Goal: Task Accomplishment & Management: Manage account settings

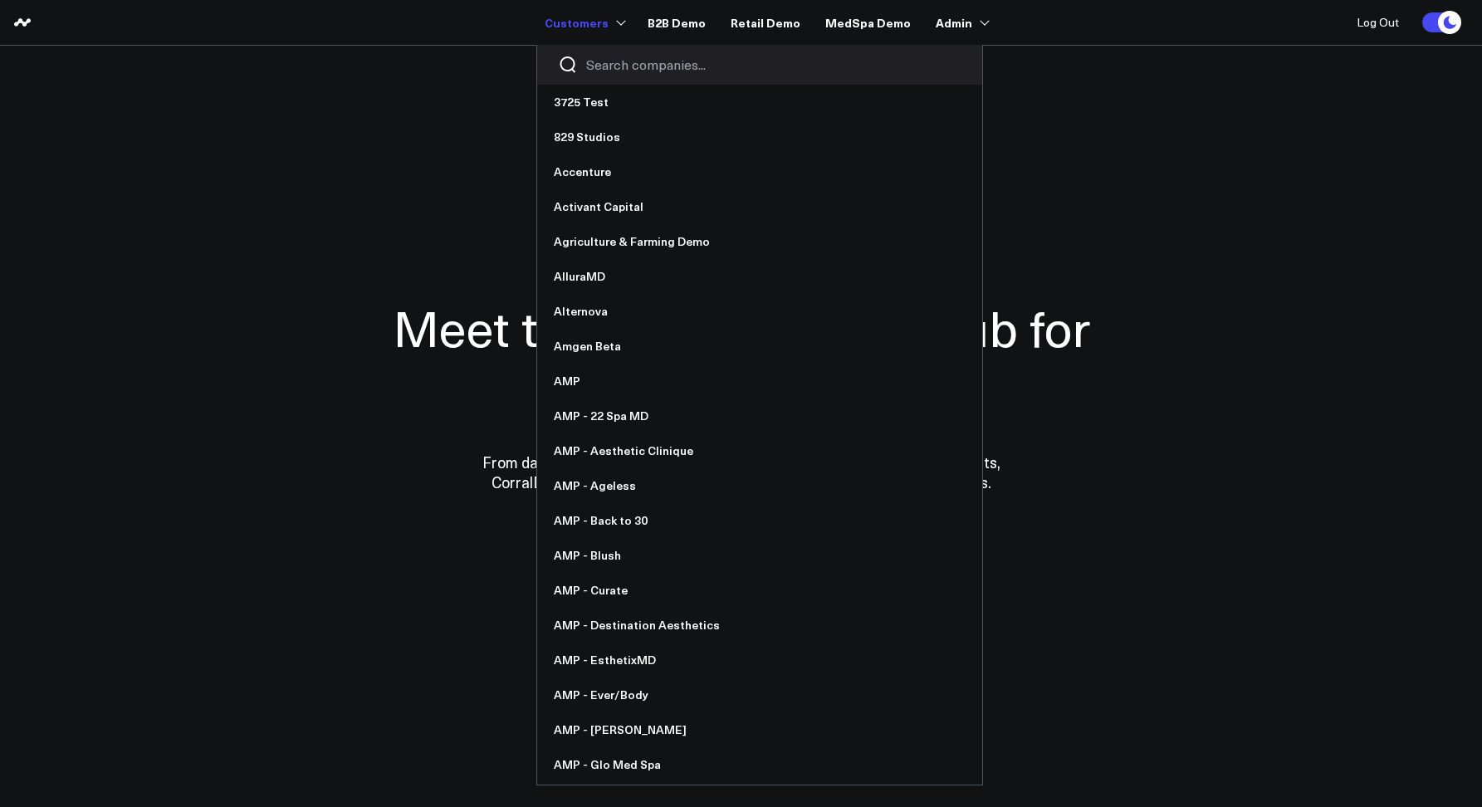
click at [626, 64] on input "Search companies input" at bounding box center [773, 65] width 375 height 18
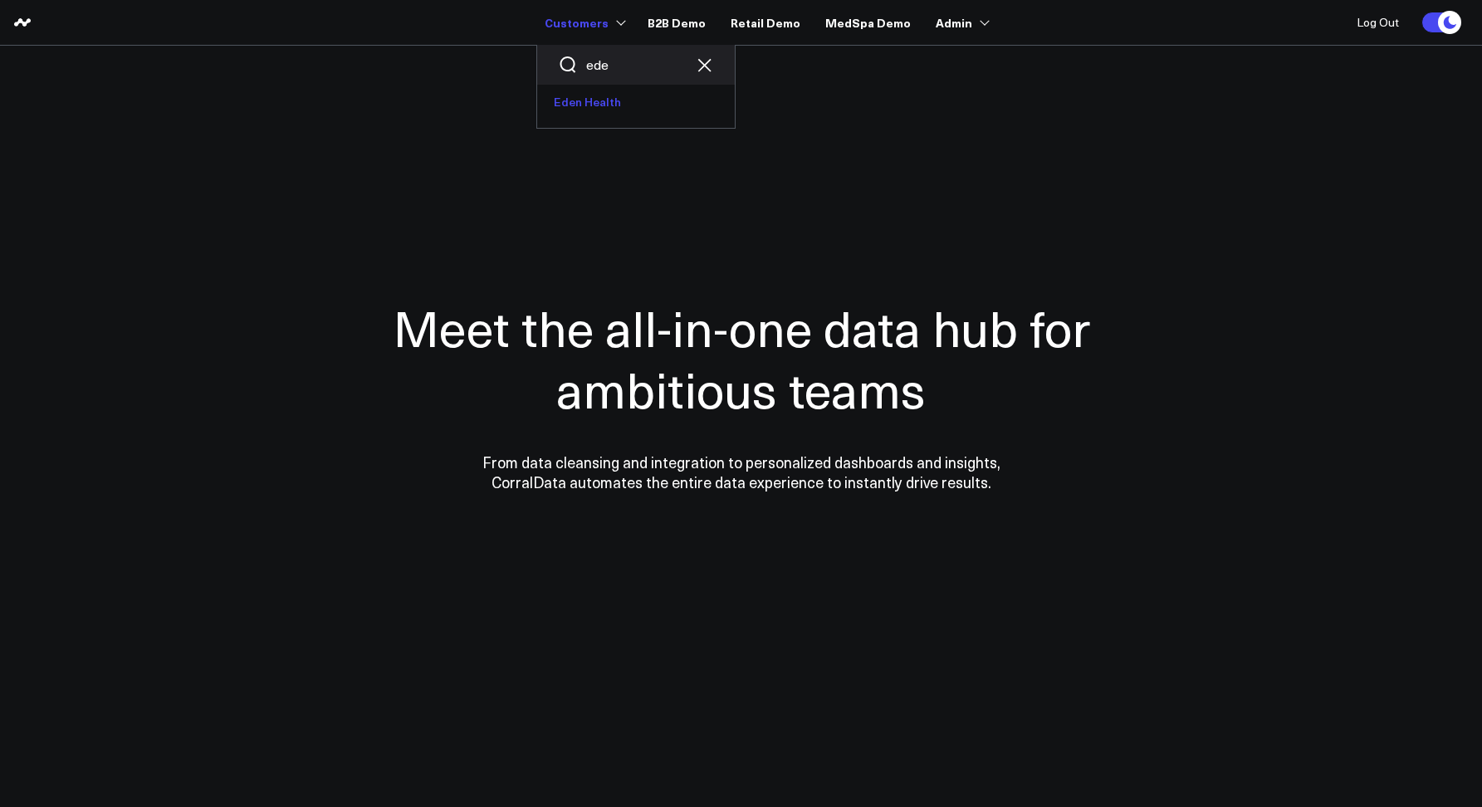
type input "ede"
click at [593, 109] on link "Eden Health" at bounding box center [636, 102] width 198 height 35
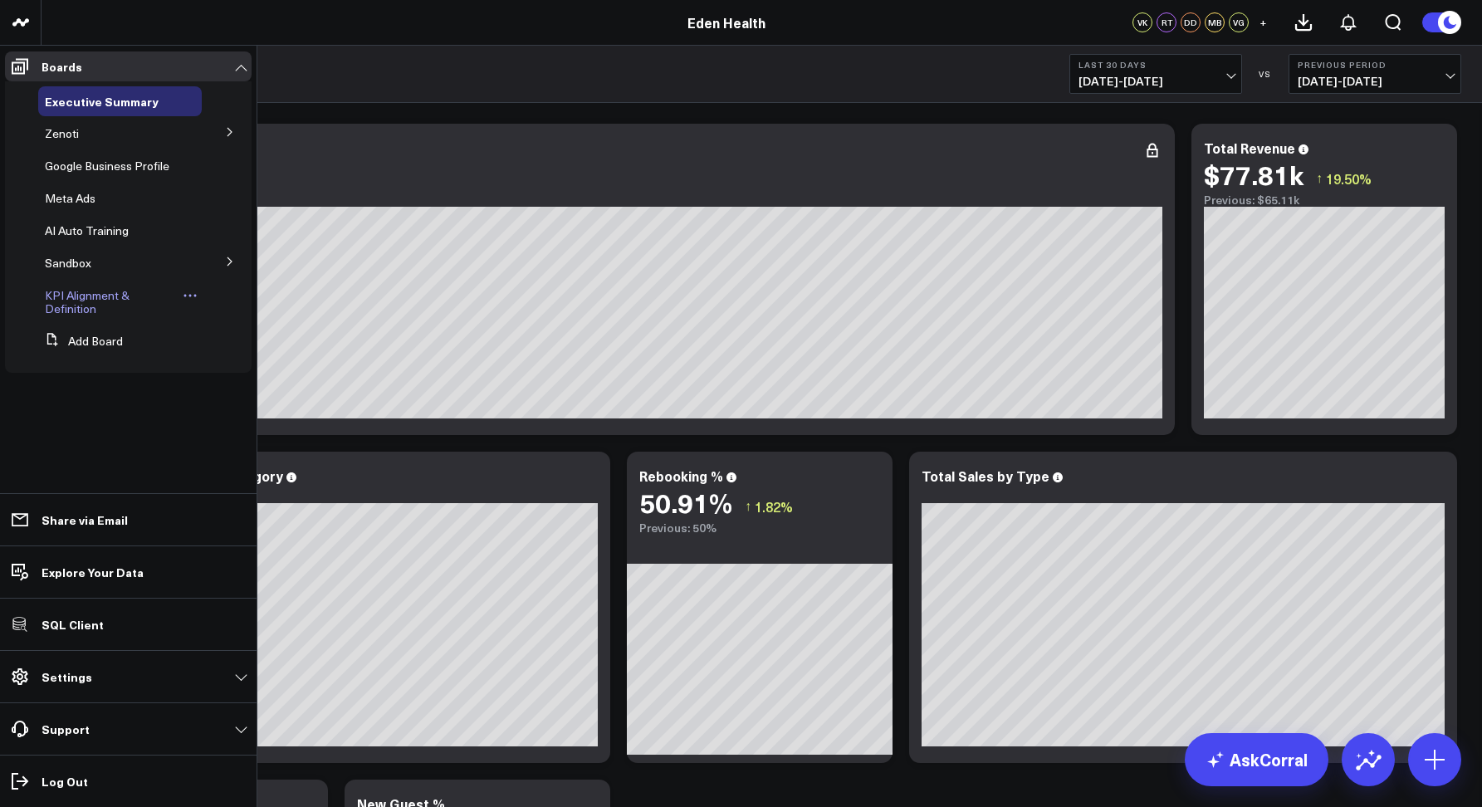
click at [57, 300] on span "KPI Alignment & Definition" at bounding box center [87, 301] width 85 height 29
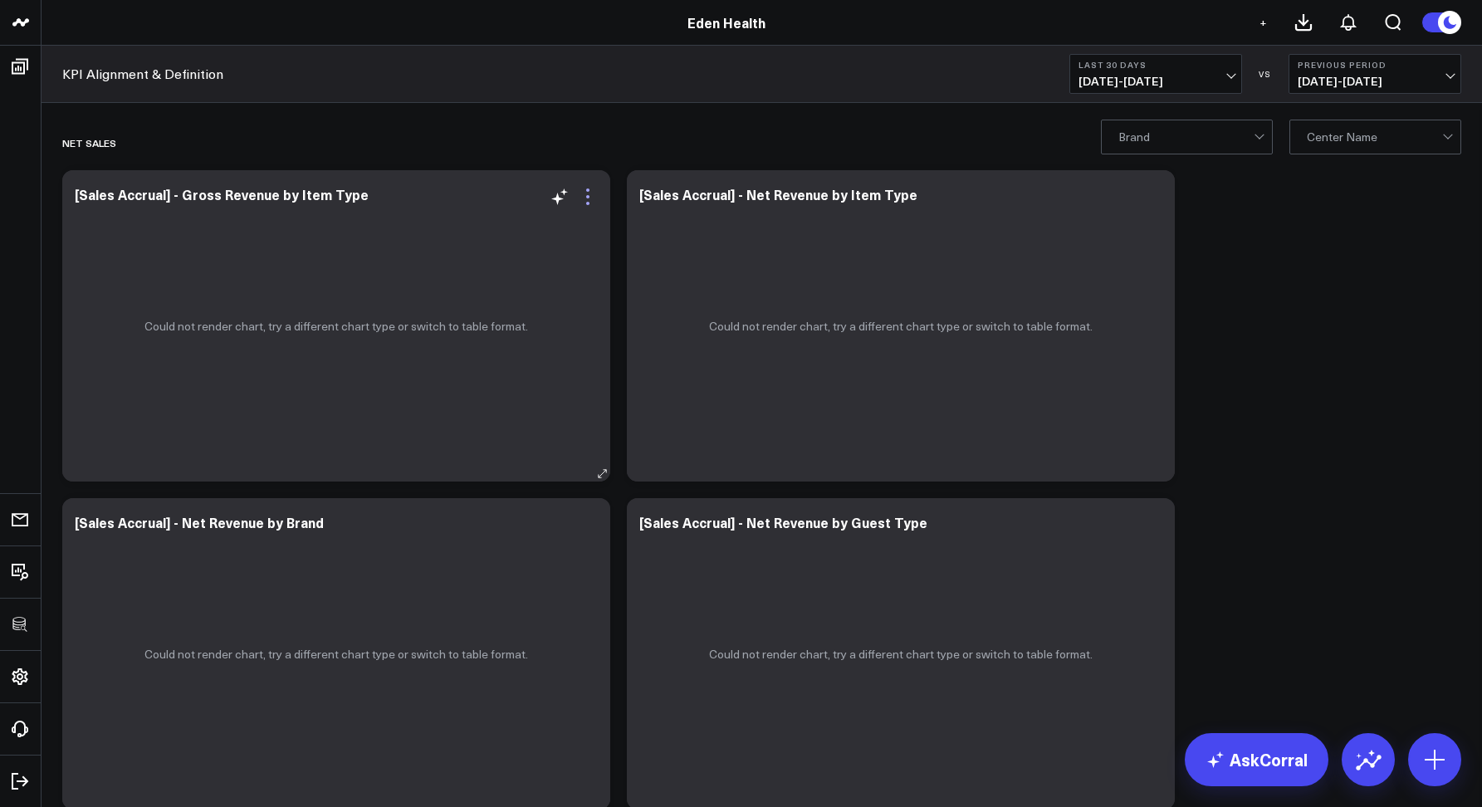
click at [590, 193] on icon at bounding box center [588, 197] width 20 height 20
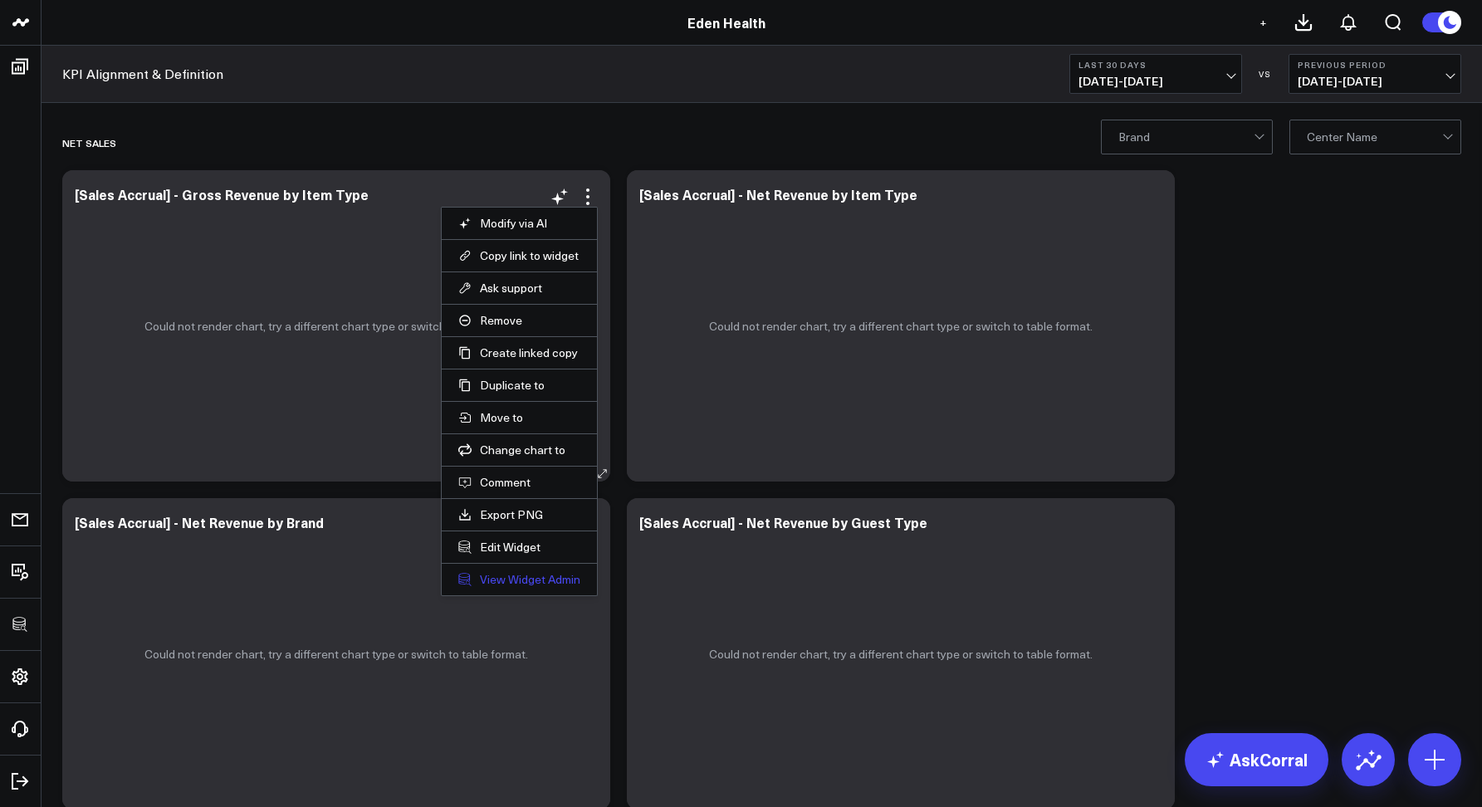
click at [511, 578] on link "View Widget Admin" at bounding box center [519, 579] width 122 height 15
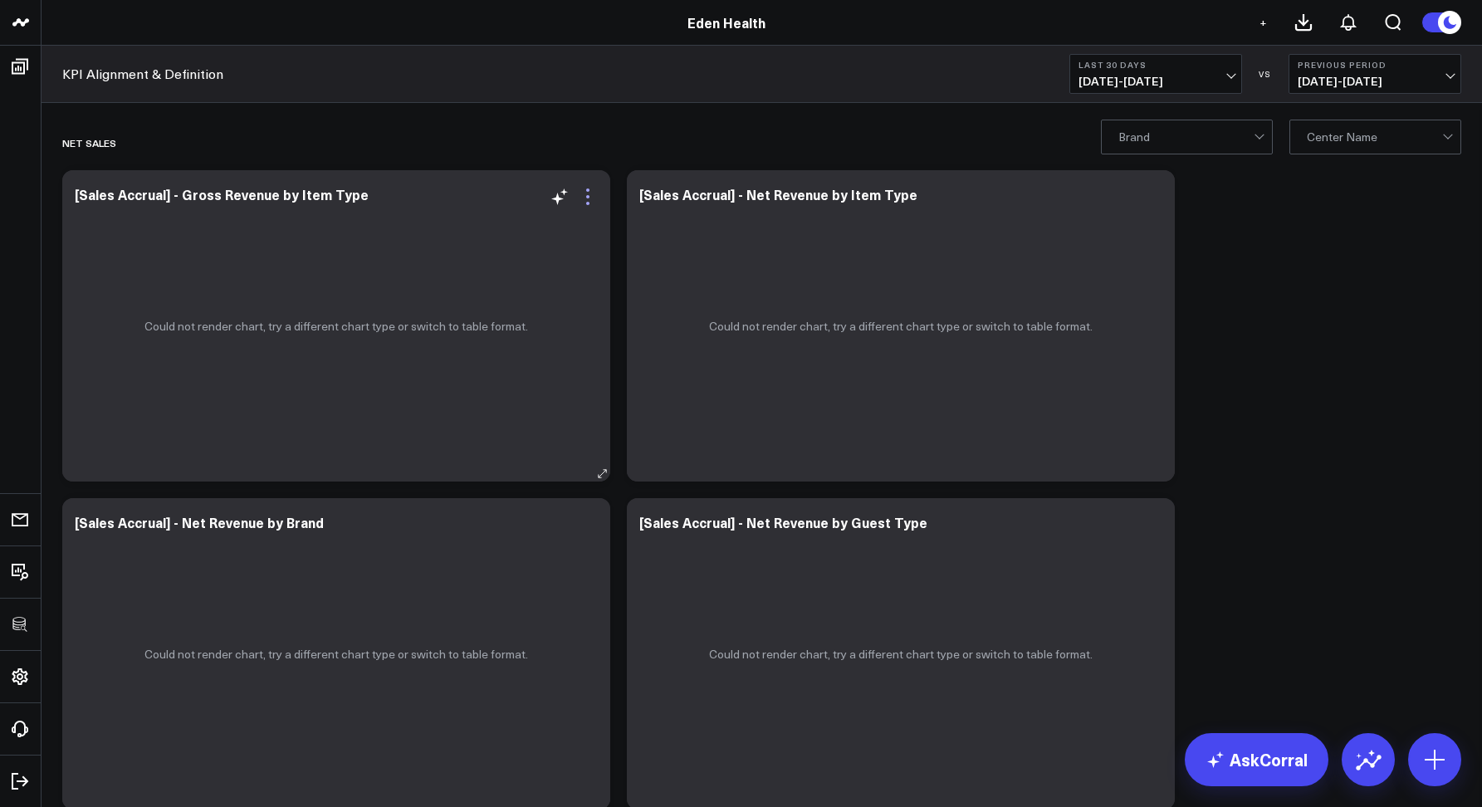
click at [583, 201] on icon at bounding box center [588, 197] width 20 height 20
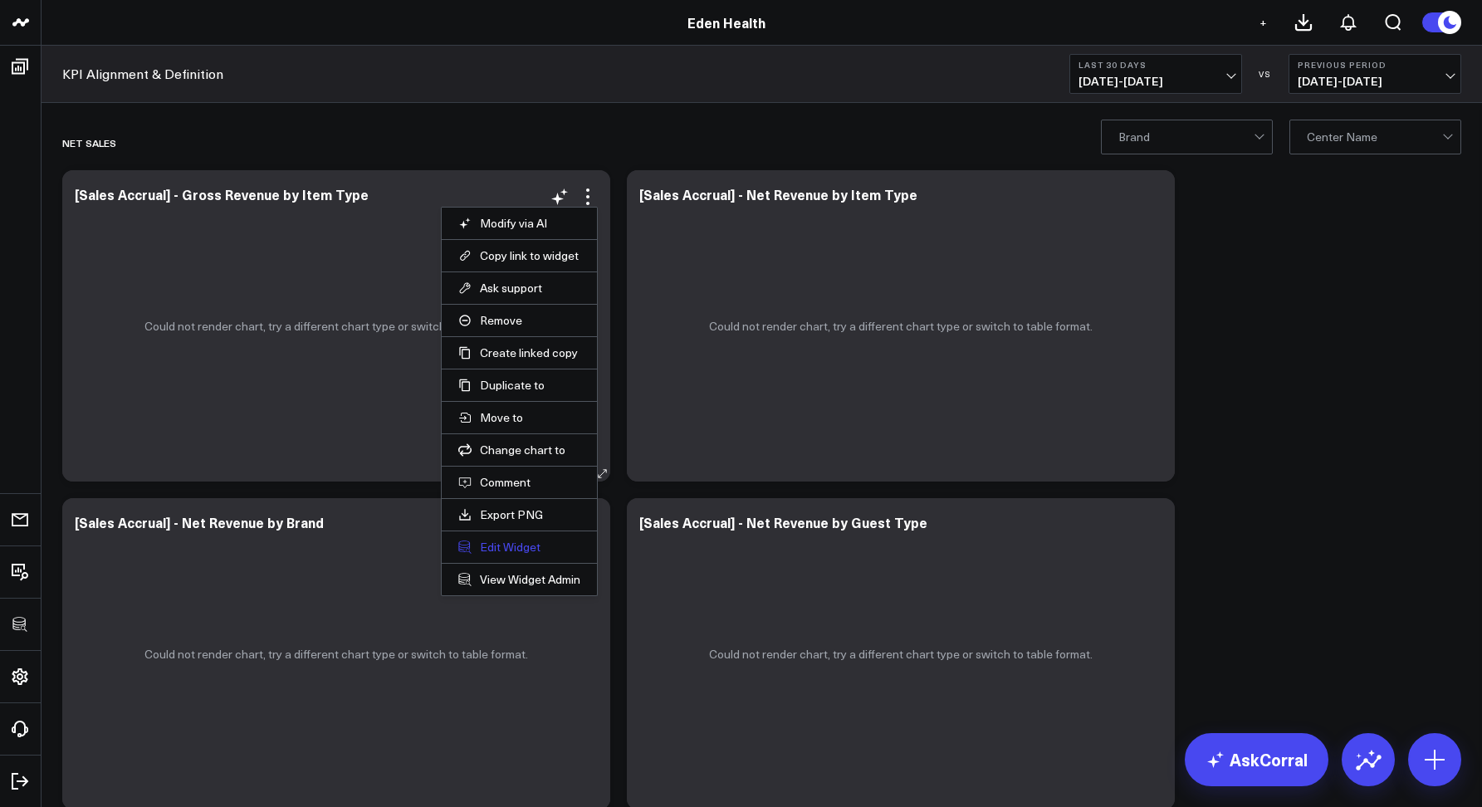
click at [516, 553] on button "Edit Widget" at bounding box center [519, 547] width 122 height 15
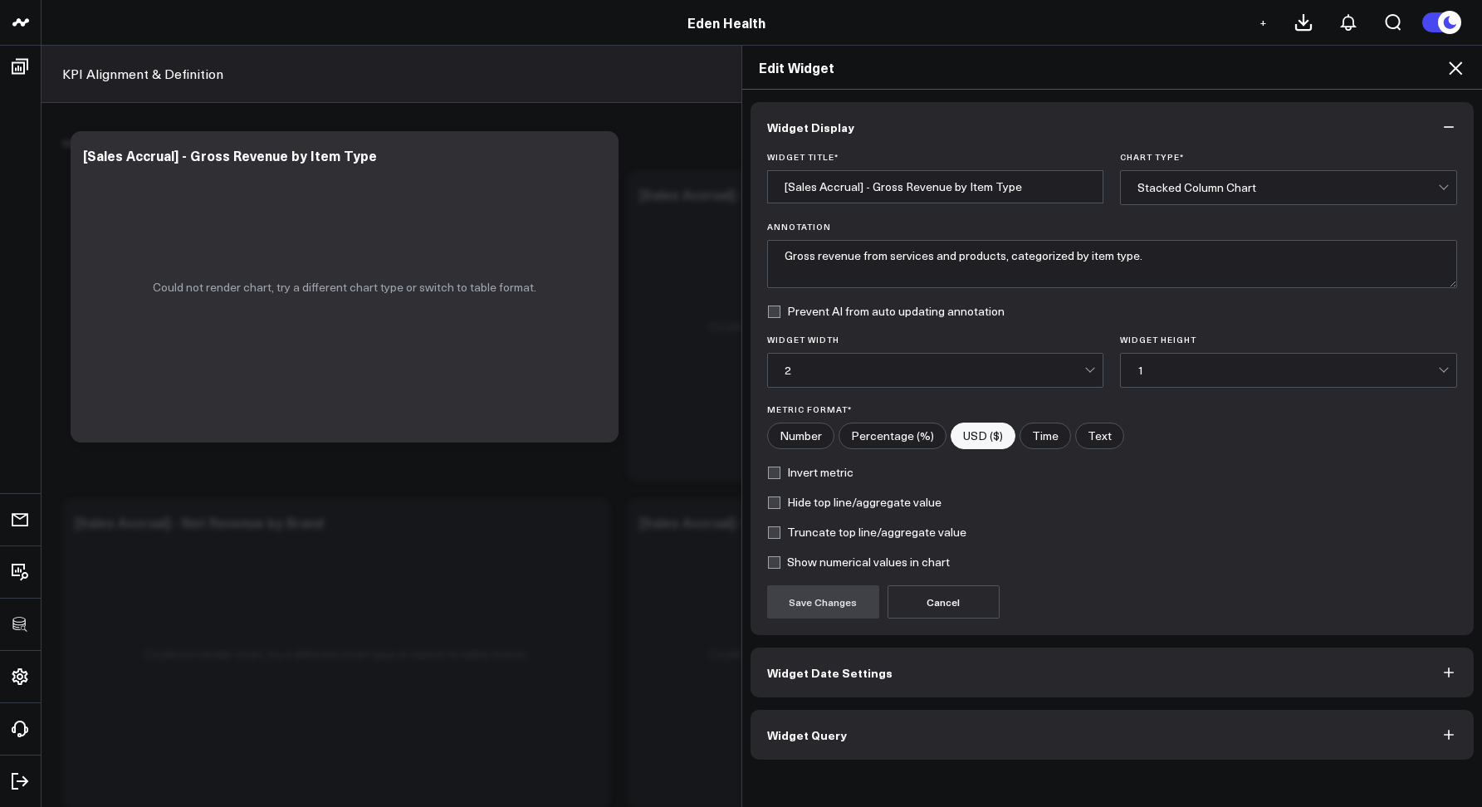
click at [869, 743] on button "Widget Query" at bounding box center [1113, 735] width 724 height 50
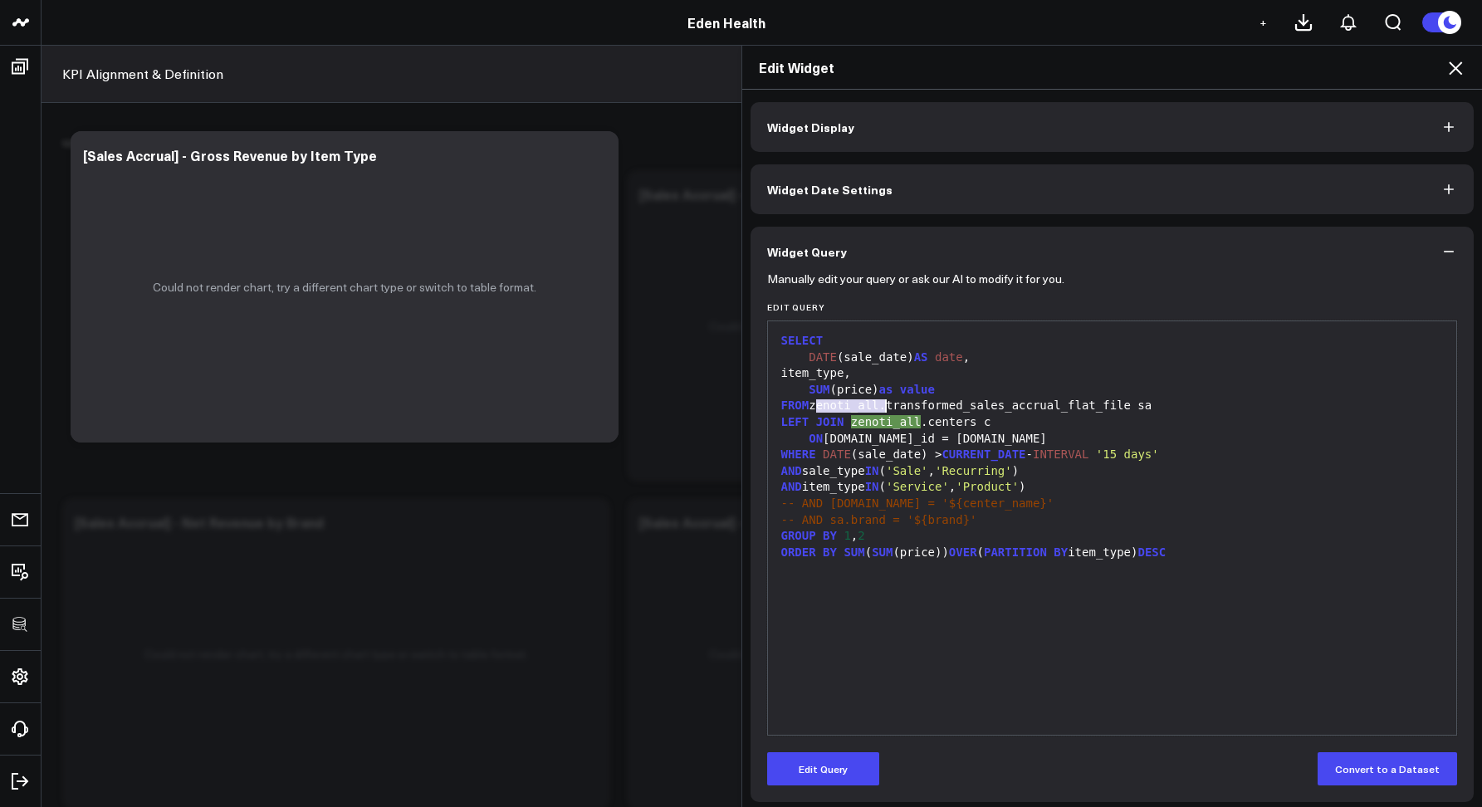
drag, startPoint x: 812, startPoint y: 405, endPoint x: 877, endPoint y: 401, distance: 64.9
click at [877, 401] on div "FROM zenoti_all.transformed_sales_accrual_flat_file sa" at bounding box center [1112, 406] width 673 height 17
click at [1453, 66] on icon at bounding box center [1455, 67] width 13 height 13
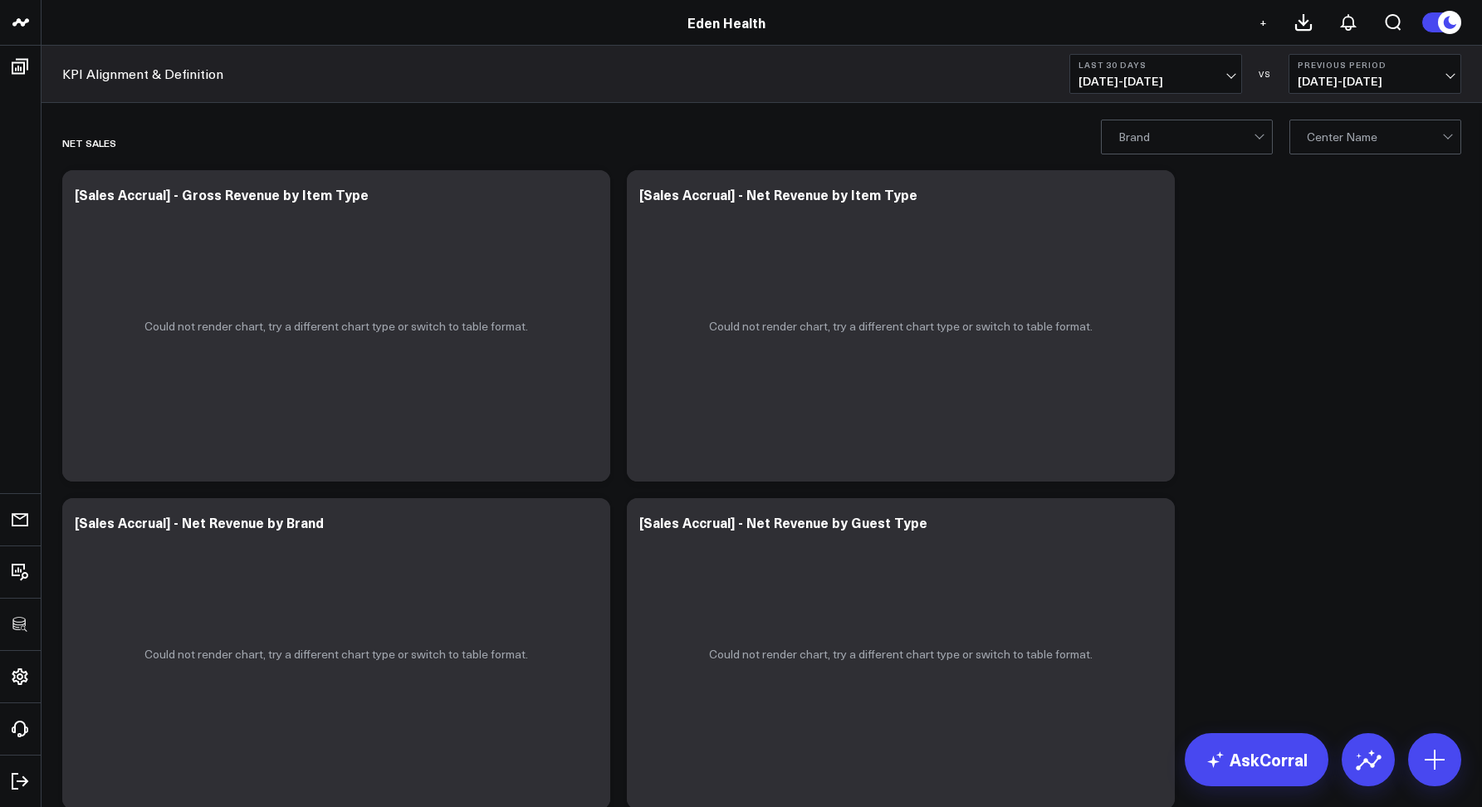
click at [531, 110] on div "Brand Center Name" at bounding box center [762, 136] width 1441 height 66
click at [593, 76] on div "KPI Alignment & Definition Last 30 Days 07/20/25 - 08/18/25 VS Previous Period …" at bounding box center [762, 74] width 1441 height 57
click at [601, 100] on div "KPI Alignment & Definition Last 30 Days 07/20/25 - 08/18/25 VS Previous Period …" at bounding box center [762, 74] width 1441 height 57
click at [593, 198] on icon at bounding box center [588, 197] width 20 height 20
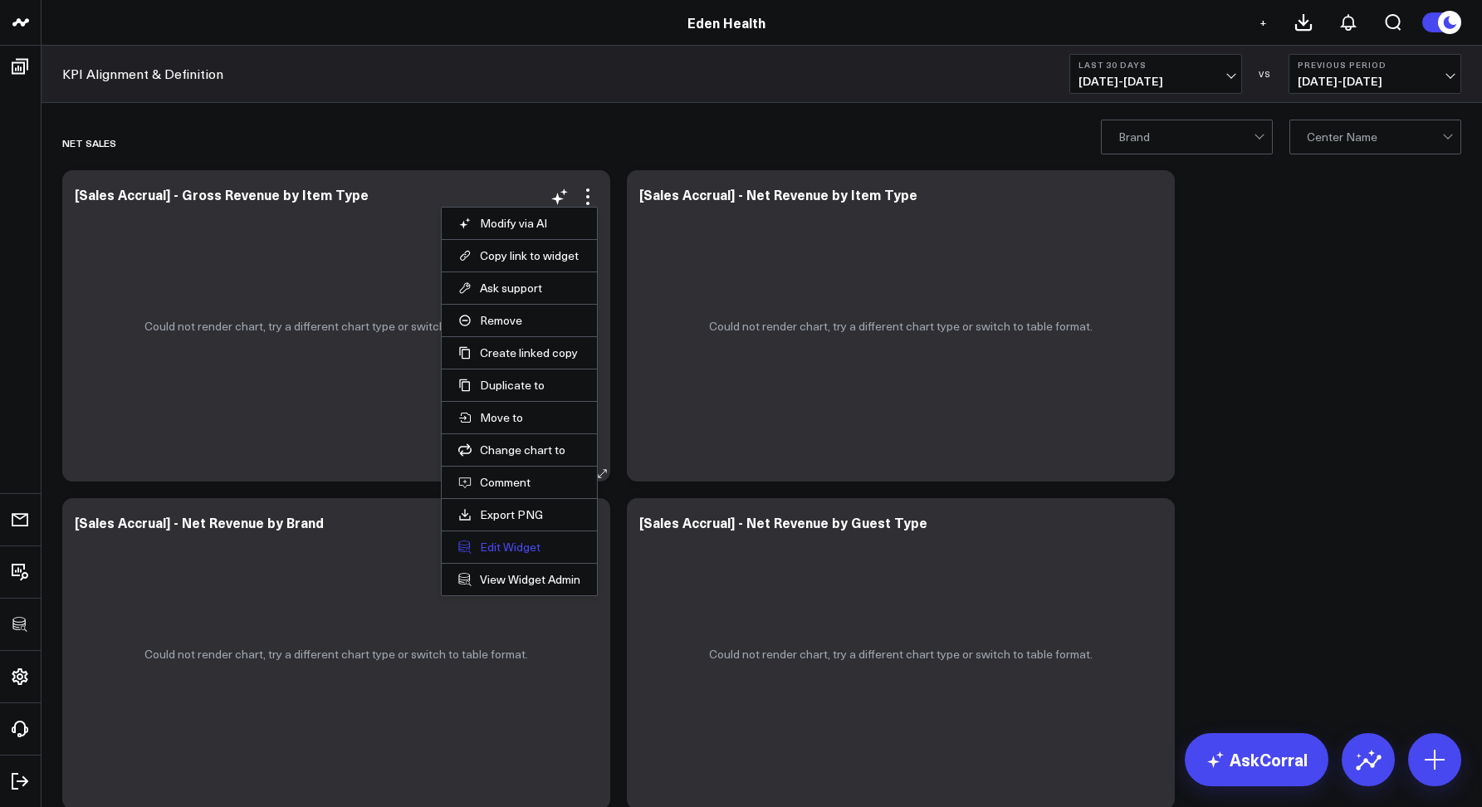
click at [517, 540] on button "Edit Widget" at bounding box center [519, 547] width 122 height 15
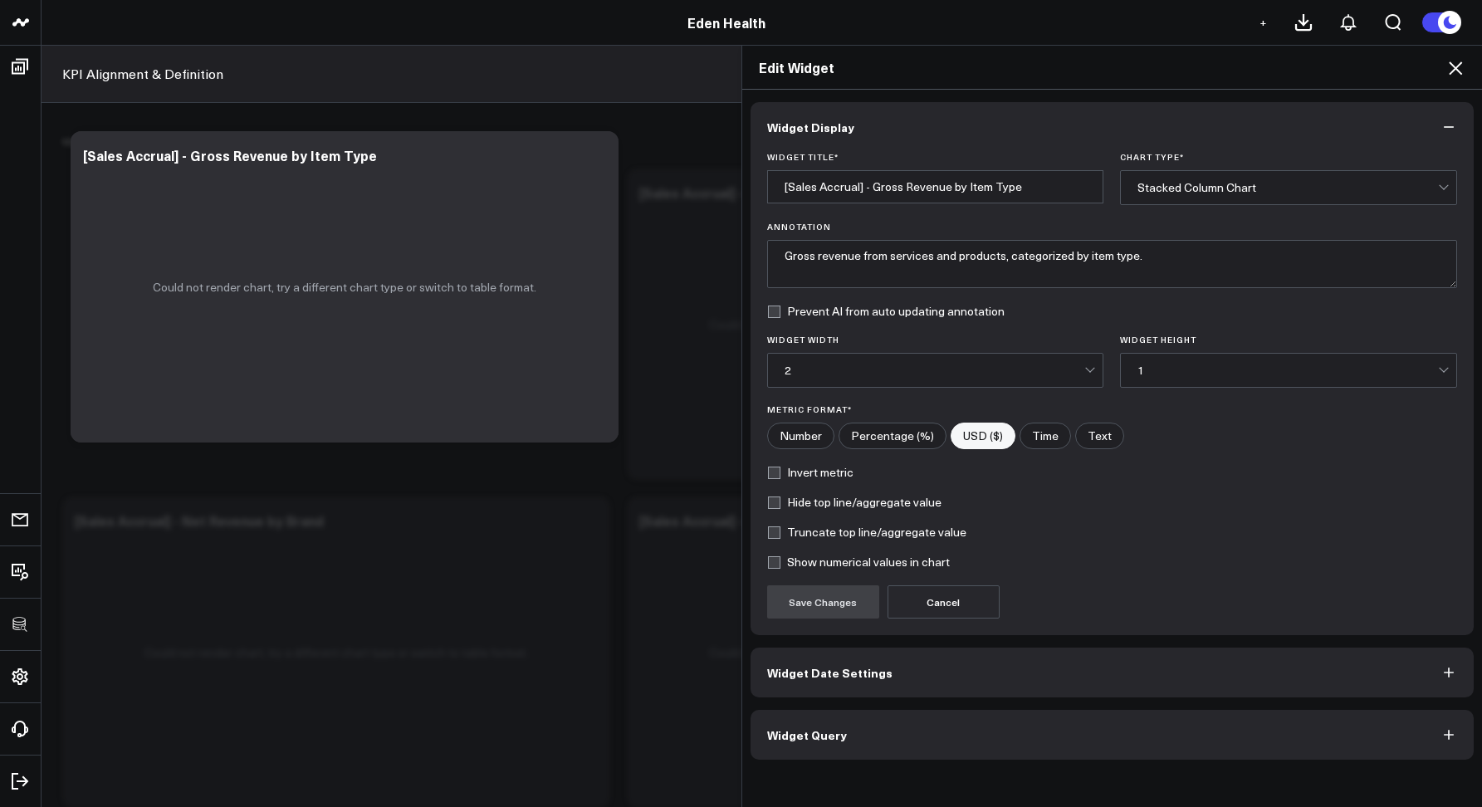
scroll to position [3, 0]
click at [803, 722] on button "Widget Query" at bounding box center [1113, 735] width 724 height 50
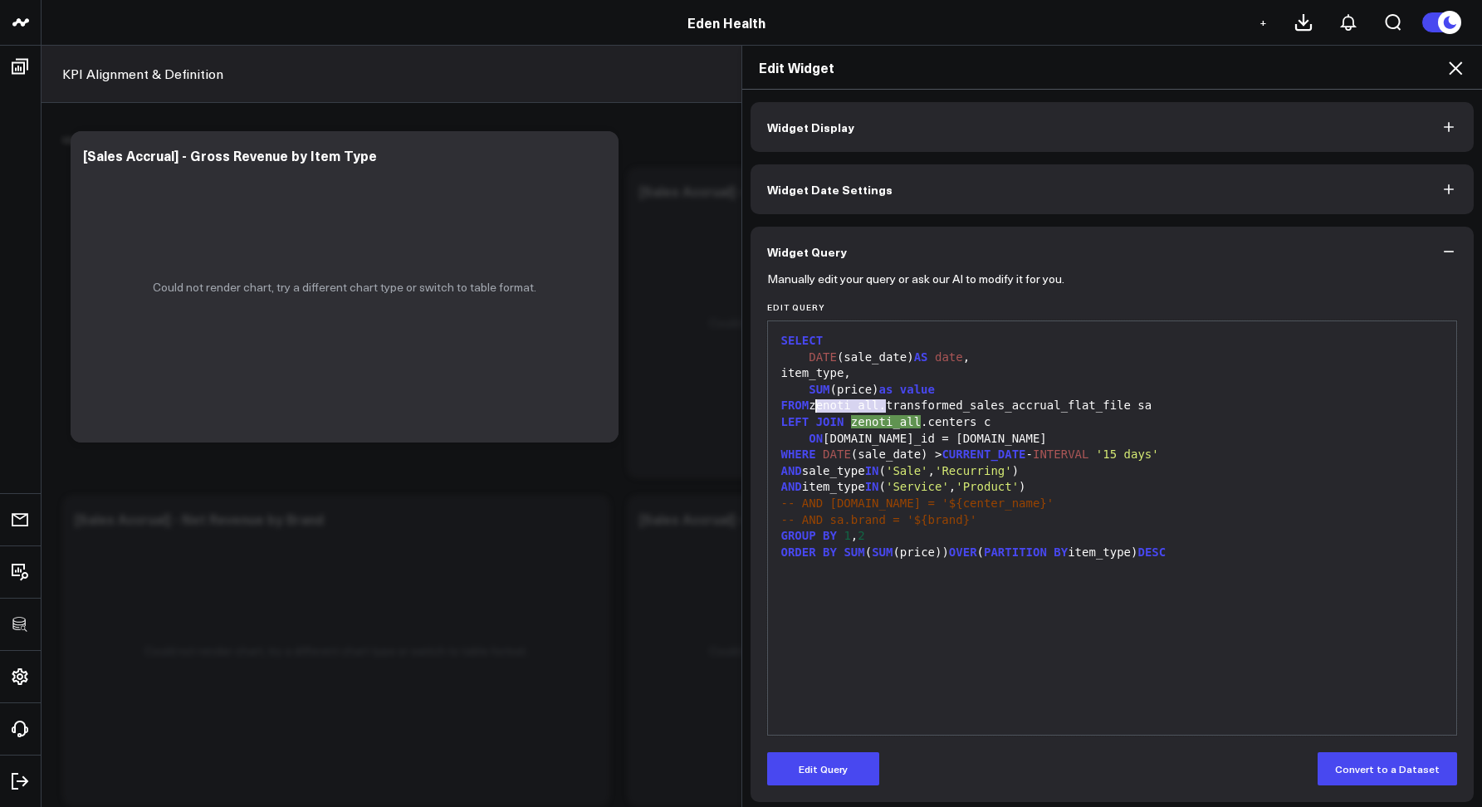
drag, startPoint x: 878, startPoint y: 404, endPoint x: 812, endPoint y: 402, distance: 65.6
click at [812, 402] on div "FROM zenoti_all.transformed_sales_accrual_flat_file sa" at bounding box center [1112, 406] width 673 height 17
copy div "zenoti_all"
click at [1462, 64] on icon at bounding box center [1456, 68] width 20 height 20
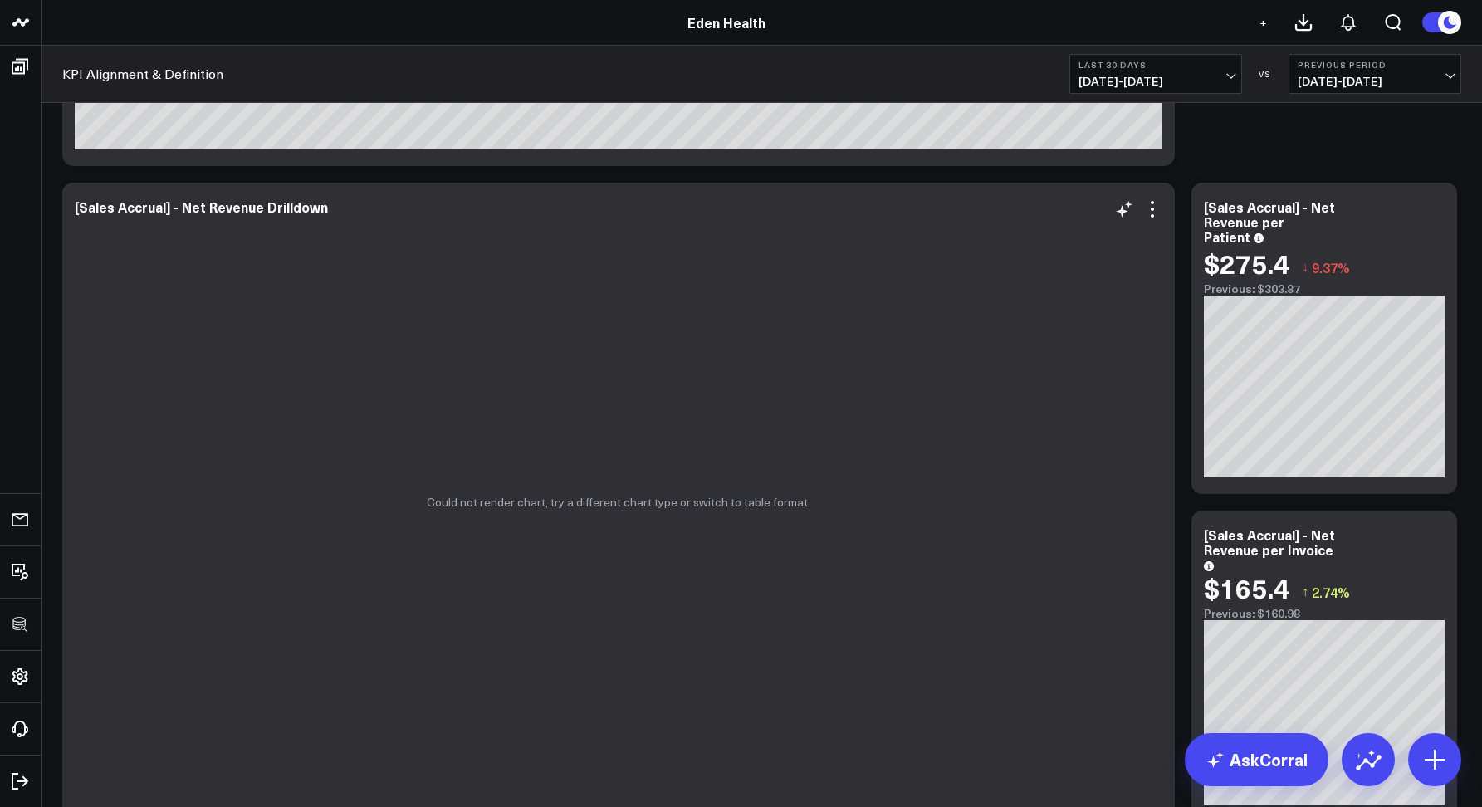
scroll to position [947, 0]
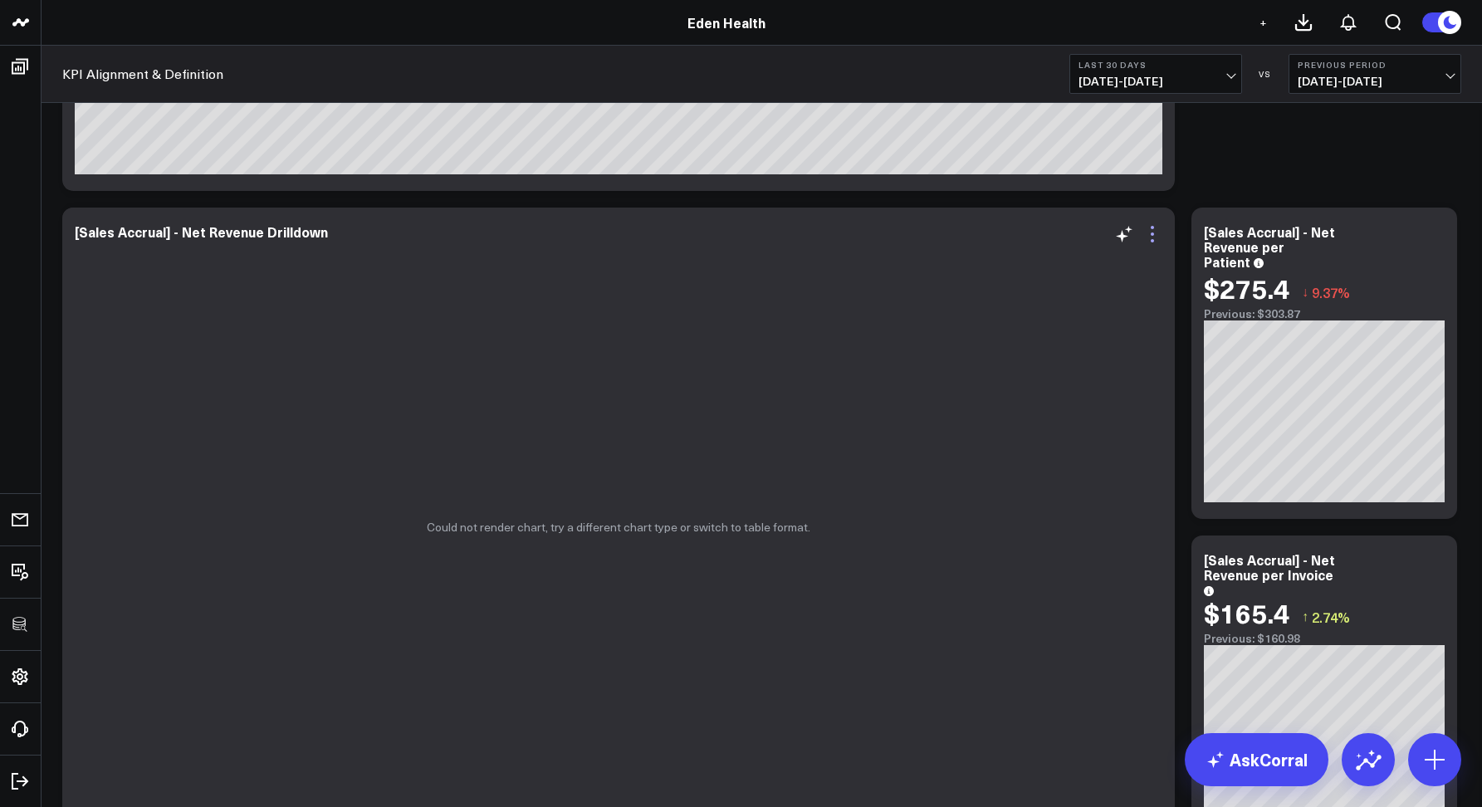
click at [1158, 235] on icon at bounding box center [1153, 234] width 20 height 20
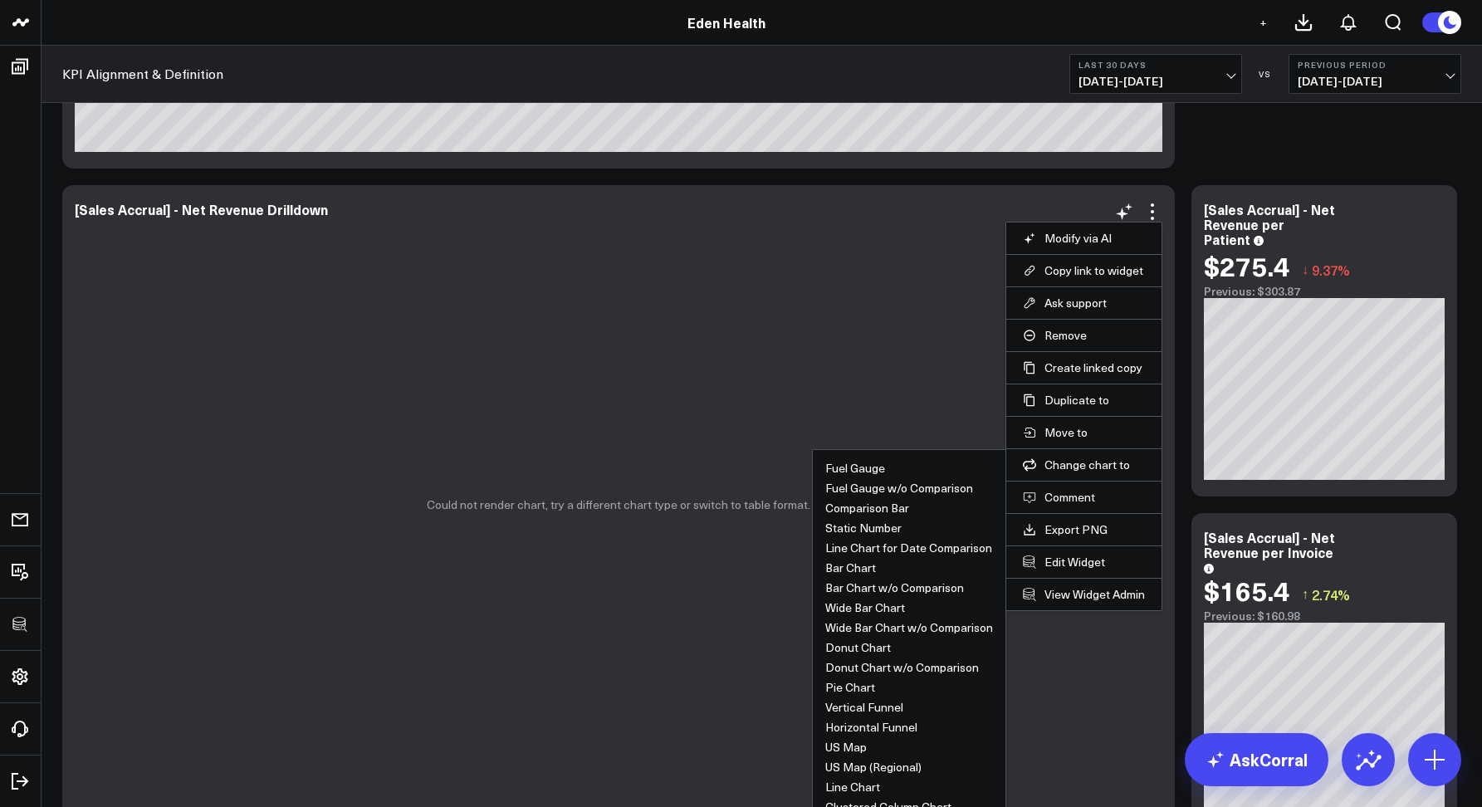
scroll to position [982, 0]
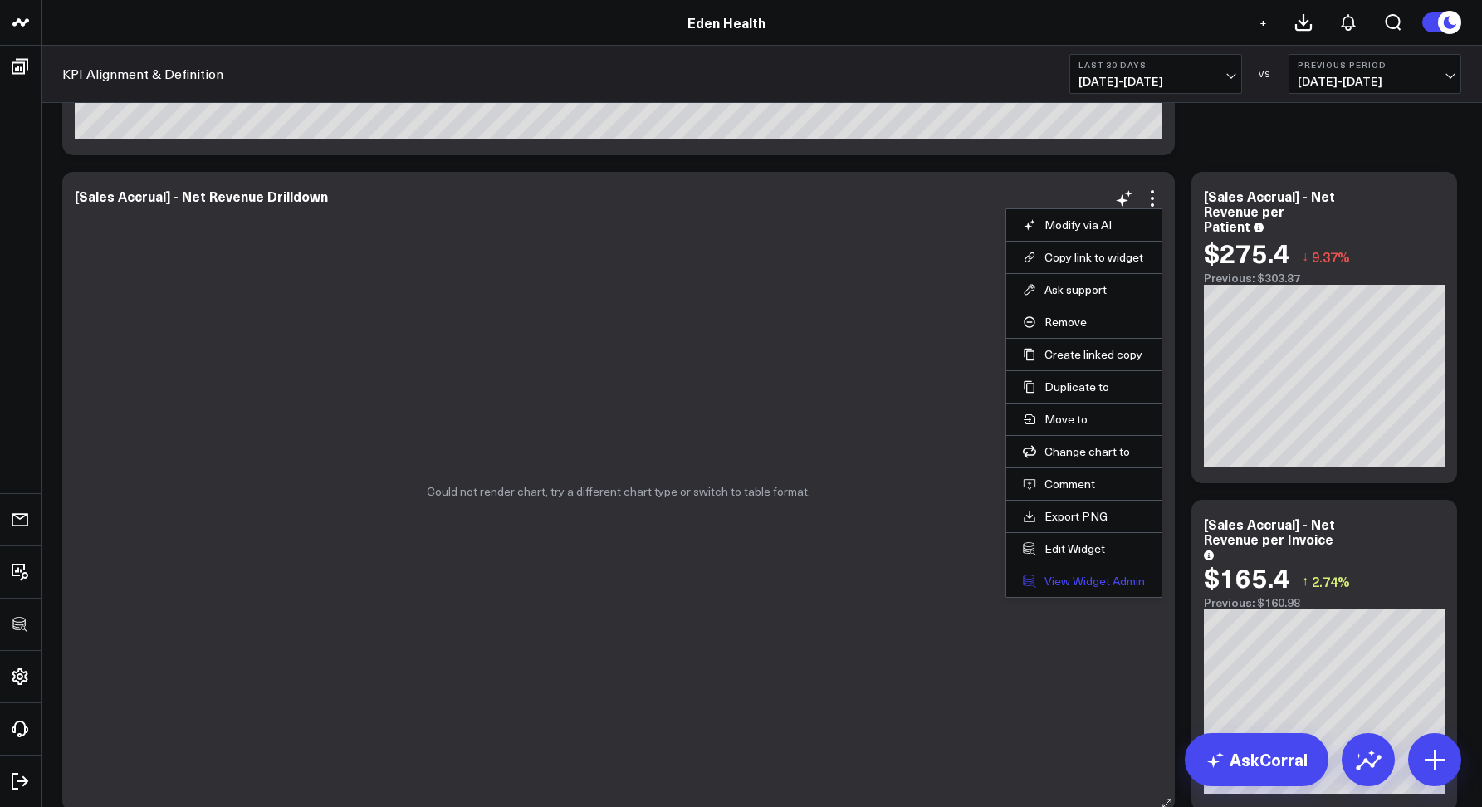
click at [1083, 576] on link "View Widget Admin" at bounding box center [1084, 581] width 122 height 15
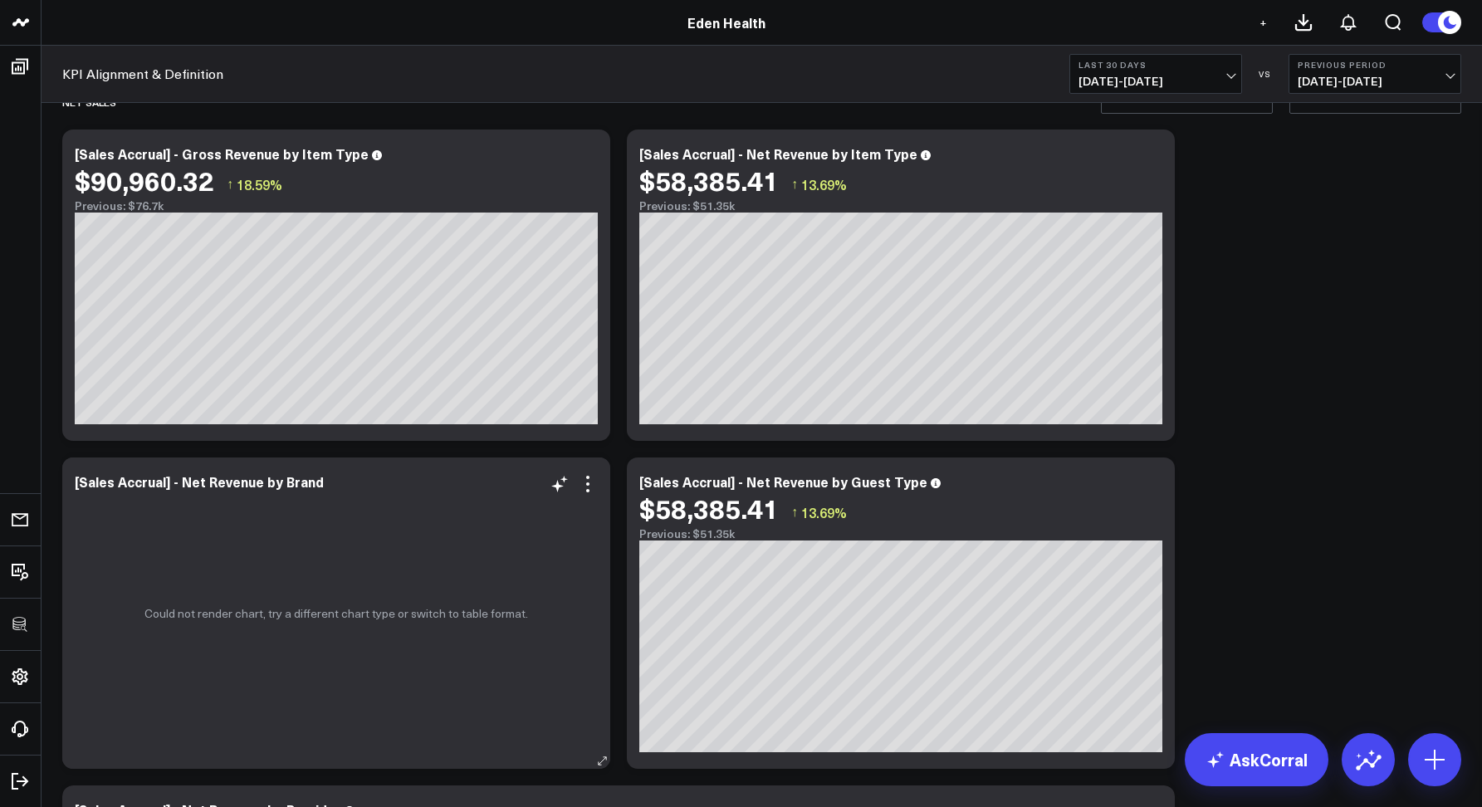
scroll to position [0, 0]
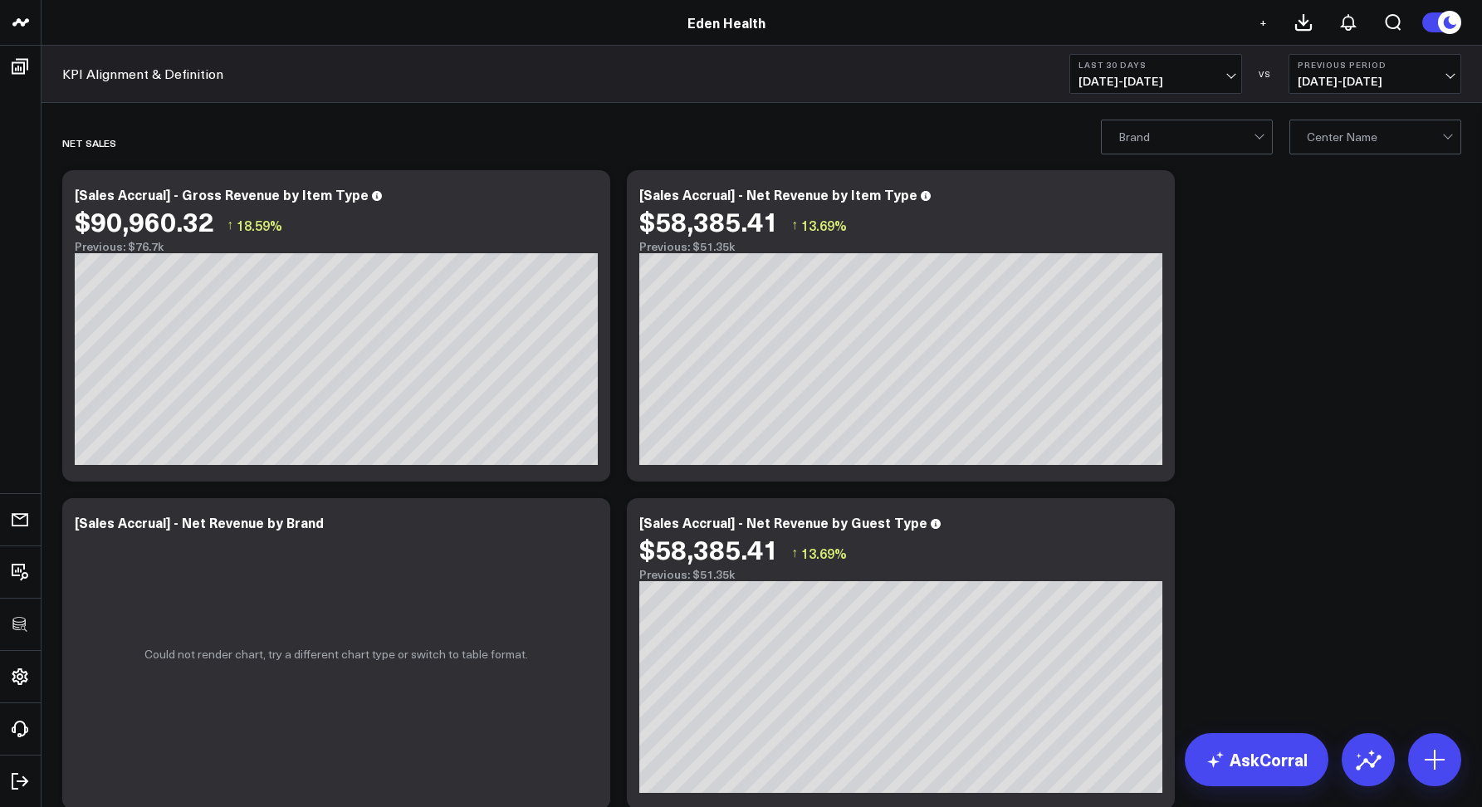
click at [1197, 137] on div at bounding box center [1186, 136] width 135 height 33
click at [1319, 132] on div at bounding box center [1374, 136] width 135 height 33
click at [1209, 143] on div at bounding box center [1186, 136] width 135 height 33
click at [1331, 136] on div at bounding box center [1374, 136] width 135 height 33
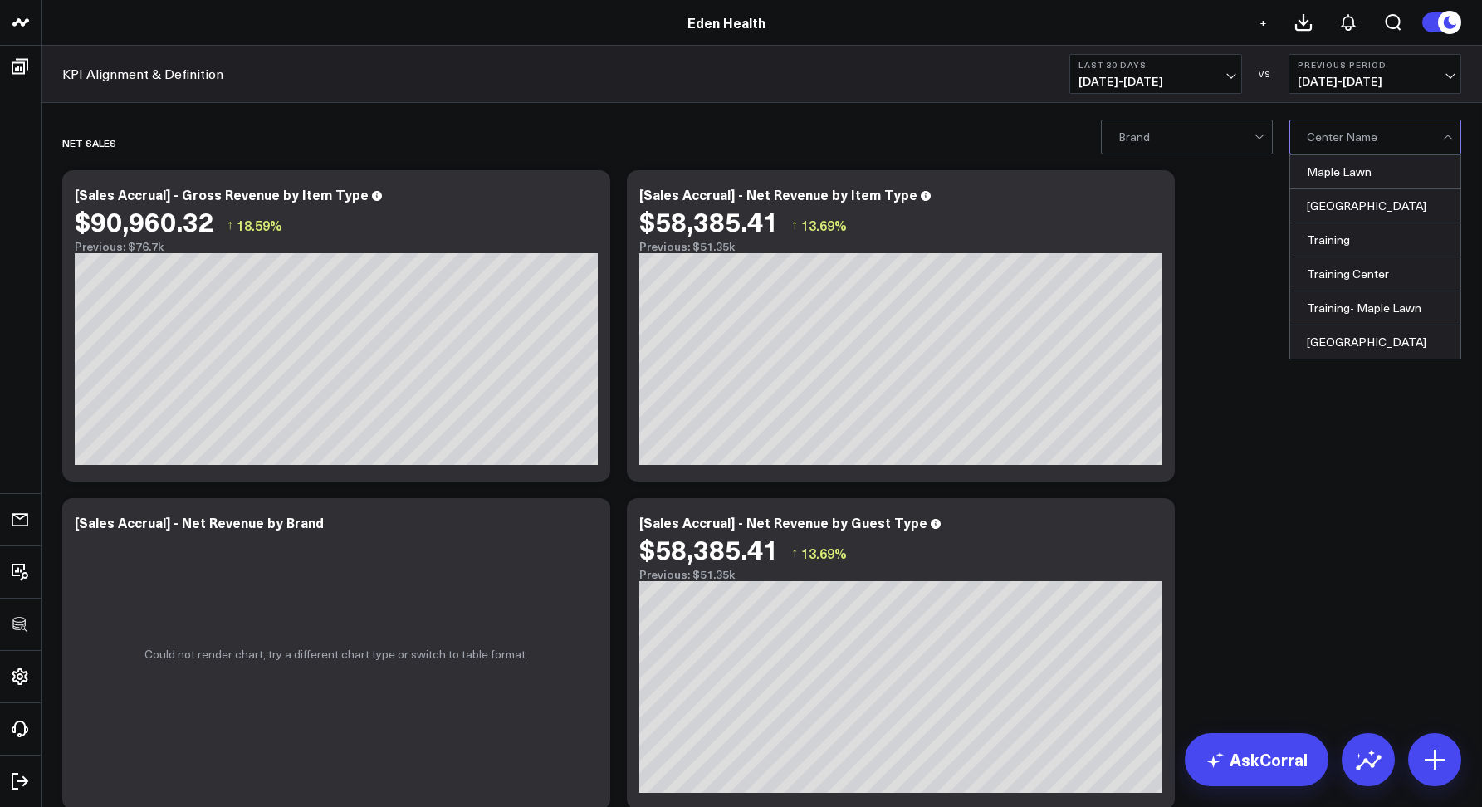
click at [1132, 146] on div at bounding box center [1186, 136] width 135 height 33
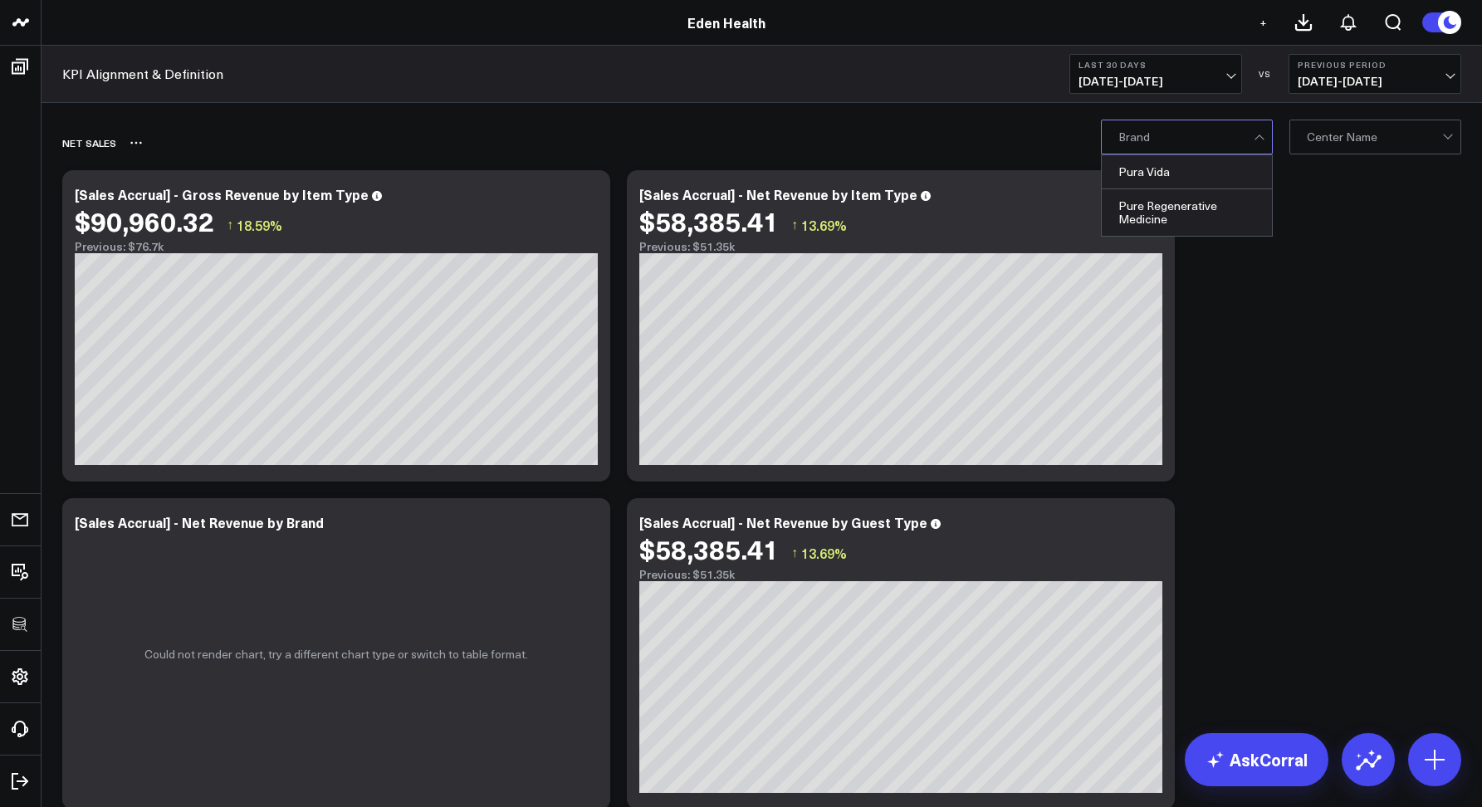
click at [825, 135] on div "Net Sales" at bounding box center [666, 143] width 1208 height 38
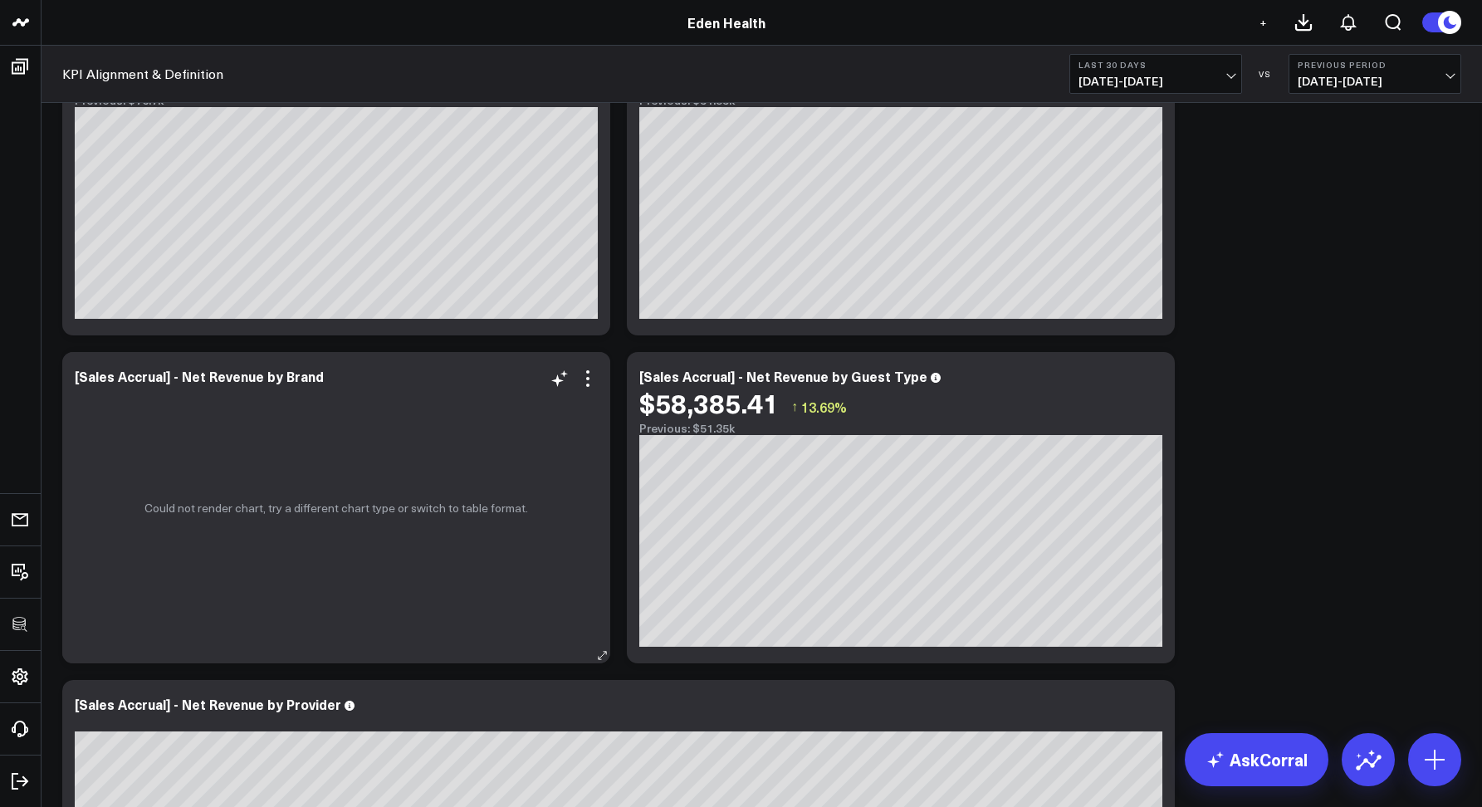
scroll to position [166, 0]
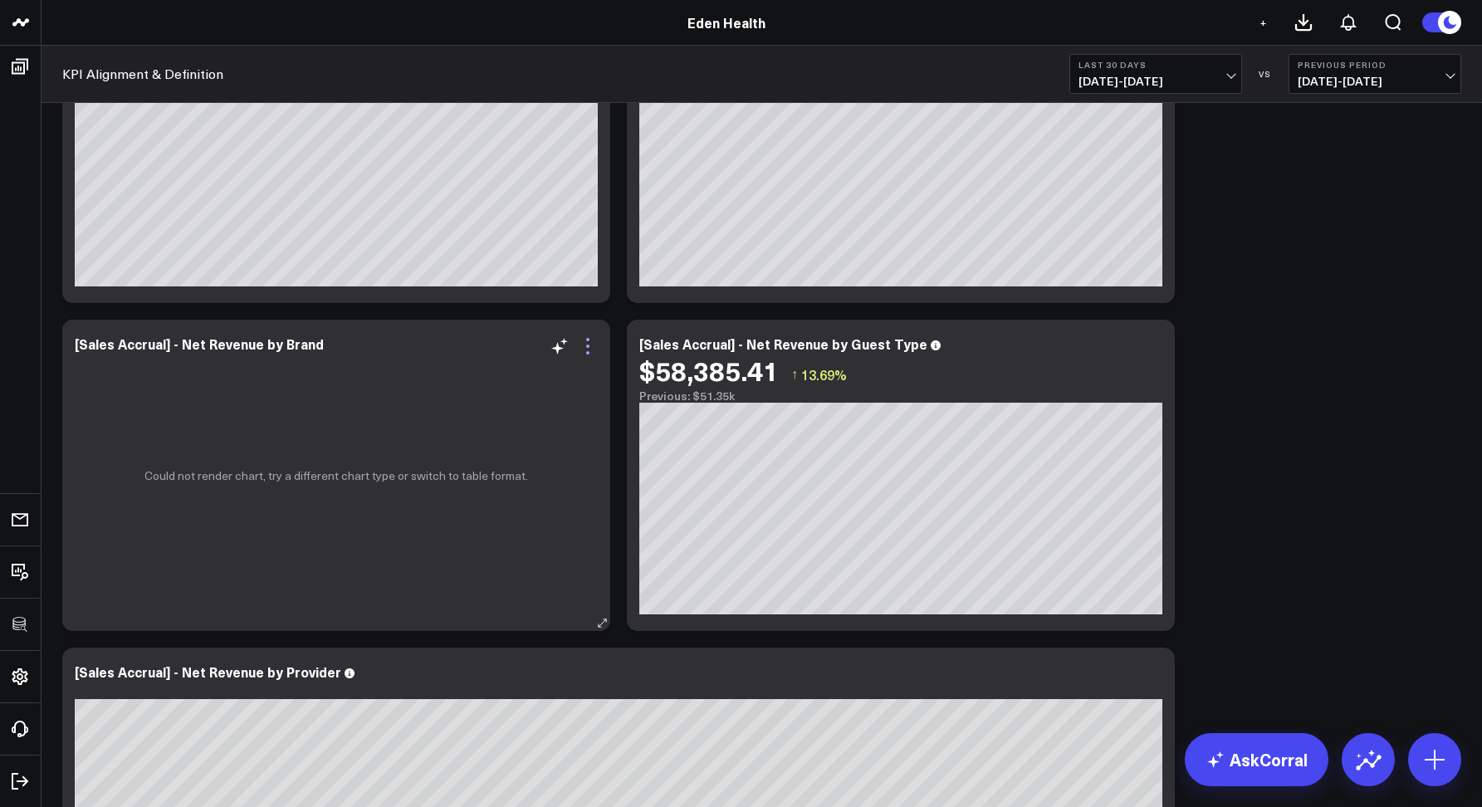
click at [586, 346] on icon at bounding box center [587, 346] width 3 height 3
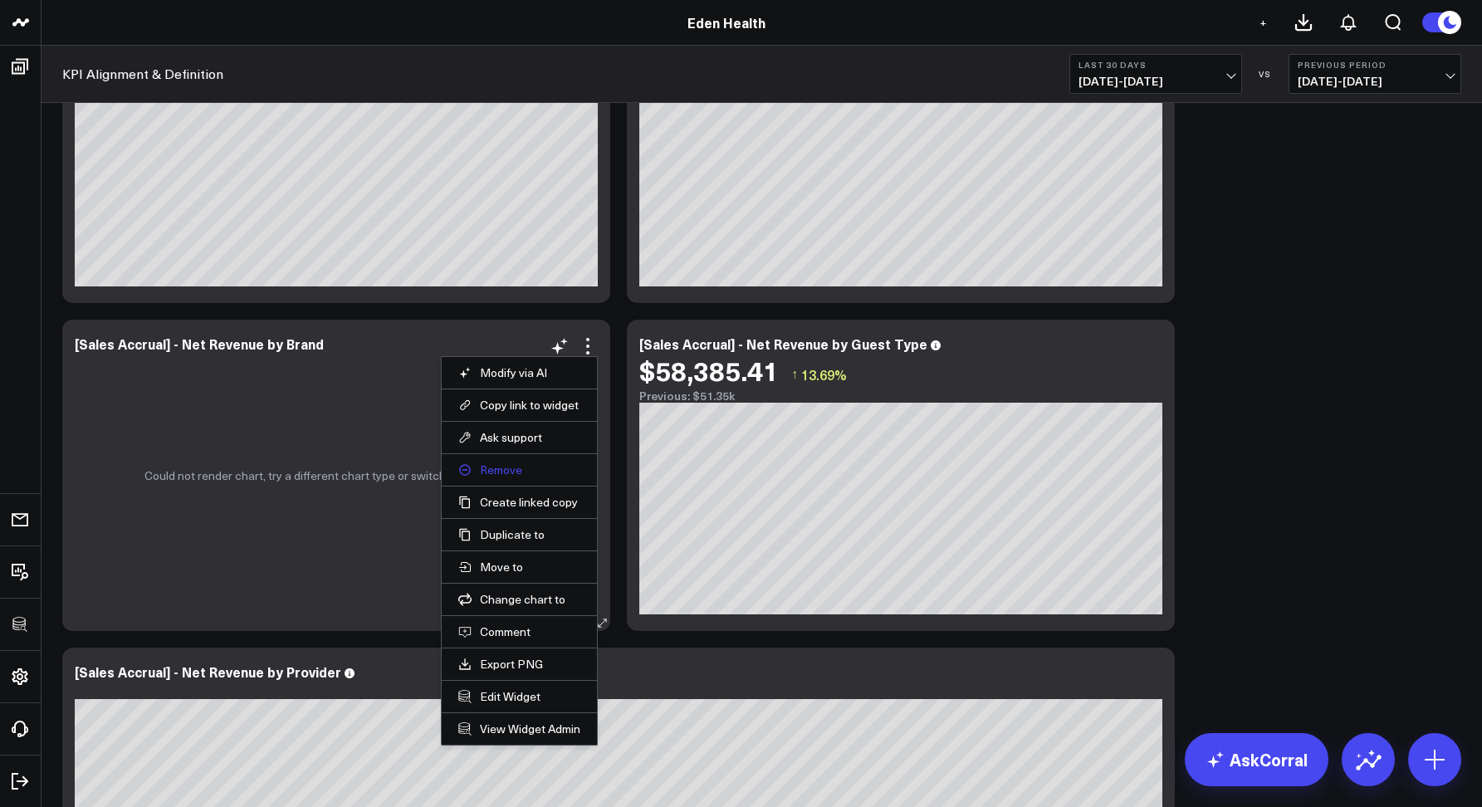
click at [487, 468] on button "Remove" at bounding box center [519, 470] width 122 height 15
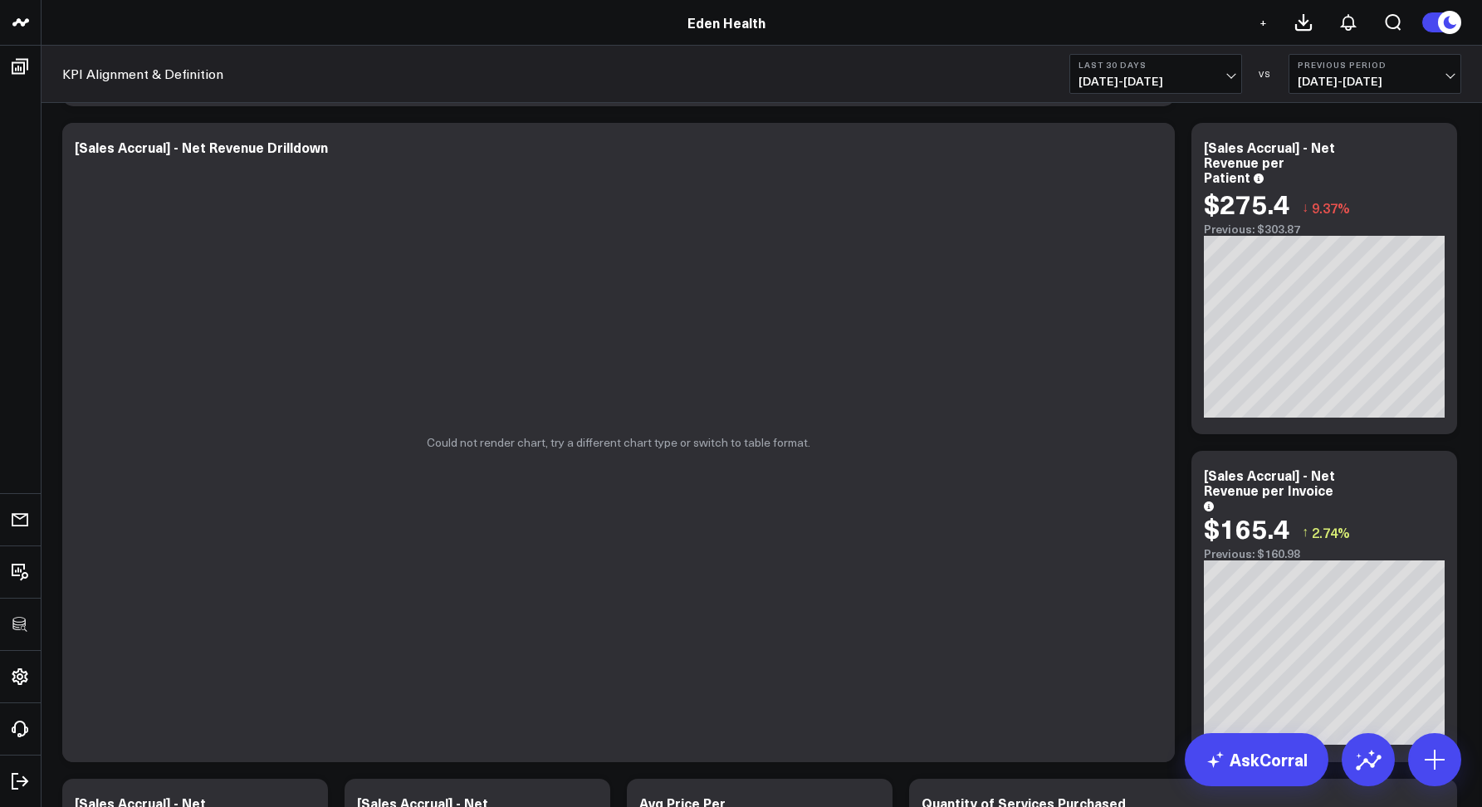
scroll to position [1015, 0]
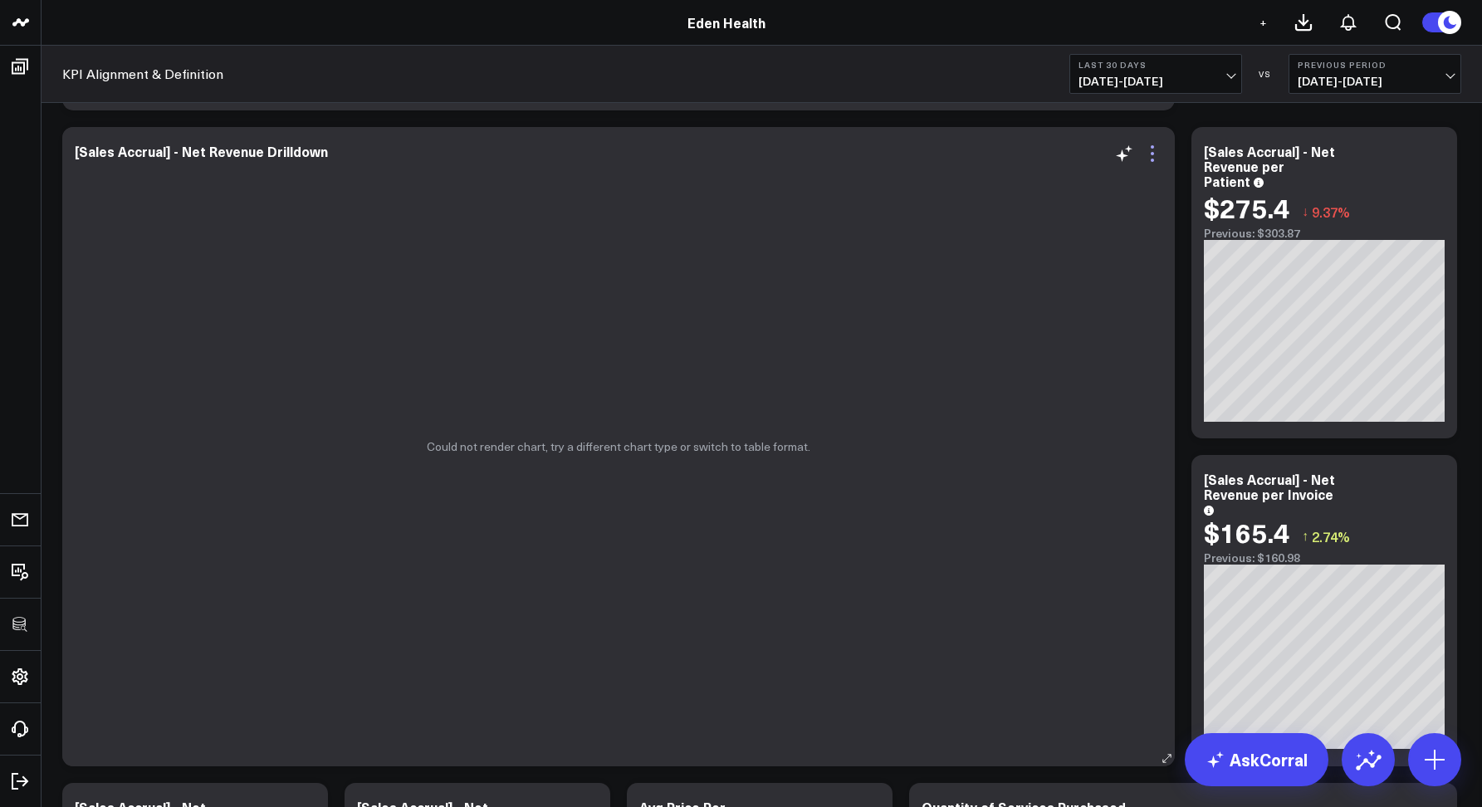
click at [1150, 159] on icon at bounding box center [1153, 154] width 20 height 20
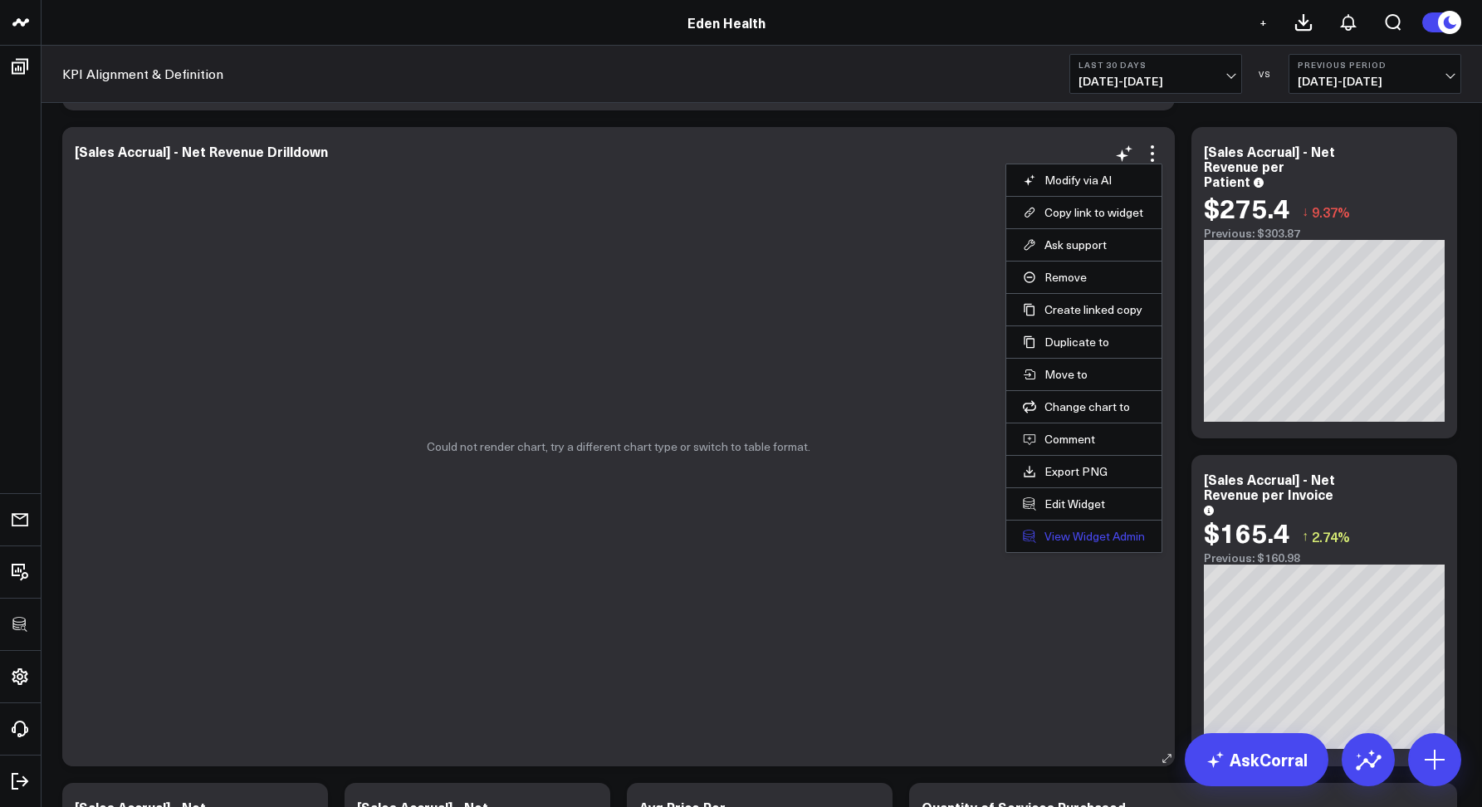
click at [1103, 542] on link "View Widget Admin" at bounding box center [1084, 536] width 122 height 15
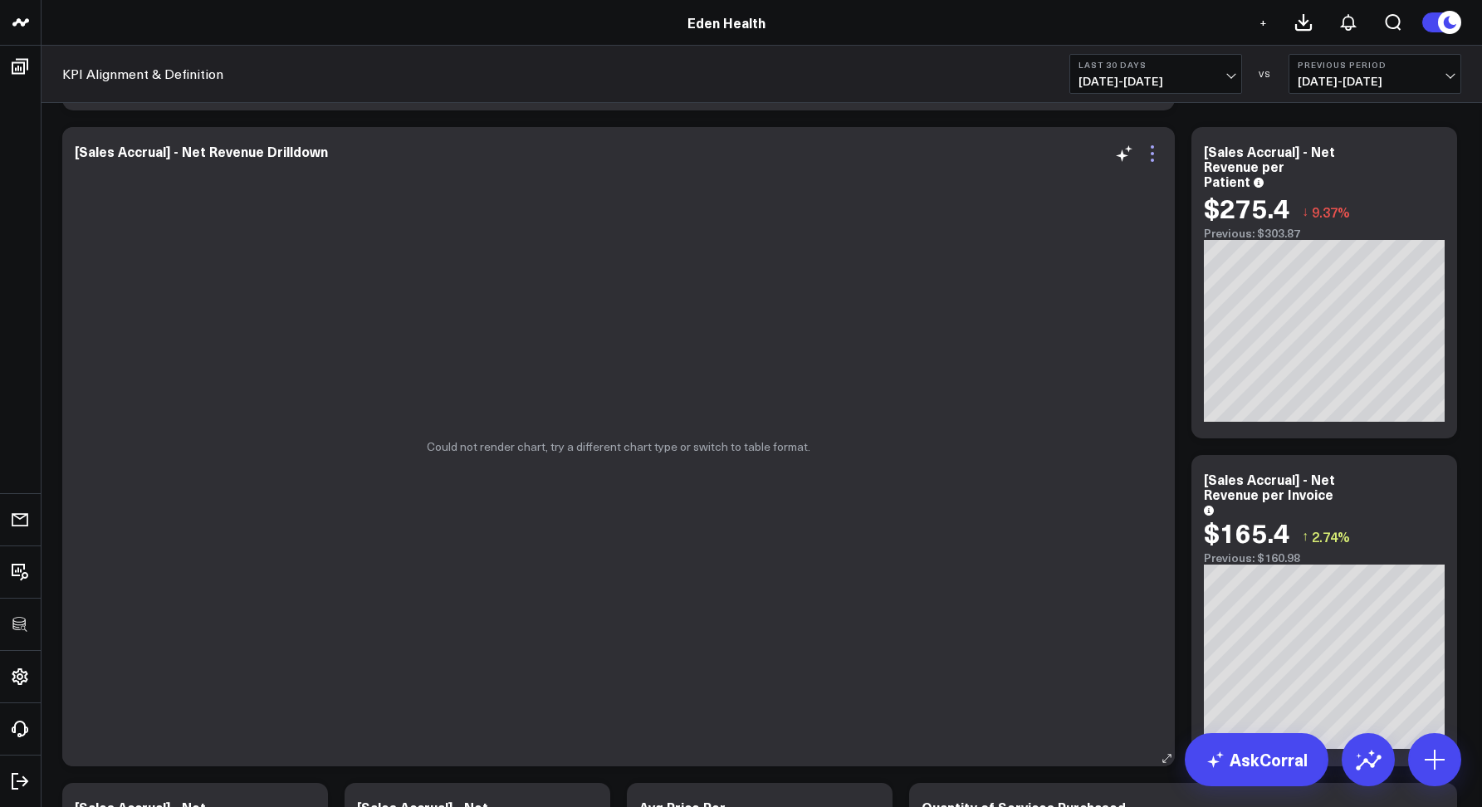
click at [1150, 159] on icon at bounding box center [1153, 154] width 20 height 20
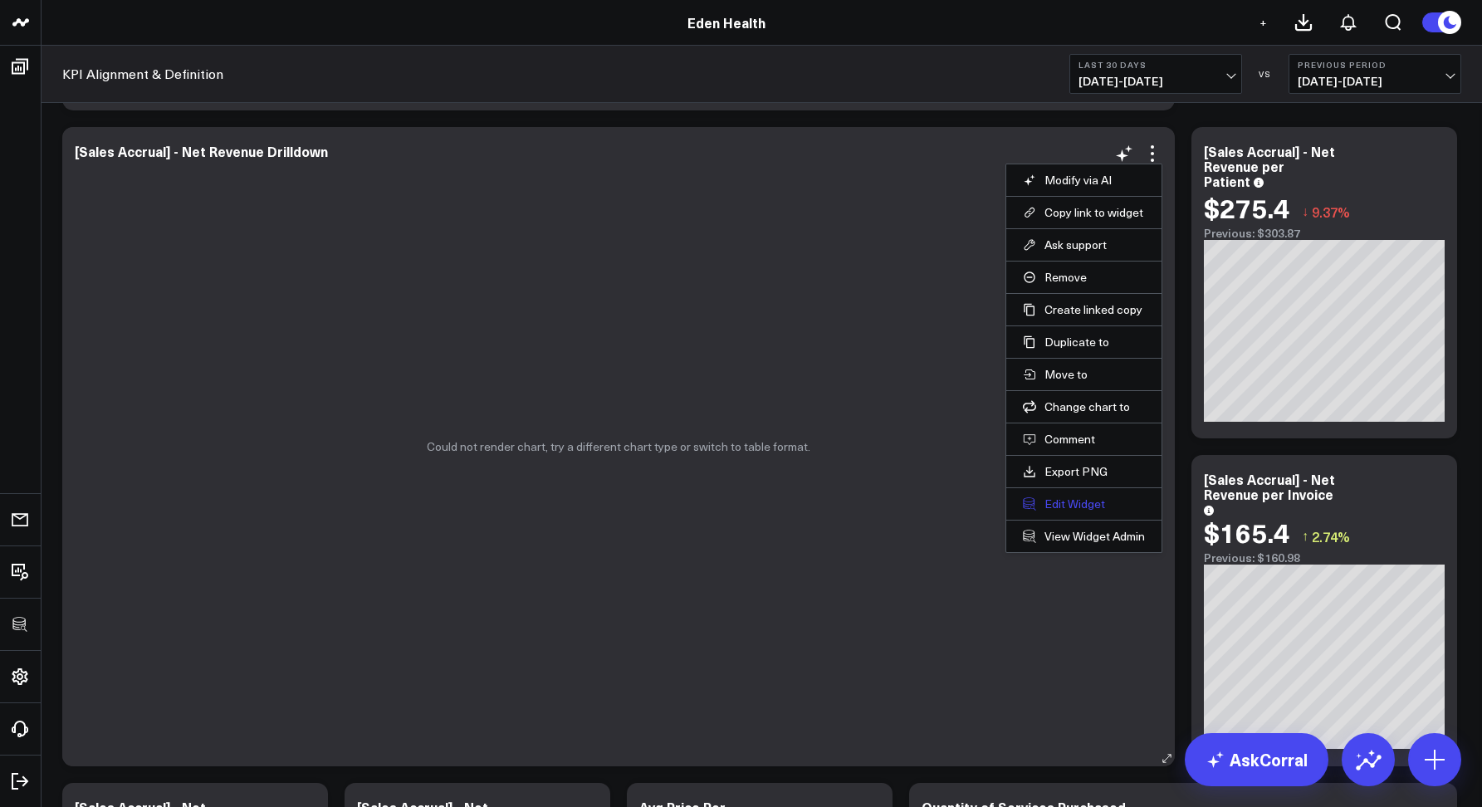
click at [1087, 502] on button "Edit Widget" at bounding box center [1084, 504] width 122 height 15
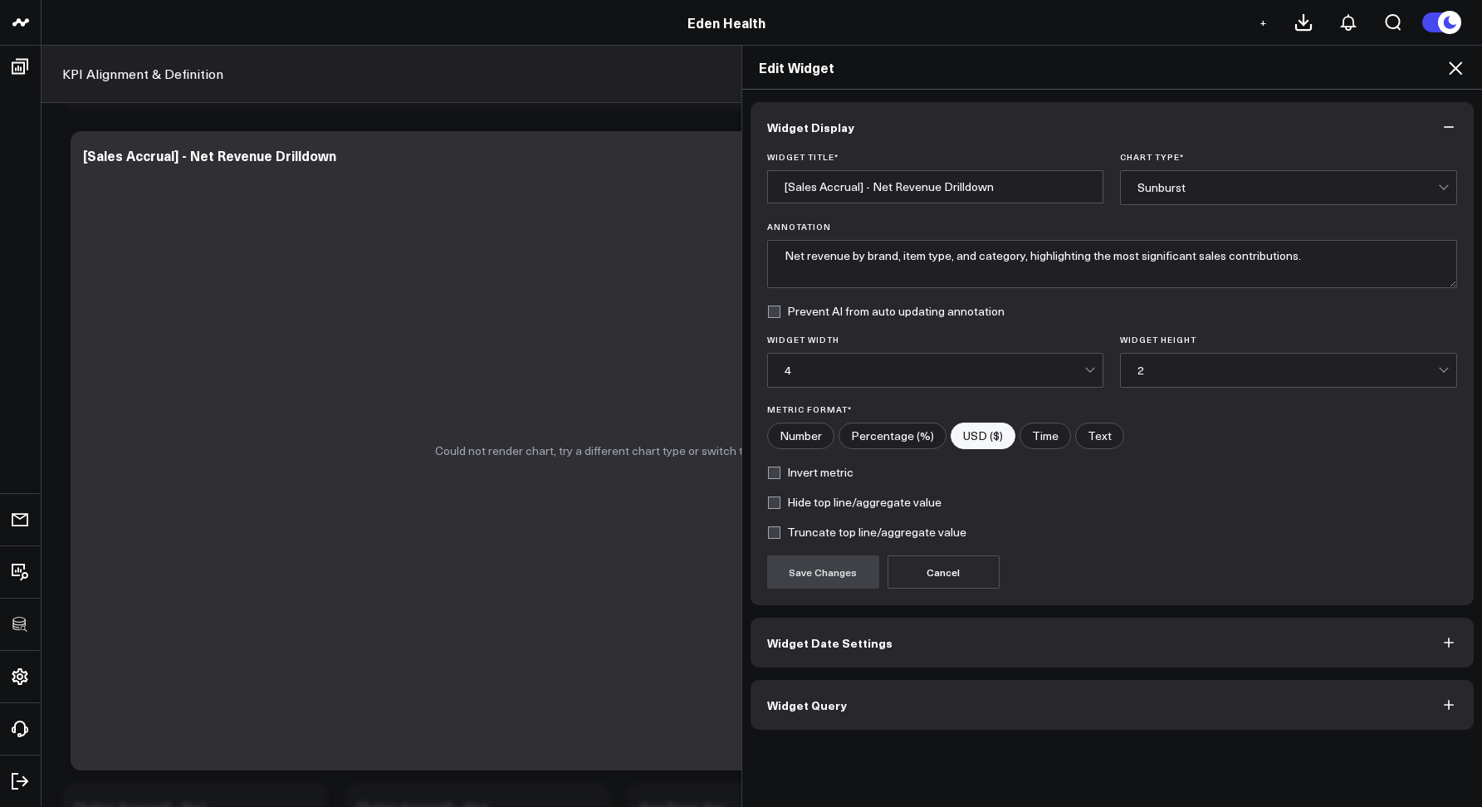
click at [830, 707] on span "Widget Query" at bounding box center [807, 704] width 80 height 13
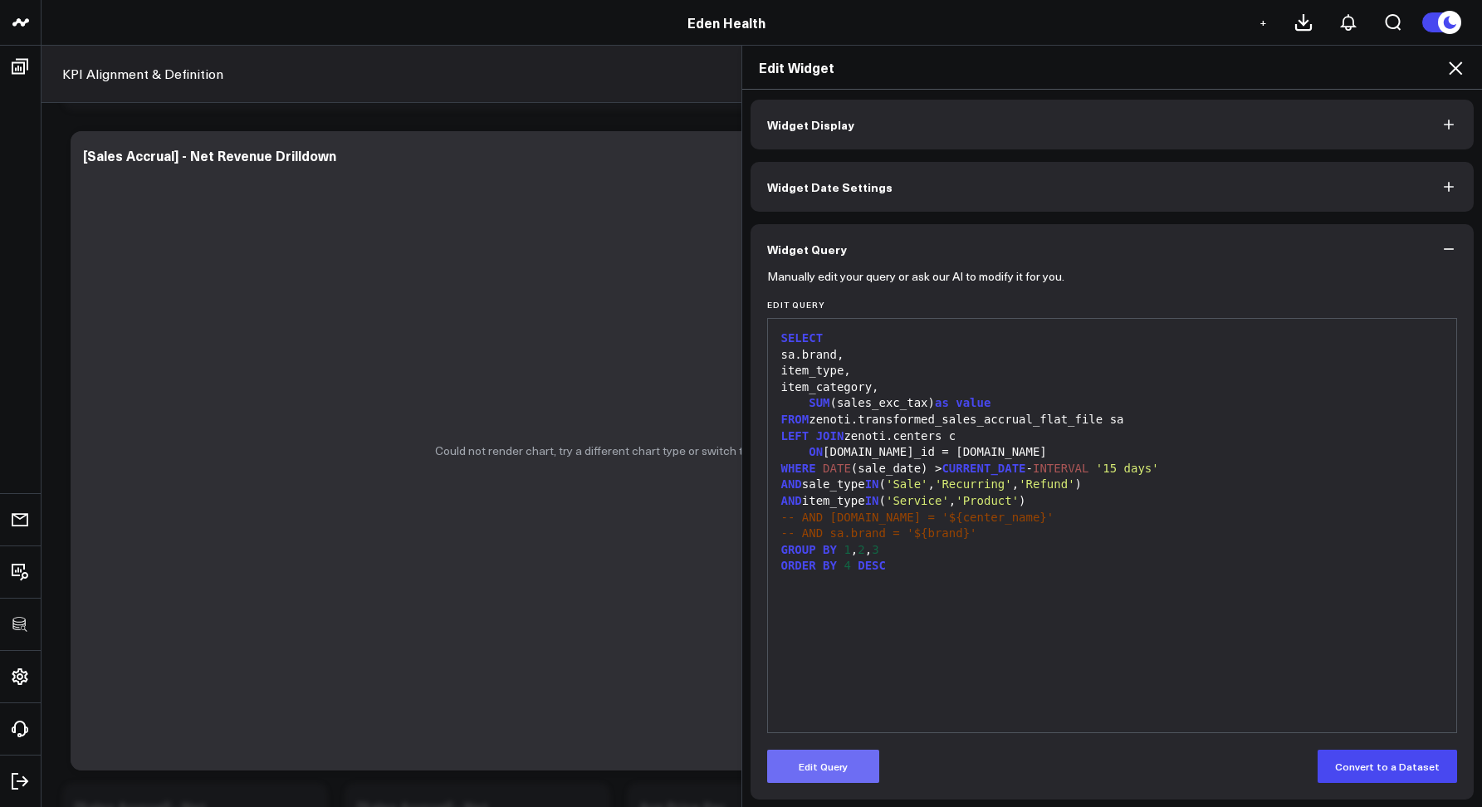
scroll to position [7, 0]
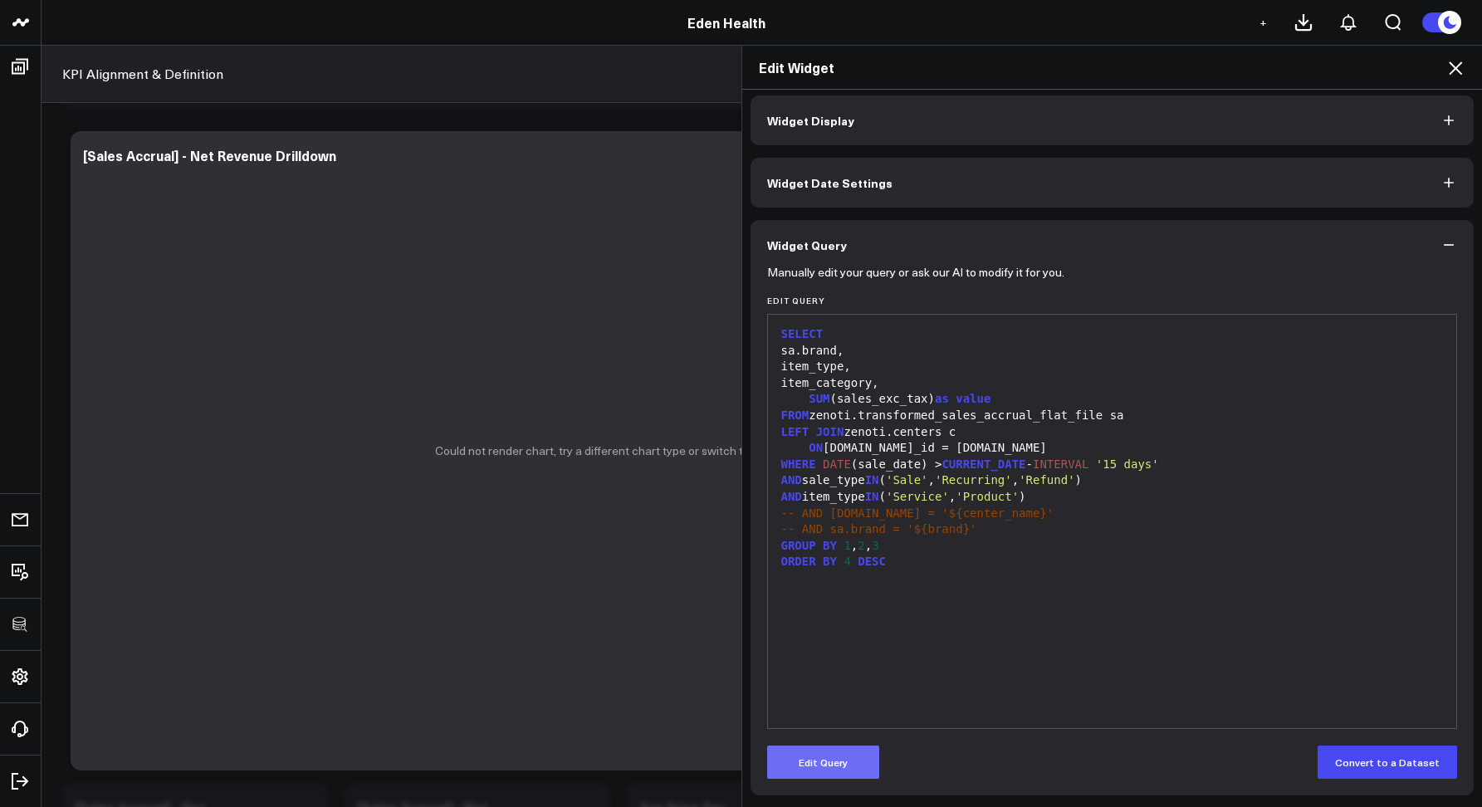
click at [800, 751] on button "Edit Query" at bounding box center [823, 762] width 112 height 33
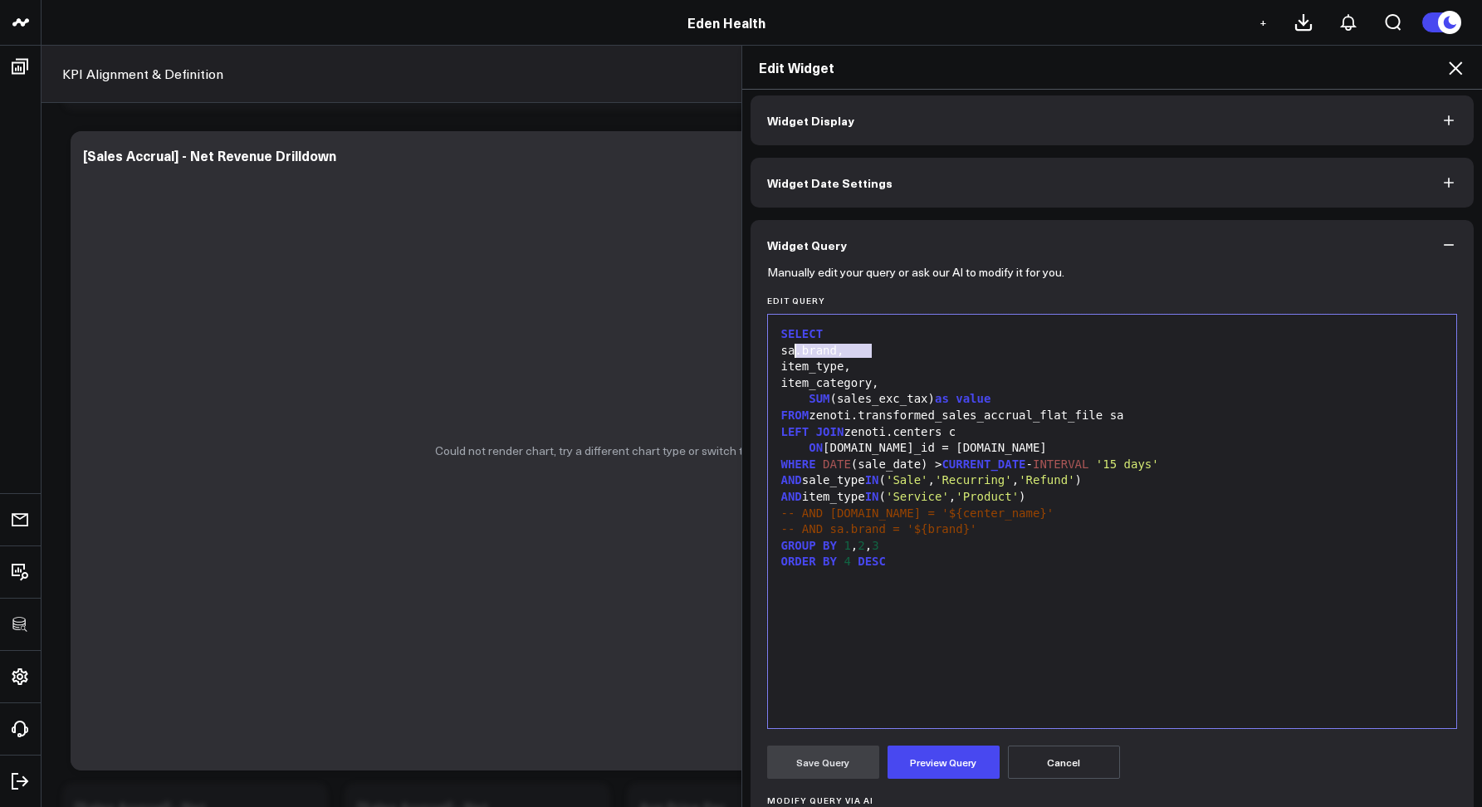
drag, startPoint x: 871, startPoint y: 347, endPoint x: 786, endPoint y: 353, distance: 85.7
click at [786, 353] on div "sa.brand," at bounding box center [1112, 351] width 673 height 17
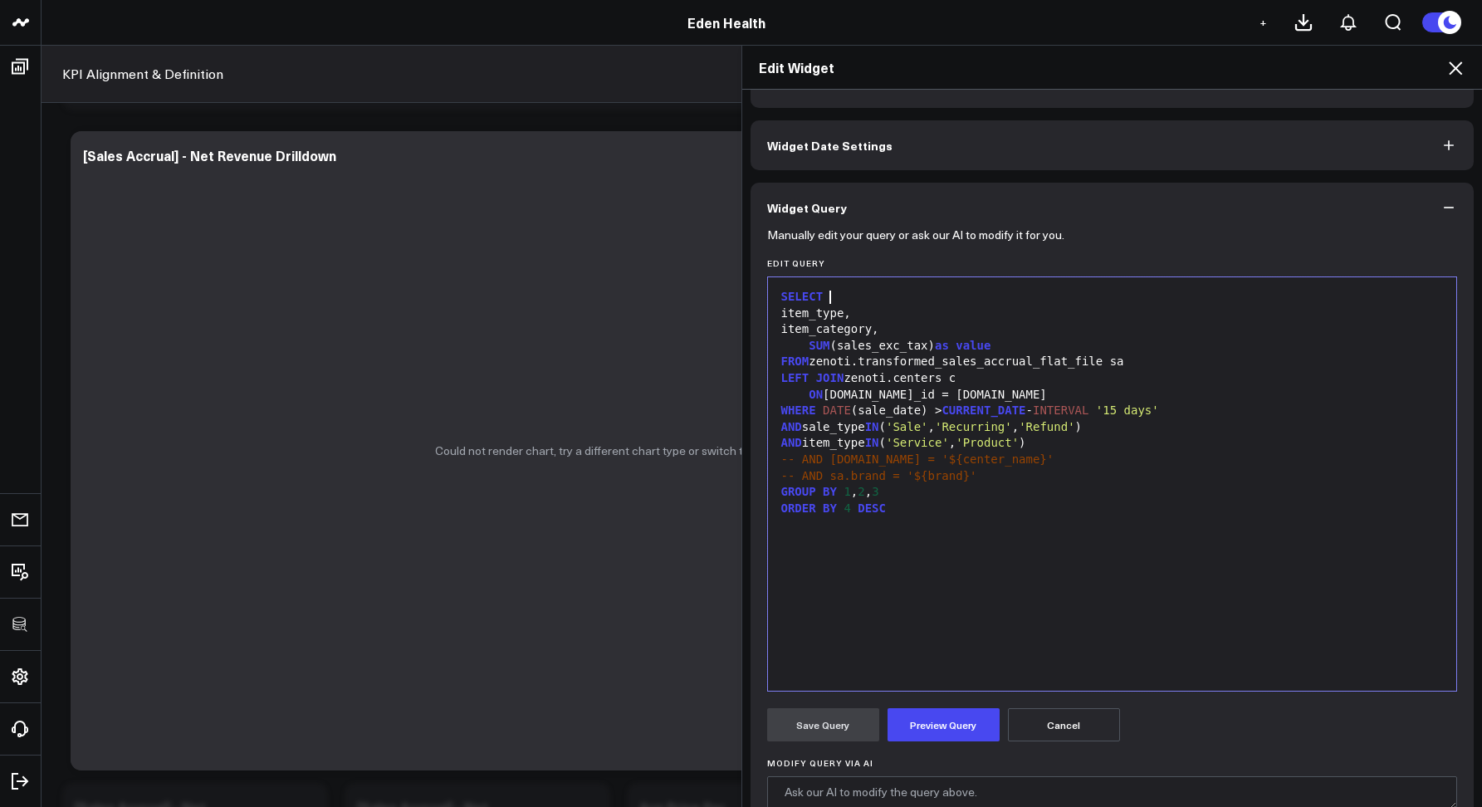
scroll to position [47, 0]
click at [921, 720] on button "Preview Query" at bounding box center [944, 721] width 112 height 33
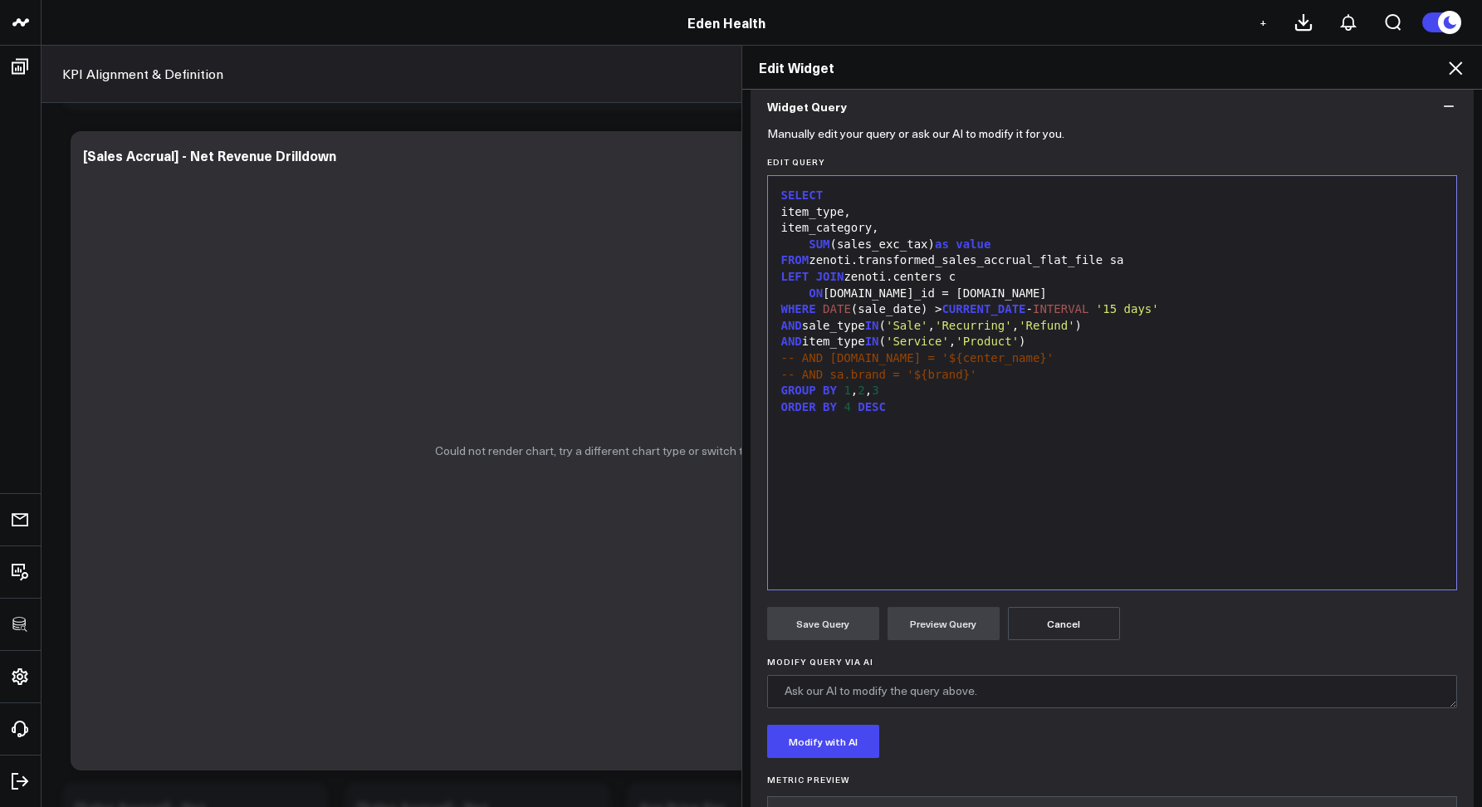
scroll to position [236, 0]
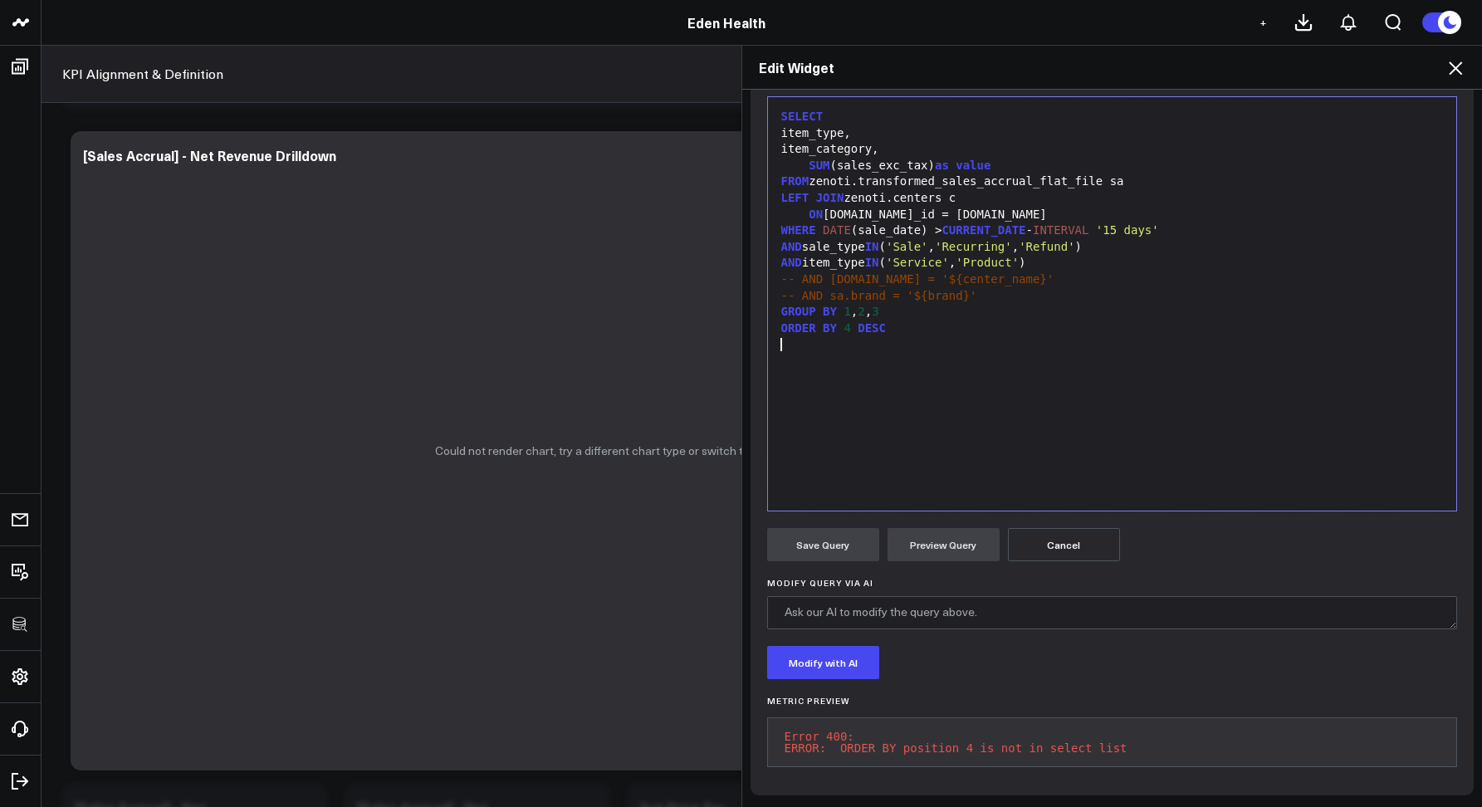
click at [923, 444] on div "SELECT item_type, item_category, SUM (sales_exc_tax) as value FROM zenoti.trans…" at bounding box center [1112, 303] width 673 height 397
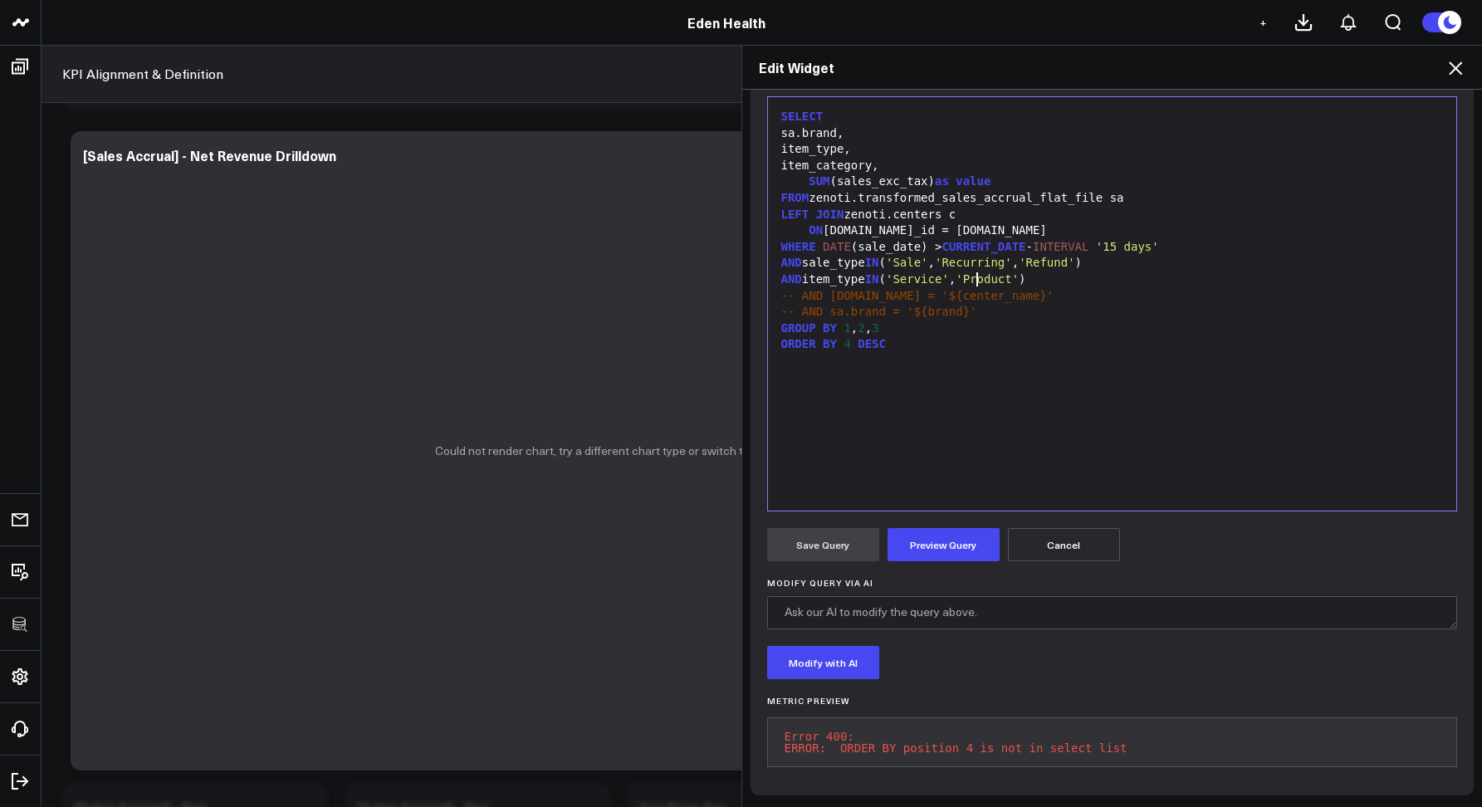
click at [969, 272] on div "AND item_type IN ( 'Service' , 'Product' )" at bounding box center [1112, 280] width 673 height 17
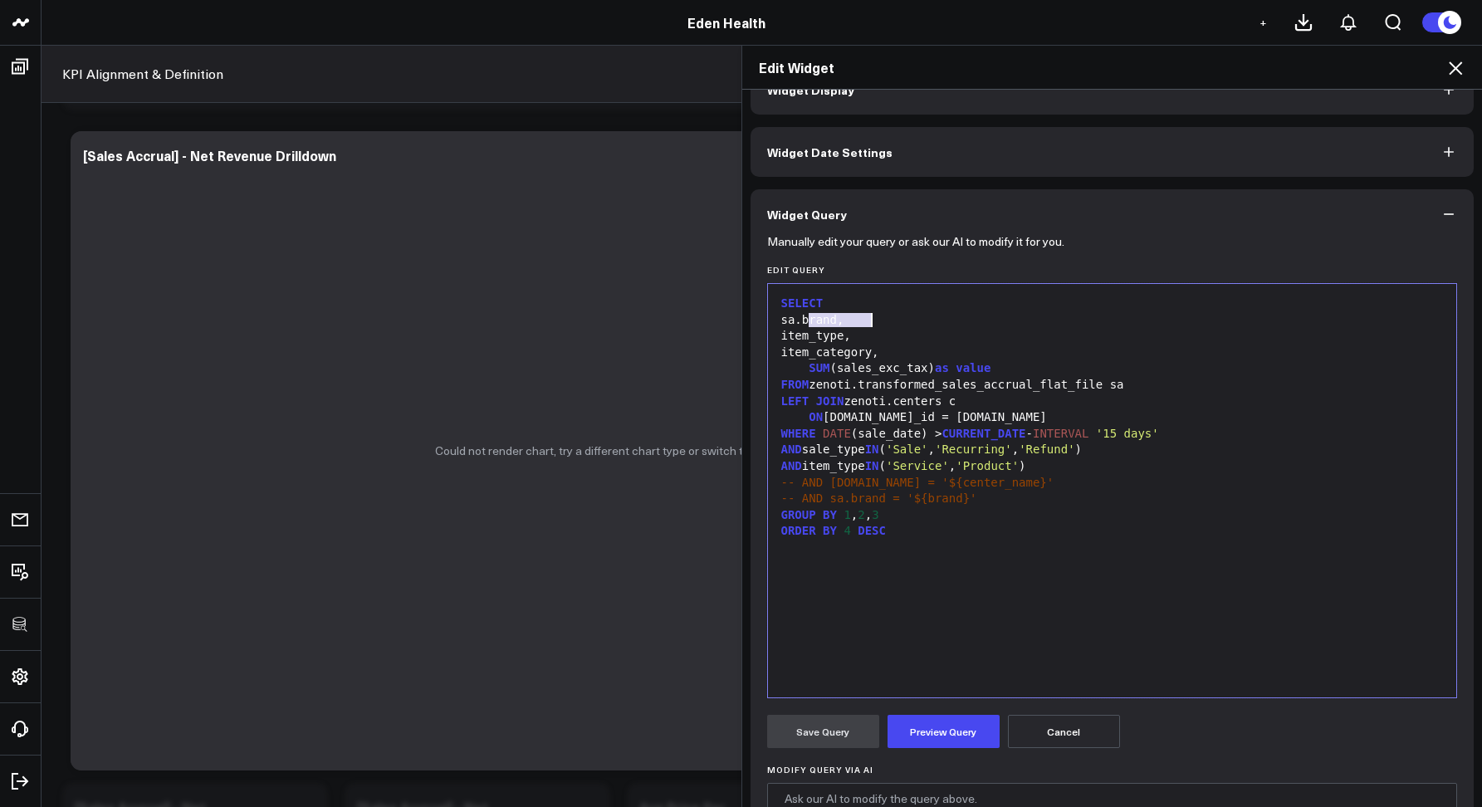
drag, startPoint x: 800, startPoint y: 319, endPoint x: 878, endPoint y: 320, distance: 77.2
click at [878, 320] on div "sa.brand," at bounding box center [1112, 320] width 673 height 17
click at [917, 336] on div "item_type," at bounding box center [1112, 336] width 673 height 17
click at [1456, 68] on icon at bounding box center [1455, 67] width 13 height 13
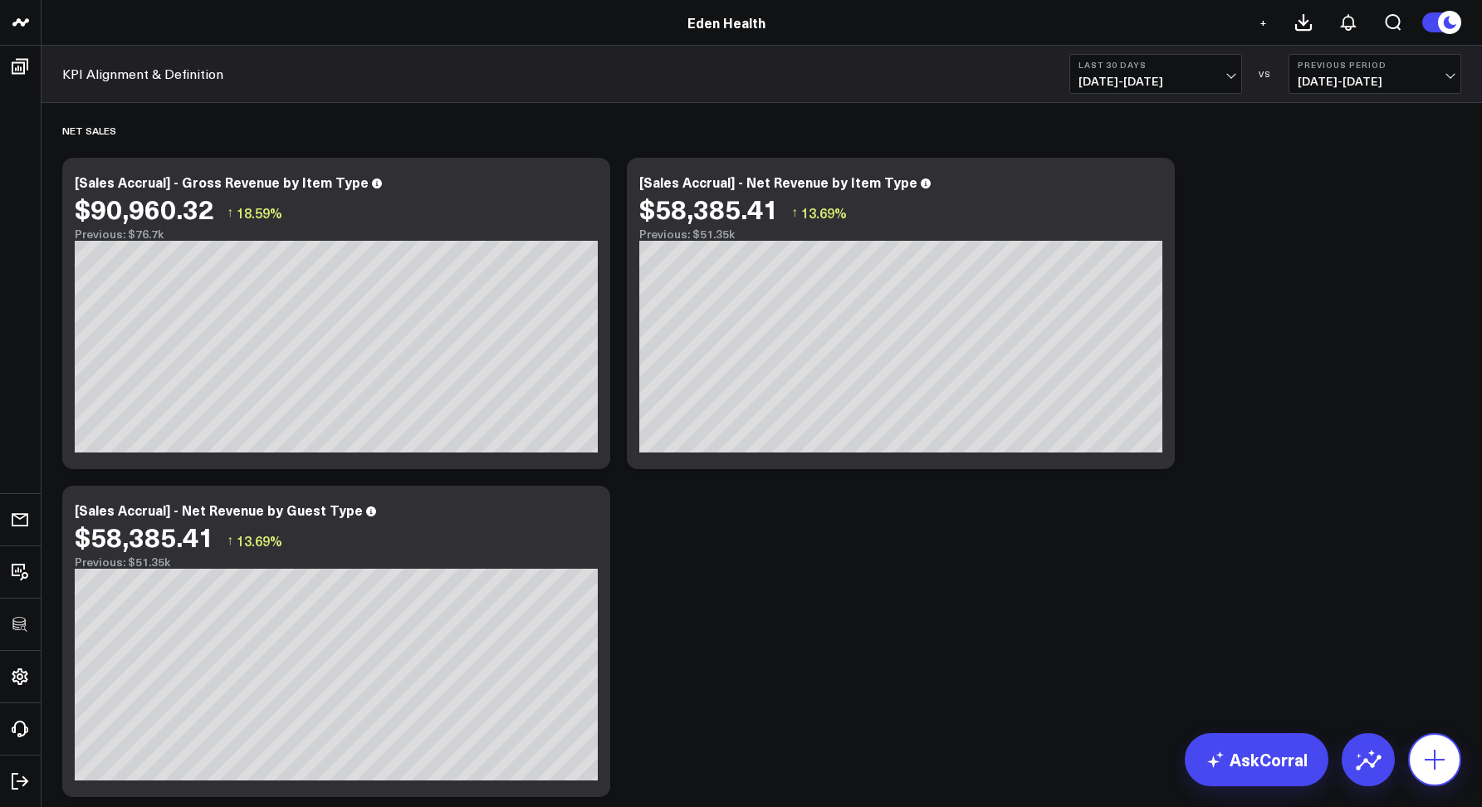
click at [1442, 764] on icon at bounding box center [1435, 759] width 27 height 27
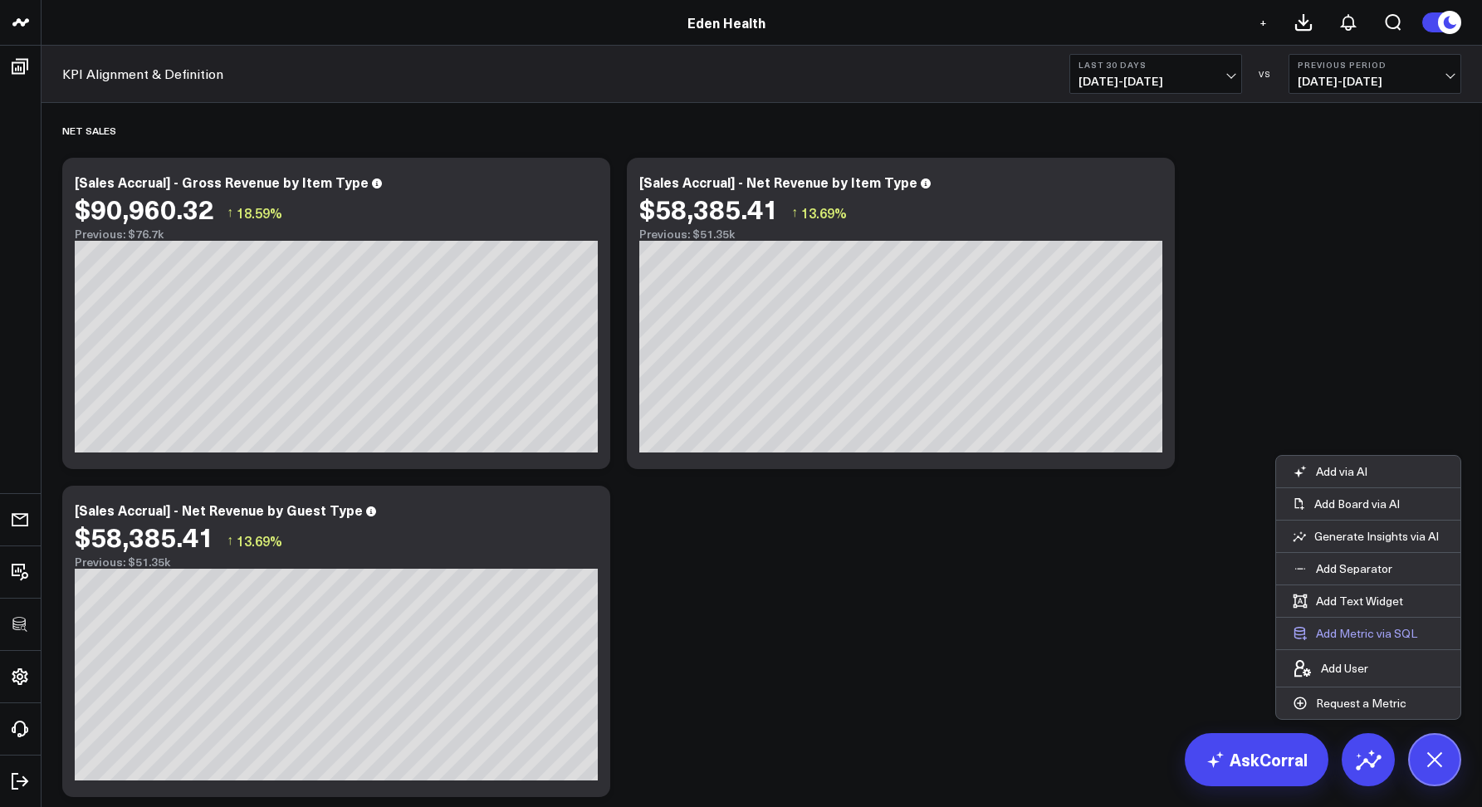
click at [1329, 634] on button "Add Metric via SQL" at bounding box center [1355, 634] width 158 height 32
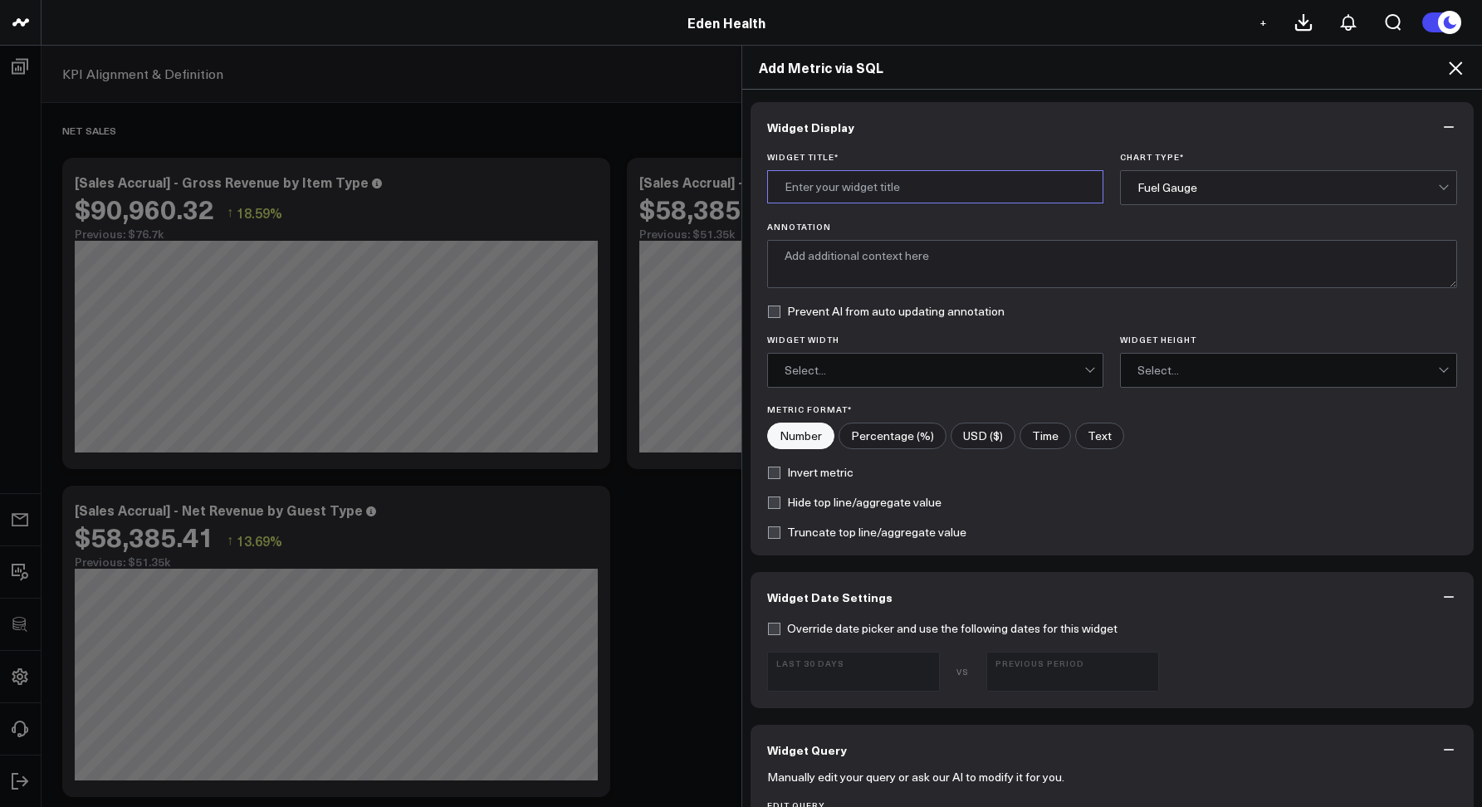
click at [807, 194] on input "Widget Title *" at bounding box center [935, 186] width 337 height 33
type input "test"
click at [1151, 187] on div "Fuel Gauge" at bounding box center [1288, 187] width 301 height 13
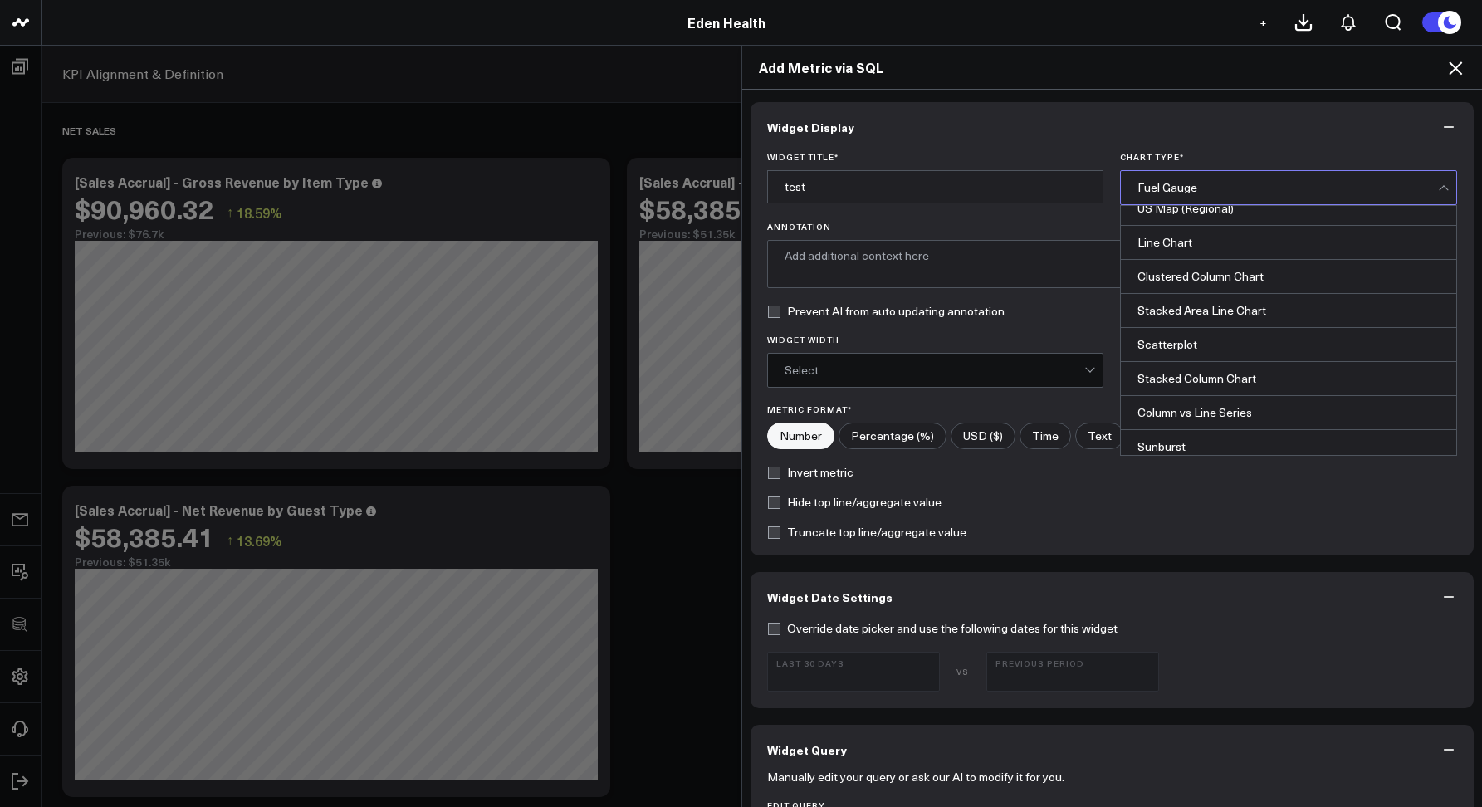
scroll to position [669, 0]
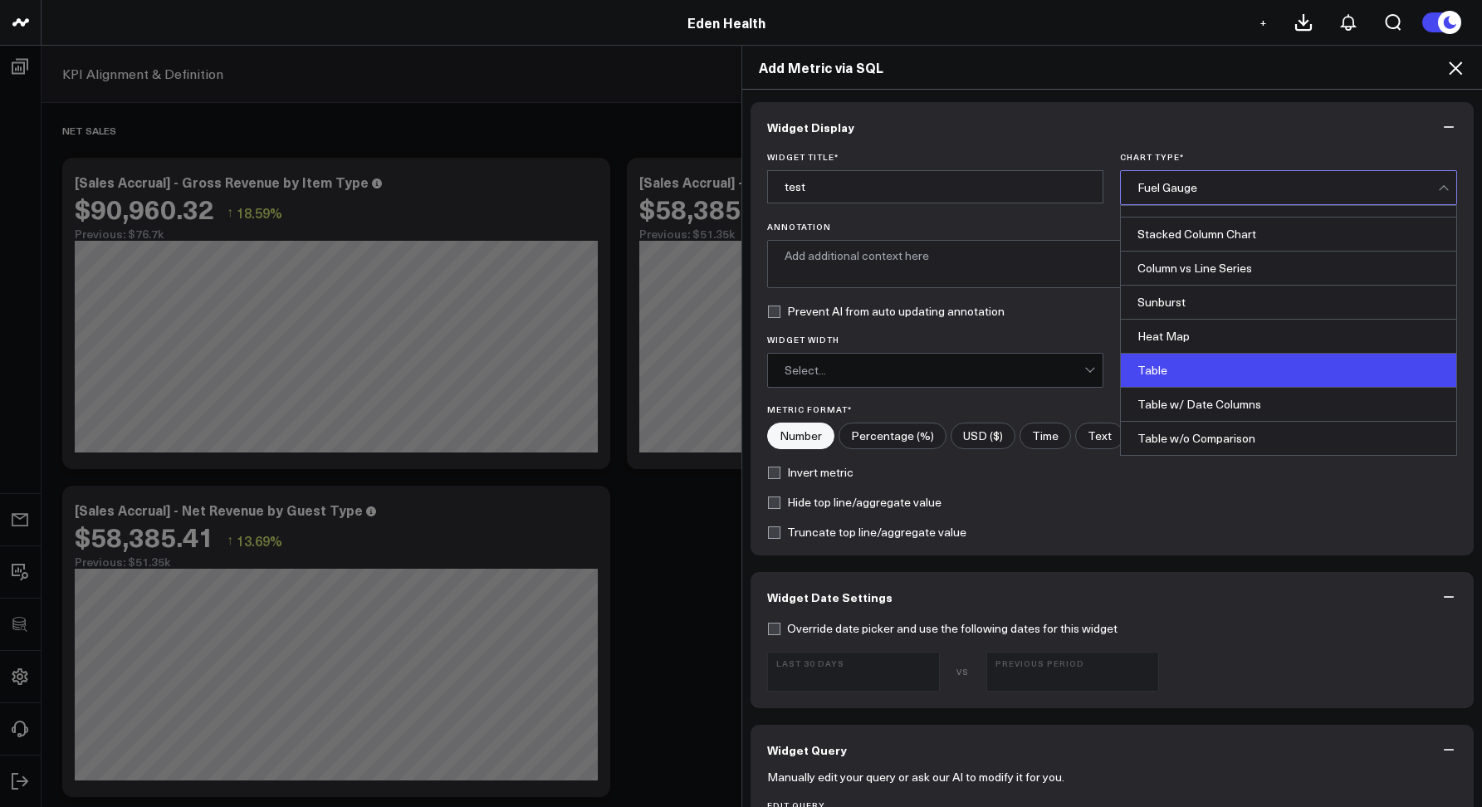
click at [1145, 378] on div "Table" at bounding box center [1288, 371] width 335 height 34
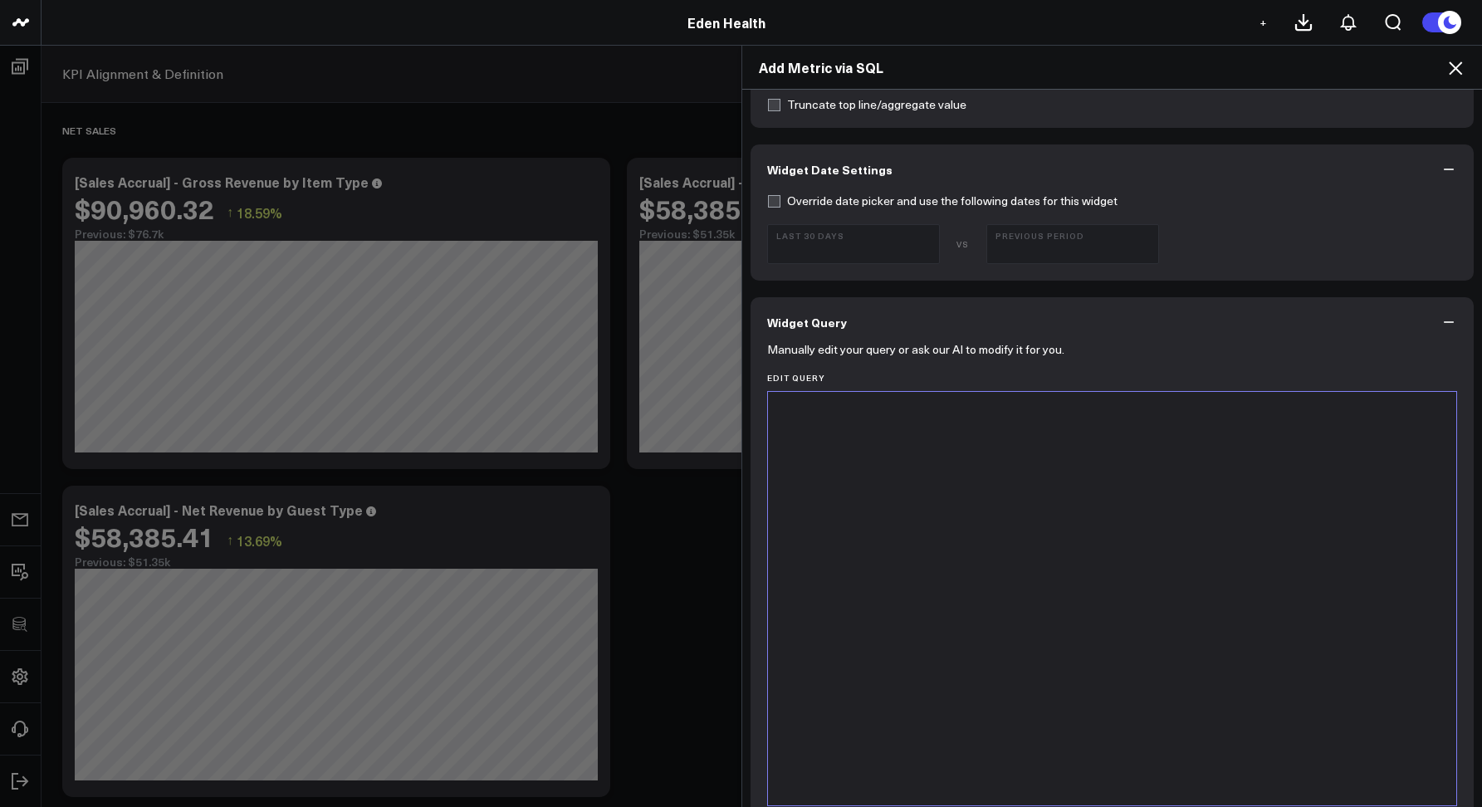
scroll to position [480, 0]
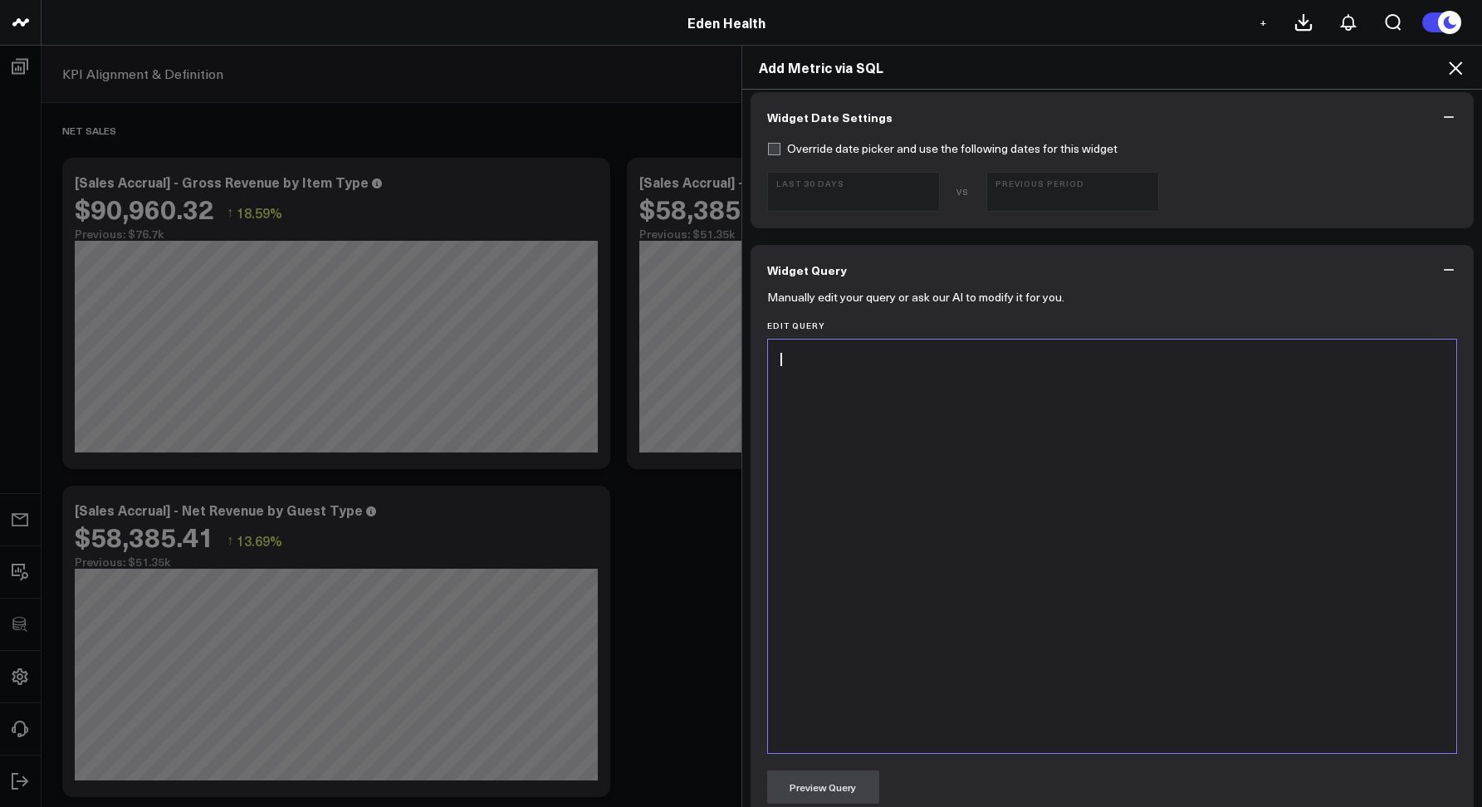
click at [830, 394] on div at bounding box center [1112, 546] width 673 height 397
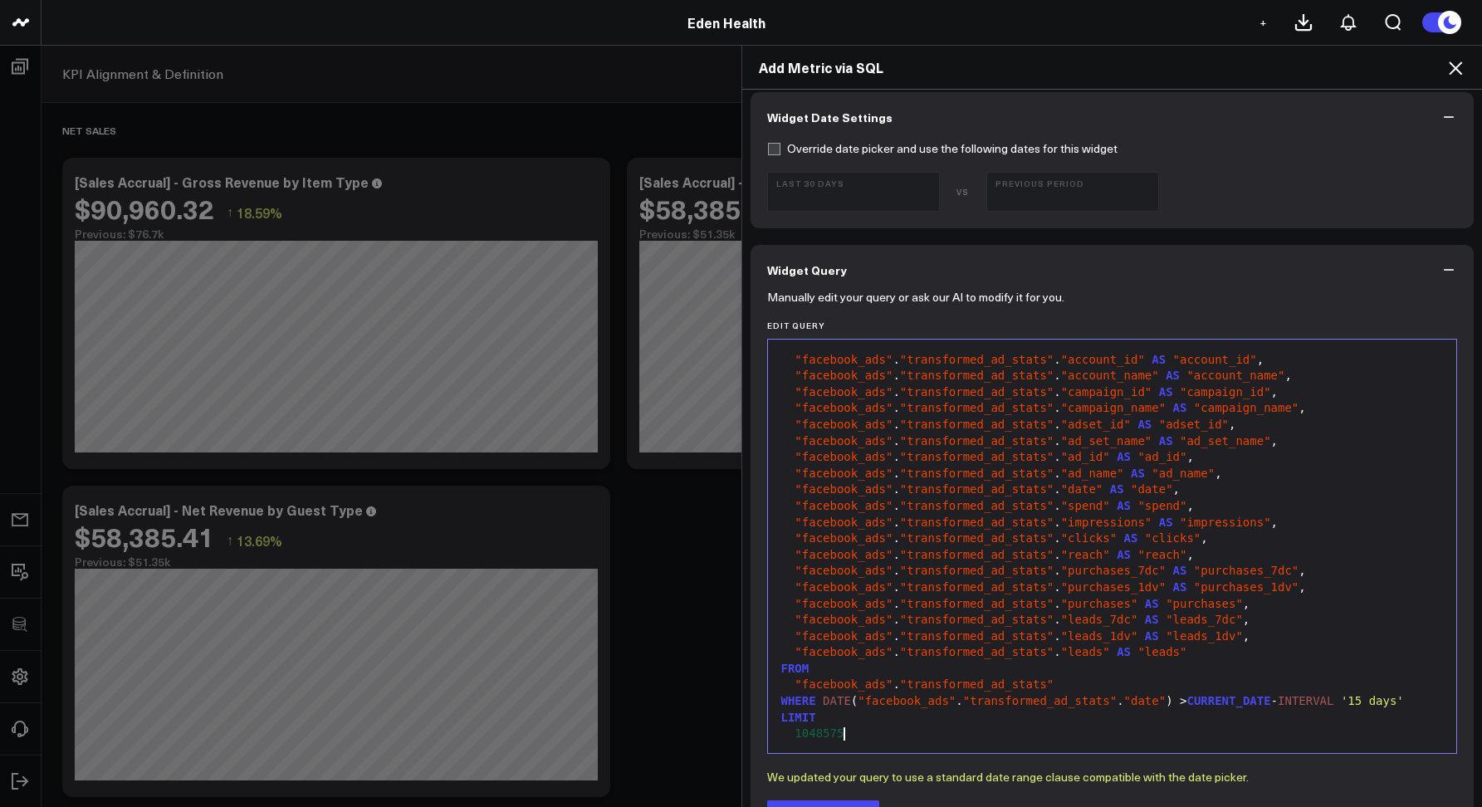
scroll to position [17, 0]
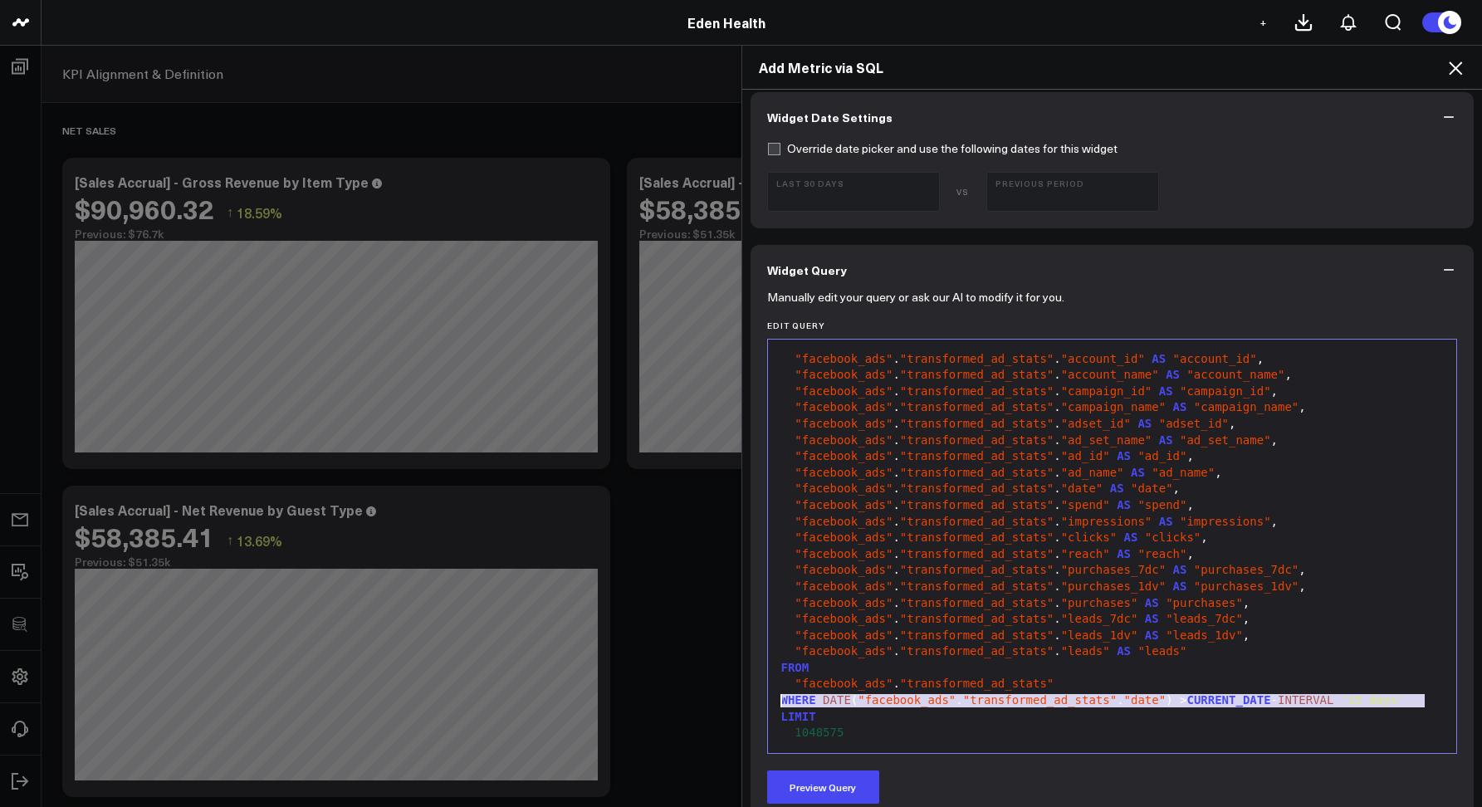
drag, startPoint x: 1420, startPoint y: 701, endPoint x: 771, endPoint y: 704, distance: 648.5
click at [776, 704] on div "WHERE DATE ( "facebook_ads" . "transformed_ad_stats" . "date" ) > CURRENT_DATE …" at bounding box center [1112, 701] width 673 height 17
click at [1062, 612] on span ""leads_7dc"" at bounding box center [1099, 618] width 77 height 13
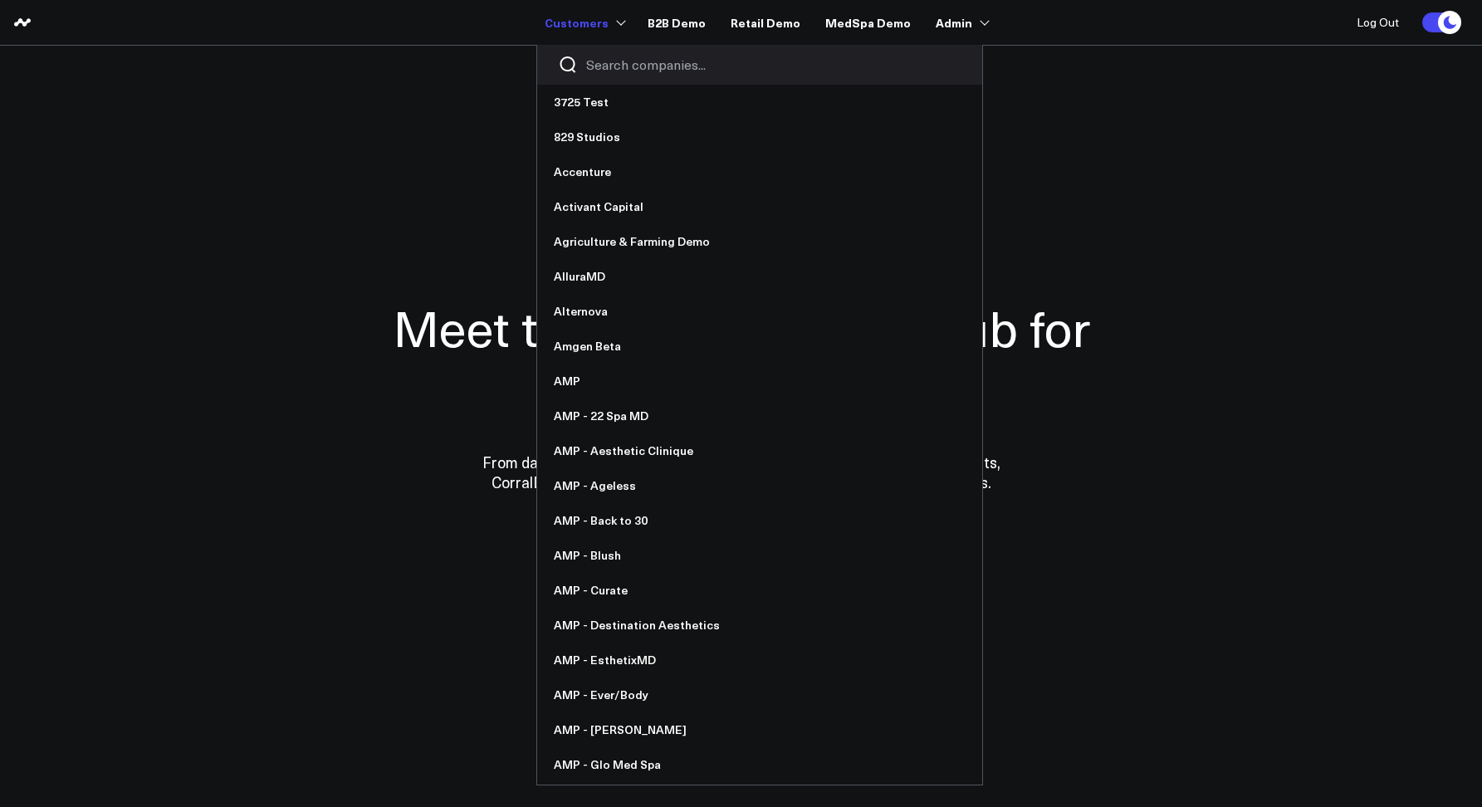
drag, startPoint x: 614, startPoint y: 42, endPoint x: 616, endPoint y: 51, distance: 10.1
click at [616, 45] on li "Customers 3725 Test 829 Studios Accenture Activant Capital Agriculture & Farmin…" at bounding box center [584, 22] width 78 height 45
click at [616, 57] on input "Search companies input" at bounding box center [773, 65] width 375 height 18
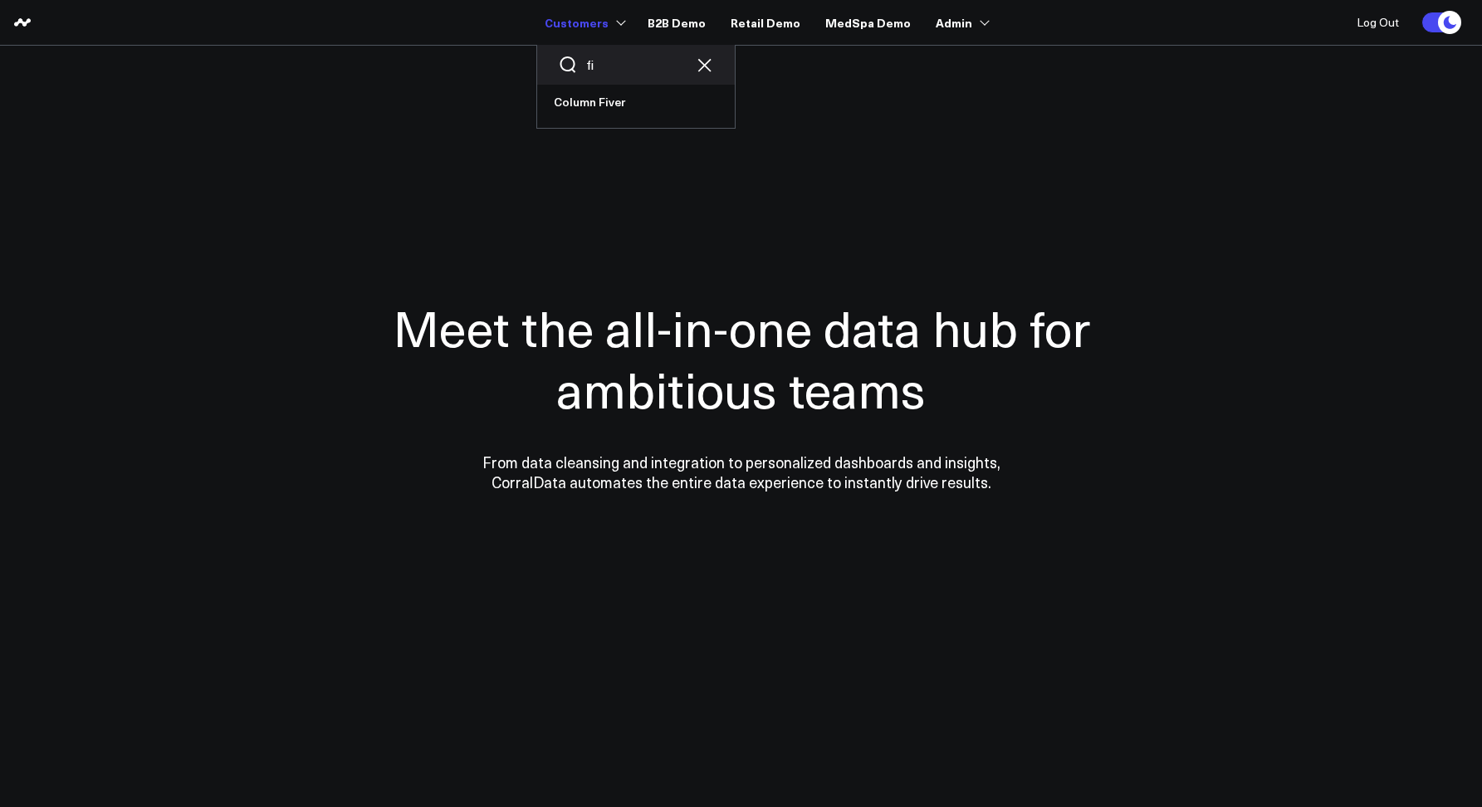
type input "f"
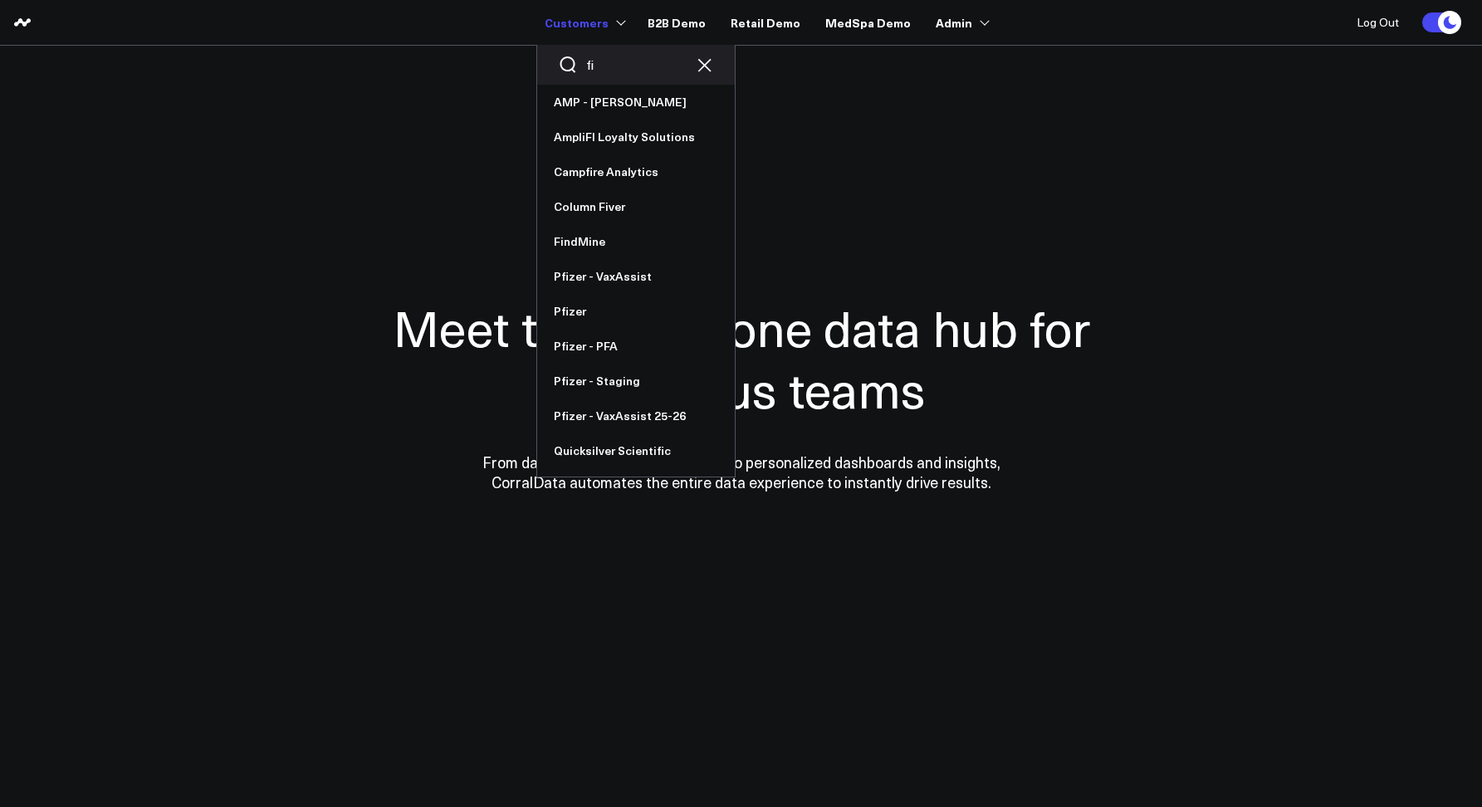
type input "f"
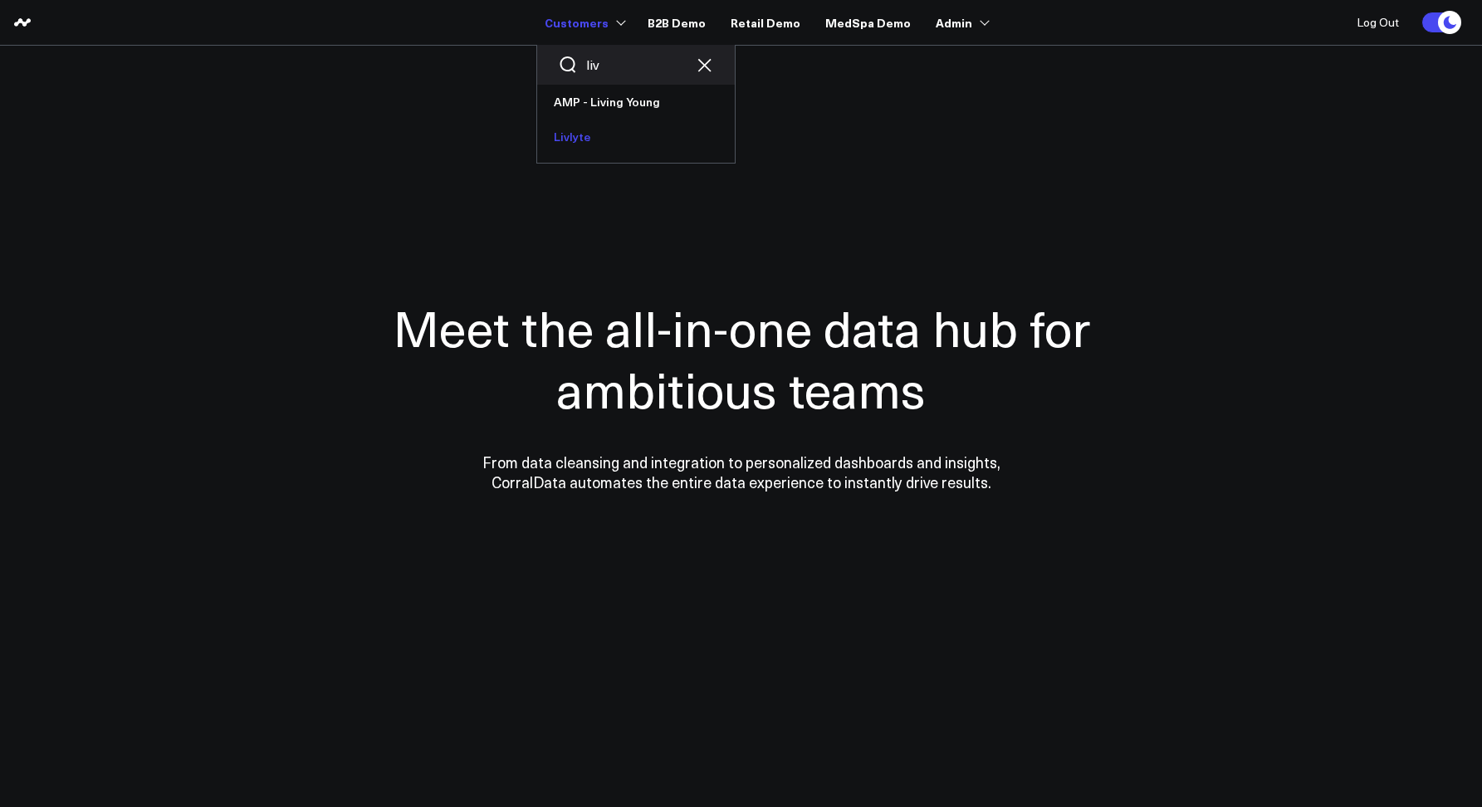
type input "liv"
click at [585, 136] on link "Livlyte" at bounding box center [636, 137] width 198 height 35
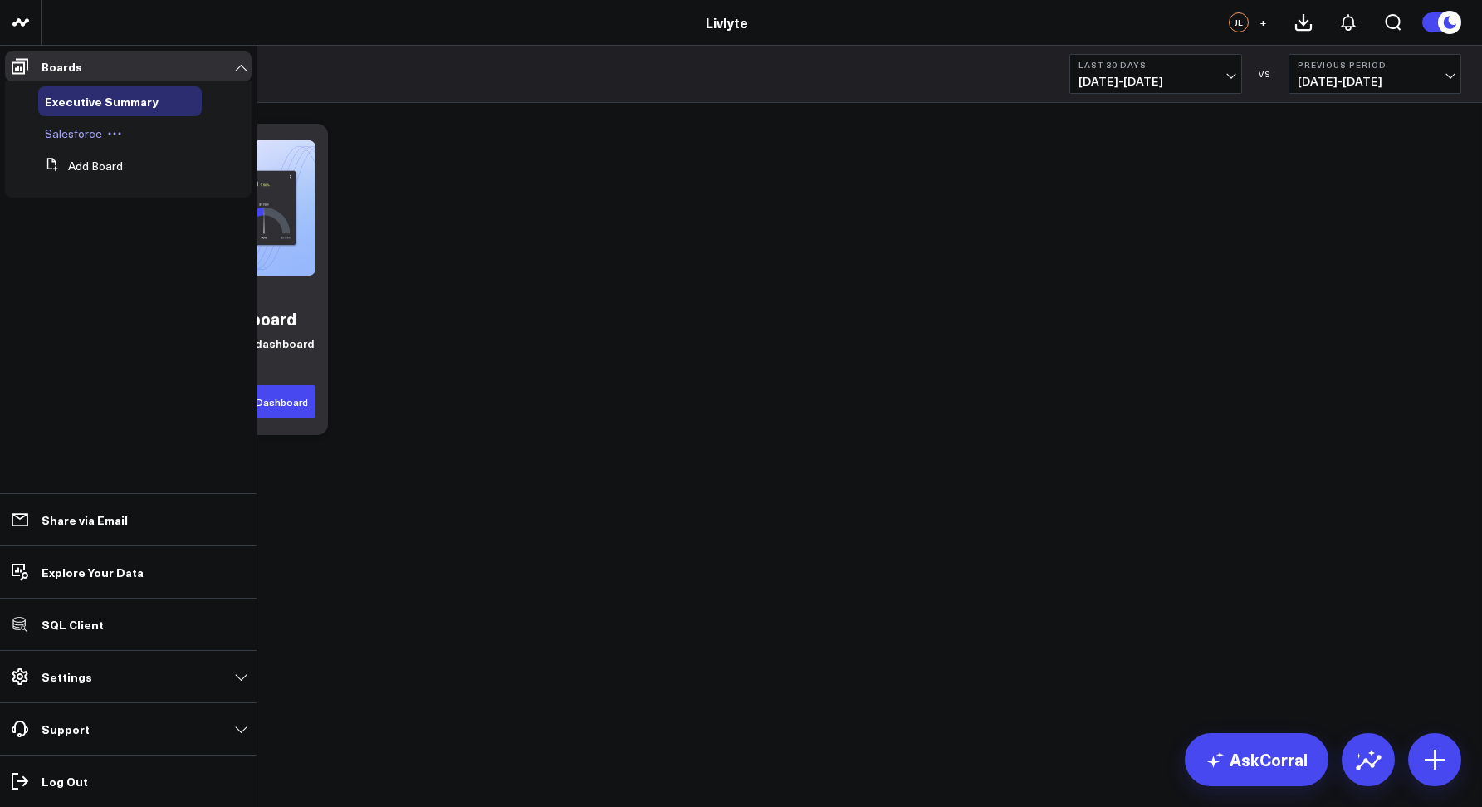
click at [65, 120] on div "Salesforce" at bounding box center [120, 134] width 164 height 30
click at [64, 129] on span "Salesforce" at bounding box center [73, 133] width 57 height 16
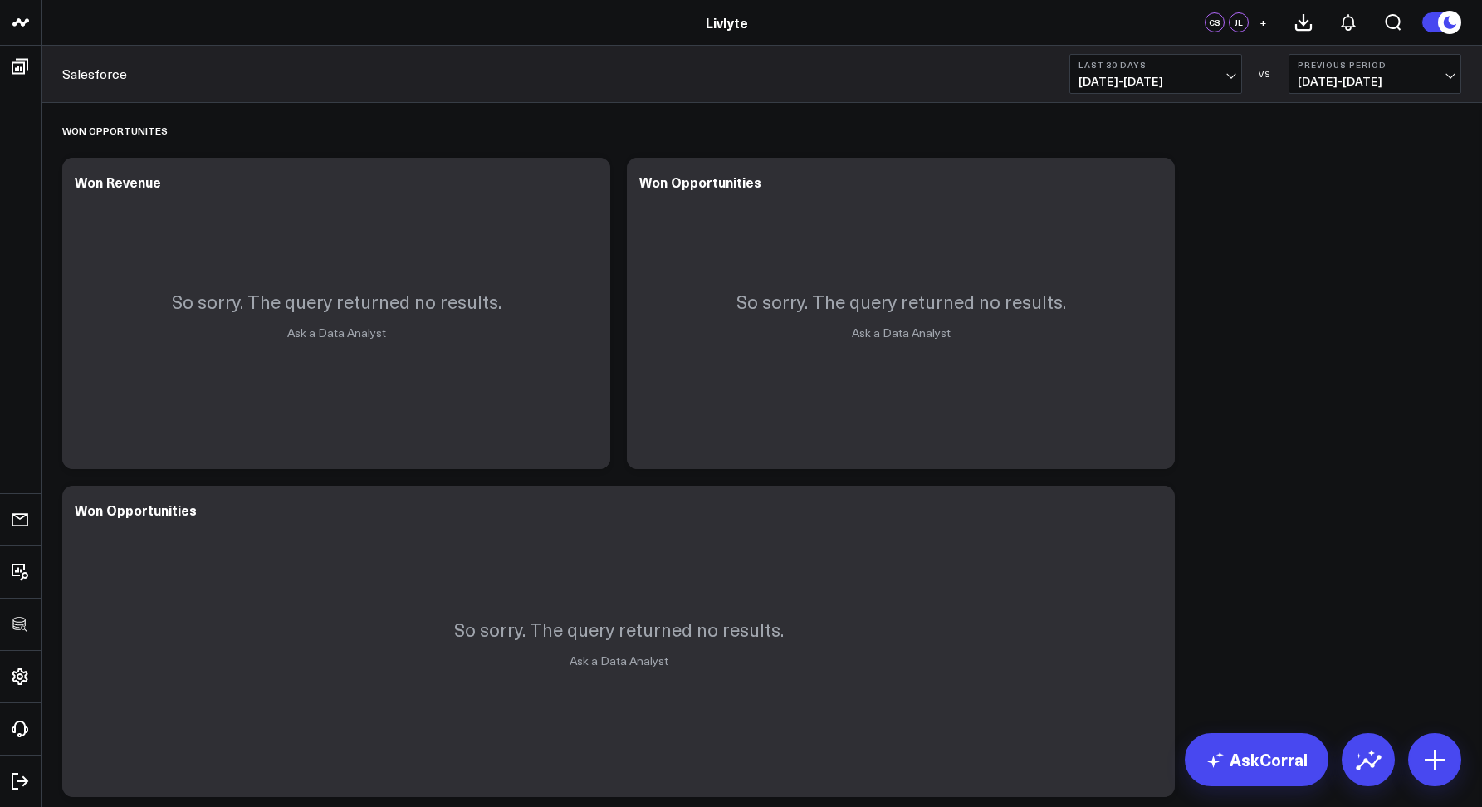
click at [1135, 69] on b "Last 30 Days" at bounding box center [1156, 65] width 154 height 10
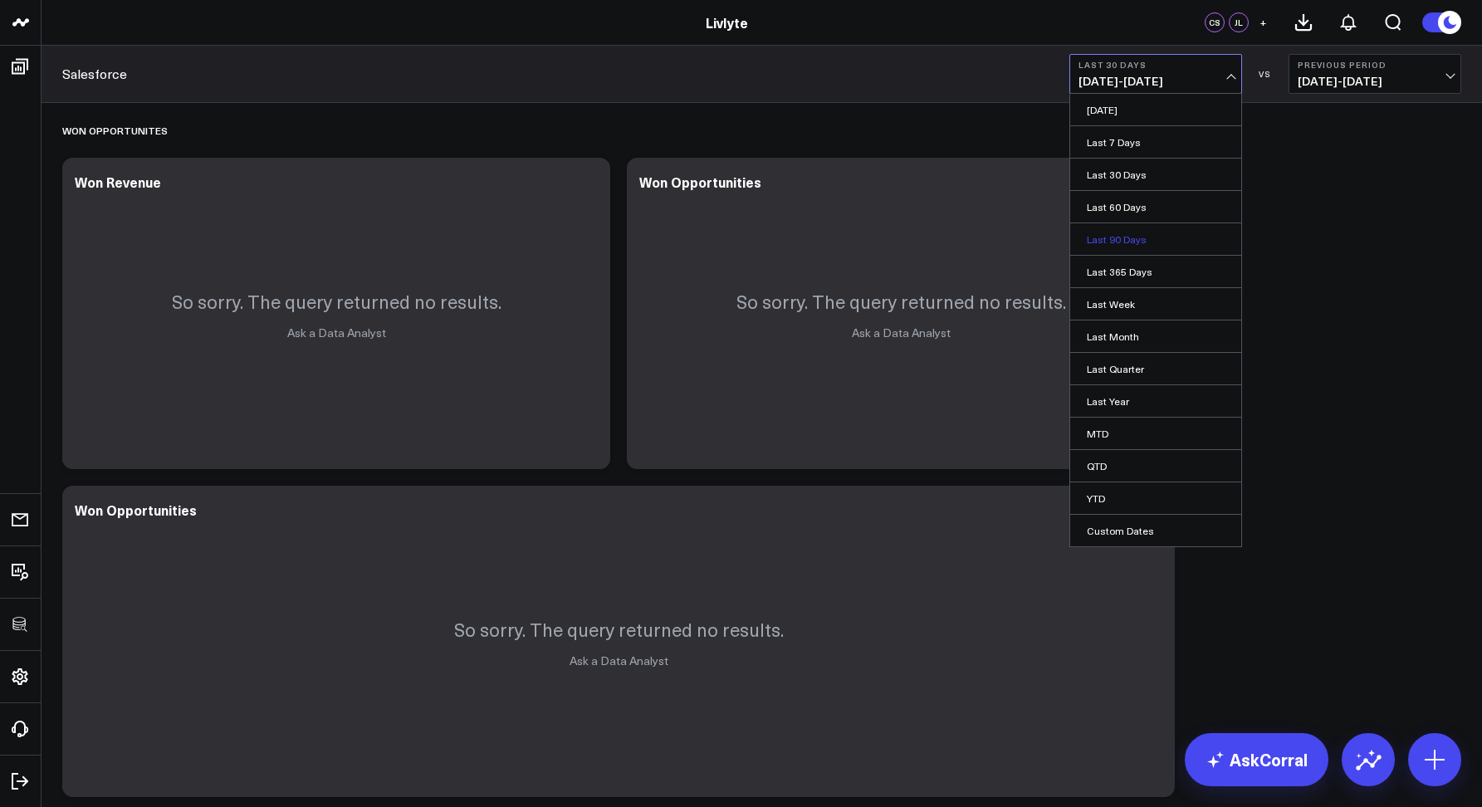
click at [1131, 250] on link "Last 90 Days" at bounding box center [1155, 239] width 171 height 32
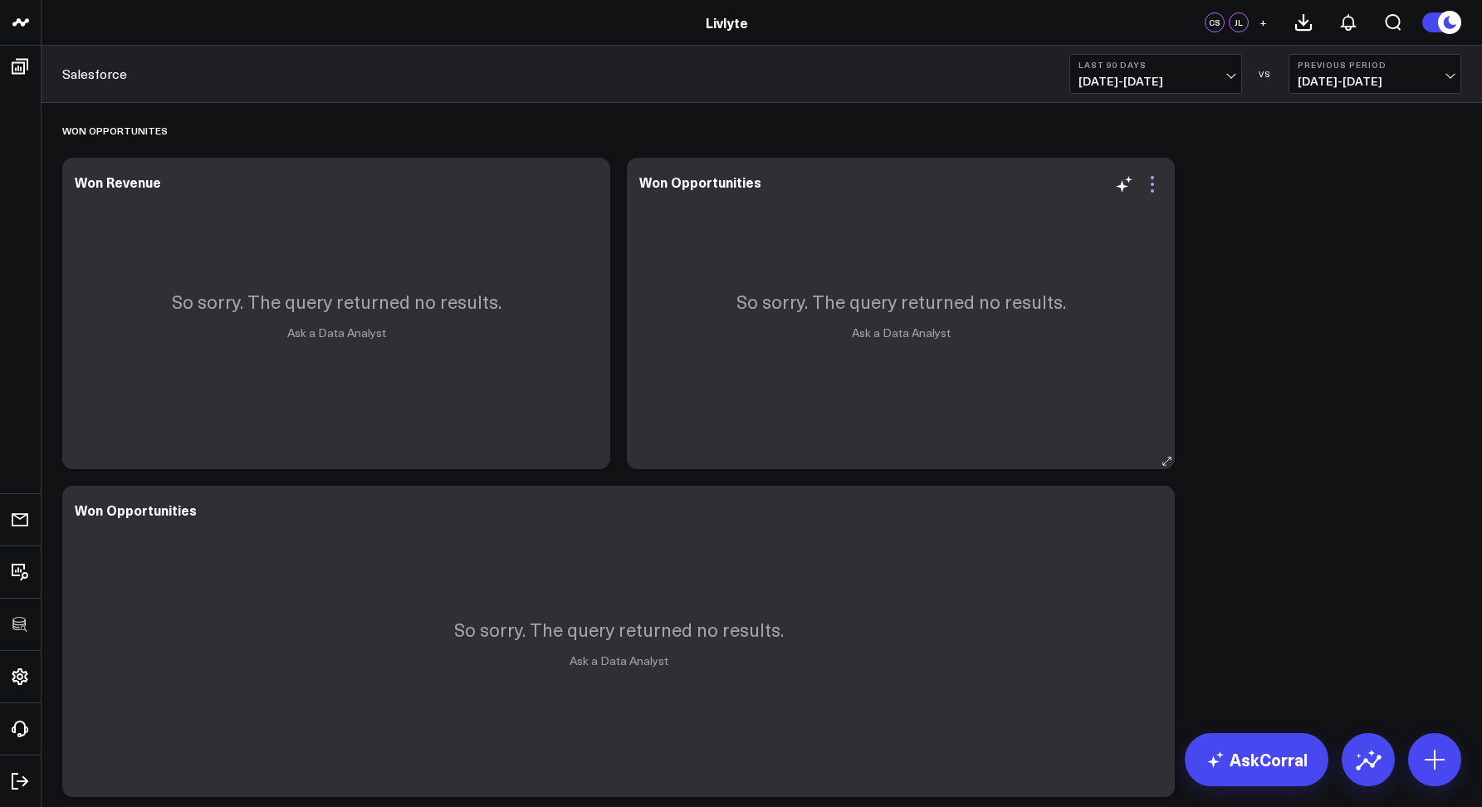
click at [1158, 188] on icon at bounding box center [1153, 184] width 20 height 20
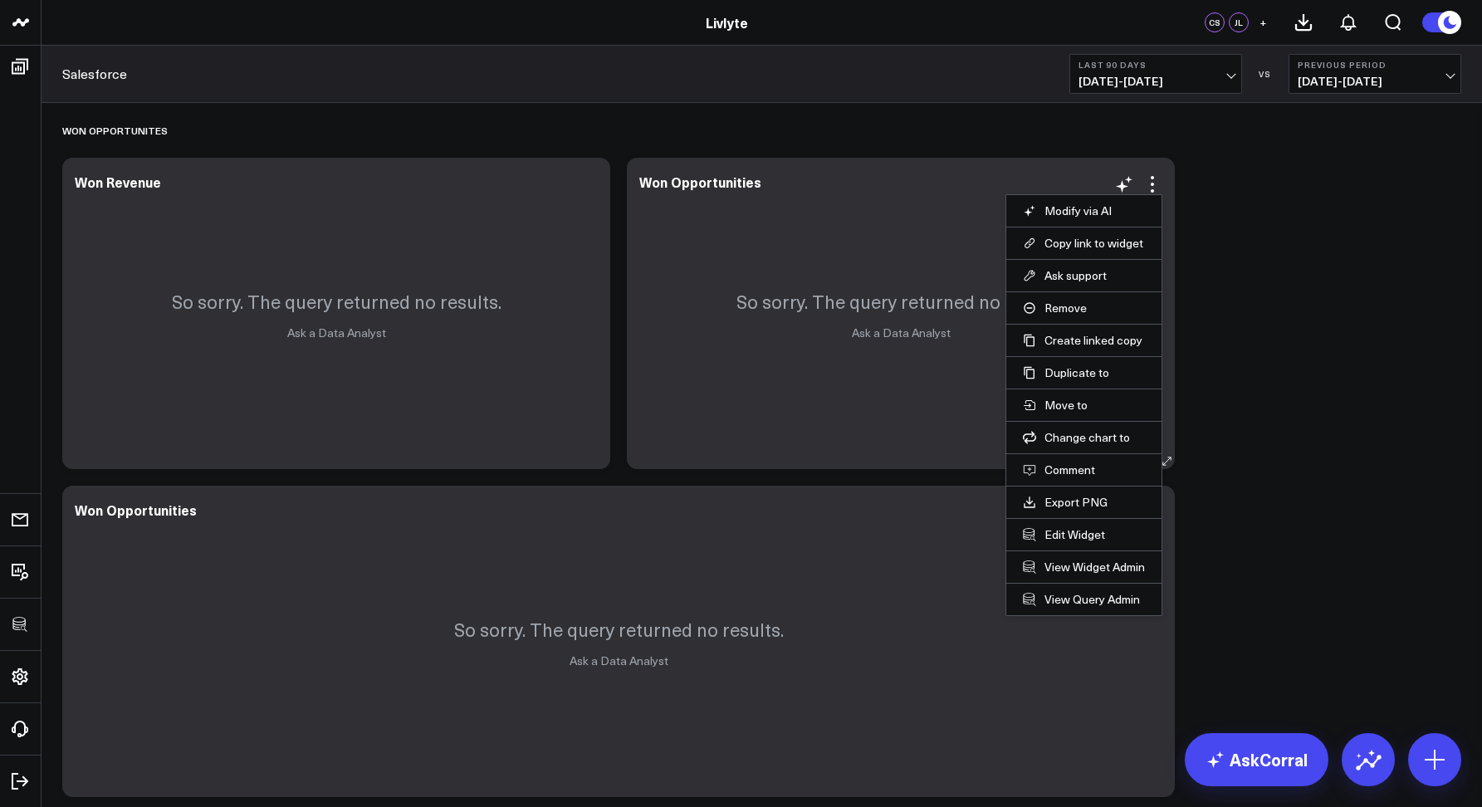
click at [1066, 524] on li "Edit Widget" at bounding box center [1083, 534] width 155 height 32
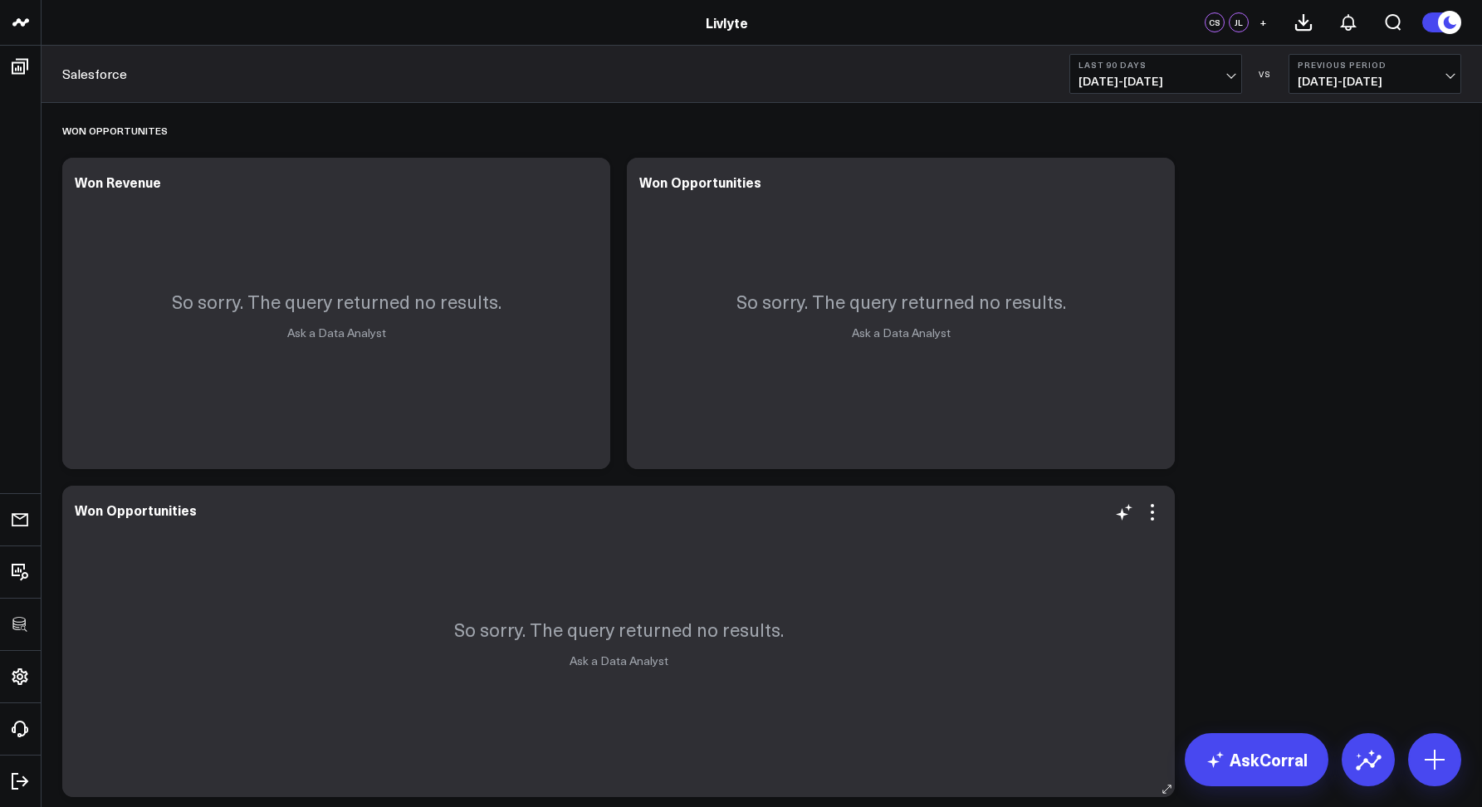
click at [1066, 532] on div "So sorry. The query returned no results. Ask a Data Analyst" at bounding box center [618, 641] width 1113 height 311
click at [1144, 179] on icon at bounding box center [1153, 184] width 20 height 20
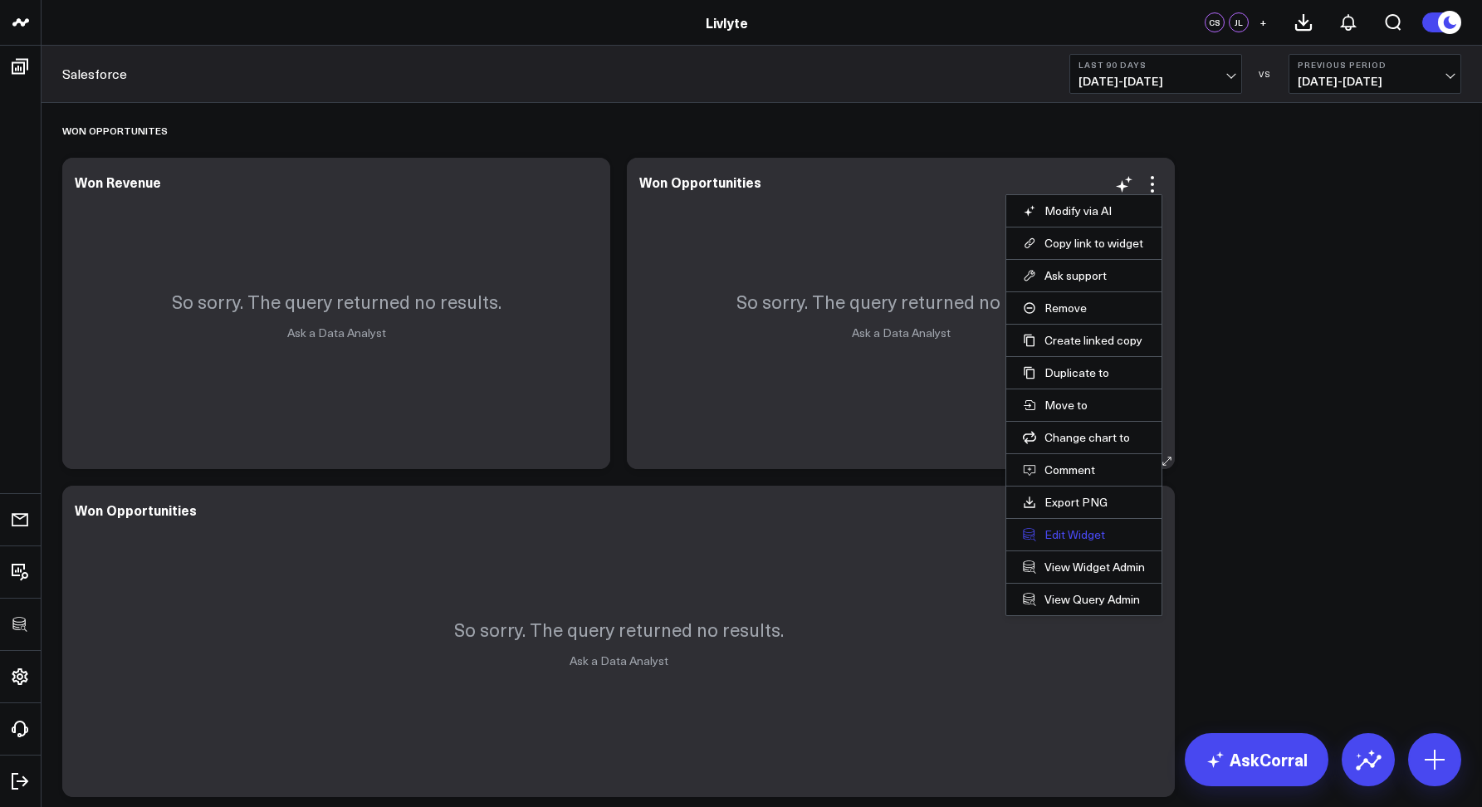
click at [1070, 529] on button "Edit Widget" at bounding box center [1084, 534] width 122 height 15
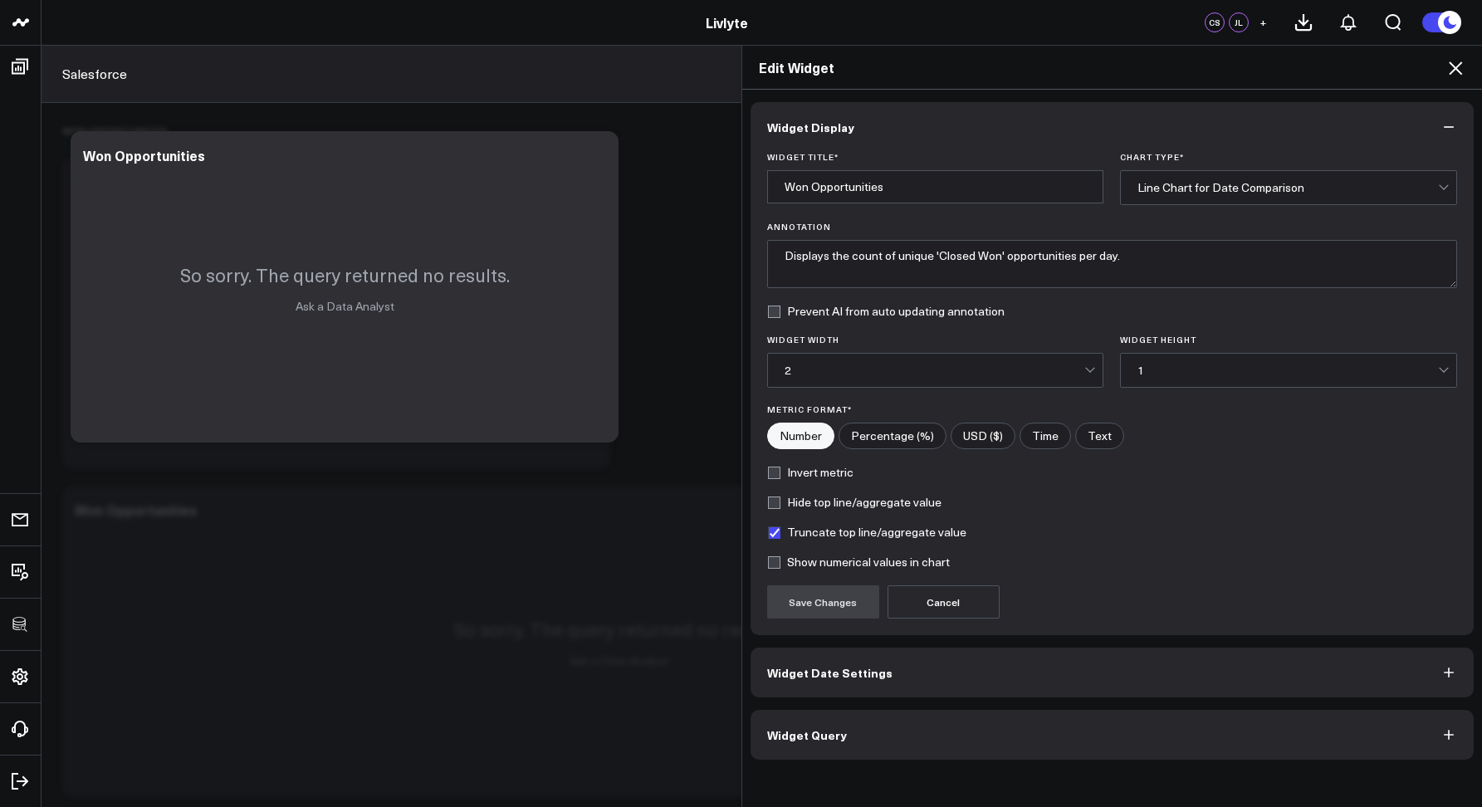
click at [852, 721] on button "Widget Query" at bounding box center [1113, 735] width 724 height 50
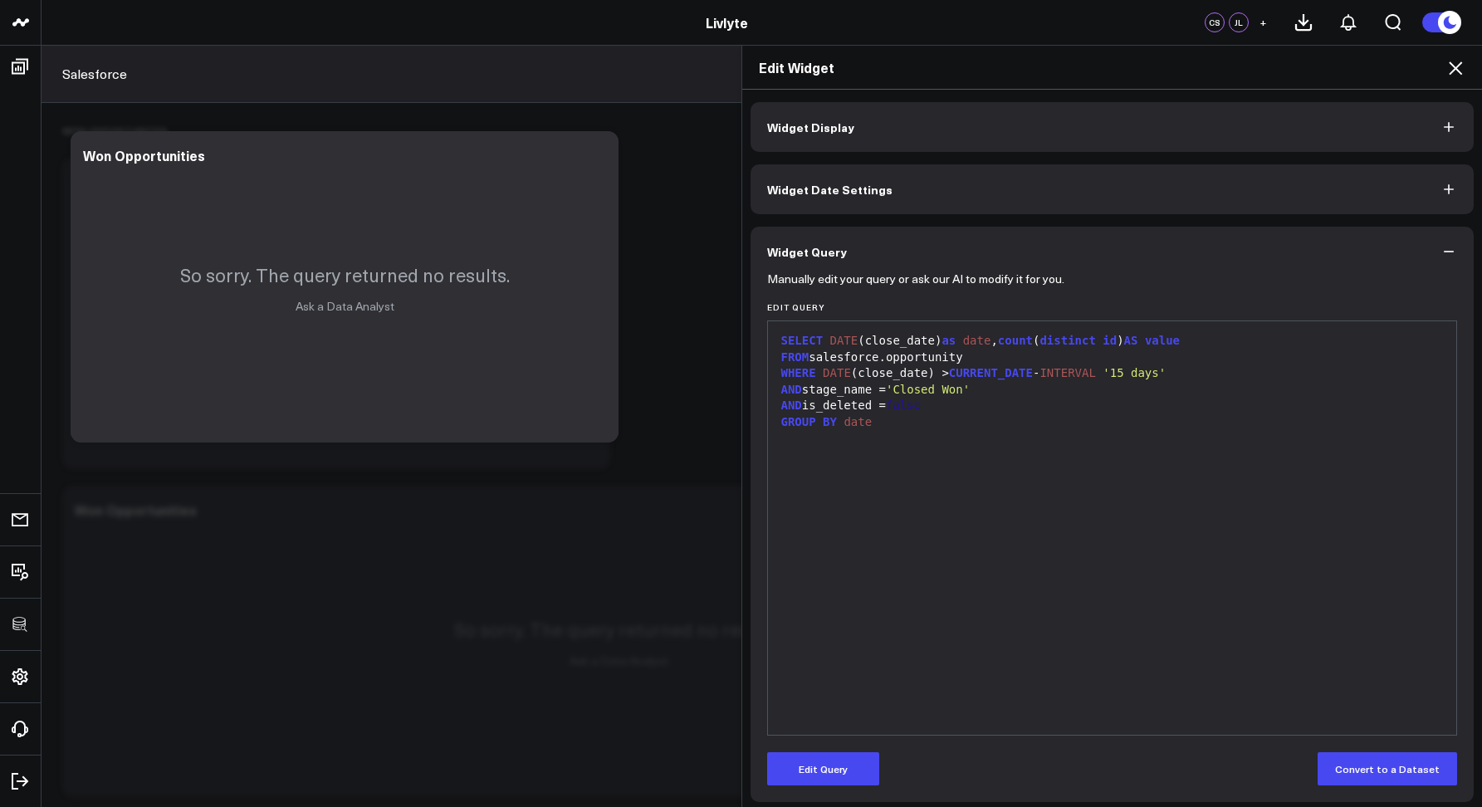
click at [1461, 76] on icon at bounding box center [1456, 68] width 20 height 20
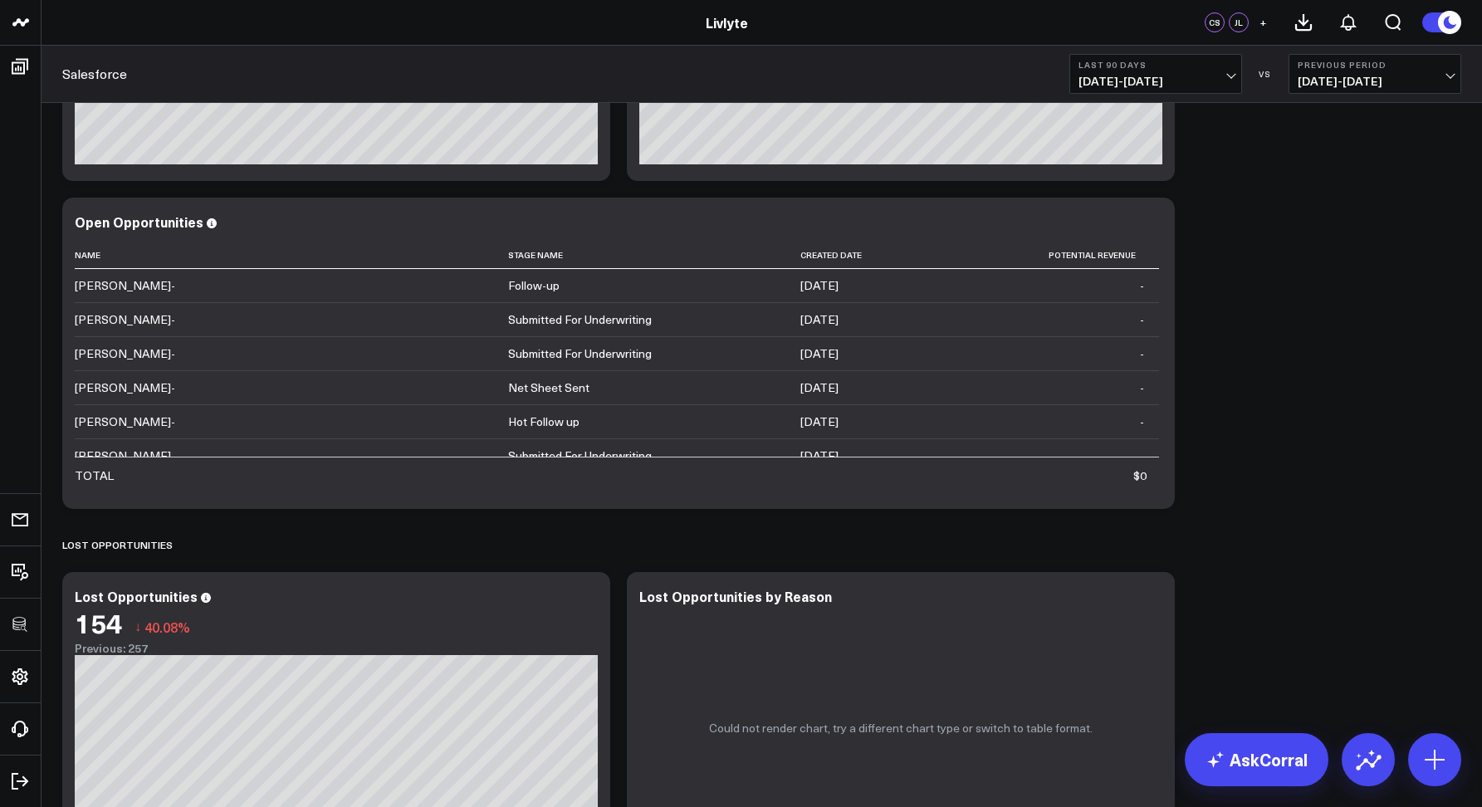
scroll to position [1713, 0]
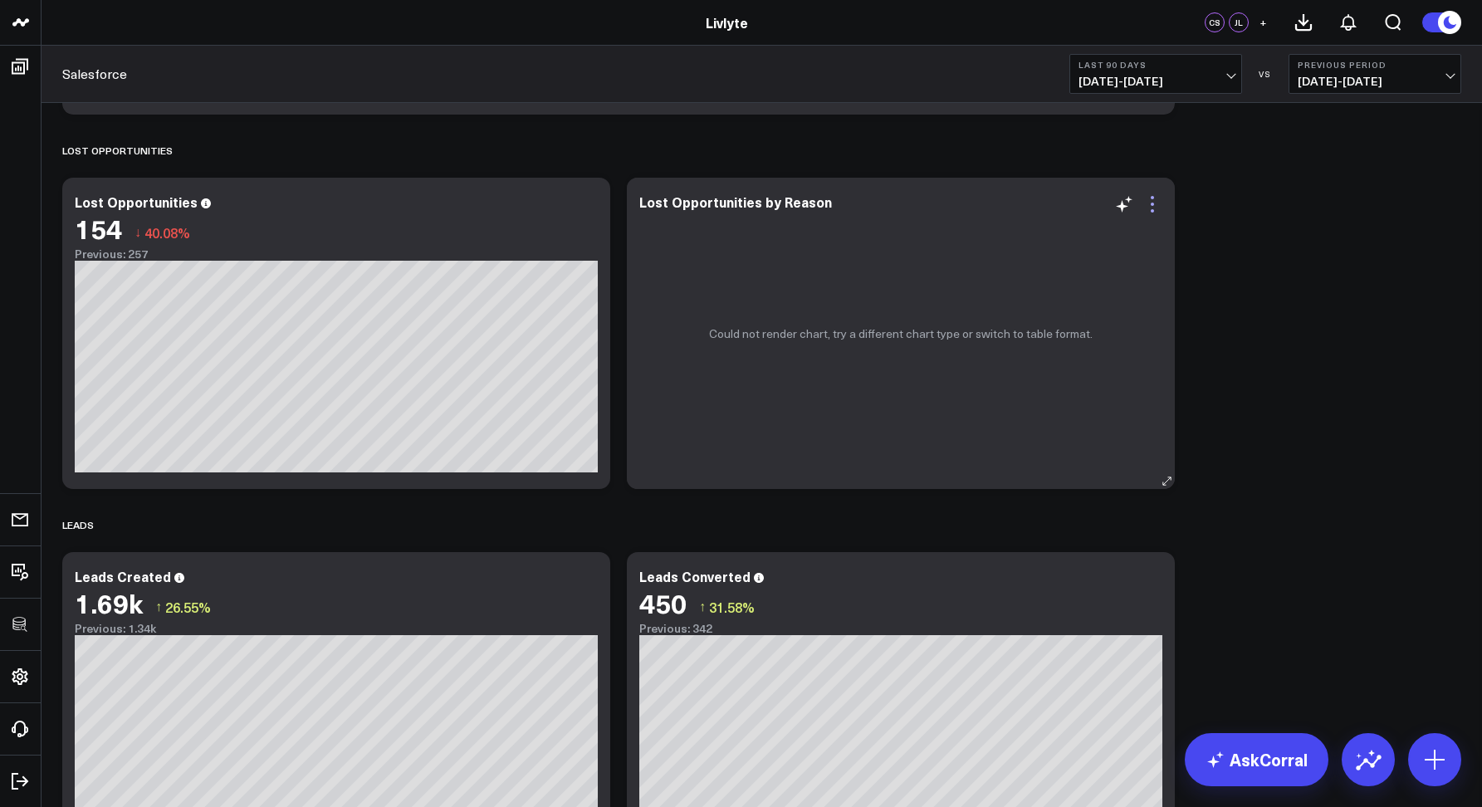
click at [1156, 201] on icon at bounding box center [1153, 204] width 20 height 20
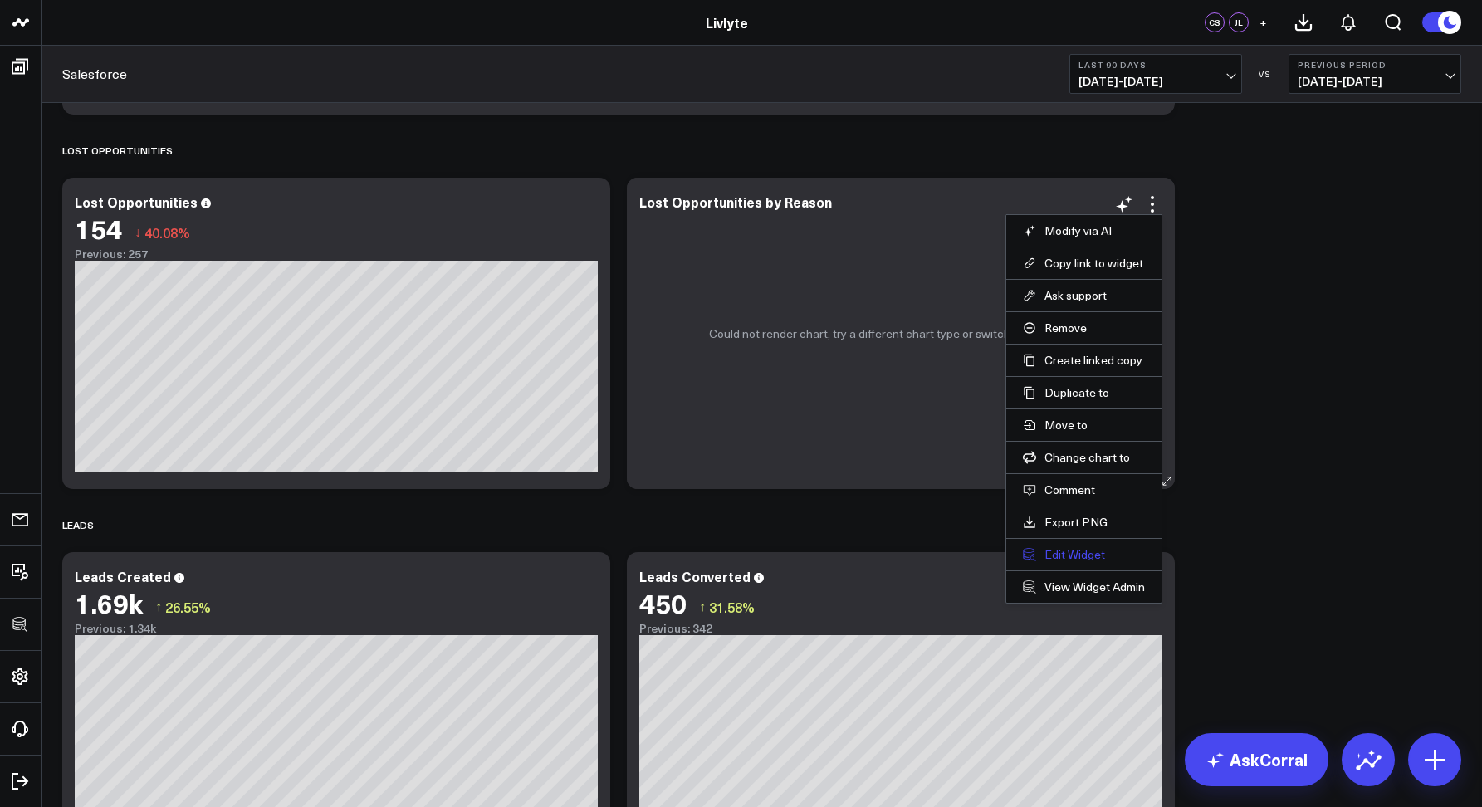
click at [1072, 547] on button "Edit Widget" at bounding box center [1084, 554] width 122 height 15
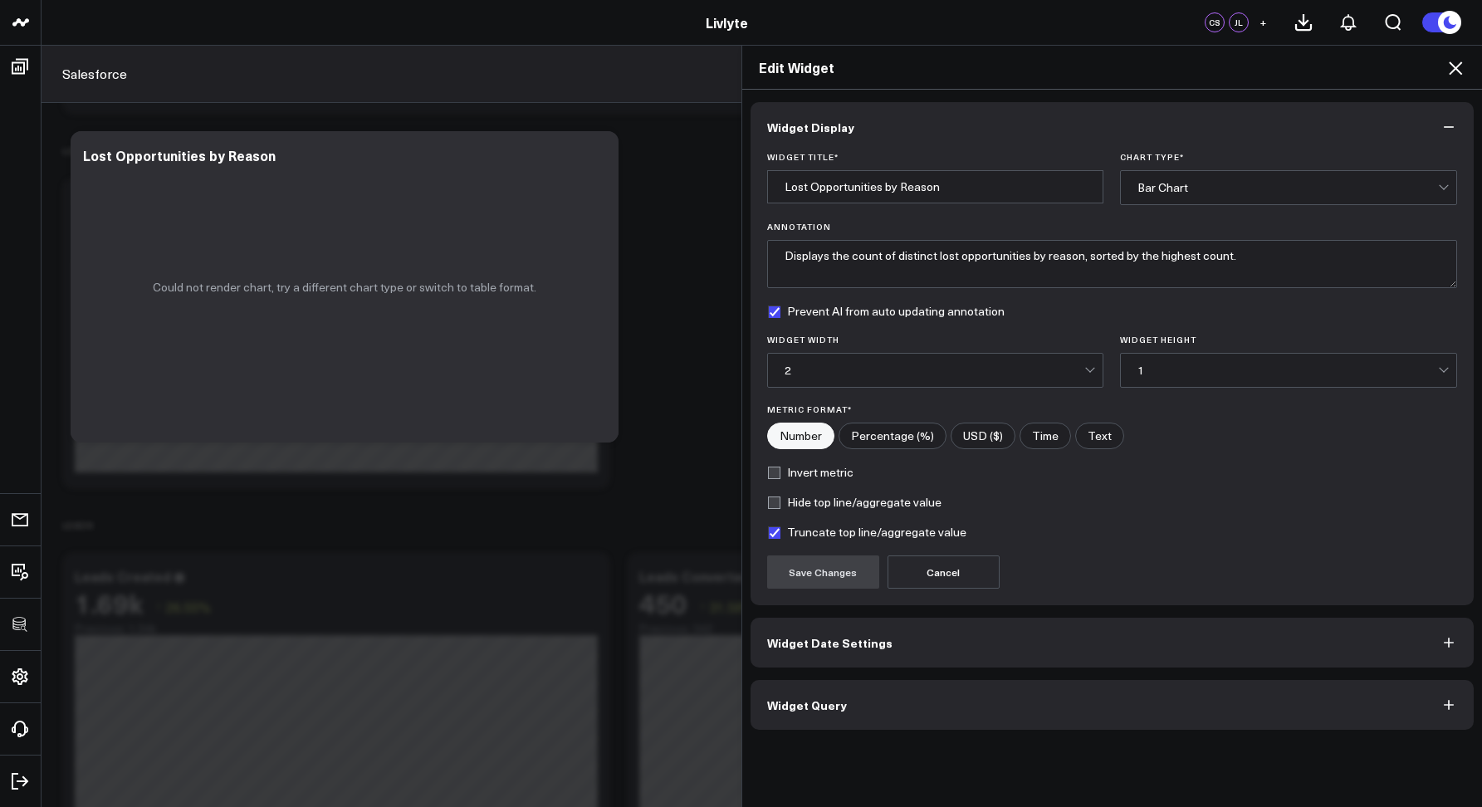
click at [833, 704] on span "Widget Query" at bounding box center [807, 704] width 80 height 13
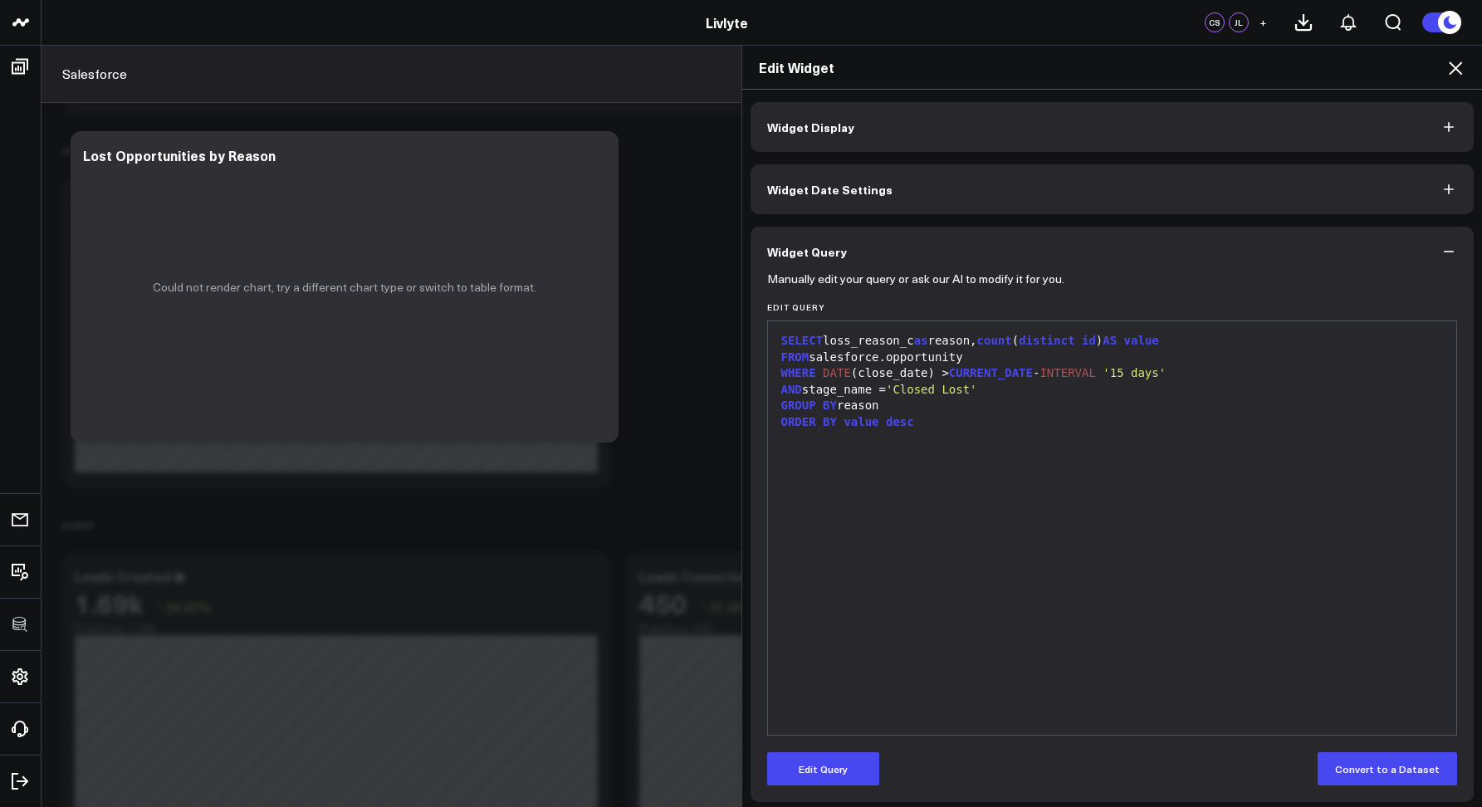
click at [1466, 56] on div "Edit Widget" at bounding box center [1112, 68] width 741 height 44
click at [1461, 65] on icon at bounding box center [1456, 68] width 20 height 20
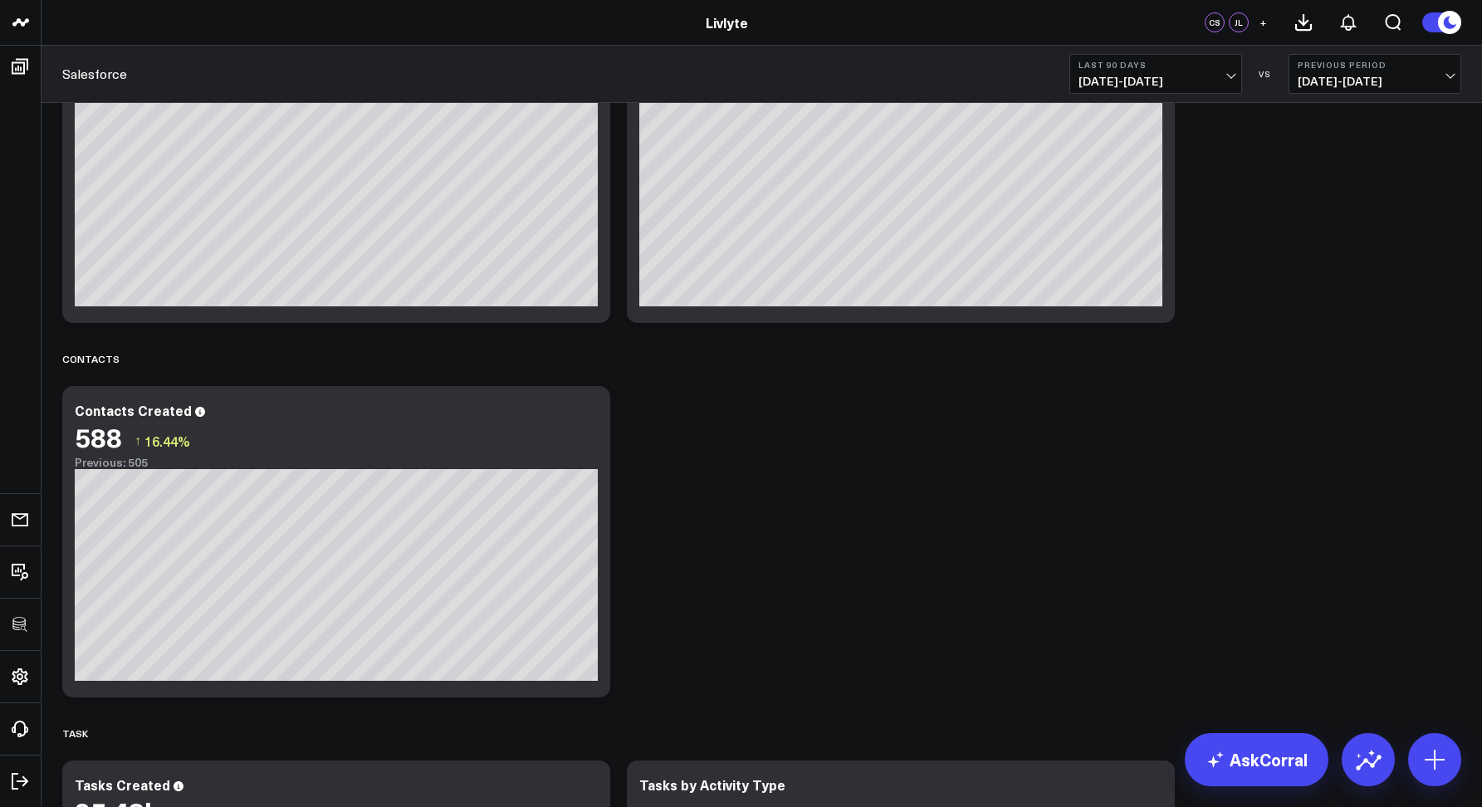
scroll to position [2954, 0]
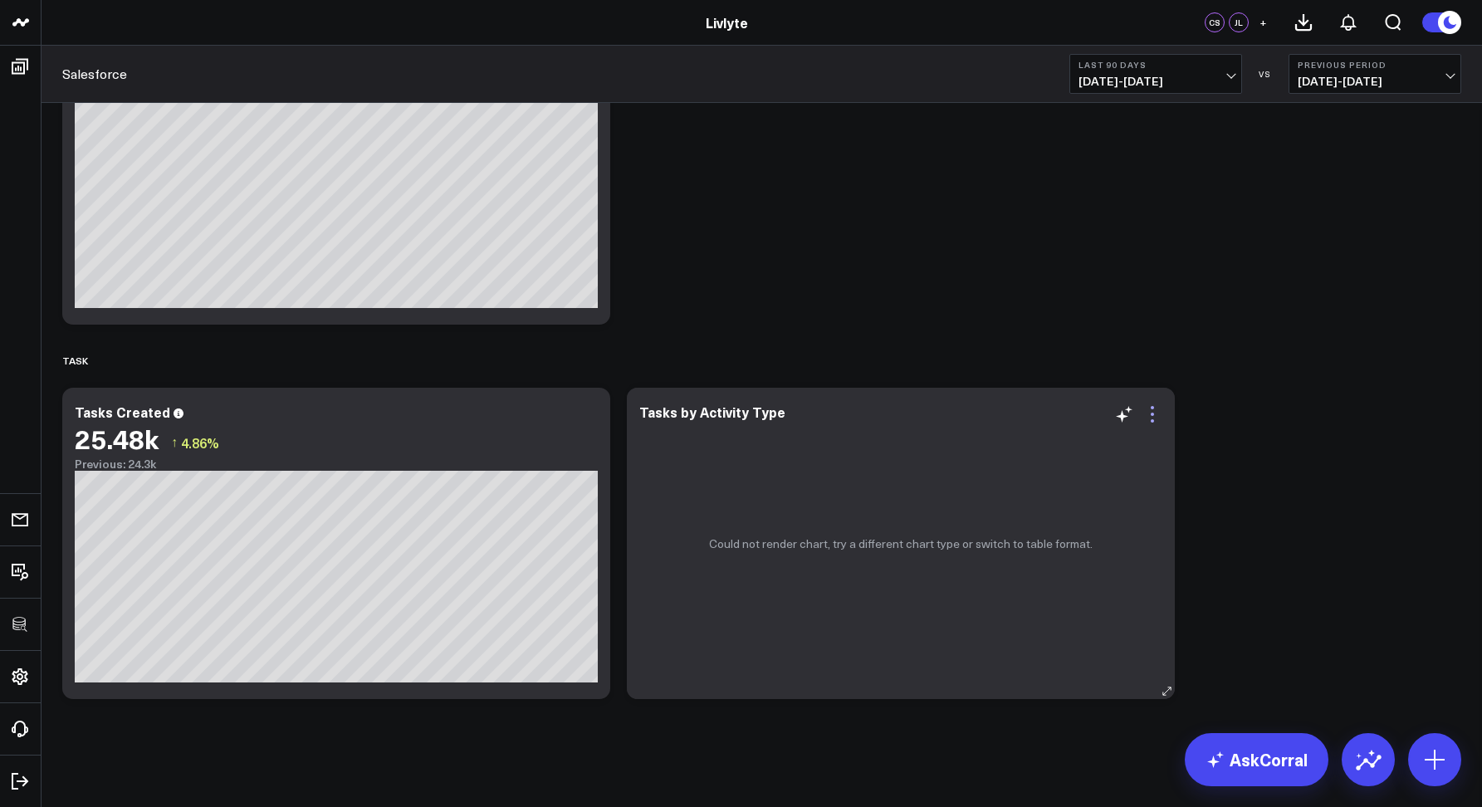
click at [1155, 413] on icon at bounding box center [1153, 414] width 20 height 20
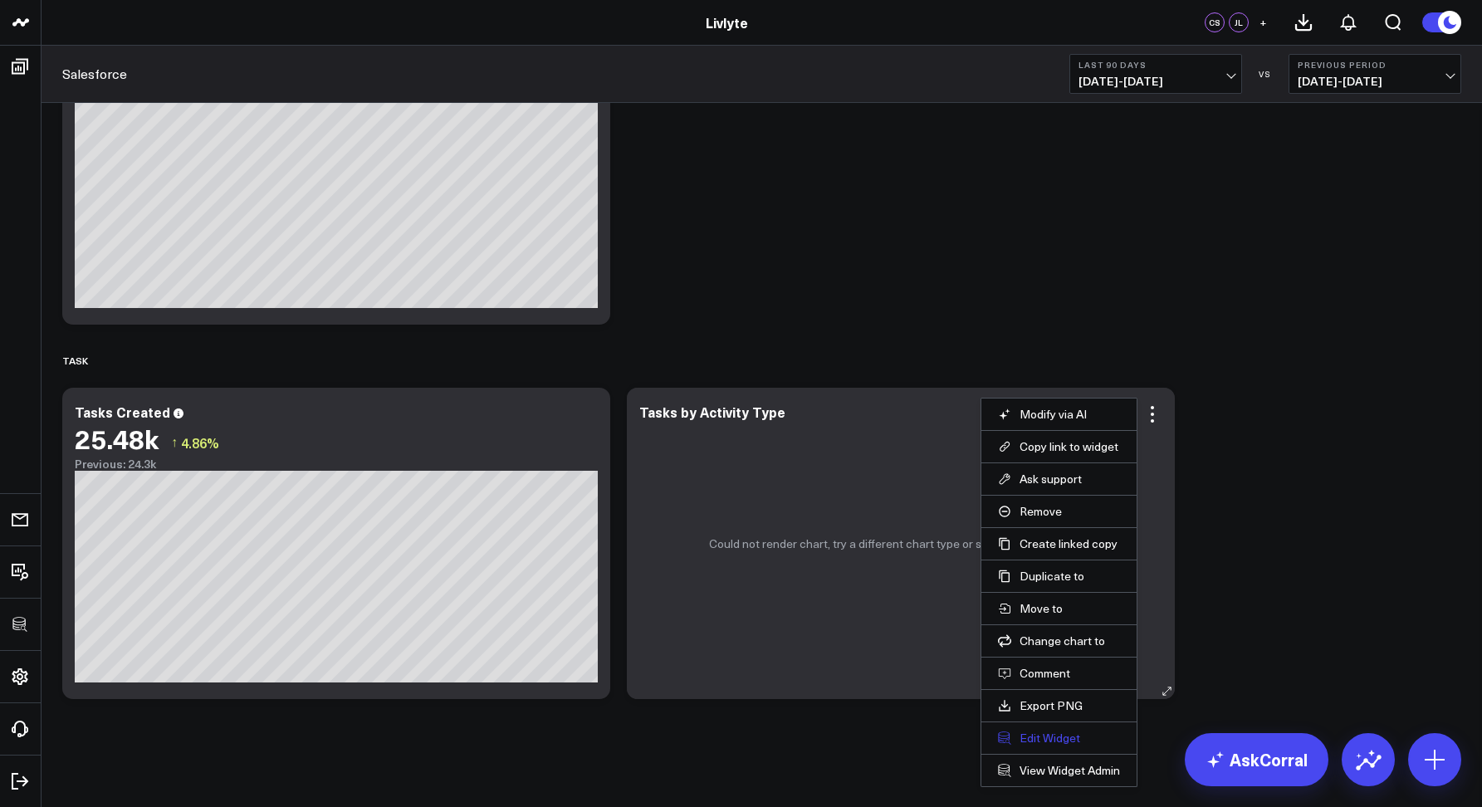
click at [1030, 737] on button "Edit Widget" at bounding box center [1059, 738] width 122 height 15
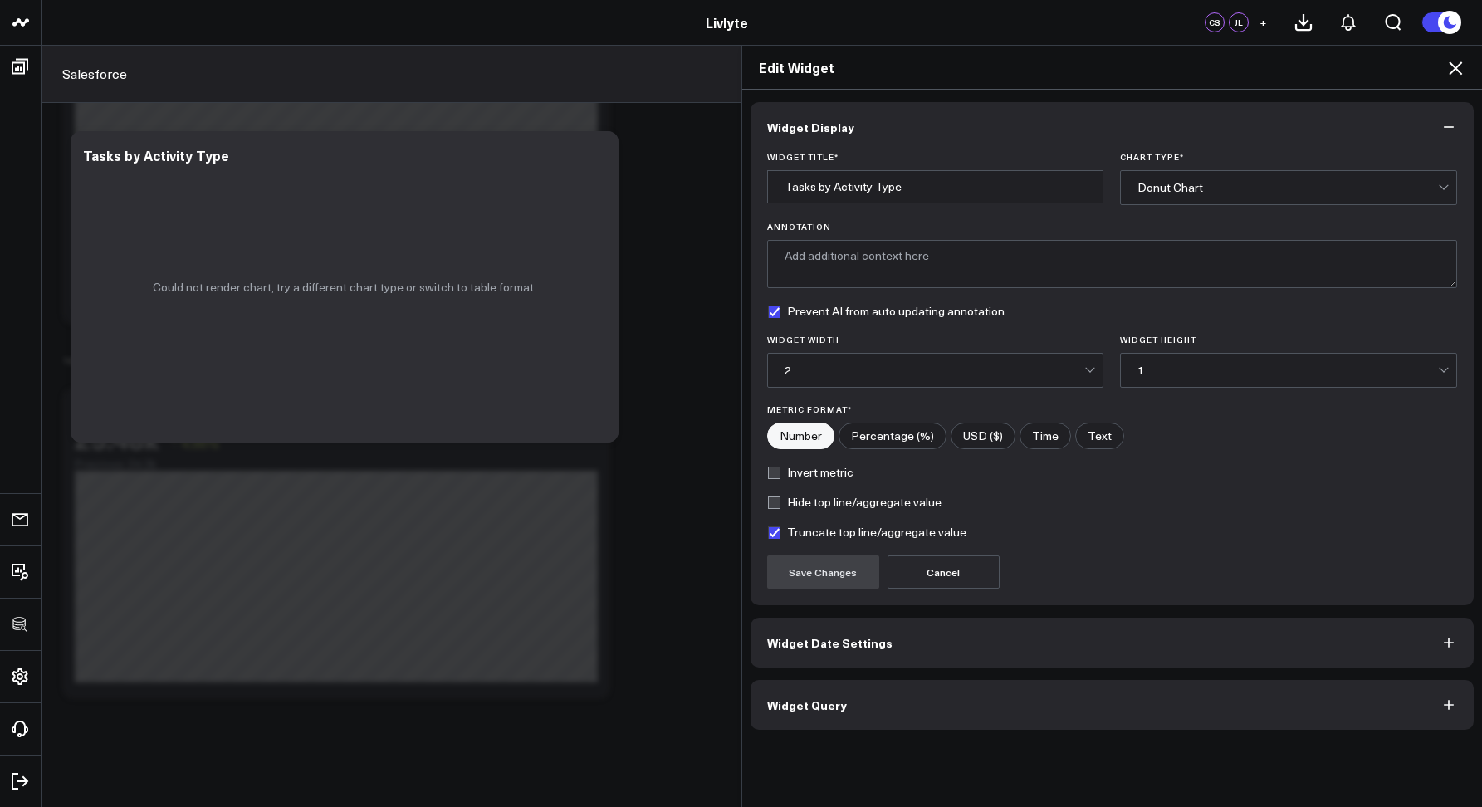
click at [903, 688] on button "Widget Query" at bounding box center [1113, 705] width 724 height 50
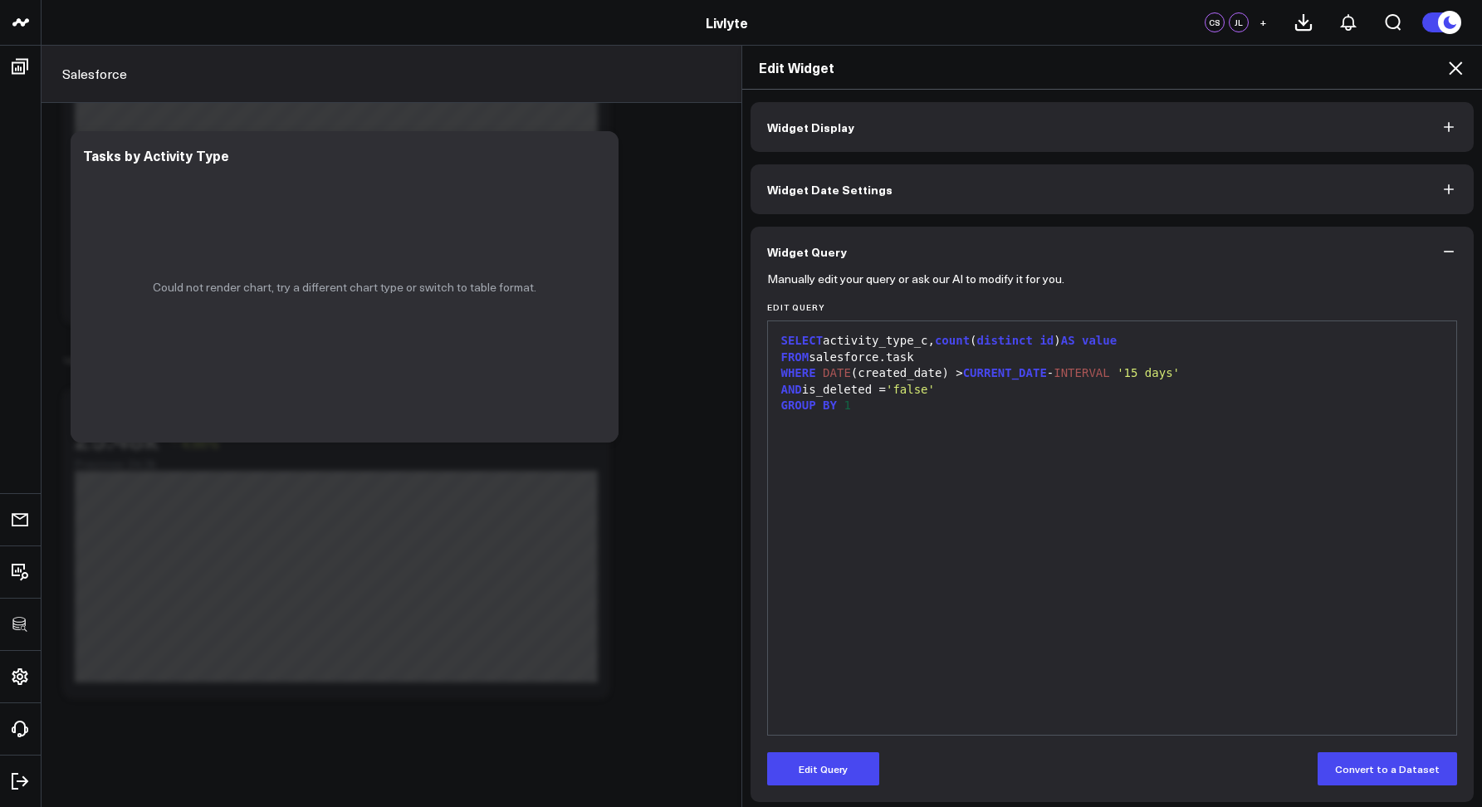
click at [1451, 80] on div "Edit Widget" at bounding box center [1112, 68] width 741 height 44
click at [1457, 66] on icon at bounding box center [1455, 67] width 13 height 13
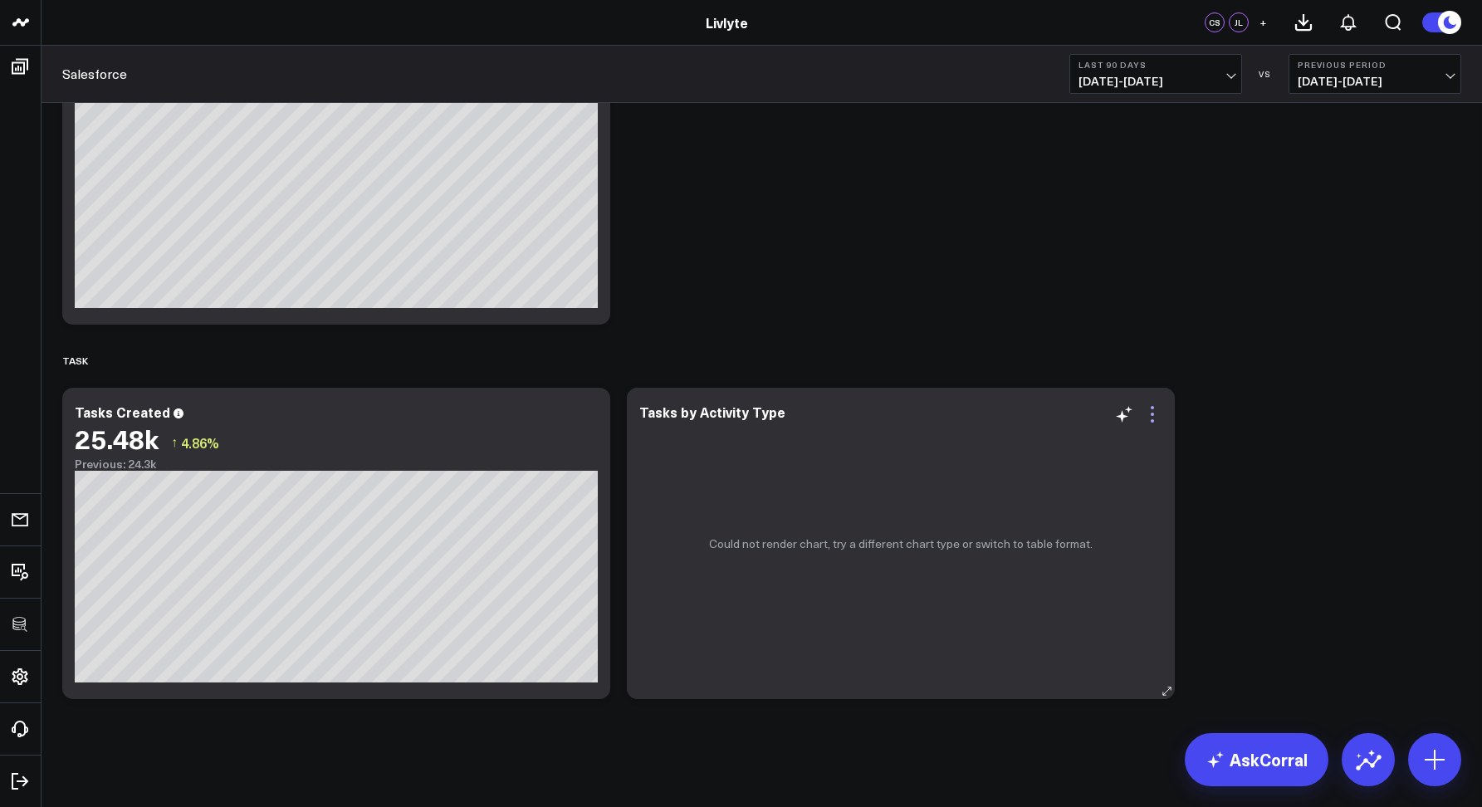
click at [1153, 411] on icon at bounding box center [1153, 414] width 20 height 20
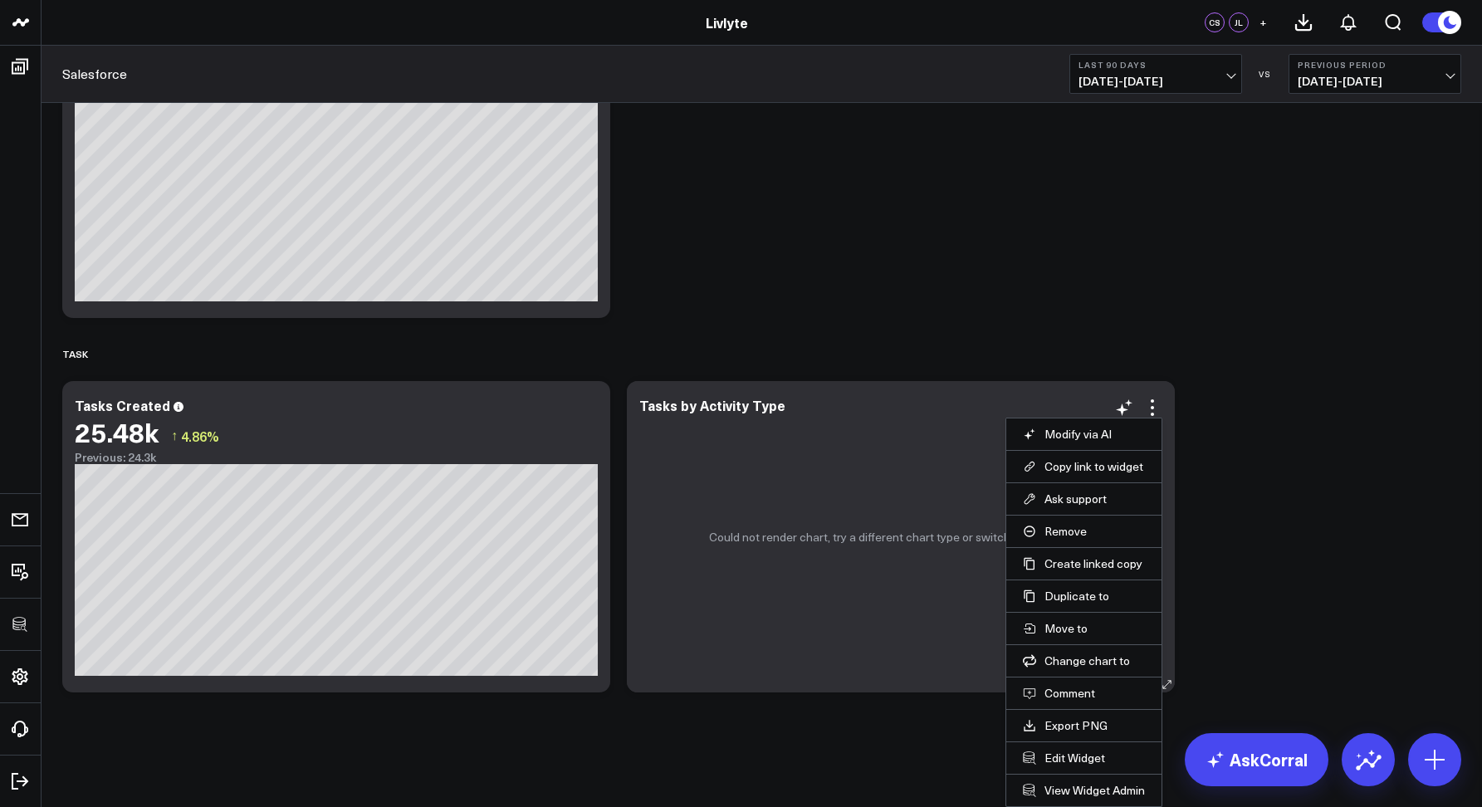
click at [1079, 800] on li "View Widget Admin" at bounding box center [1083, 790] width 155 height 32
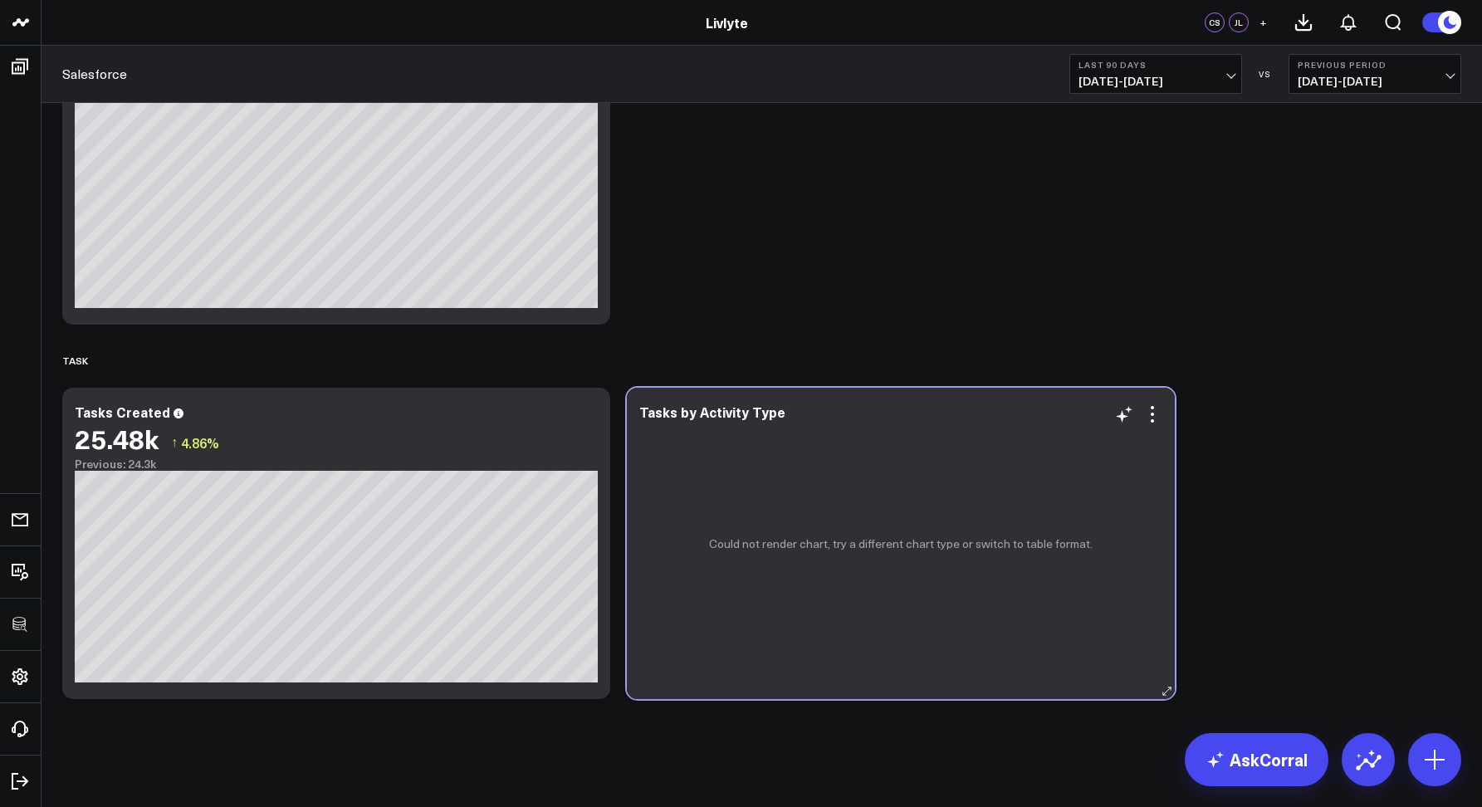
click at [1152, 404] on div "Could not render chart, try a different chart type or switch to table format." at bounding box center [901, 543] width 548 height 311
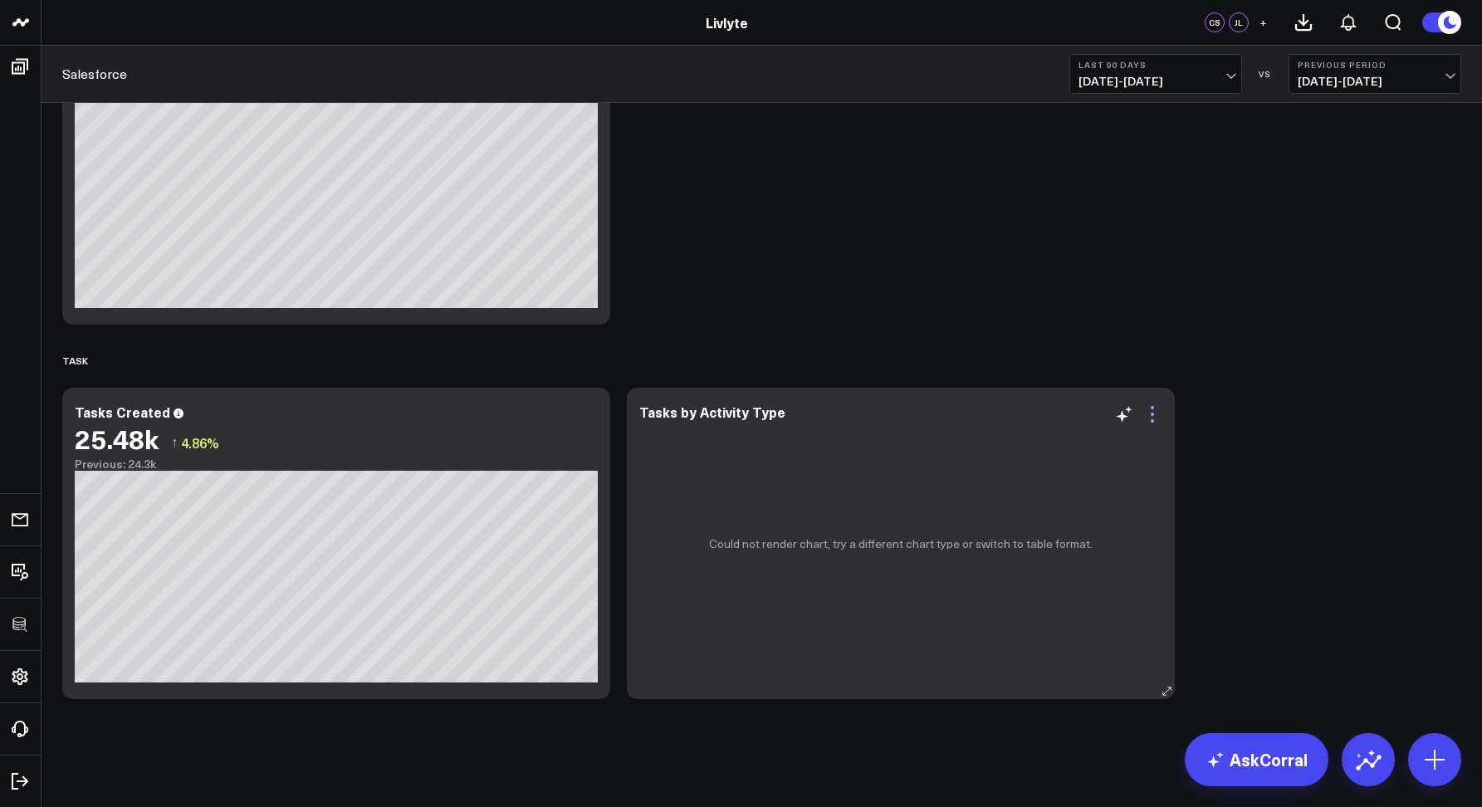
click at [1157, 422] on icon at bounding box center [1153, 414] width 20 height 20
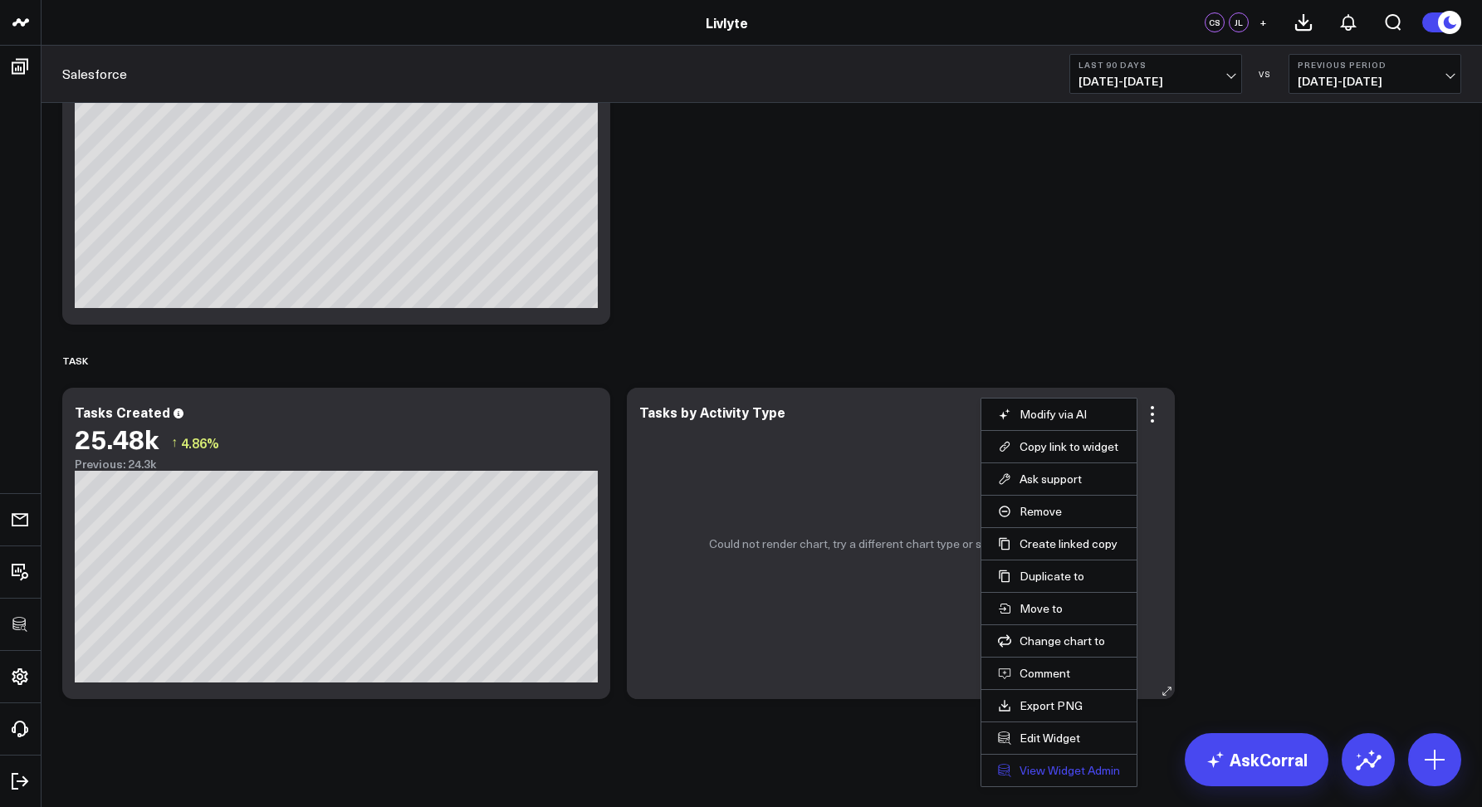
click at [1060, 765] on link "View Widget Admin" at bounding box center [1059, 770] width 122 height 15
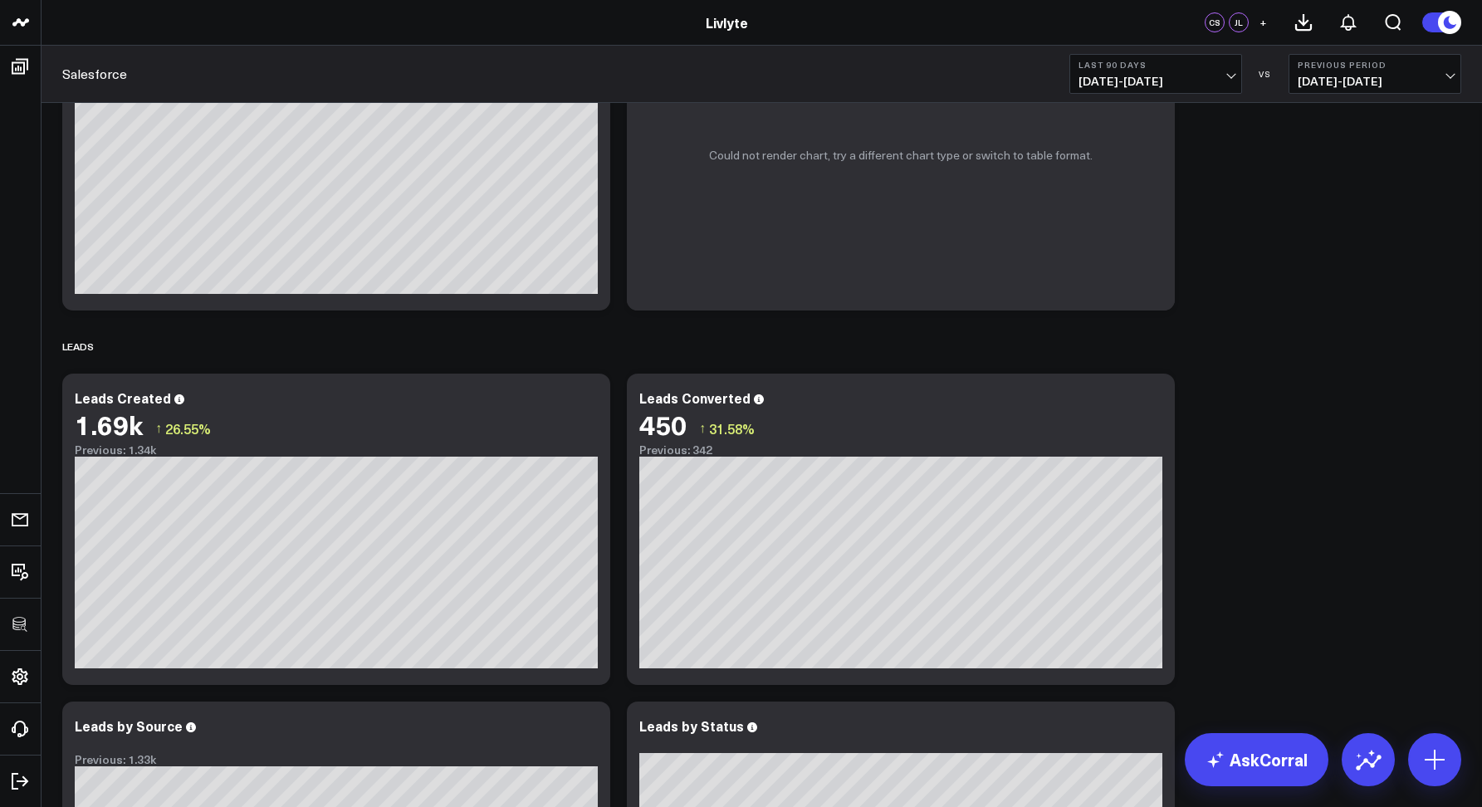
scroll to position [1441, 0]
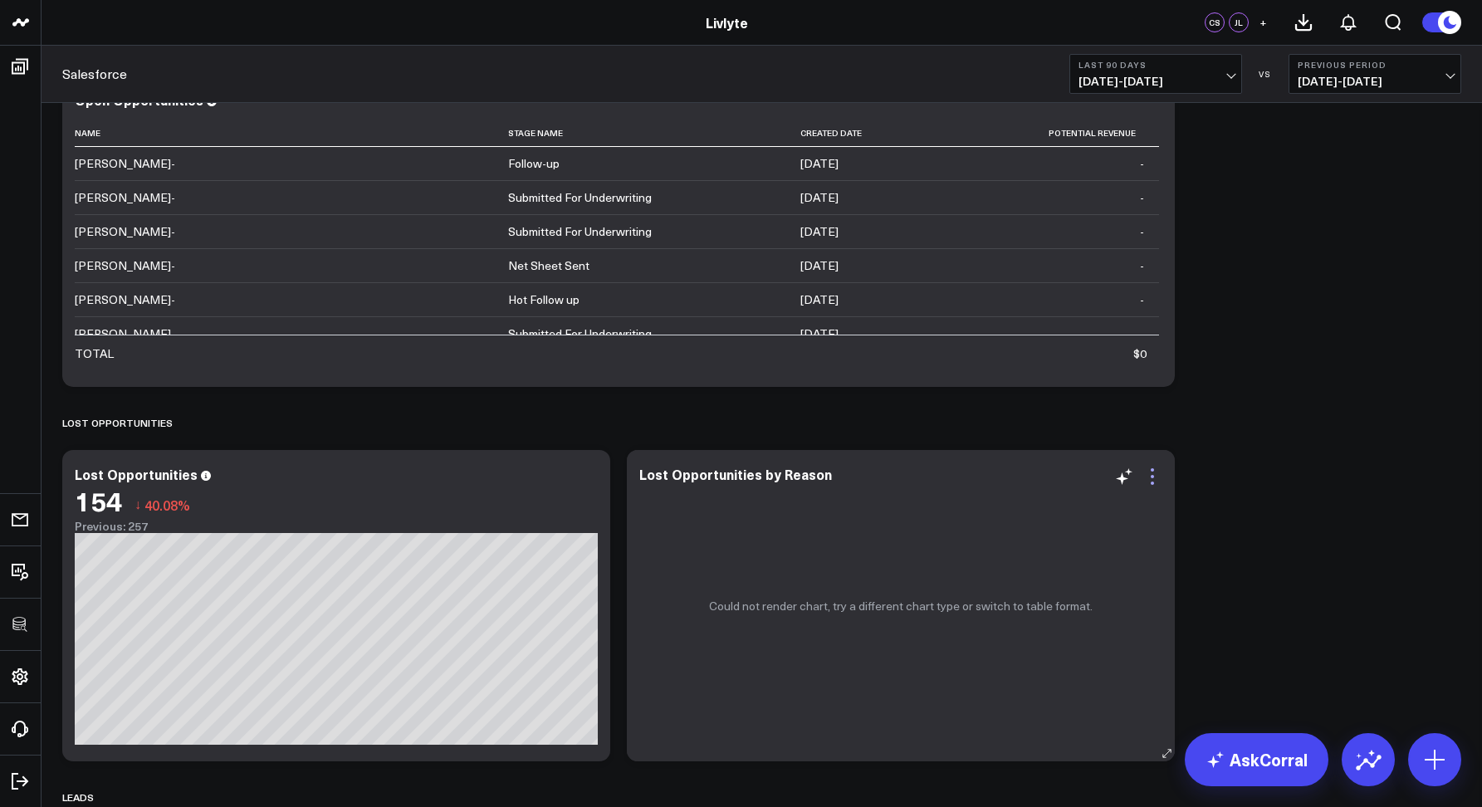
click at [1158, 473] on icon at bounding box center [1153, 477] width 20 height 20
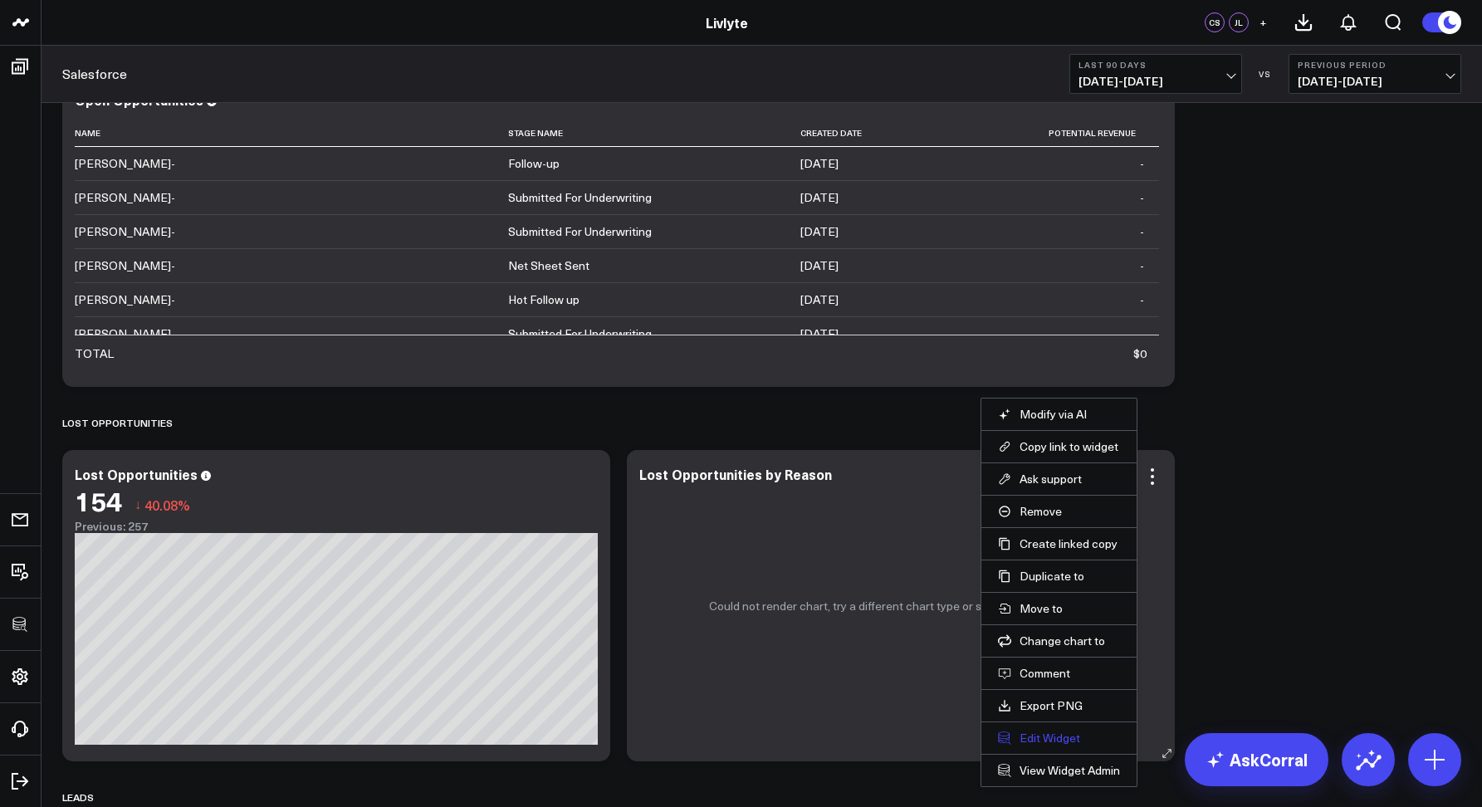
click at [1049, 740] on button "Edit Widget" at bounding box center [1059, 738] width 122 height 15
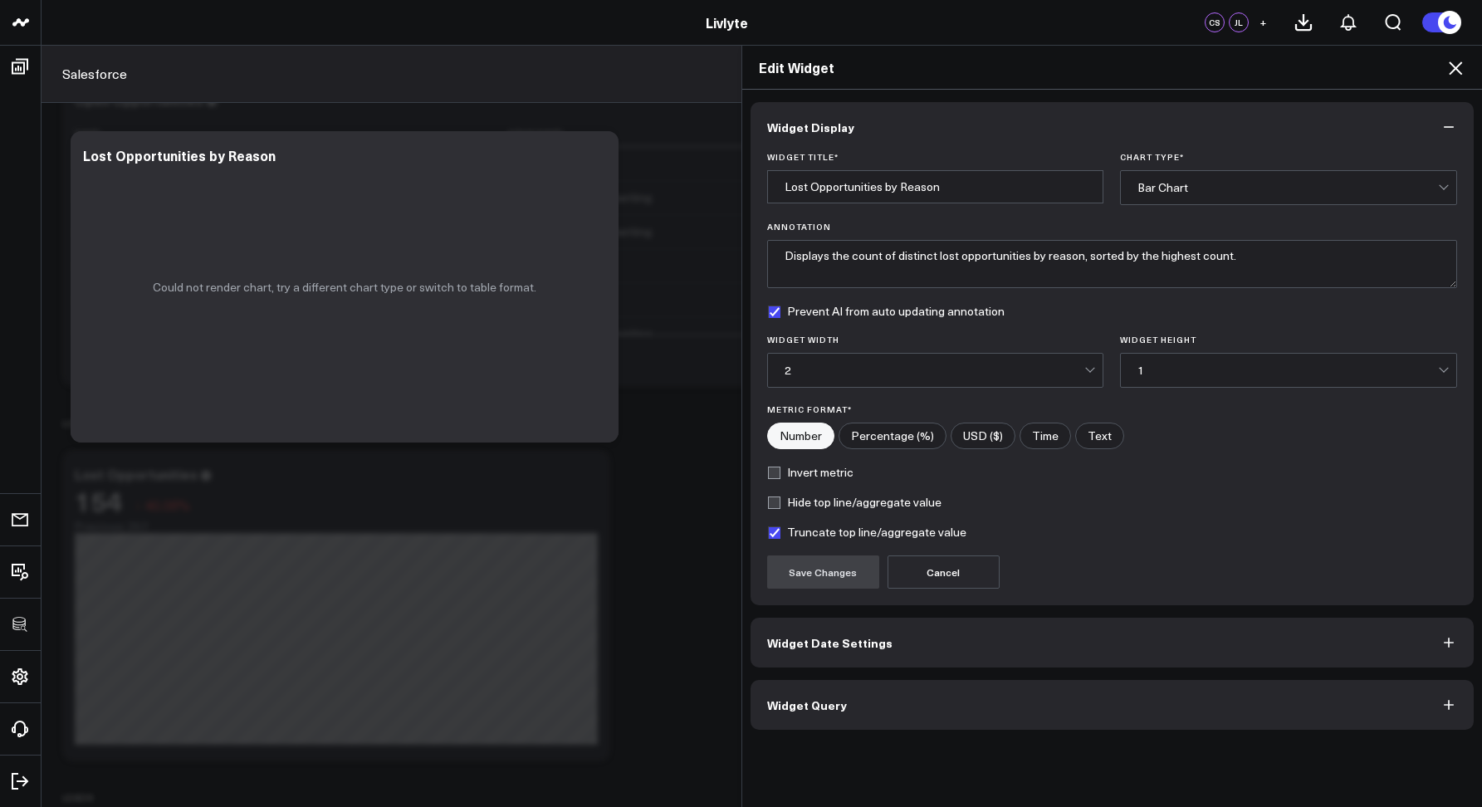
click at [917, 705] on button "Widget Query" at bounding box center [1113, 705] width 724 height 50
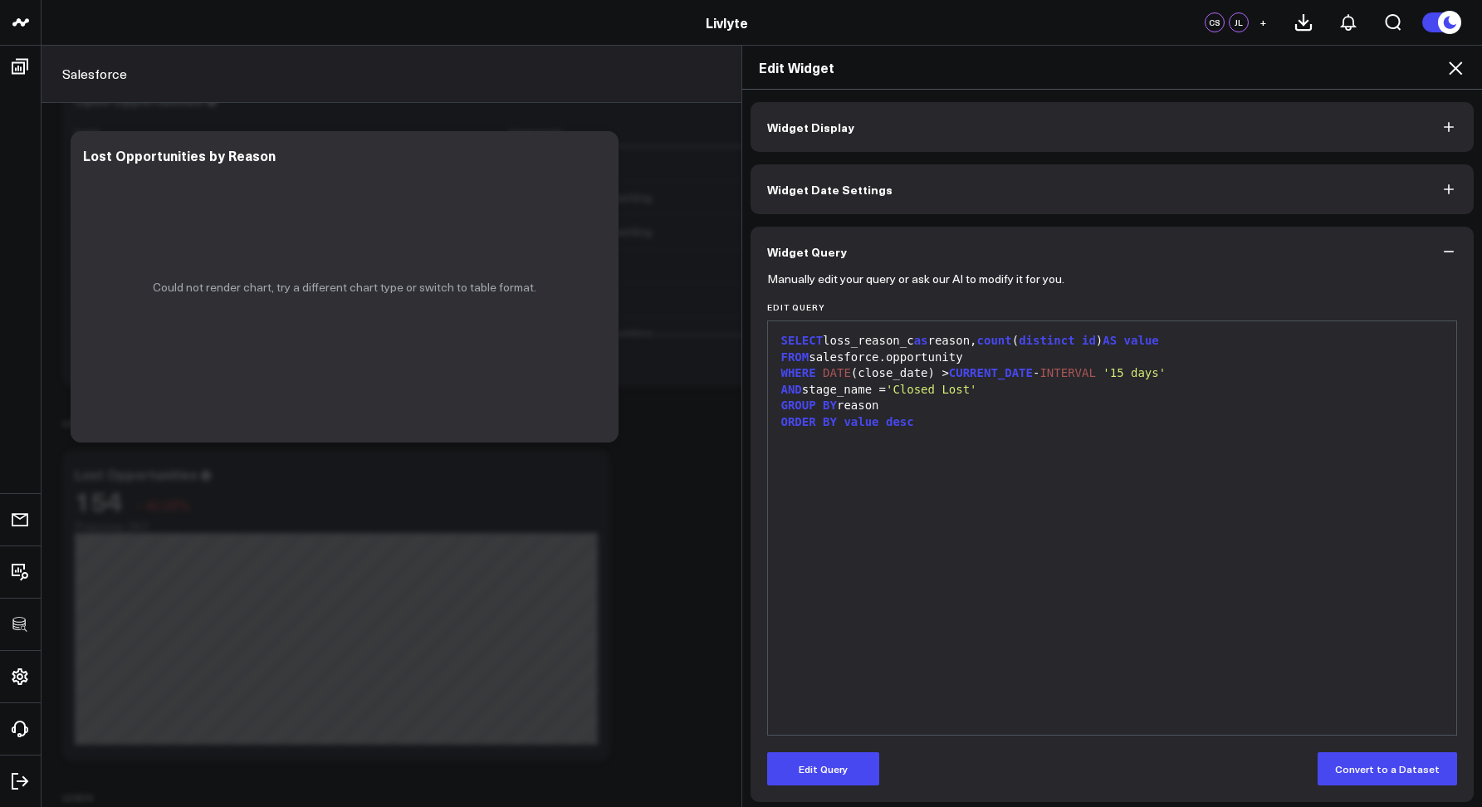
click at [1451, 68] on icon at bounding box center [1456, 68] width 20 height 20
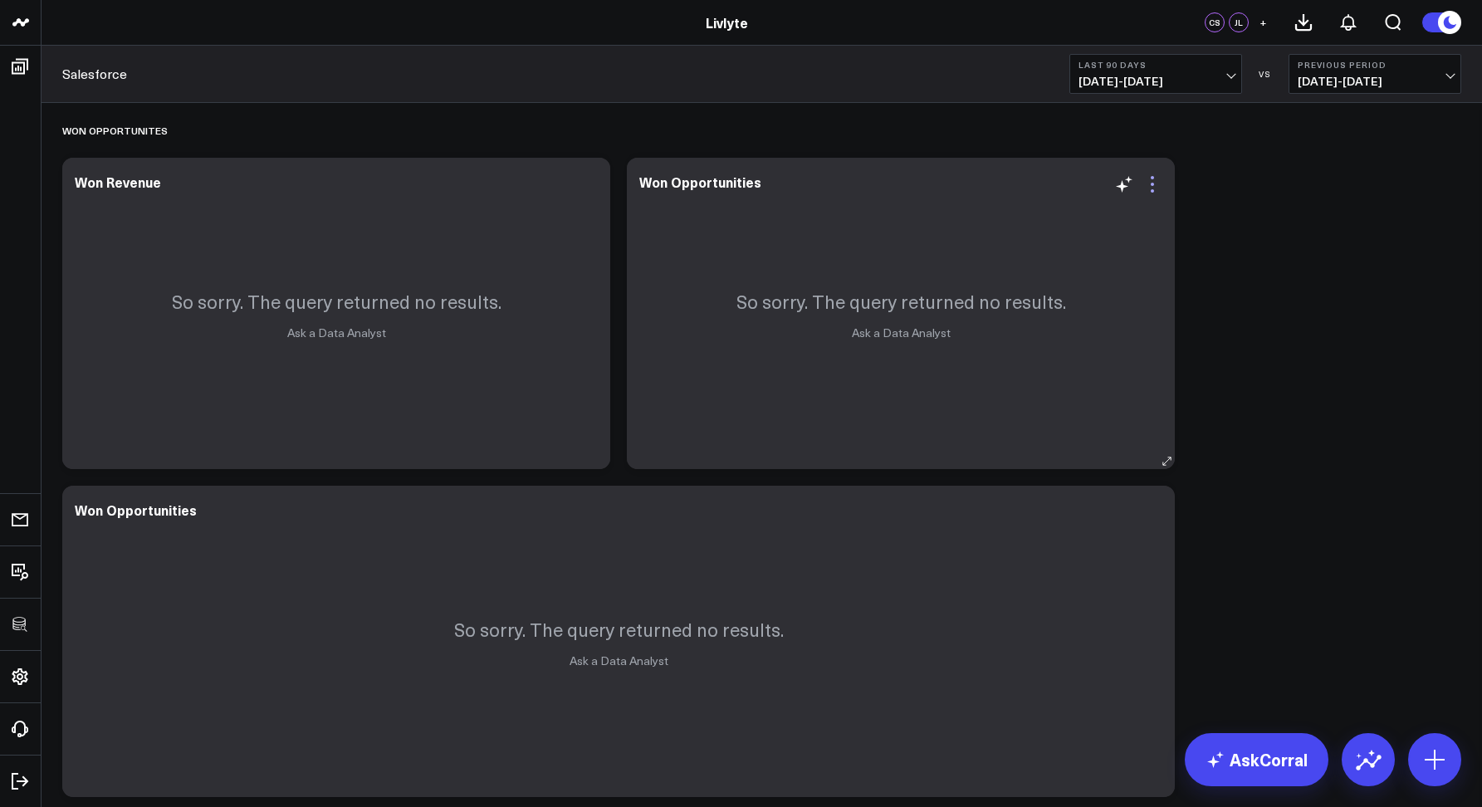
click at [1157, 183] on icon at bounding box center [1153, 184] width 20 height 20
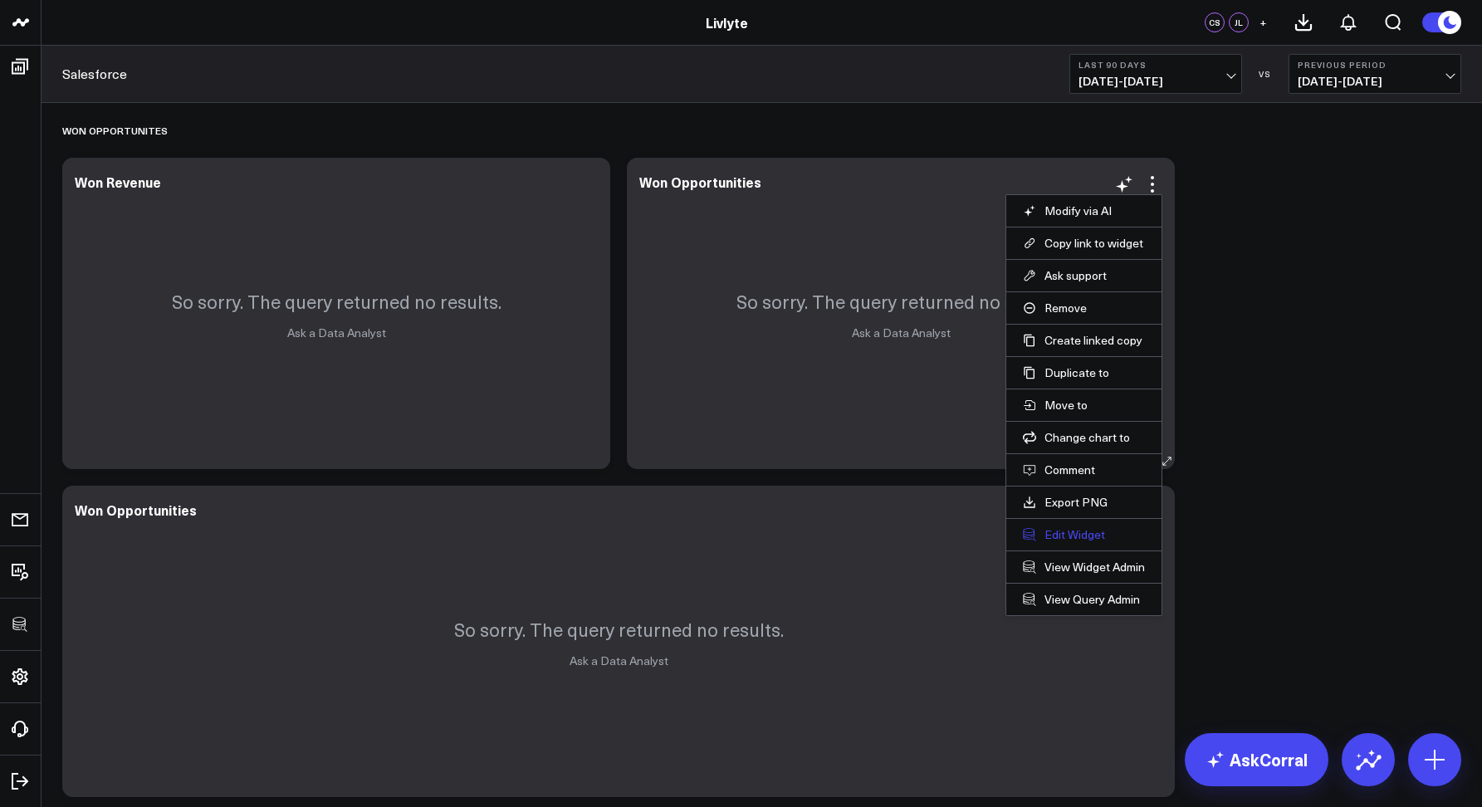
click at [1066, 536] on button "Edit Widget" at bounding box center [1084, 534] width 122 height 15
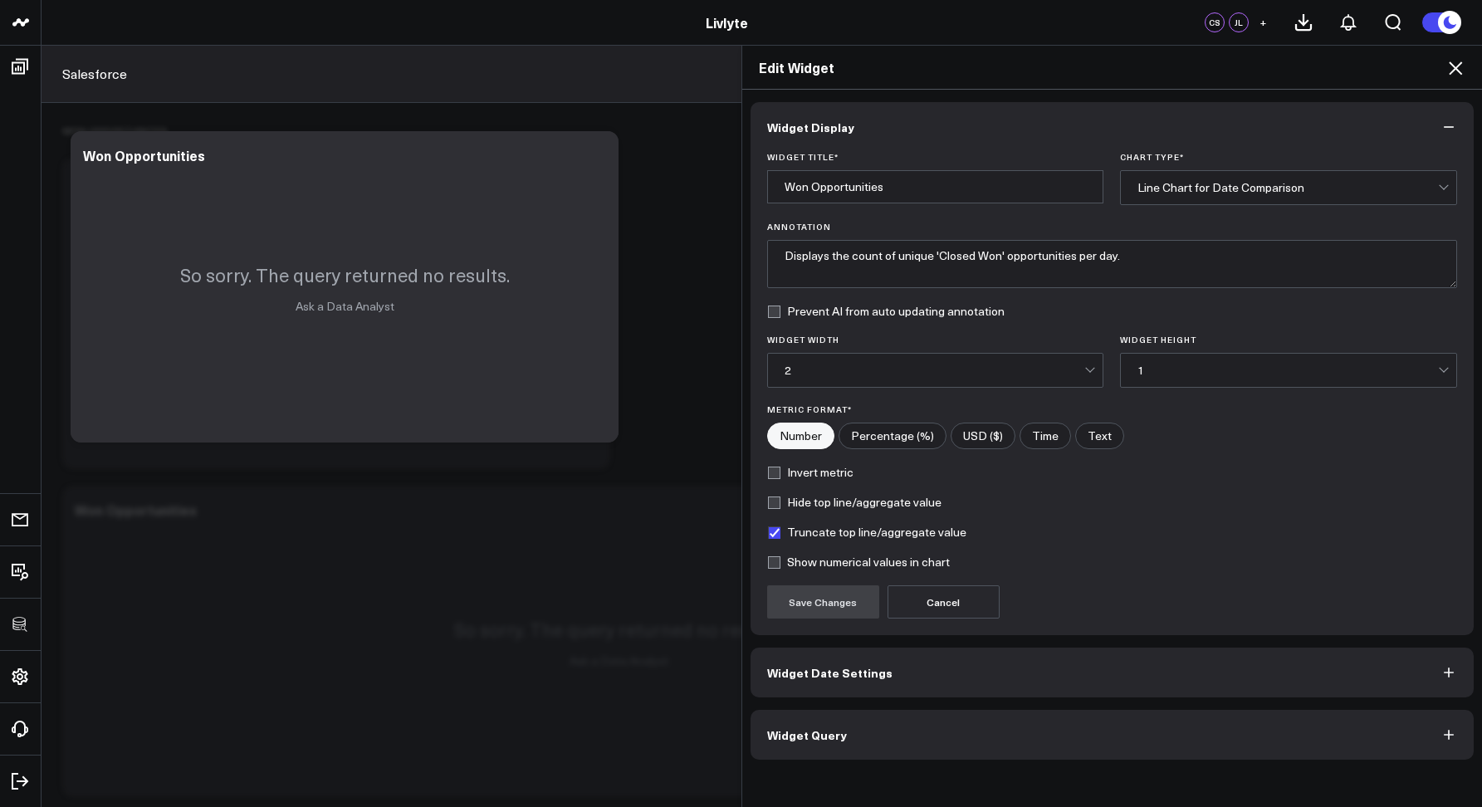
click at [820, 743] on button "Widget Query" at bounding box center [1113, 735] width 724 height 50
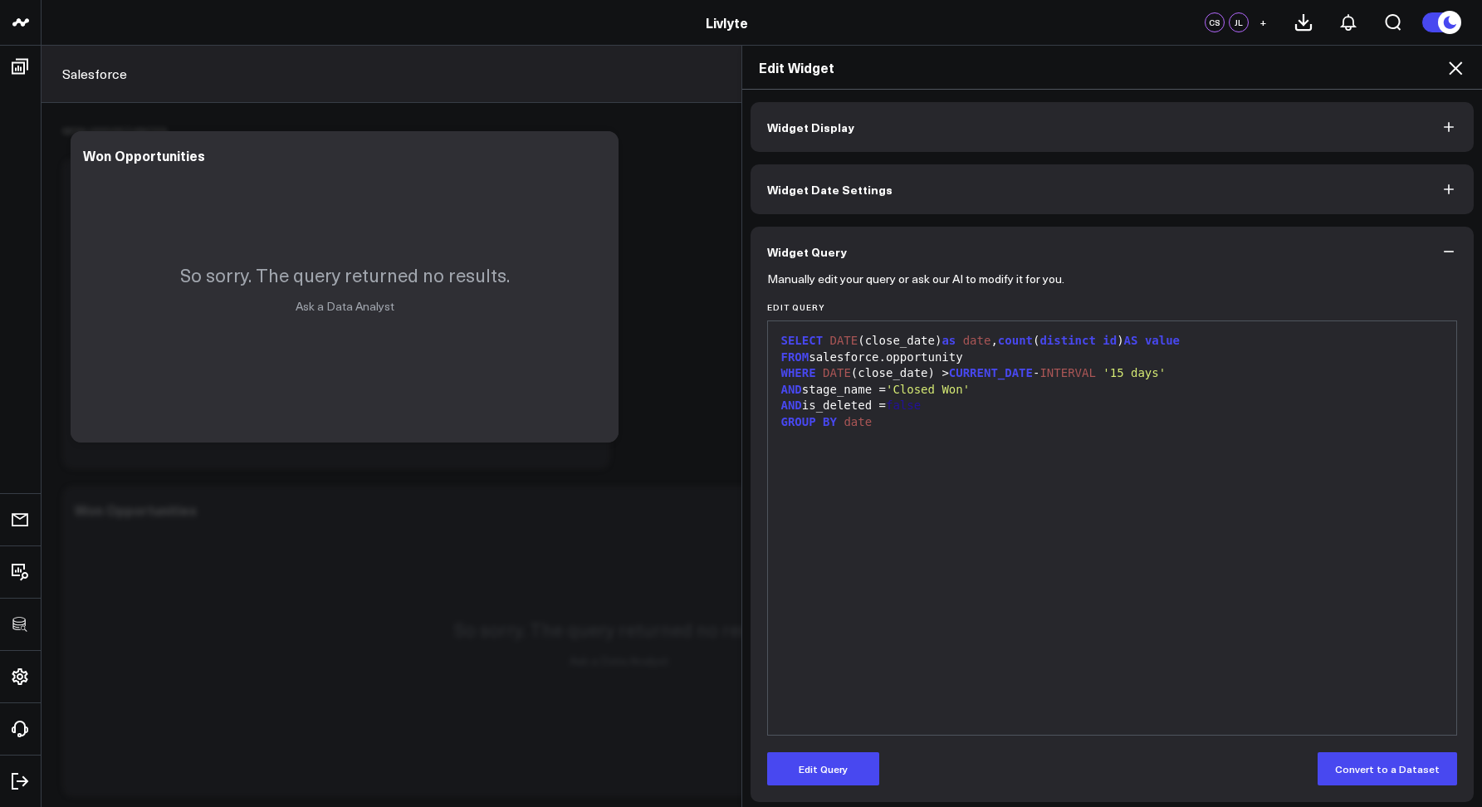
click at [1459, 68] on icon at bounding box center [1456, 68] width 20 height 20
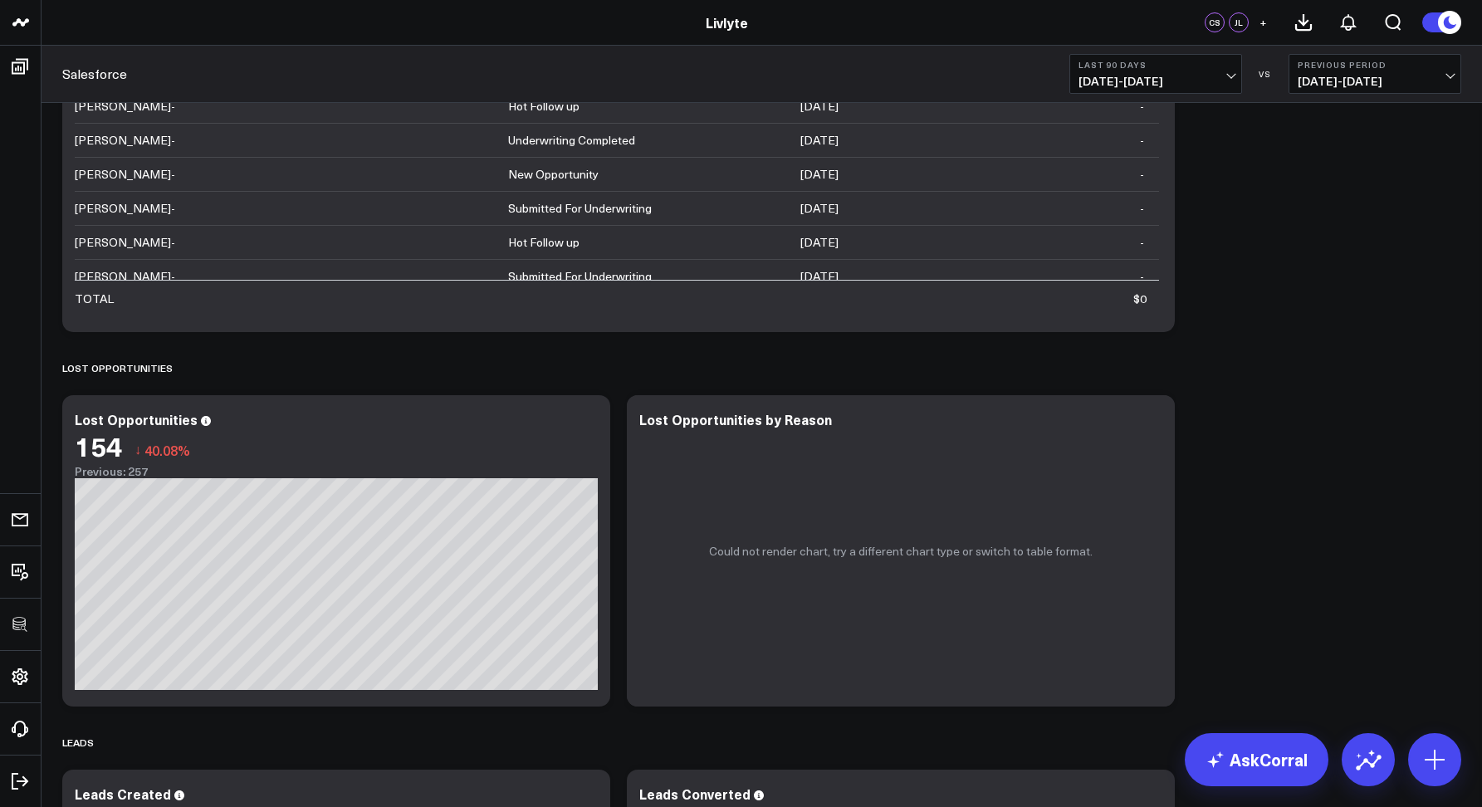
scroll to position [1494, 0]
click at [1152, 429] on icon at bounding box center [1152, 429] width 3 height 3
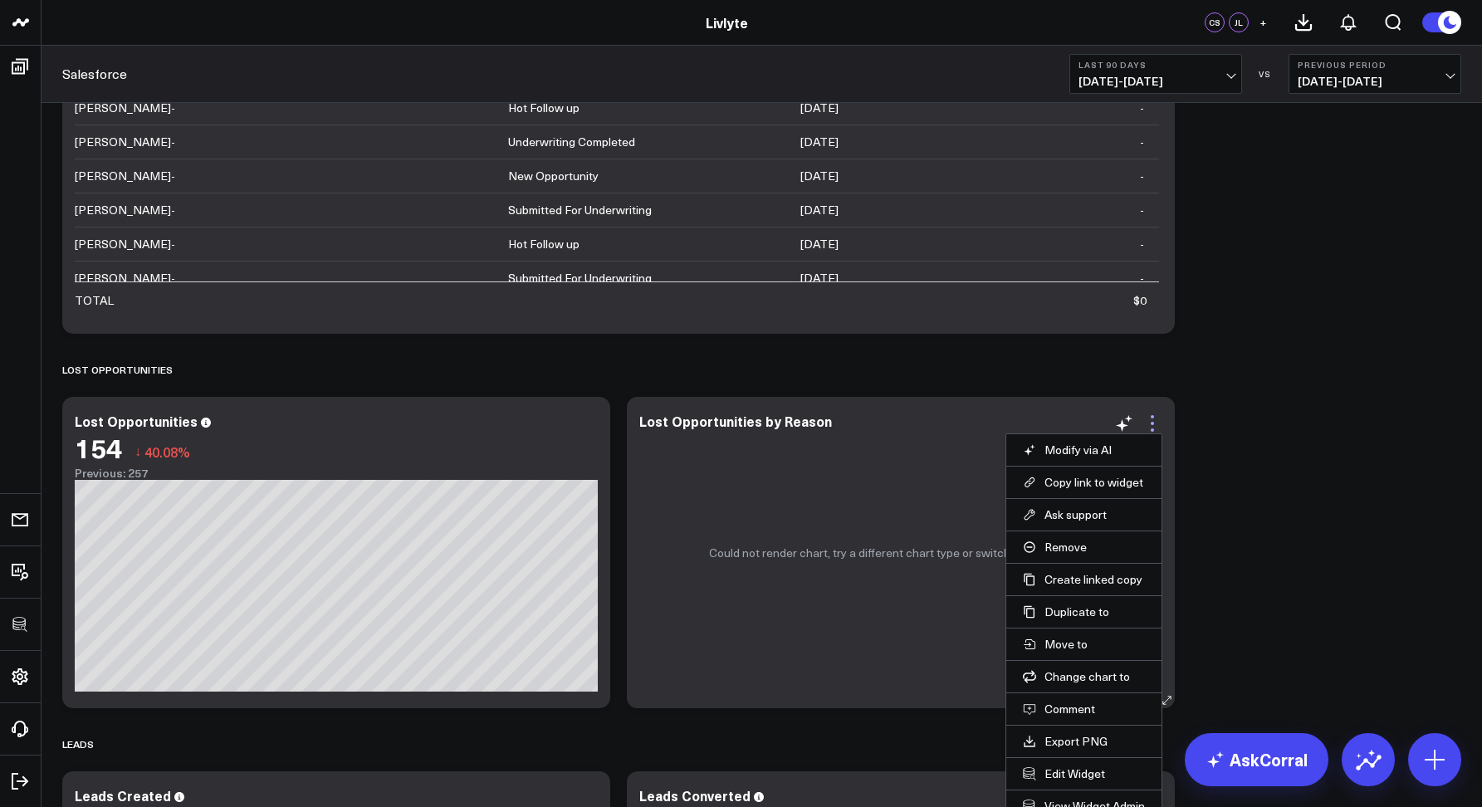
click at [1148, 424] on icon at bounding box center [1153, 424] width 20 height 20
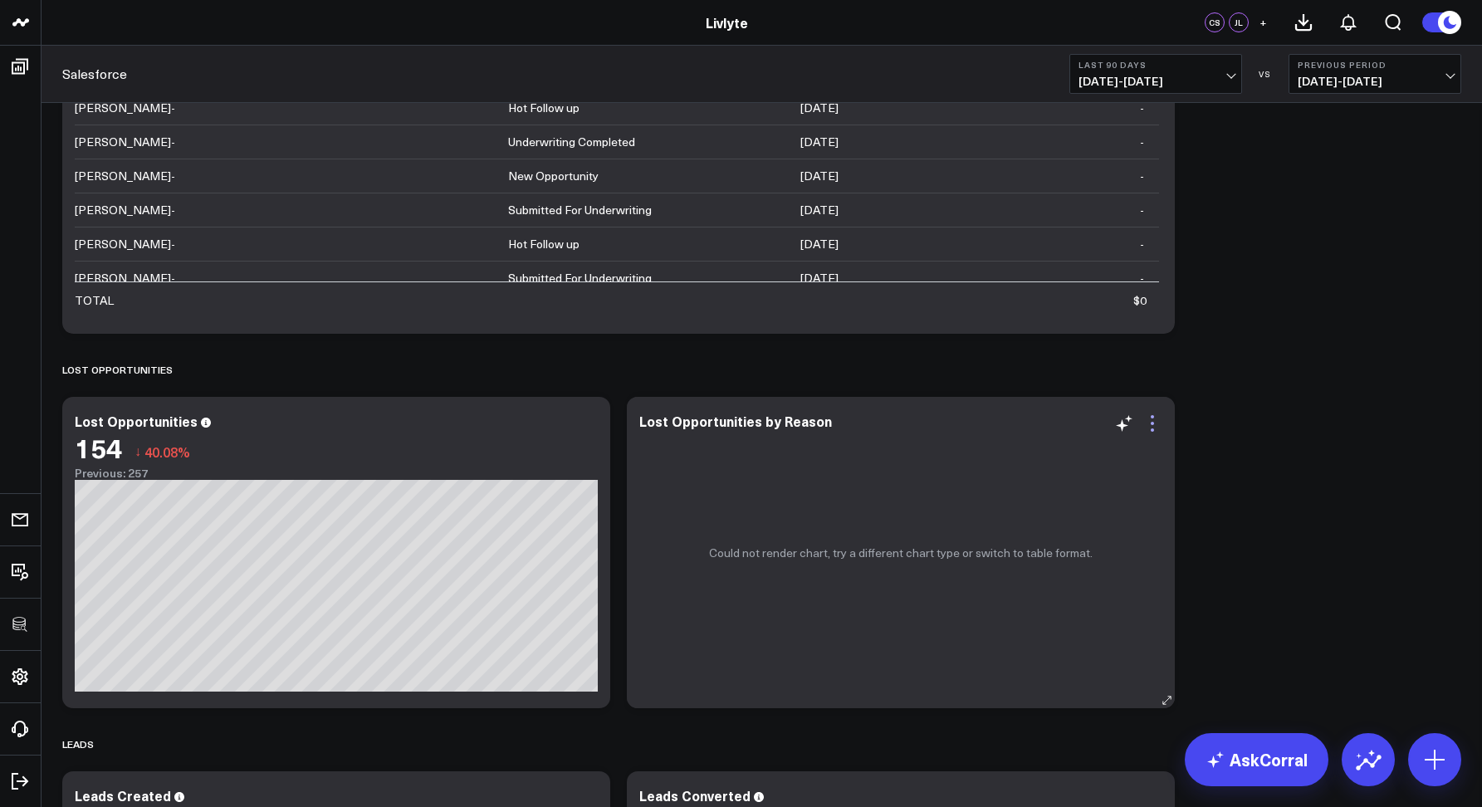
click at [1153, 426] on icon at bounding box center [1153, 424] width 20 height 20
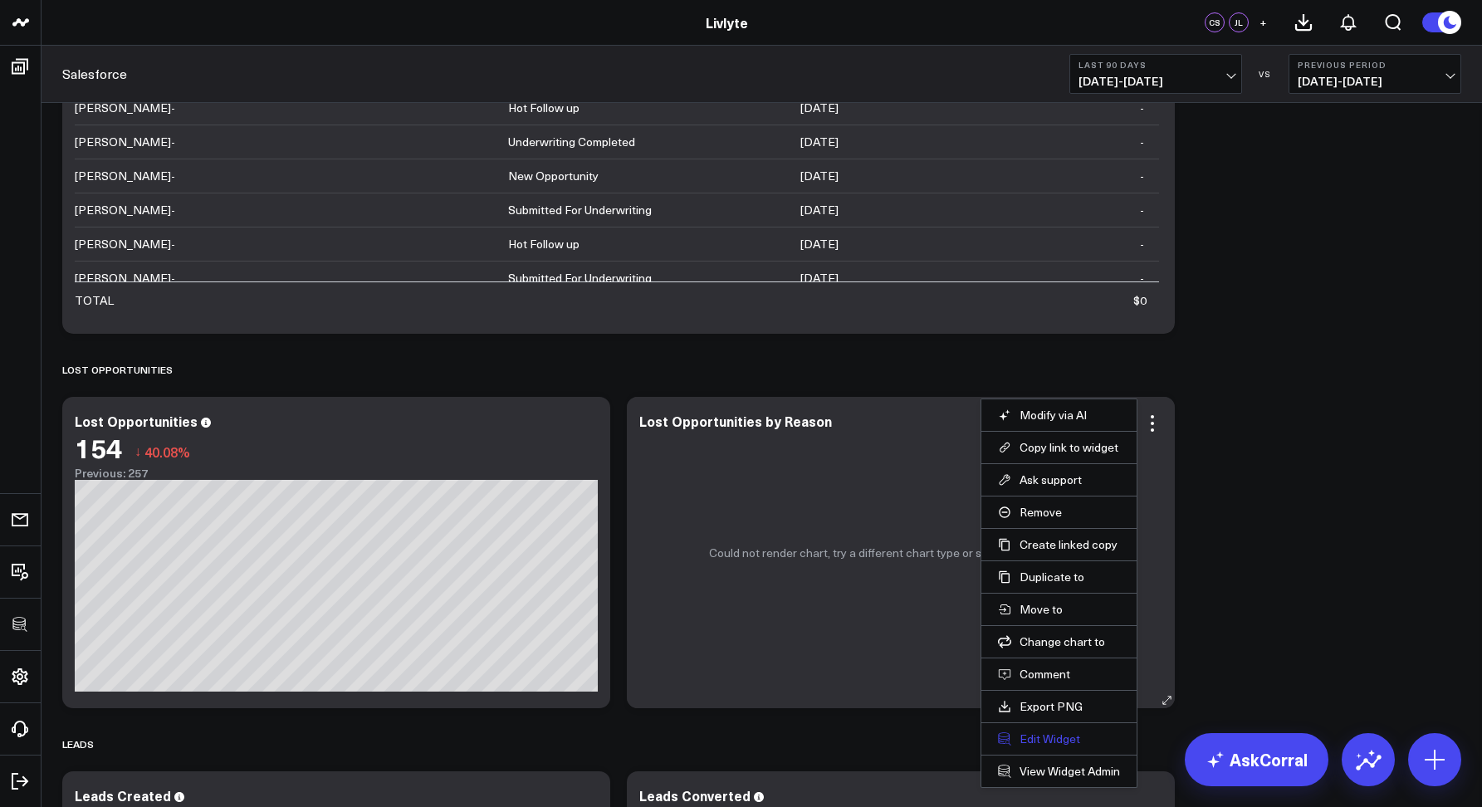
click at [1050, 739] on button "Edit Widget" at bounding box center [1059, 739] width 122 height 15
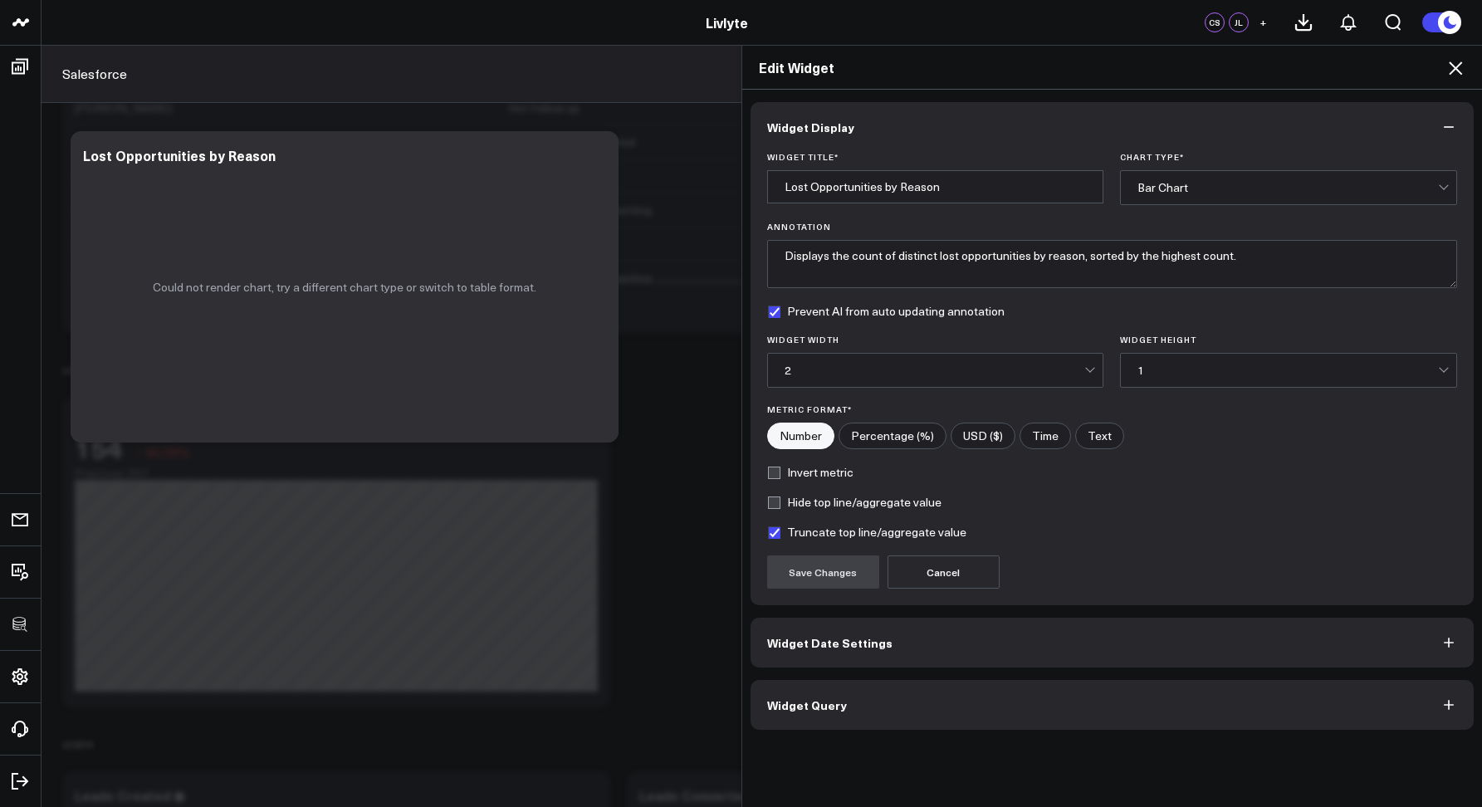
click at [827, 689] on button "Widget Query" at bounding box center [1113, 705] width 724 height 50
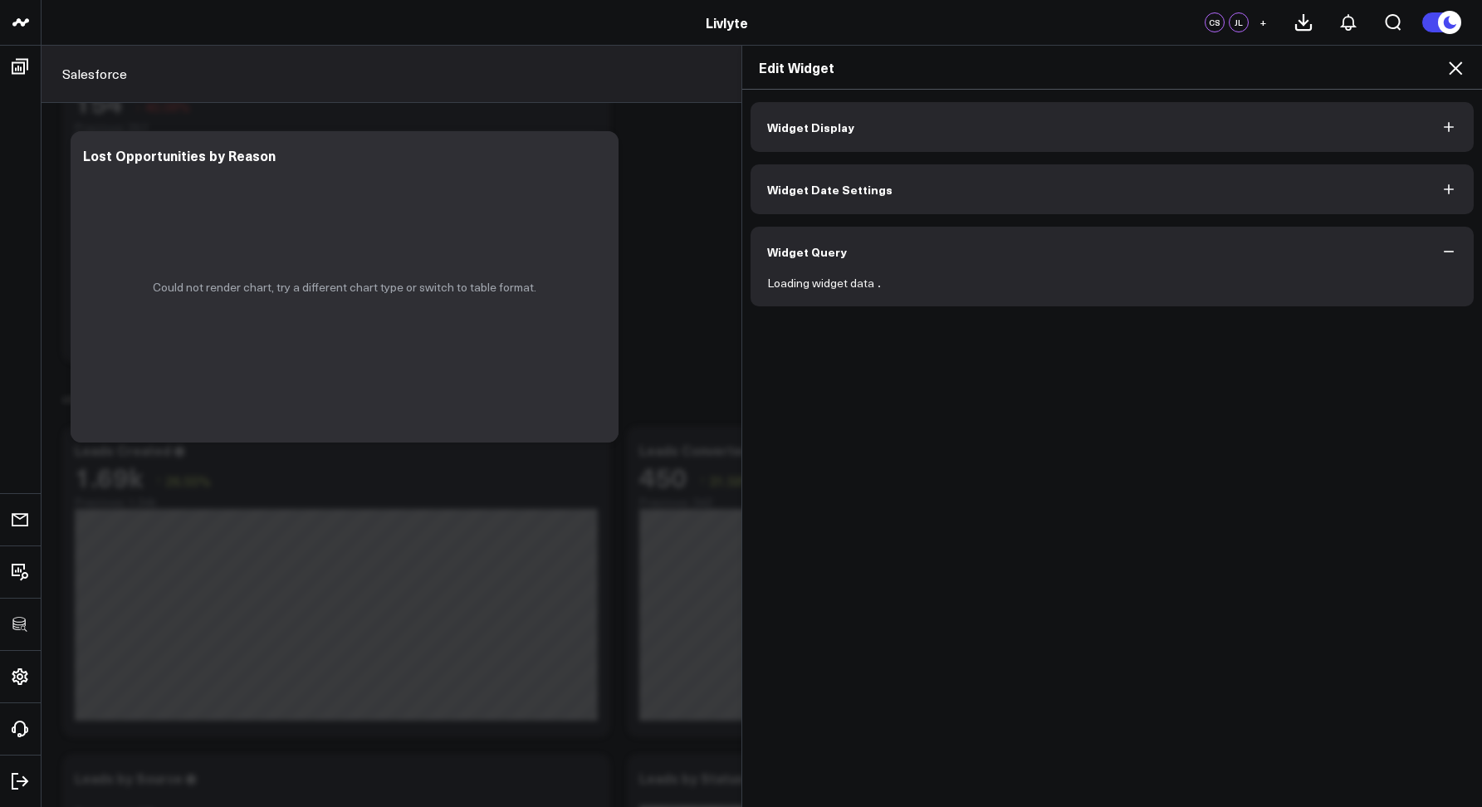
scroll to position [1939, 0]
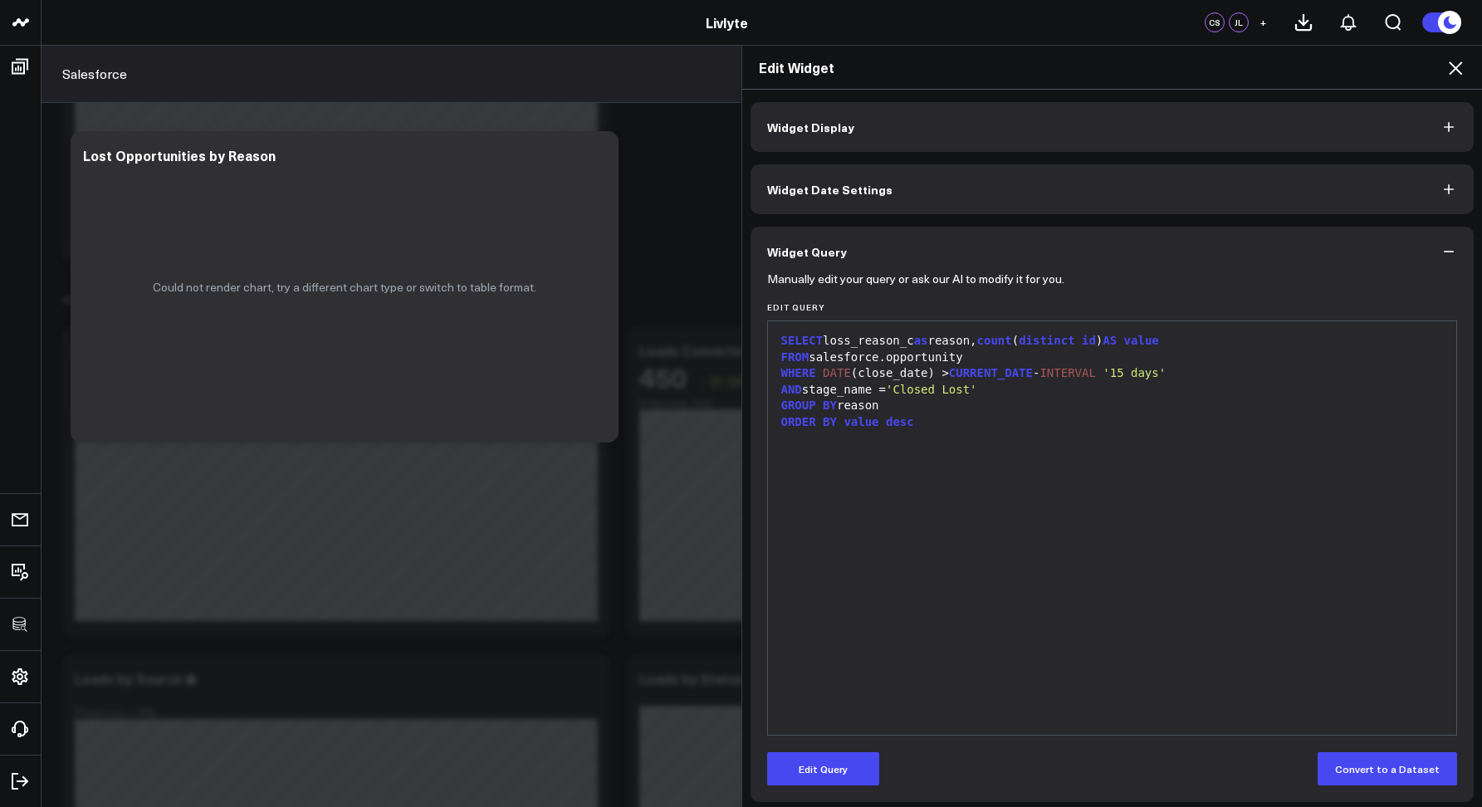
click at [1451, 73] on icon at bounding box center [1456, 68] width 20 height 20
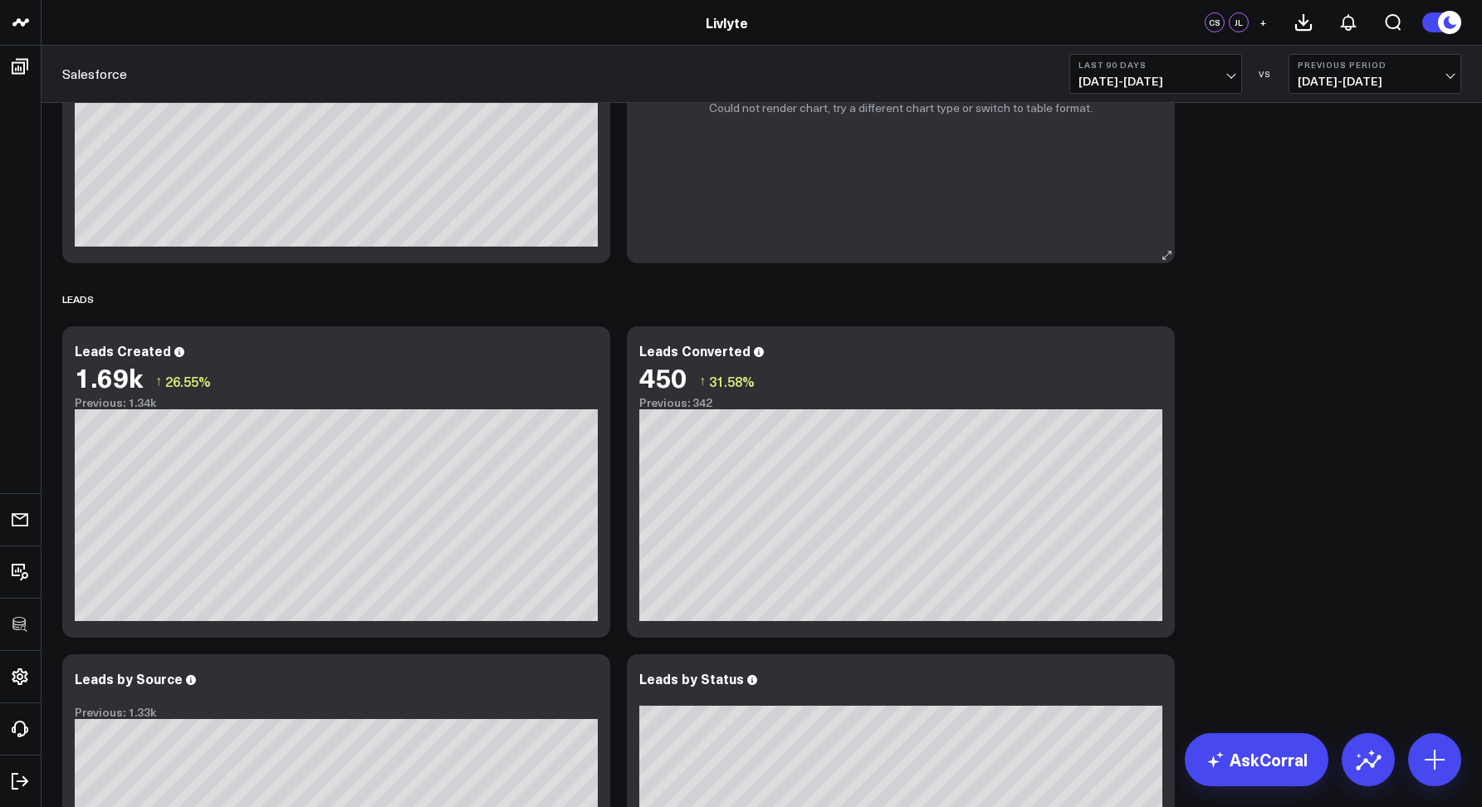
scroll to position [1753, 0]
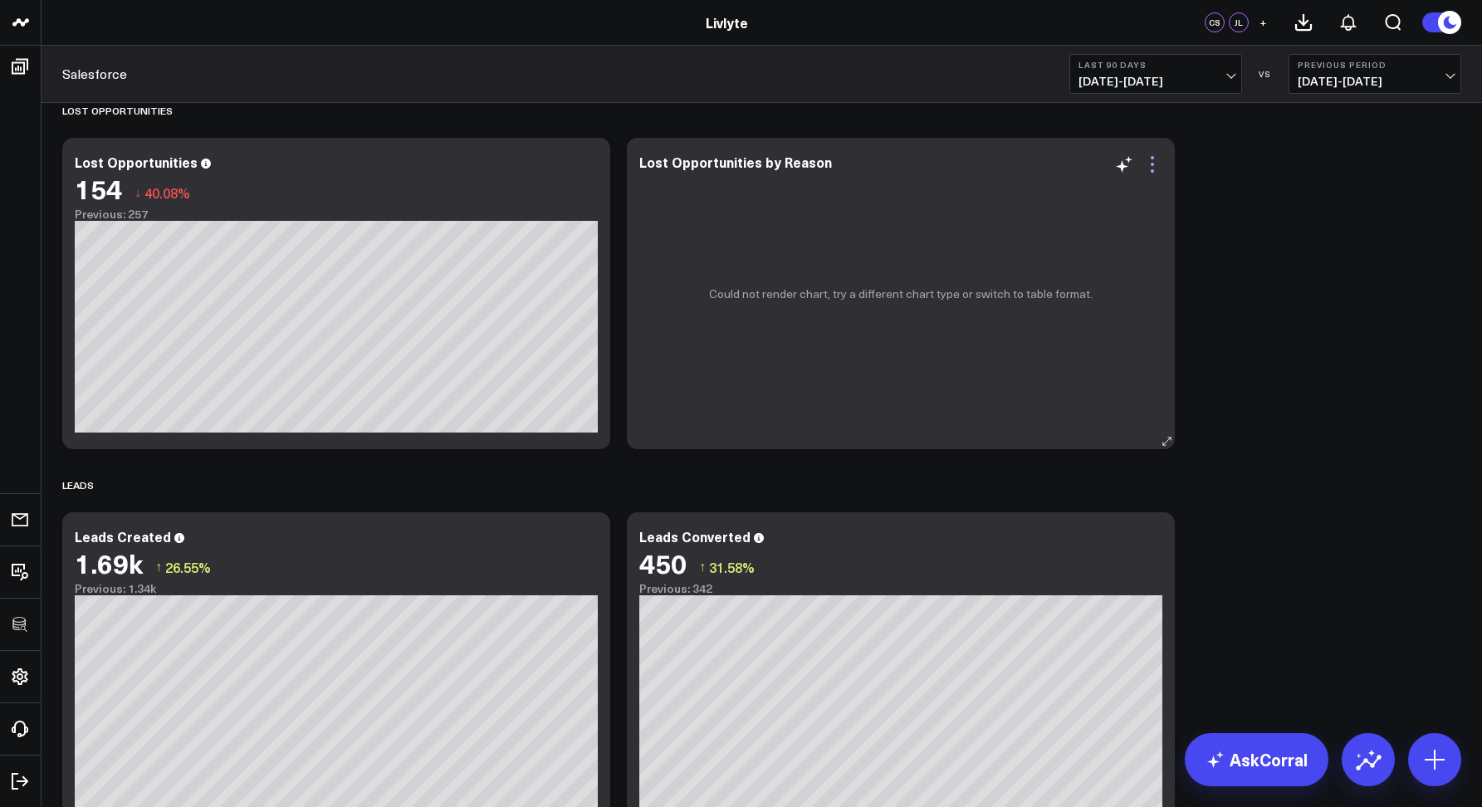
click at [1159, 159] on icon at bounding box center [1153, 164] width 20 height 20
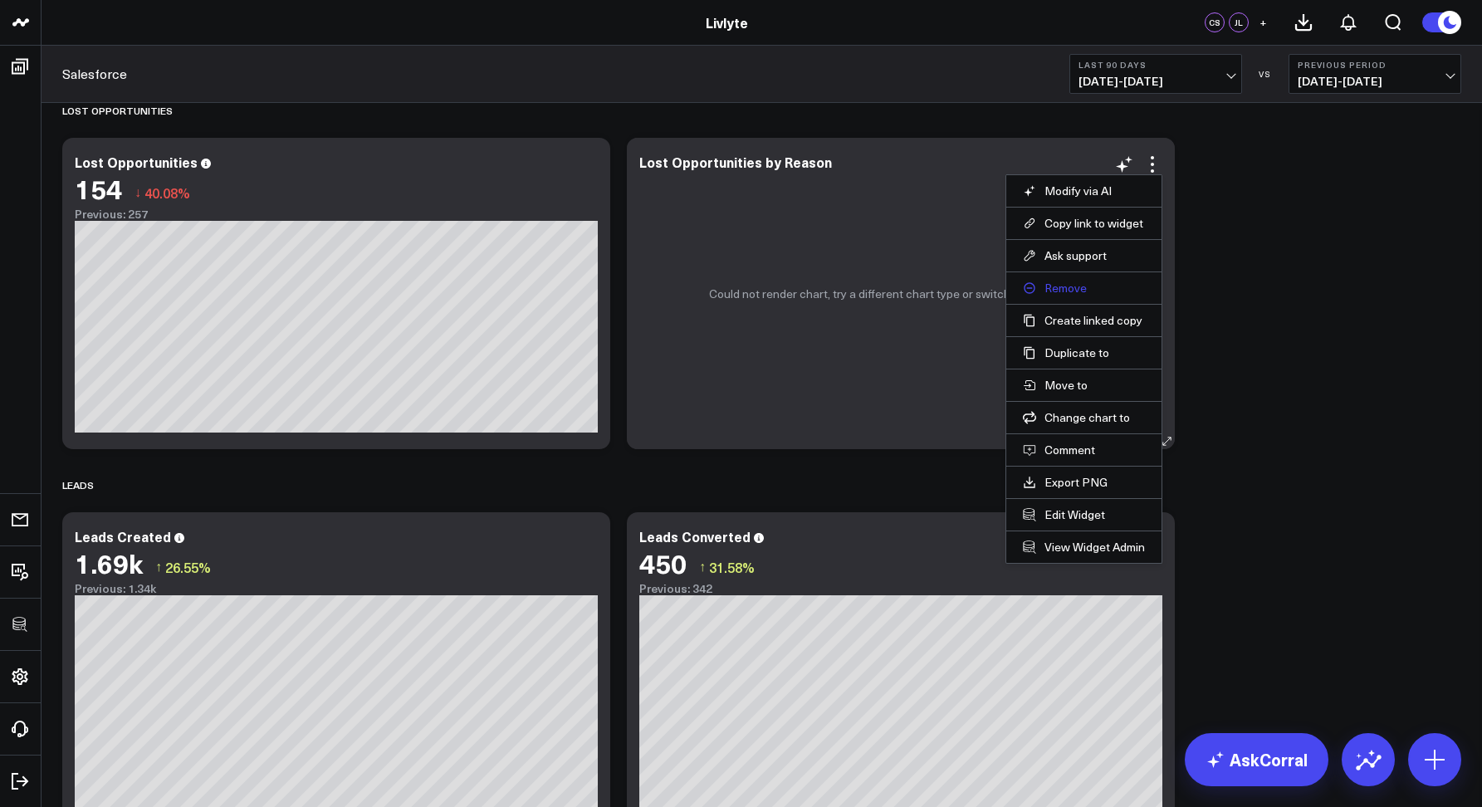
click at [1055, 290] on button "Remove" at bounding box center [1084, 288] width 122 height 15
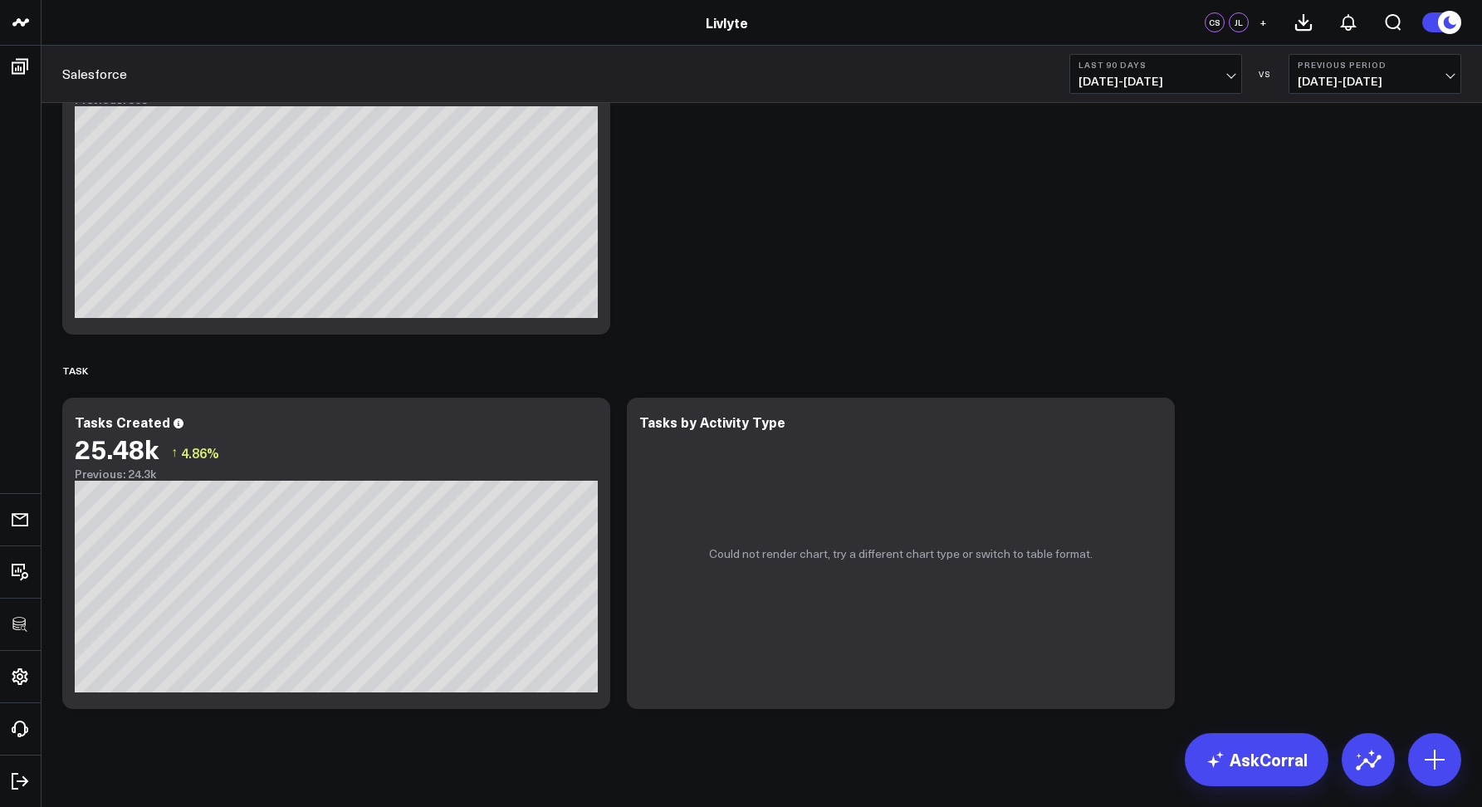
scroll to position [2954, 0]
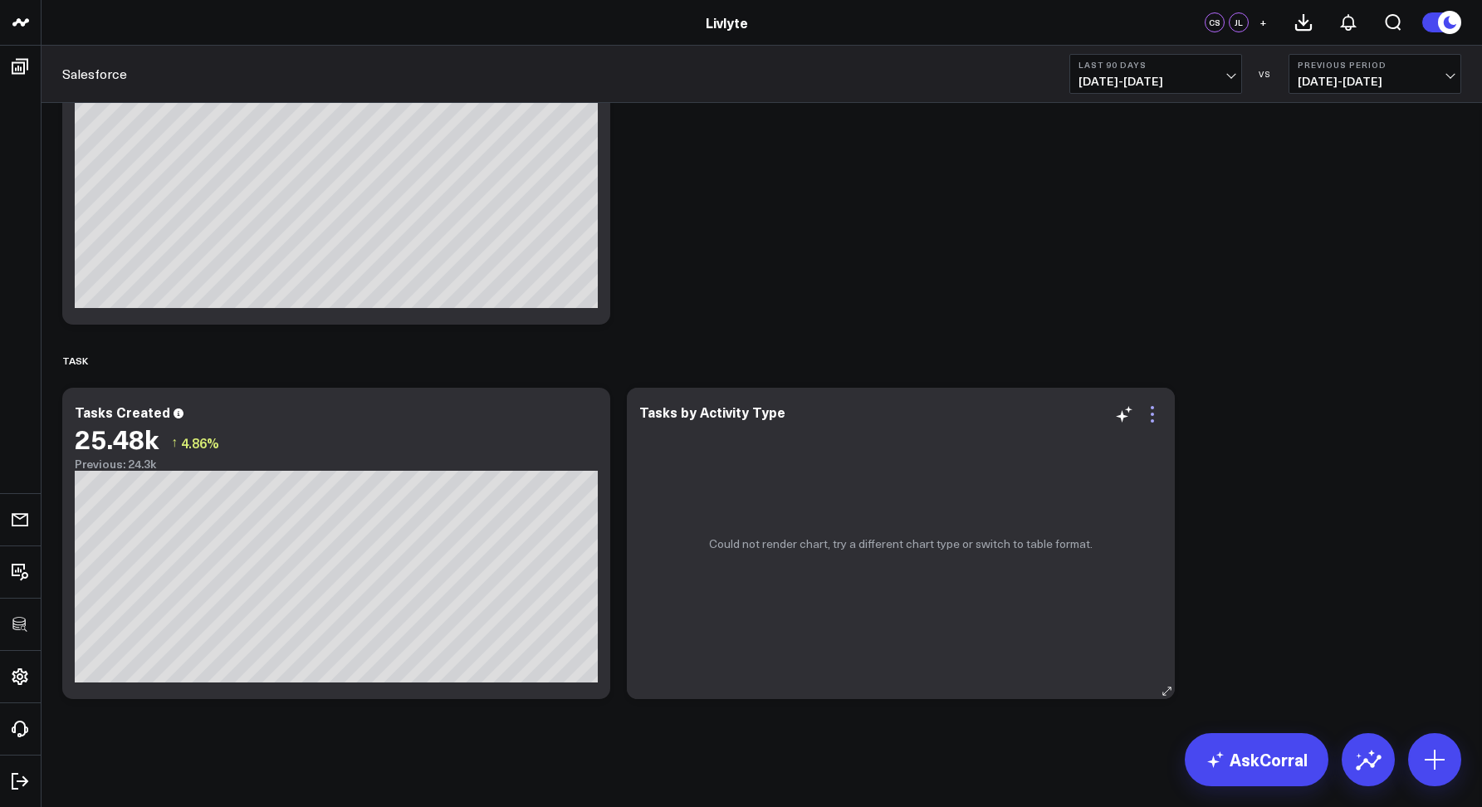
click at [1158, 417] on icon at bounding box center [1153, 414] width 20 height 20
click at [0, 0] on button "Remove" at bounding box center [0, 0] width 0 height 0
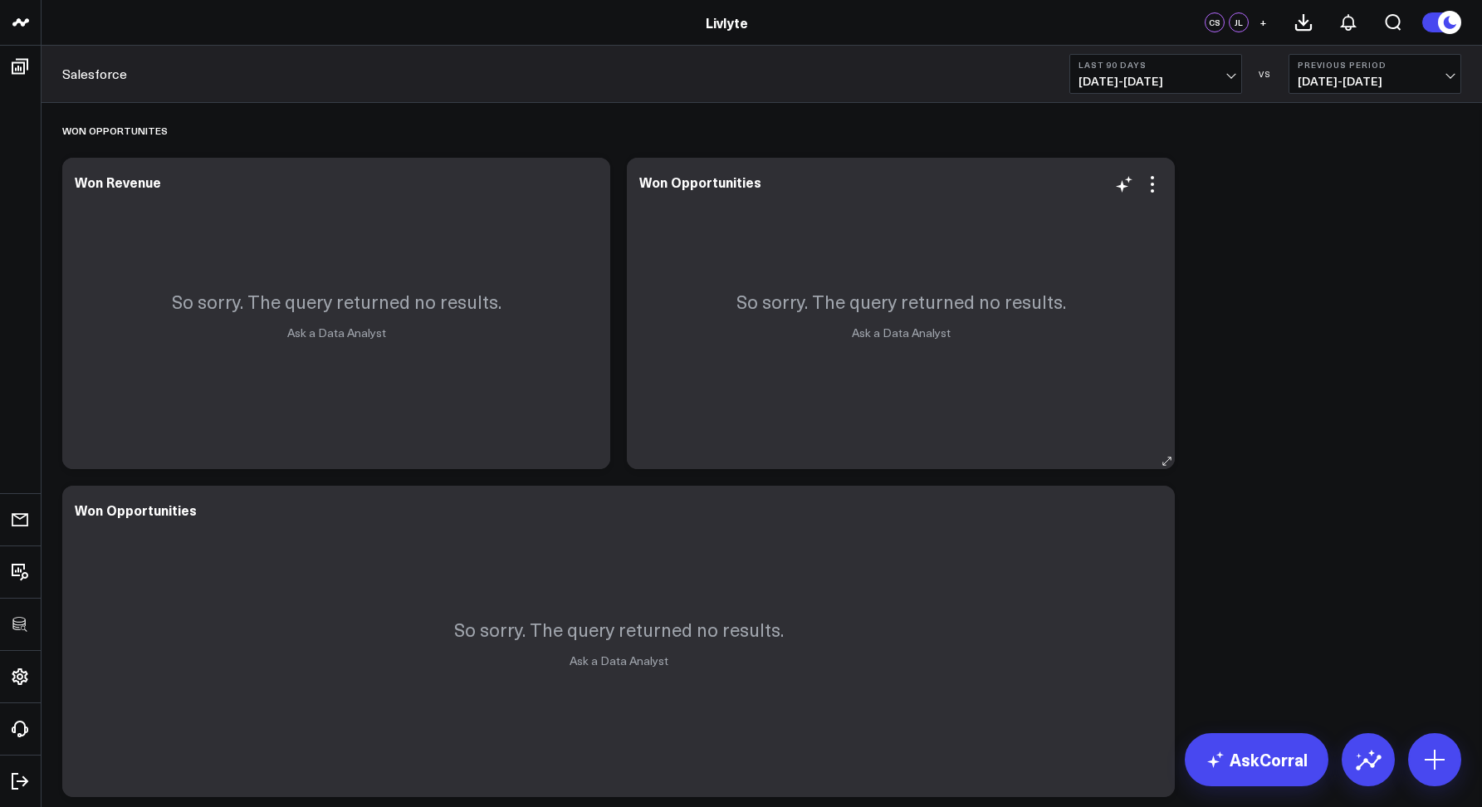
scroll to position [38, 0]
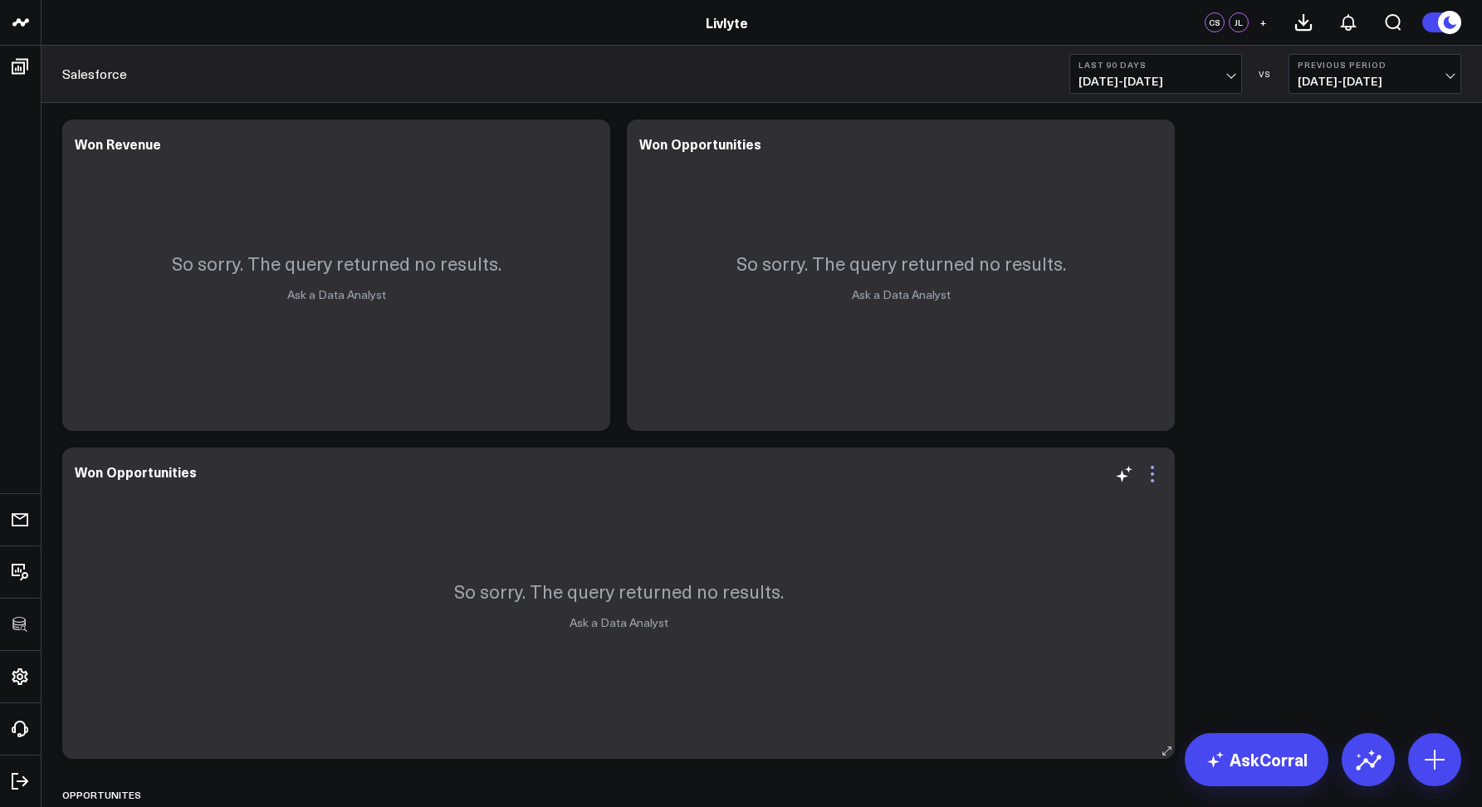
click at [1156, 479] on icon at bounding box center [1153, 474] width 20 height 20
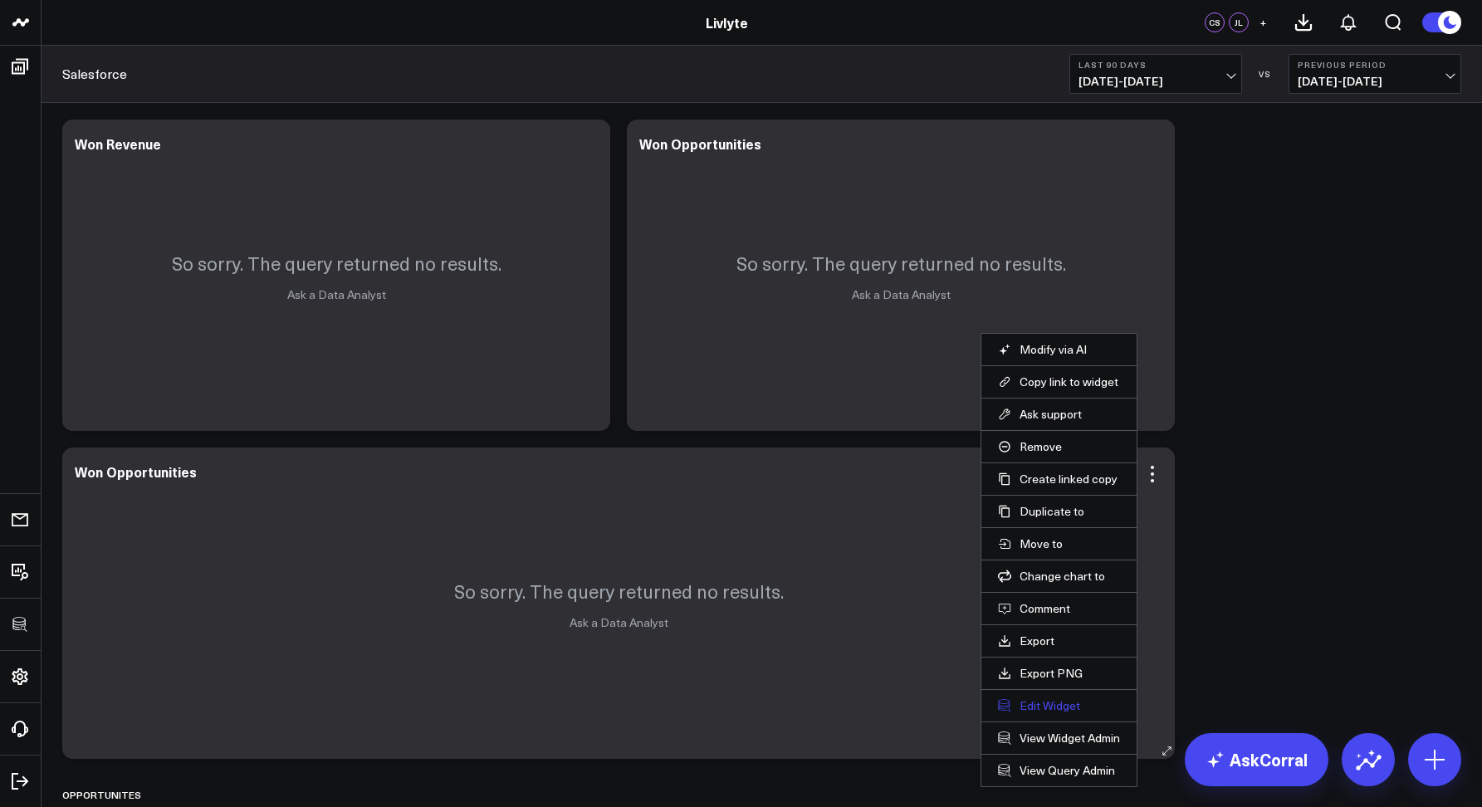
click at [1045, 710] on button "Edit Widget" at bounding box center [1059, 705] width 122 height 15
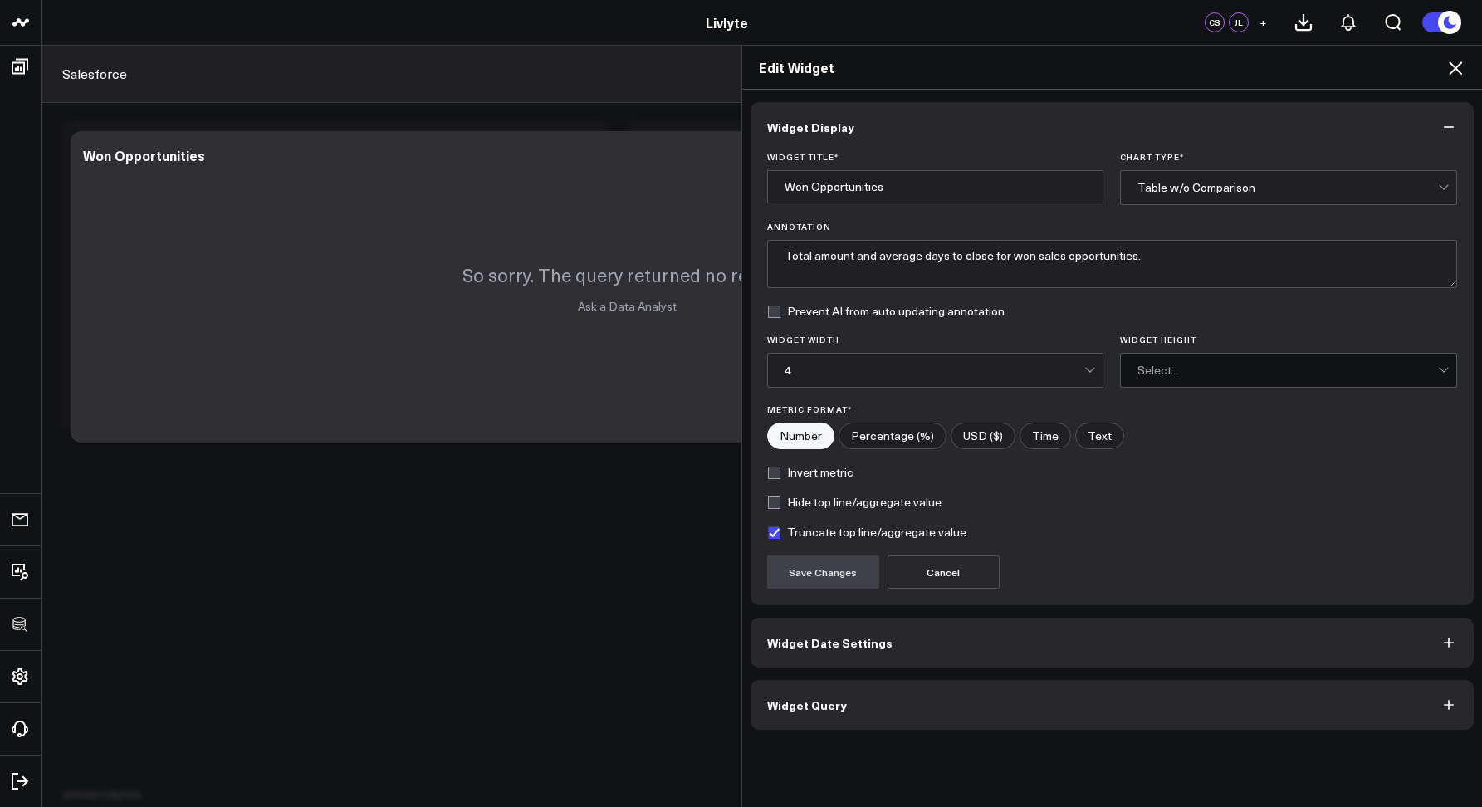
click at [859, 717] on button "Widget Query" at bounding box center [1113, 705] width 724 height 50
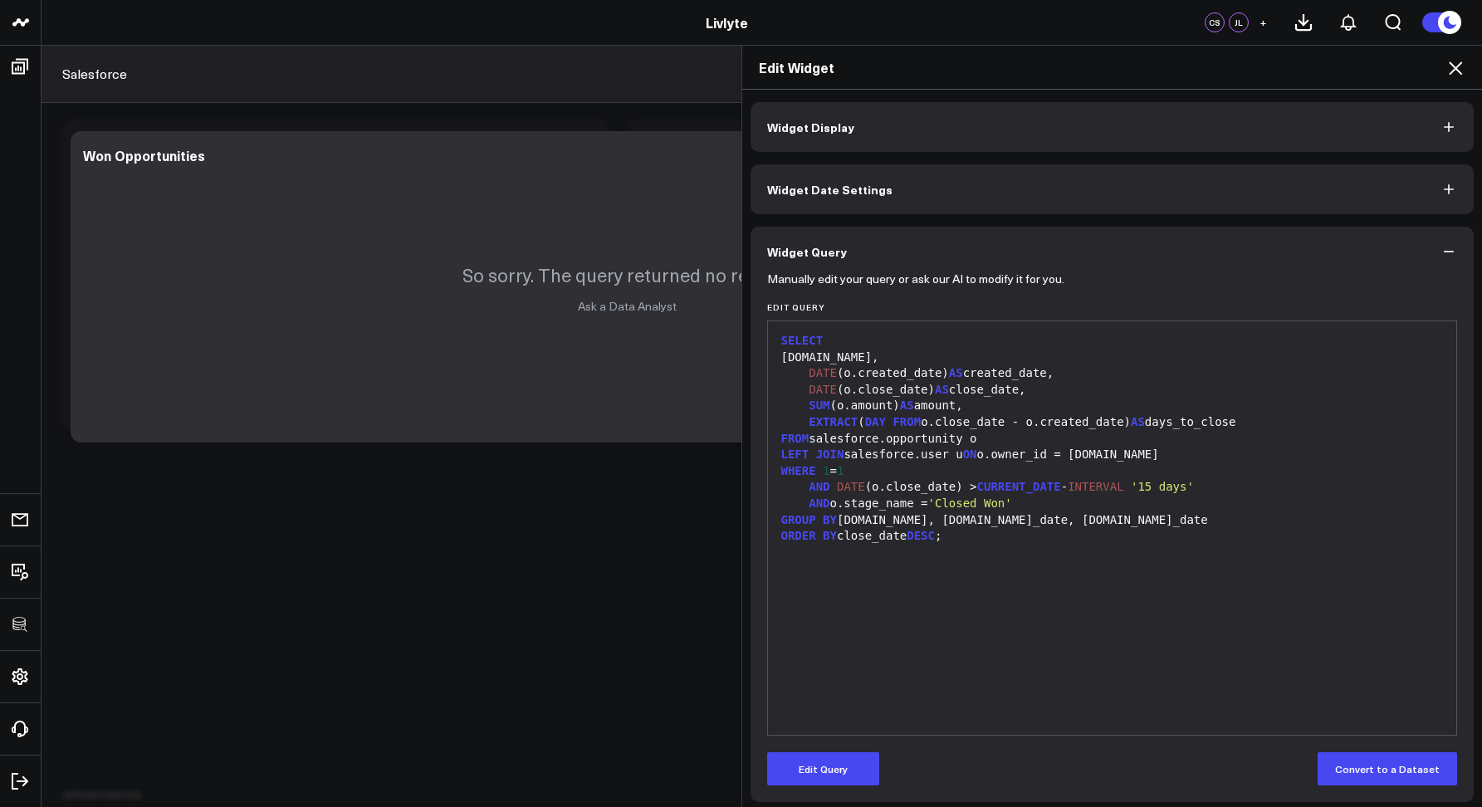
click at [1451, 71] on icon at bounding box center [1455, 67] width 13 height 13
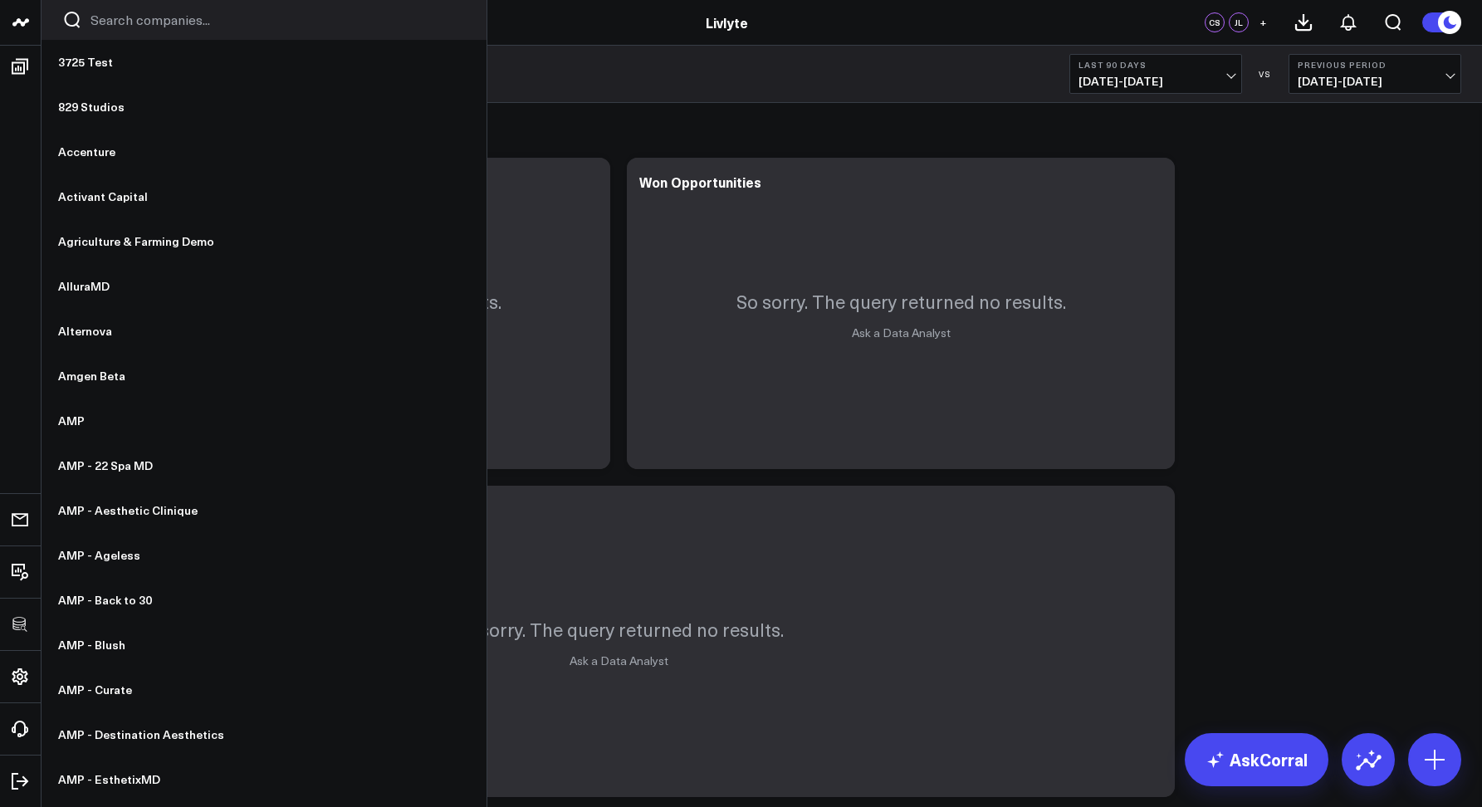
click at [113, 20] on input "Search companies input" at bounding box center [278, 20] width 375 height 18
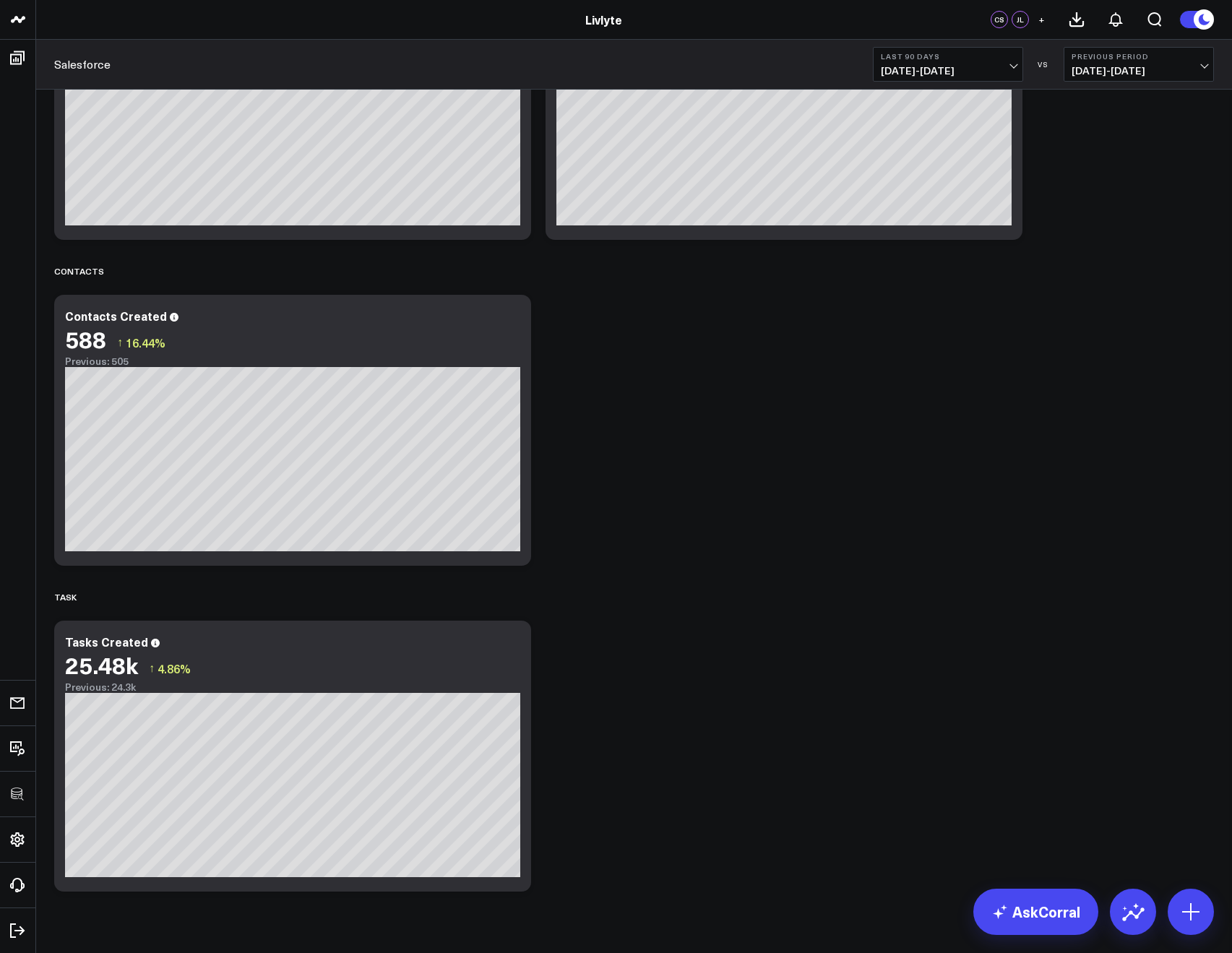
scroll to position [2320, 0]
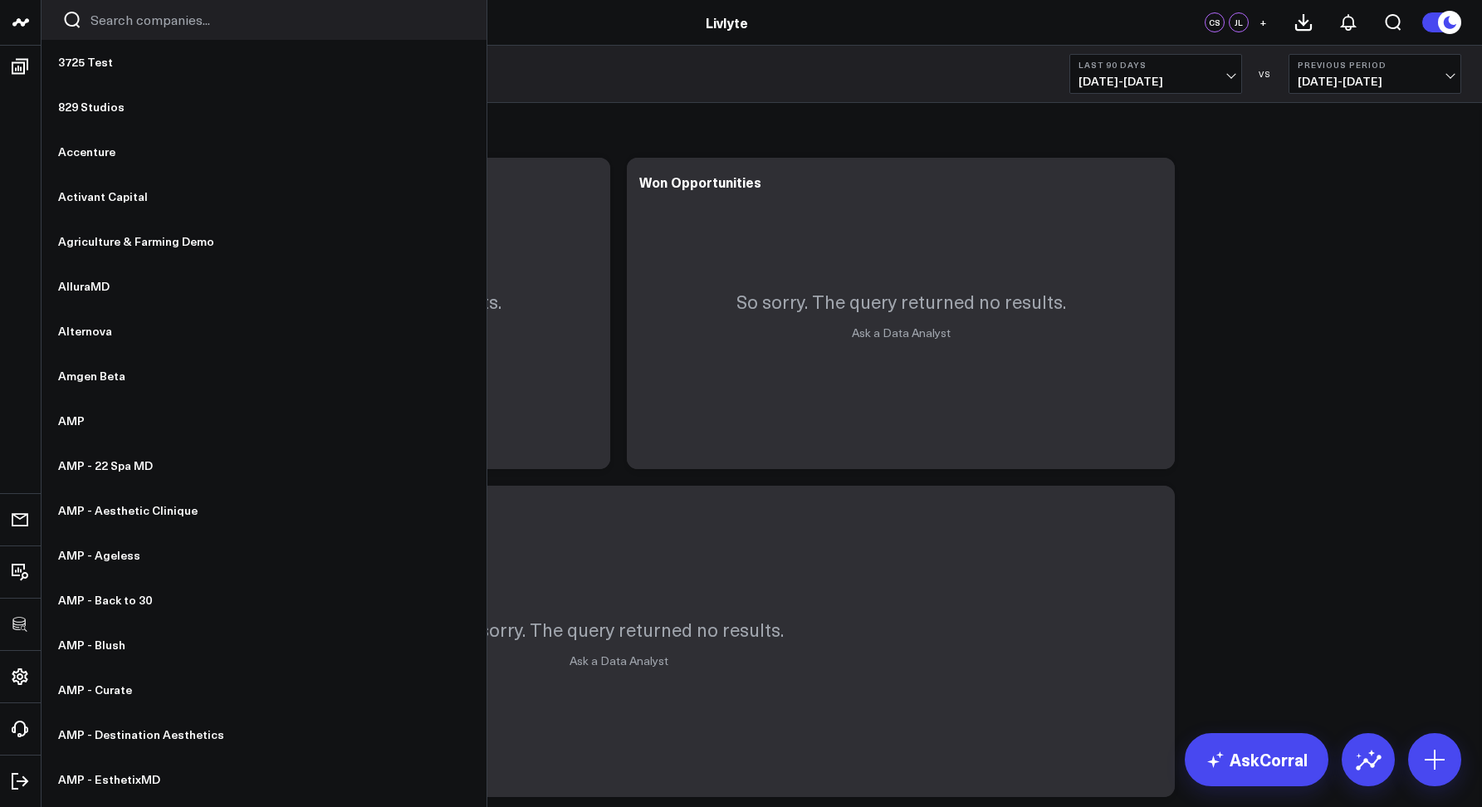
click at [91, 27] on input "Search companies input" at bounding box center [278, 20] width 375 height 18
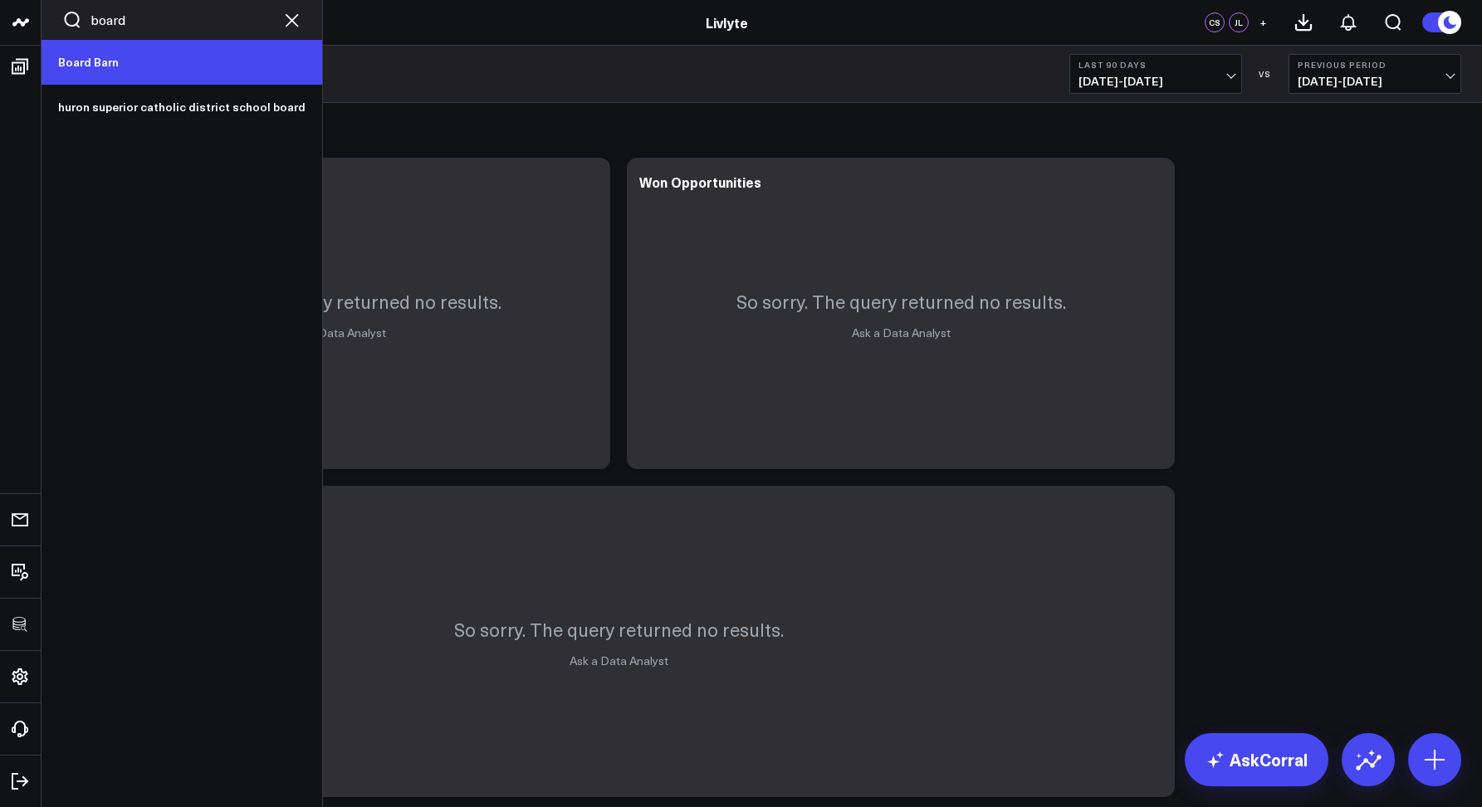
type input "board"
click at [95, 58] on link "Board Barn" at bounding box center [182, 62] width 281 height 45
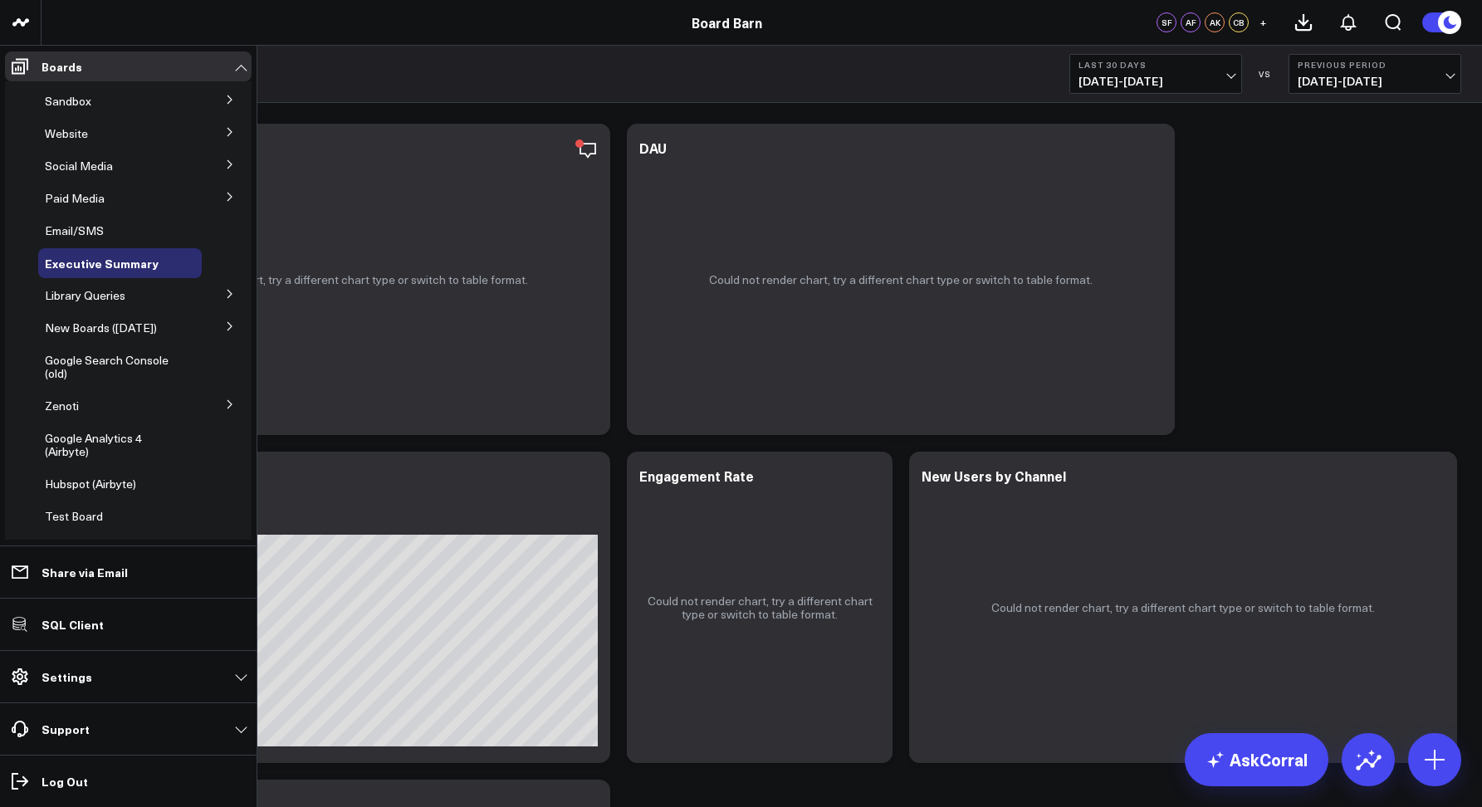
click at [225, 329] on icon at bounding box center [230, 326] width 10 height 10
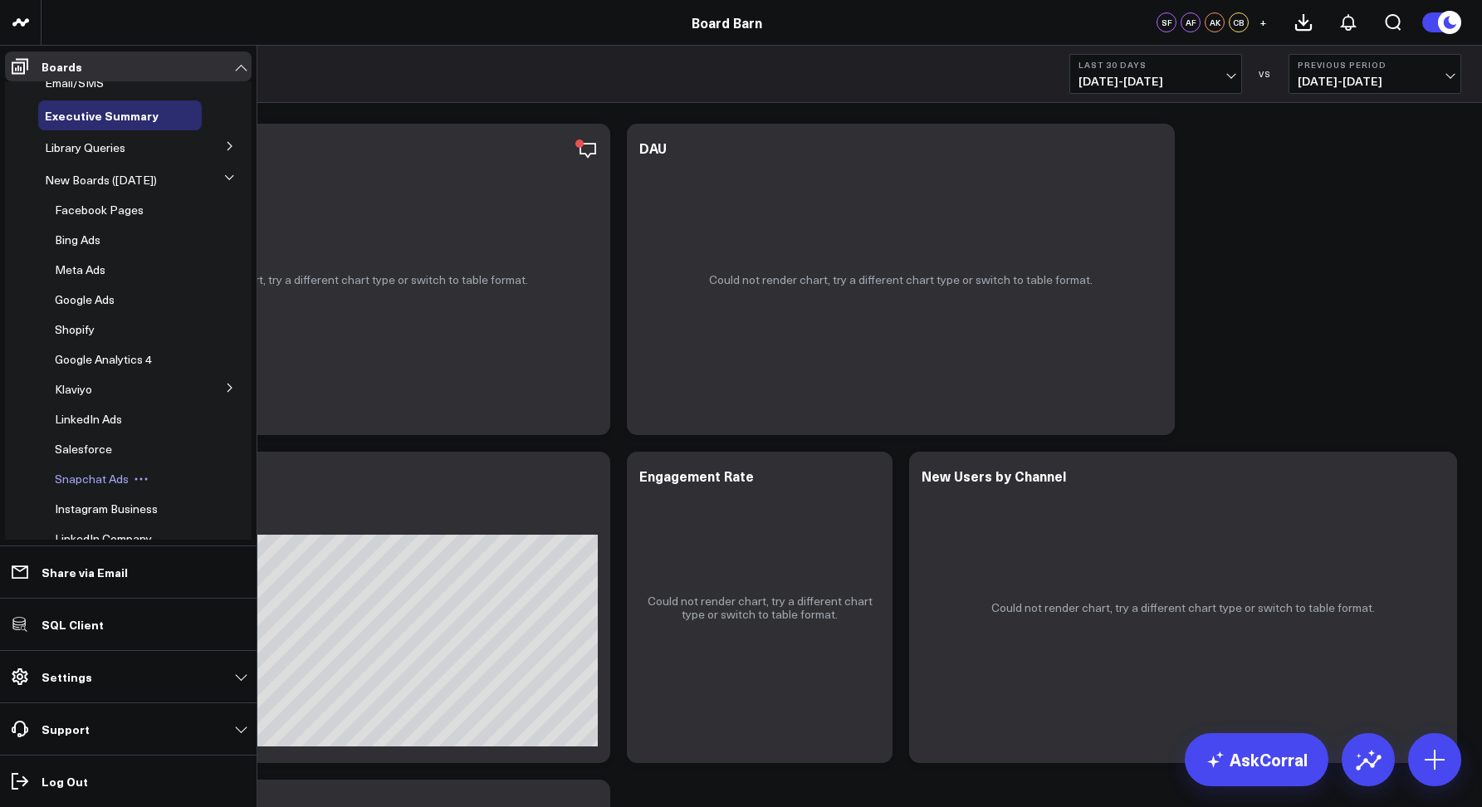
scroll to position [192, 0]
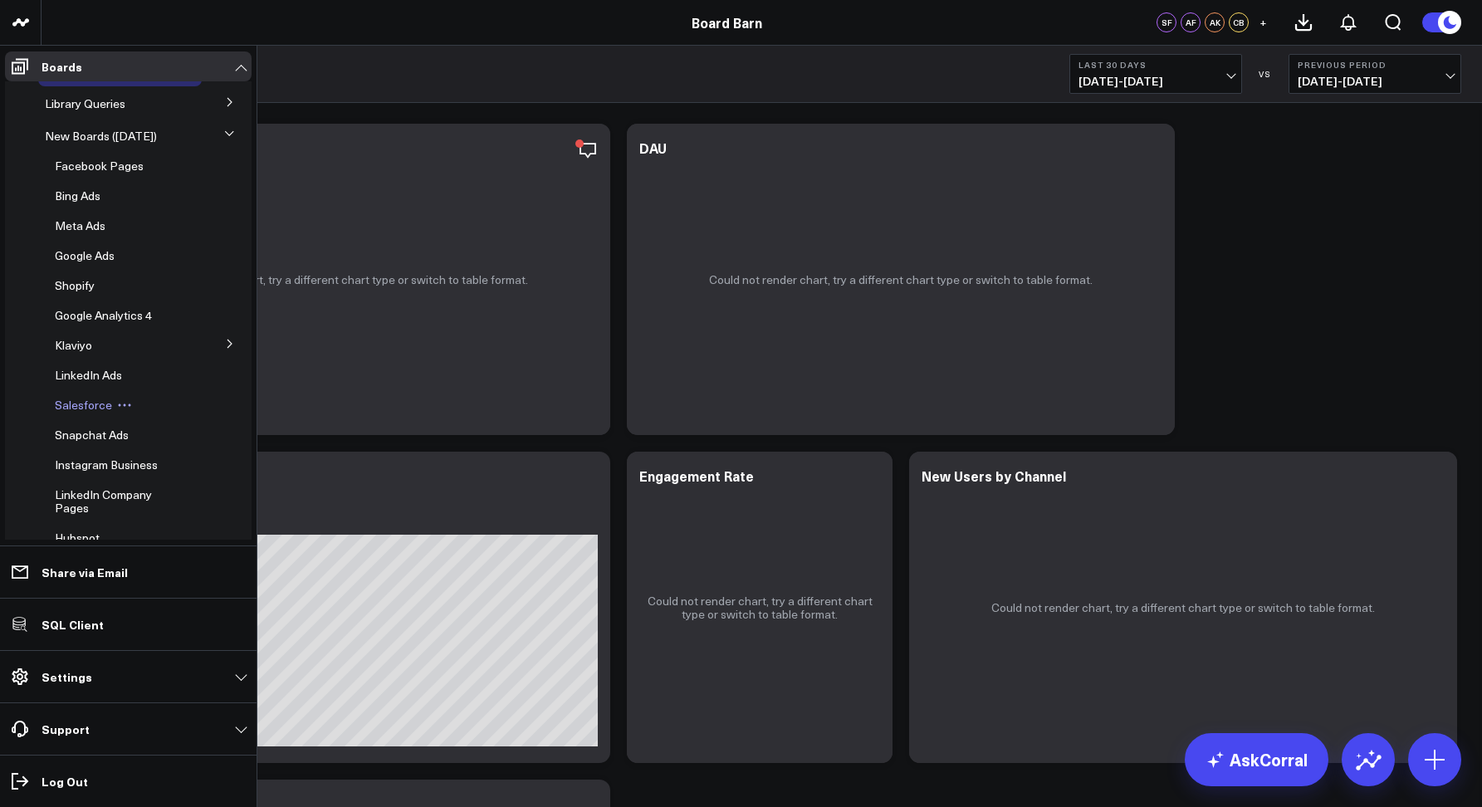
click at [72, 399] on span "Salesforce" at bounding box center [83, 405] width 57 height 16
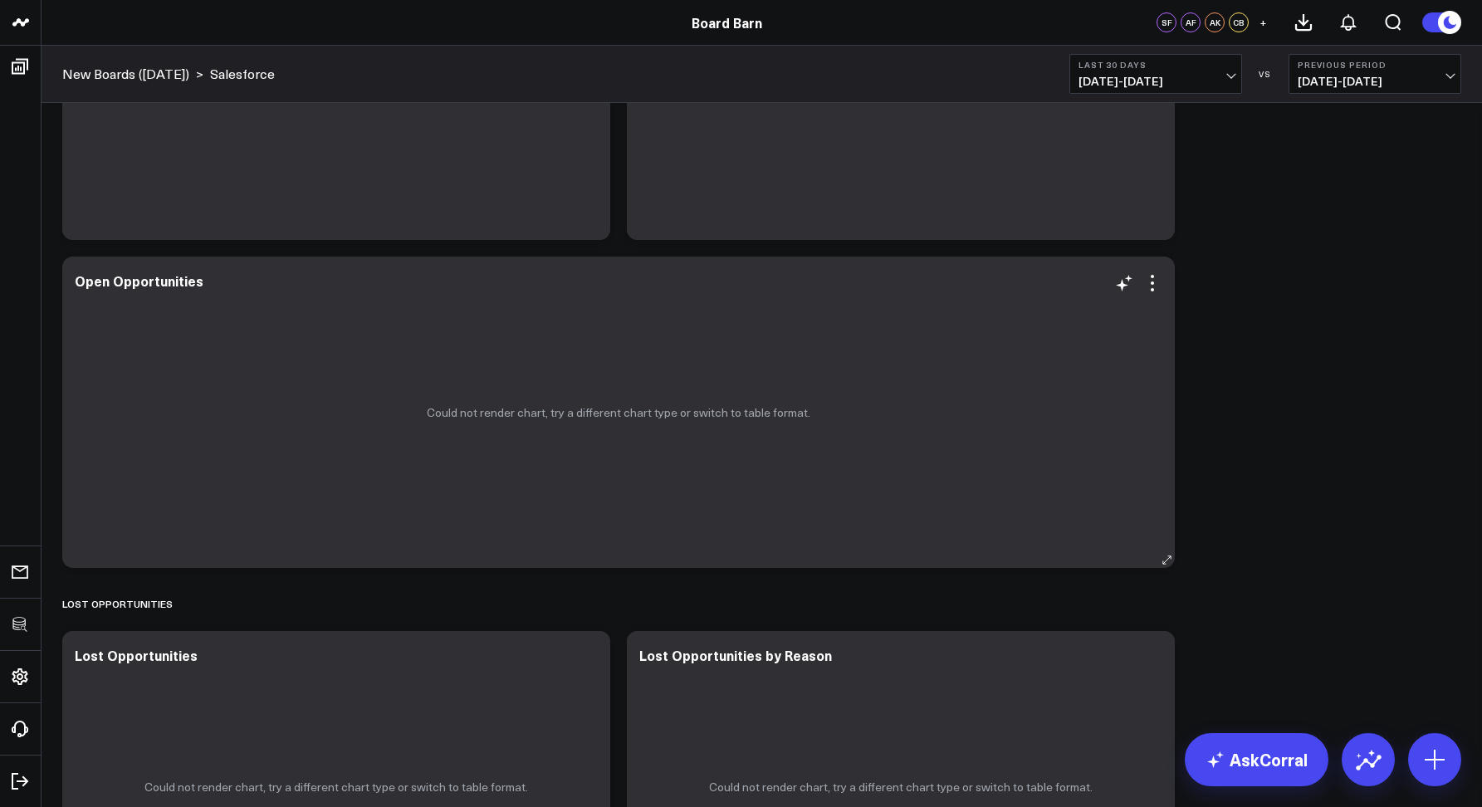
scroll to position [1651, 0]
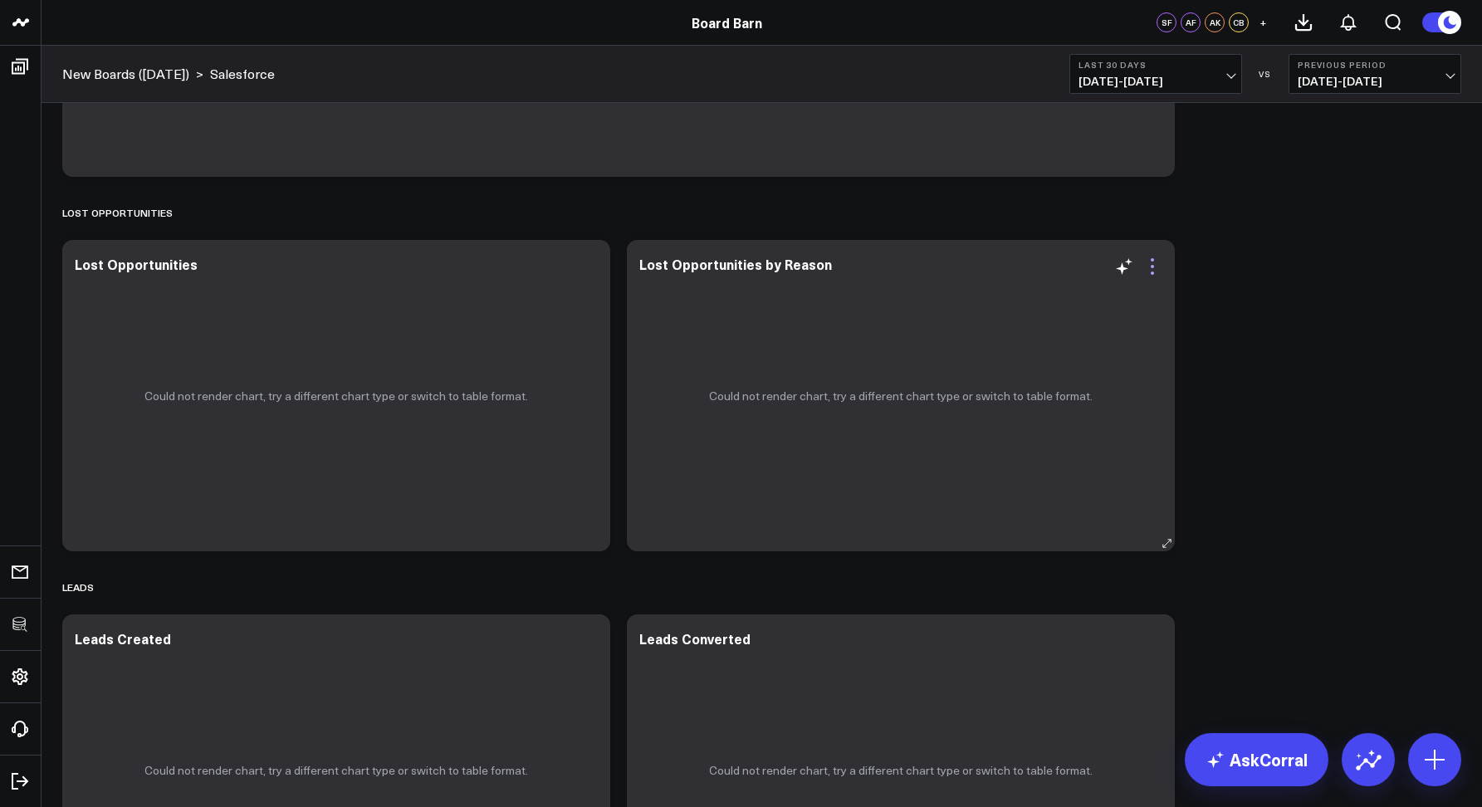
click at [1151, 273] on icon at bounding box center [1153, 267] width 20 height 20
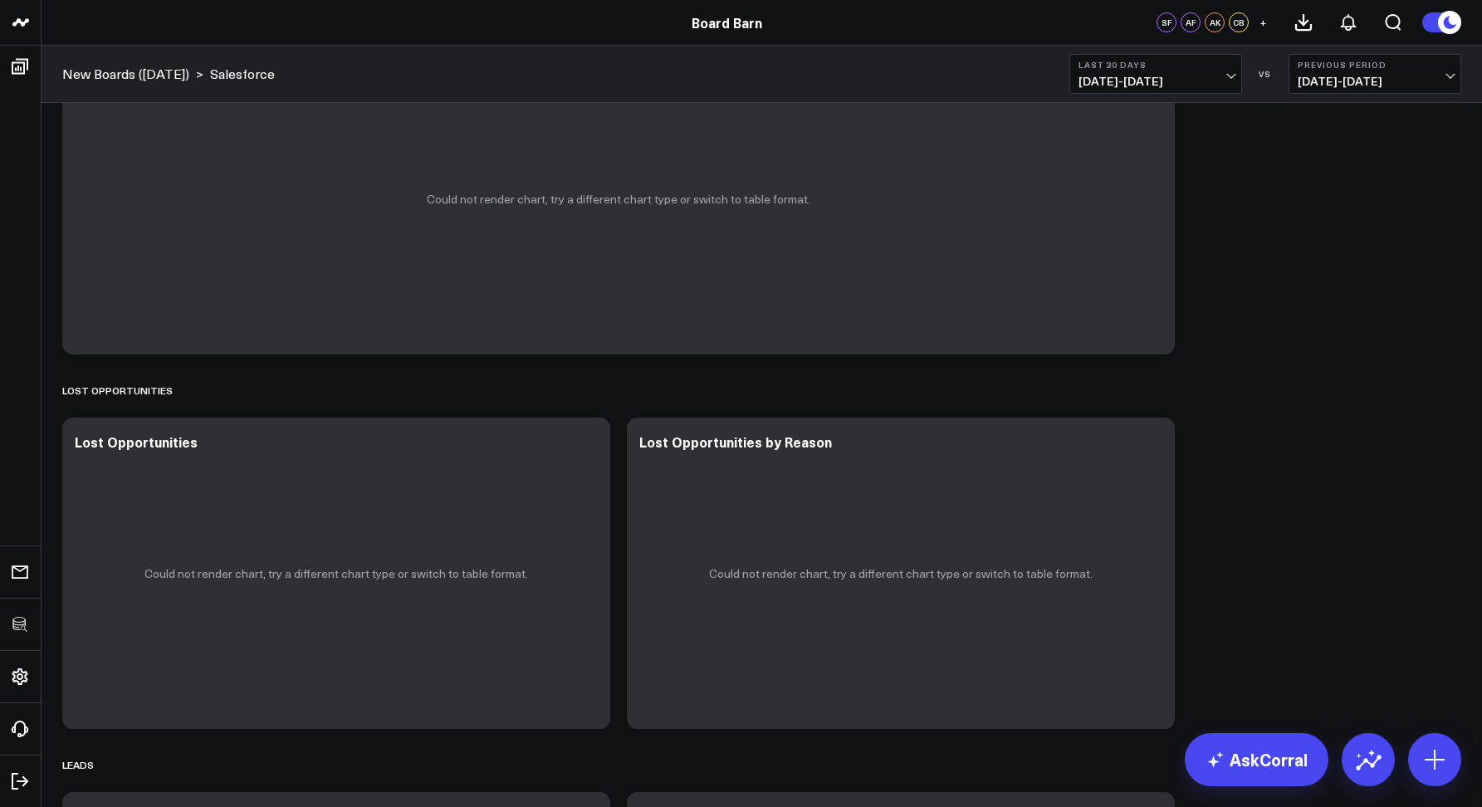
scroll to position [1629, 0]
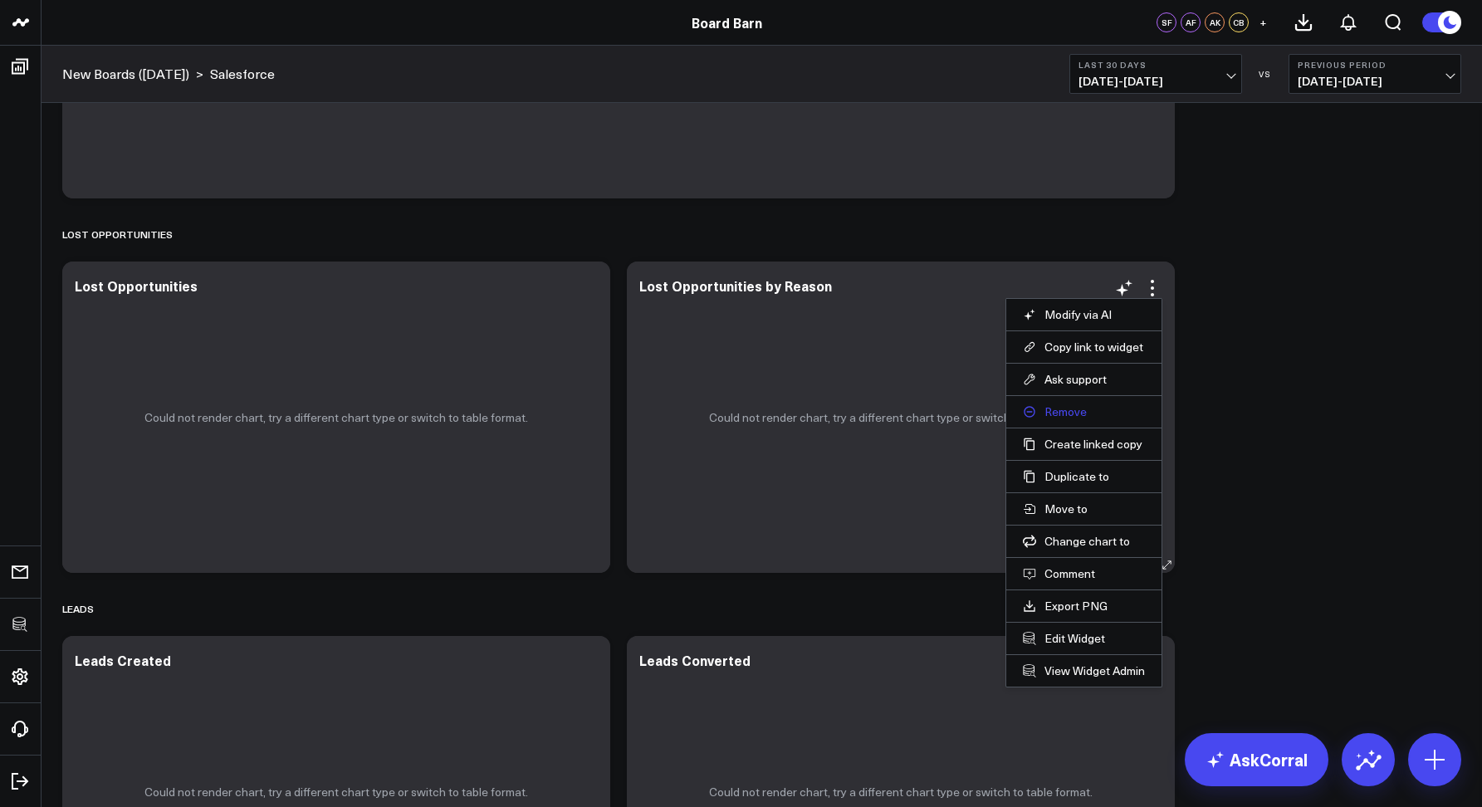
click at [1055, 412] on button "Remove" at bounding box center [1084, 411] width 122 height 15
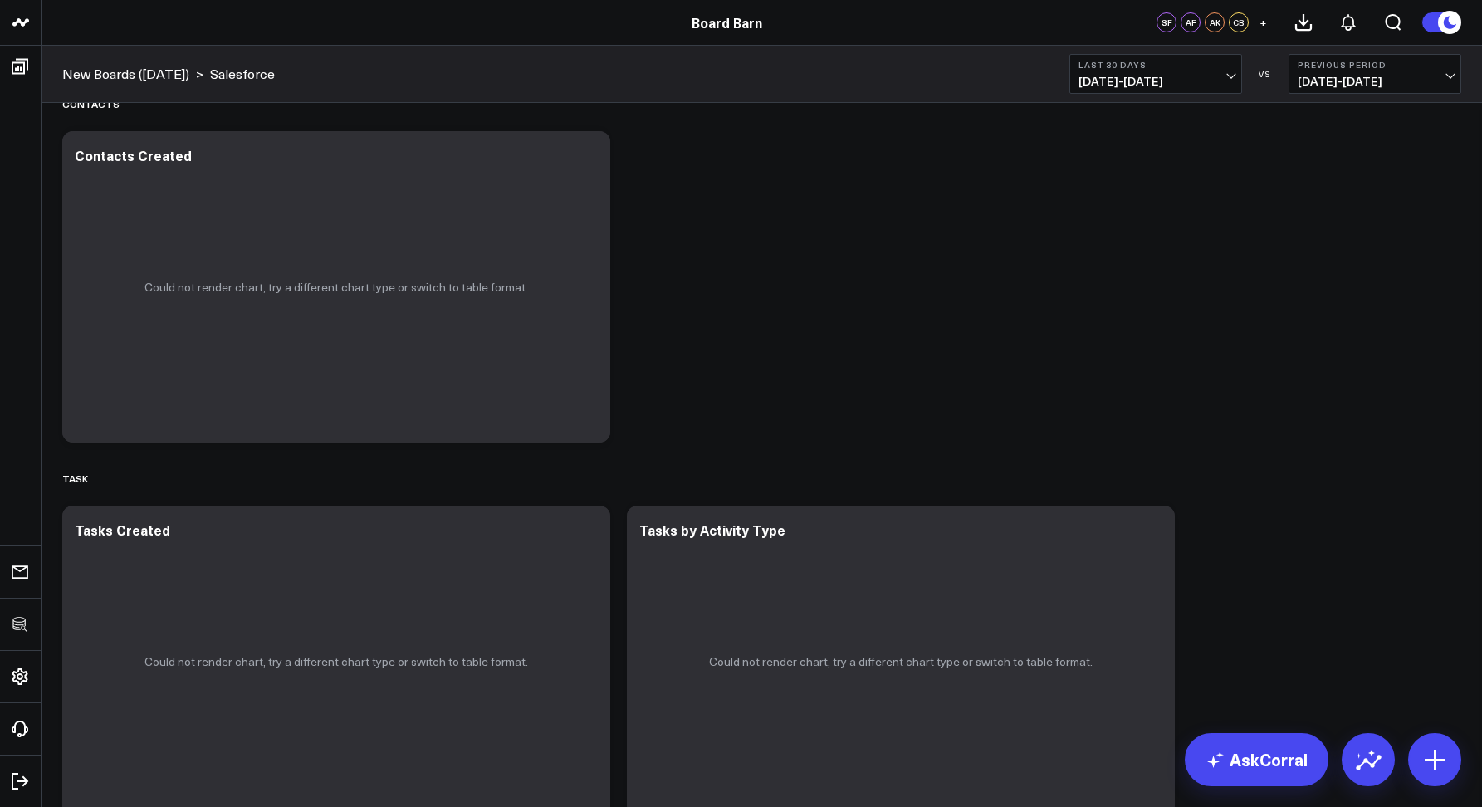
scroll to position [2954, 0]
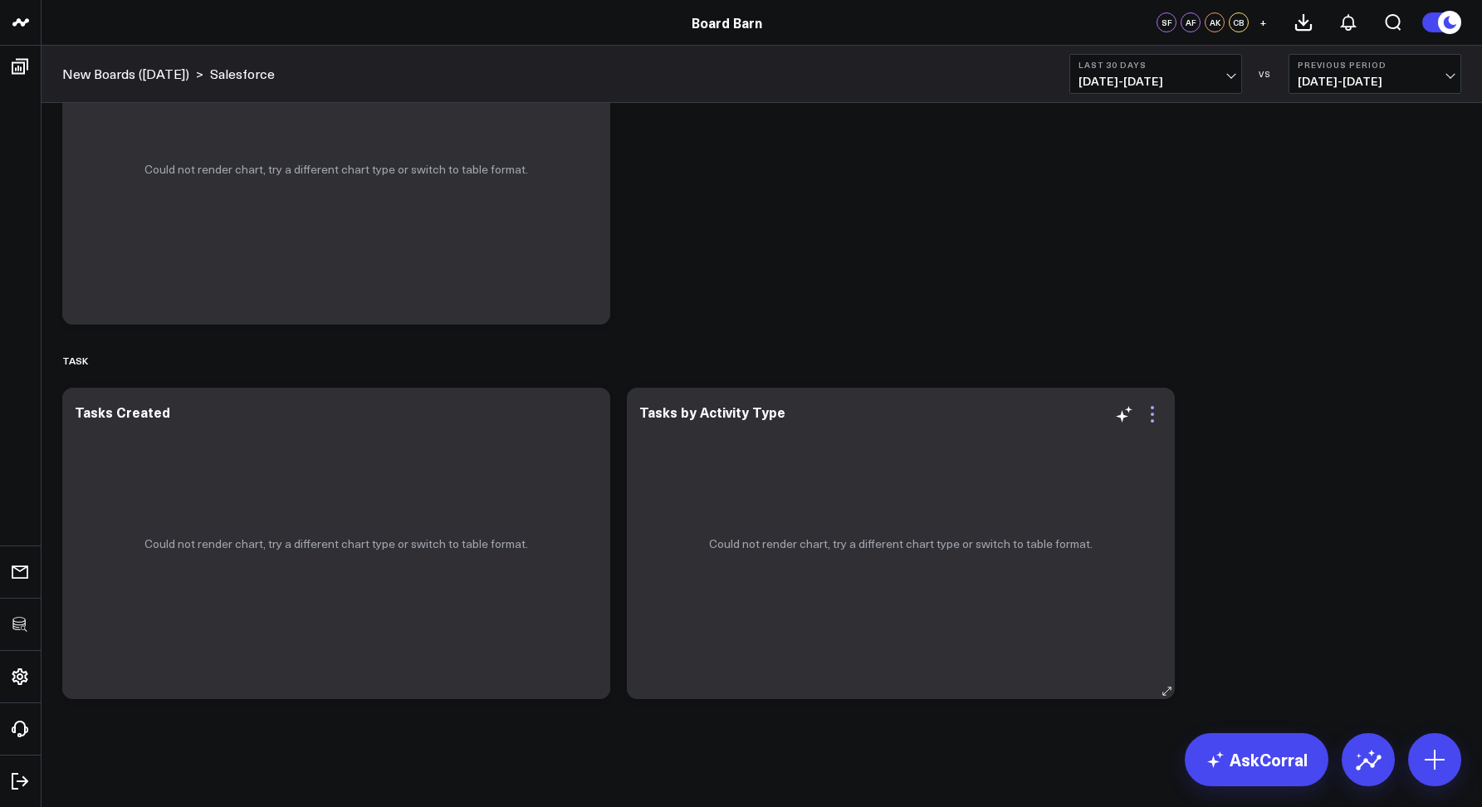
click at [1159, 414] on icon at bounding box center [1153, 414] width 20 height 20
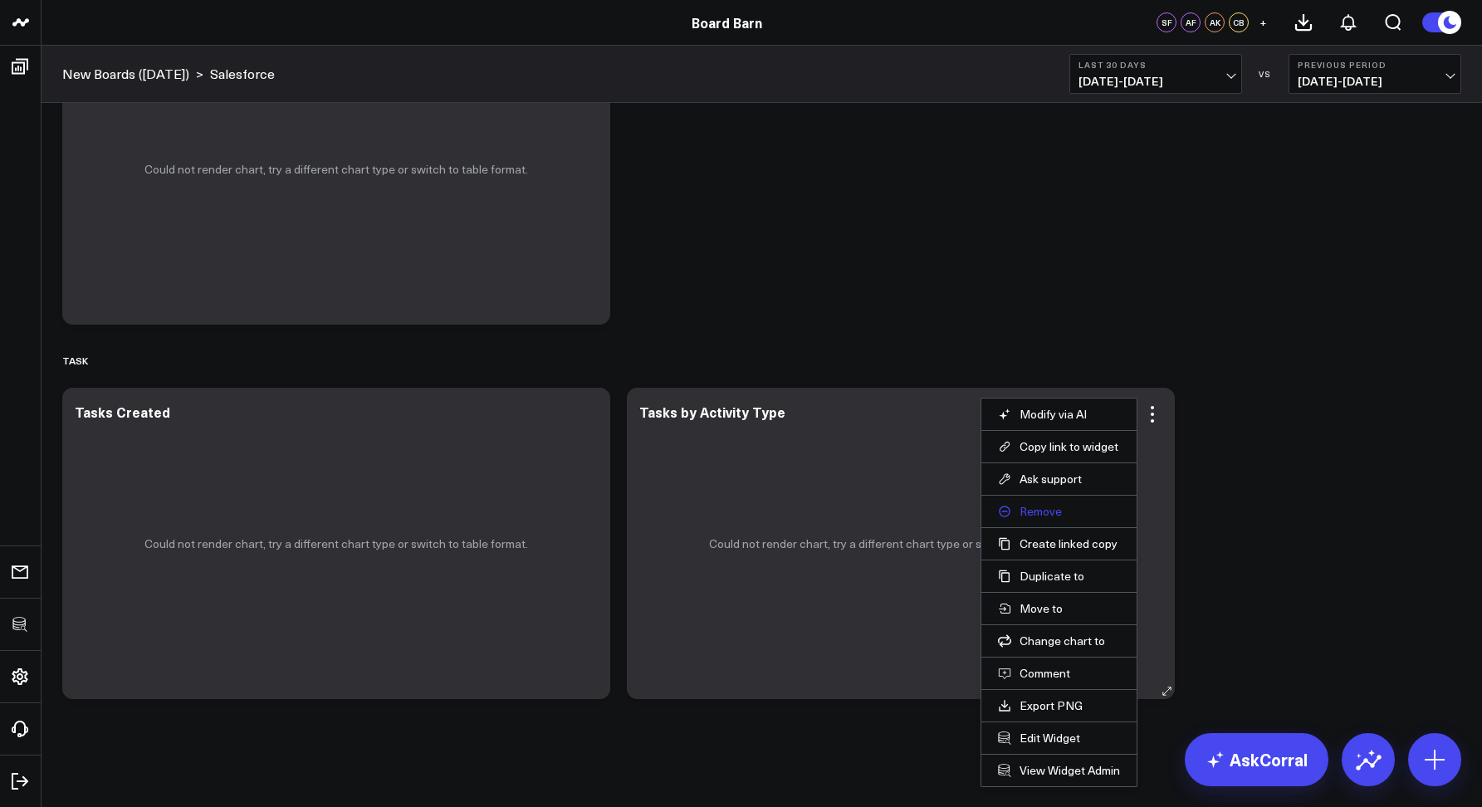
click at [1040, 515] on button "Remove" at bounding box center [1059, 511] width 122 height 15
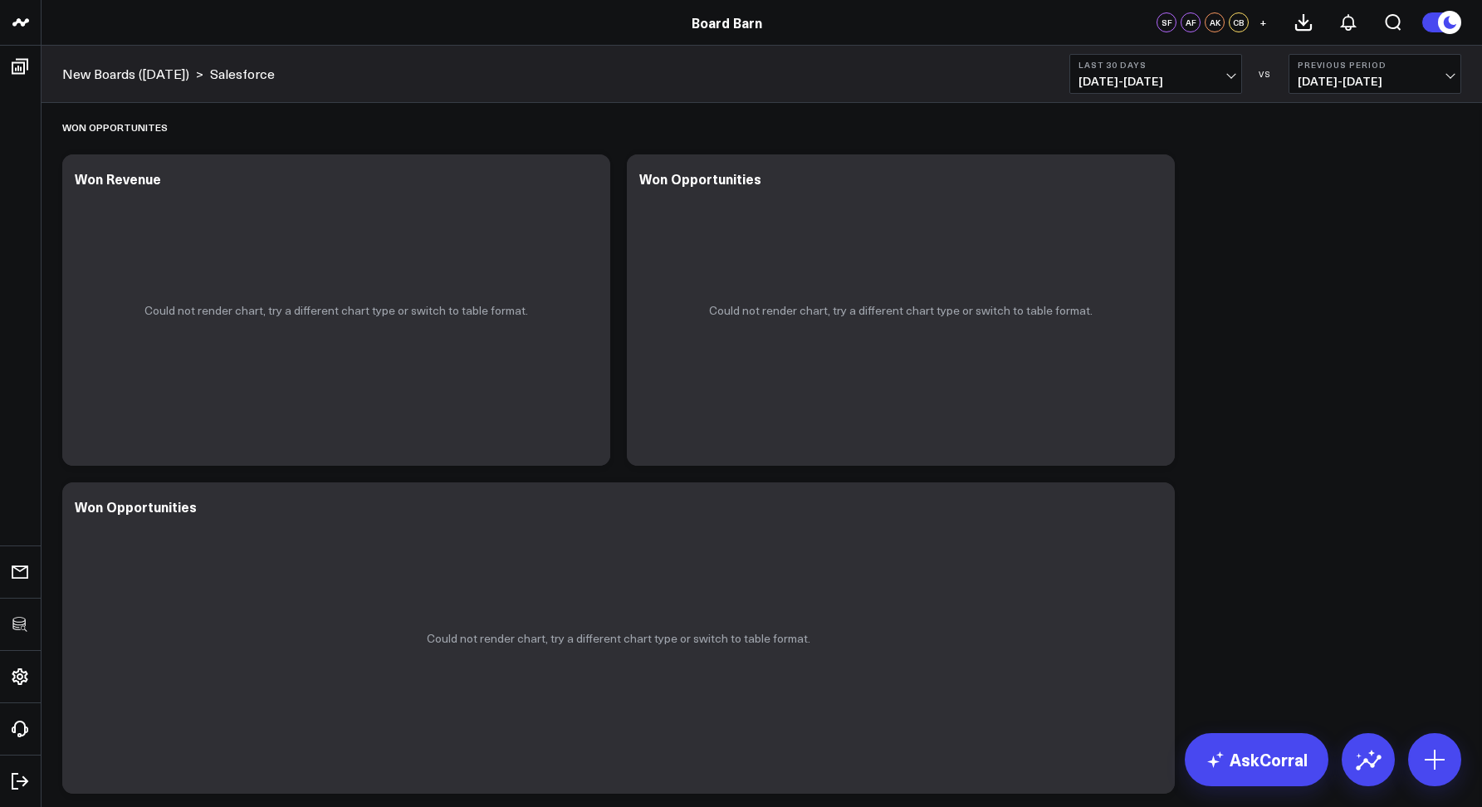
scroll to position [0, 0]
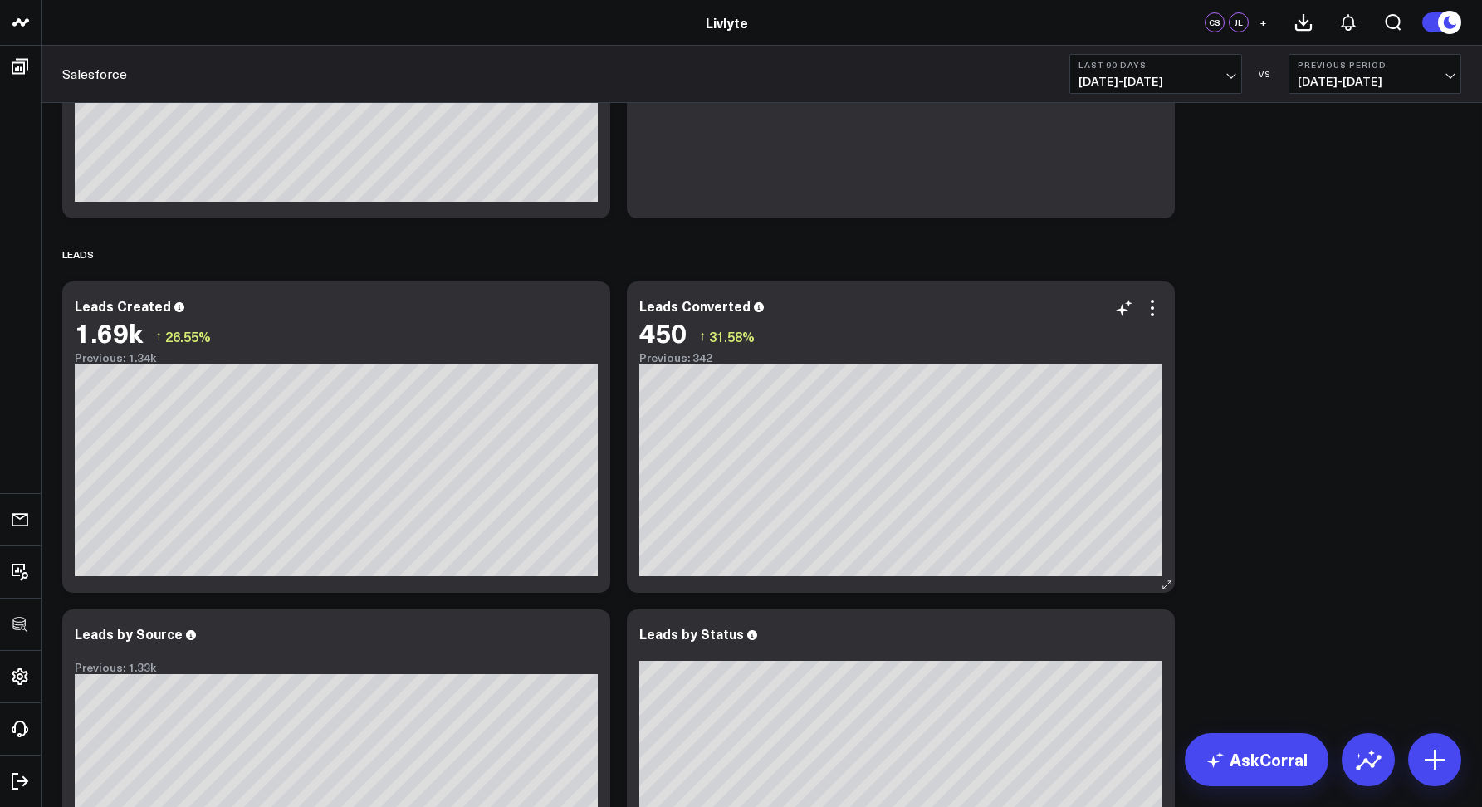
scroll to position [2954, 0]
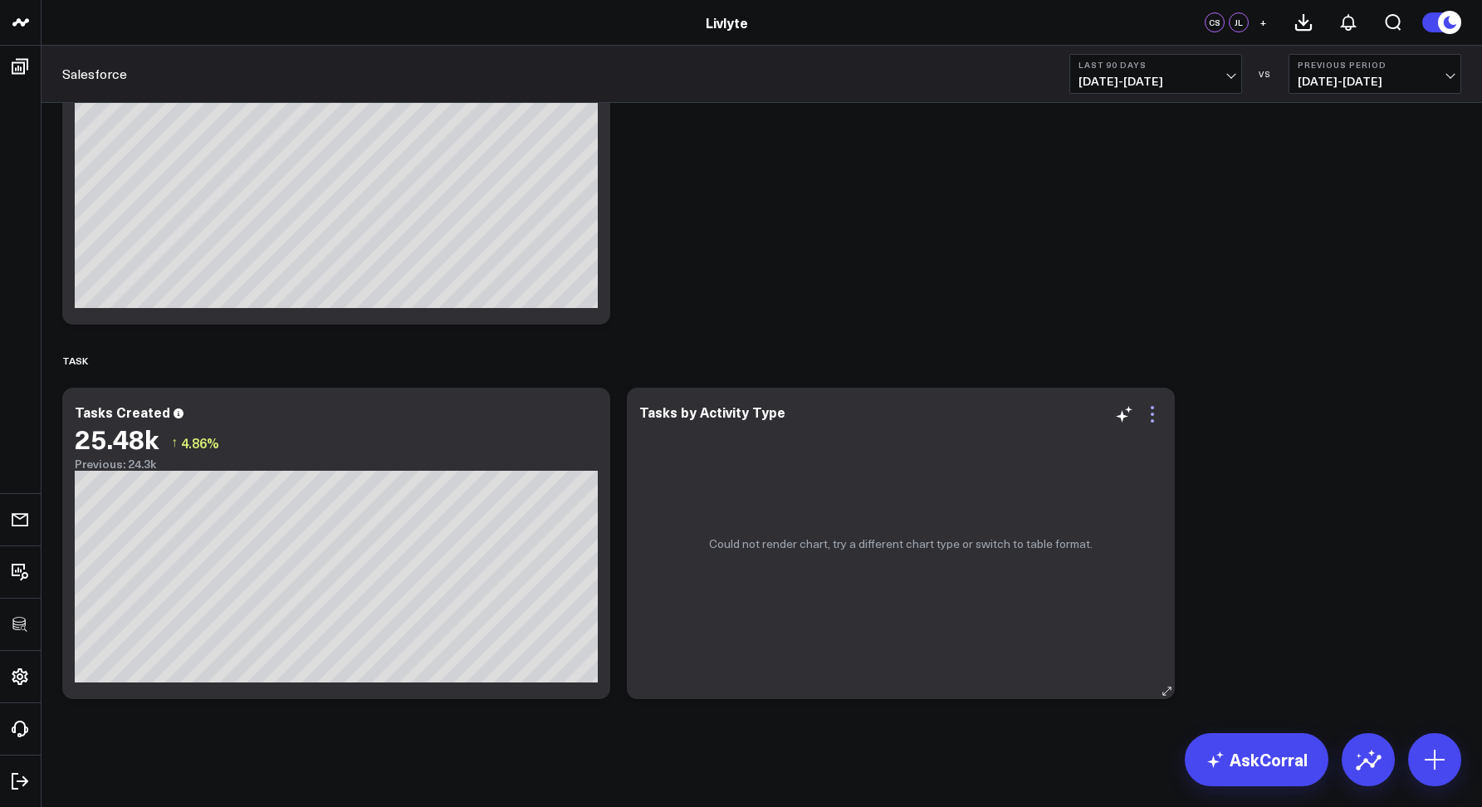
click at [1152, 418] on icon at bounding box center [1153, 414] width 20 height 20
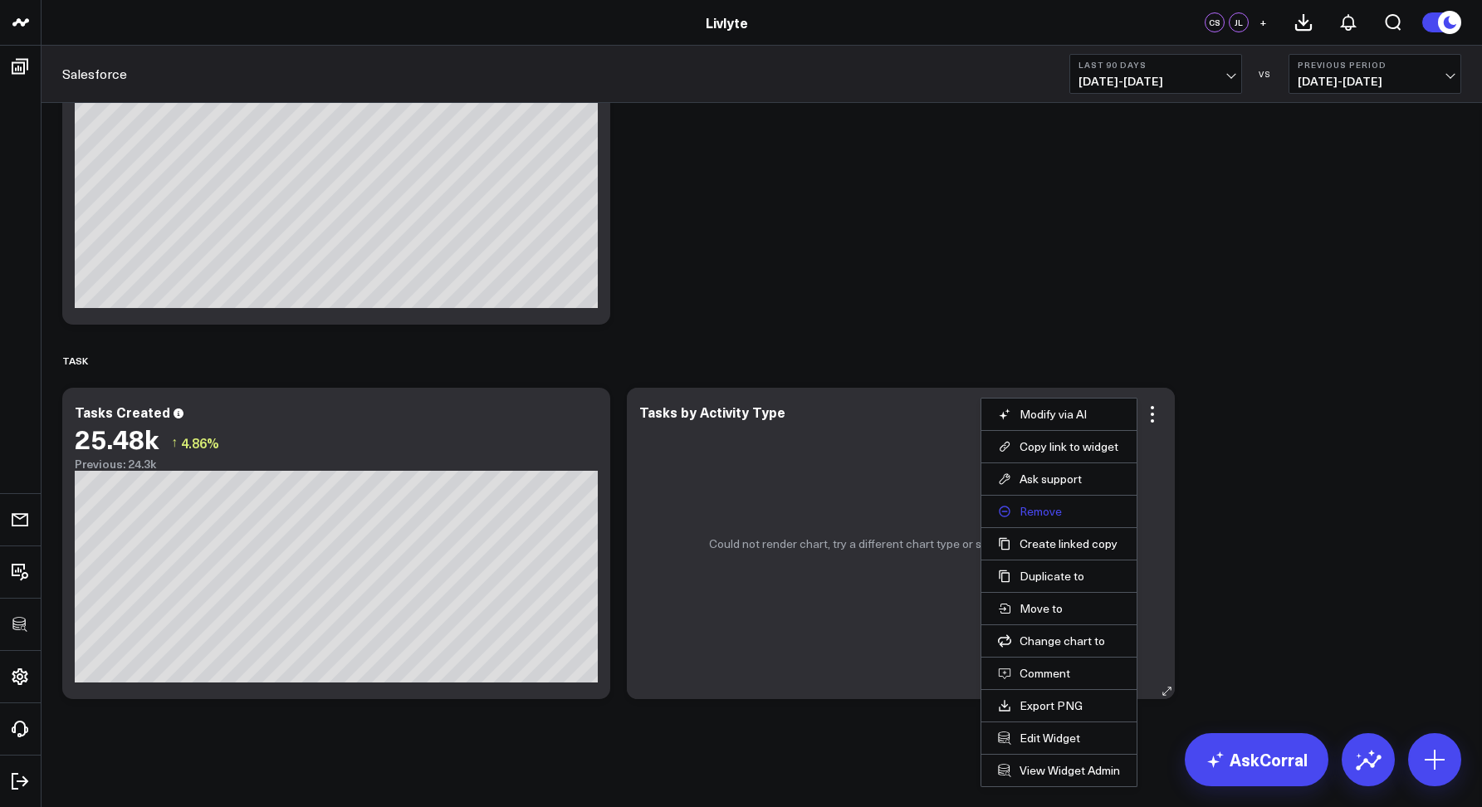
click at [1060, 513] on button "Remove" at bounding box center [1059, 511] width 122 height 15
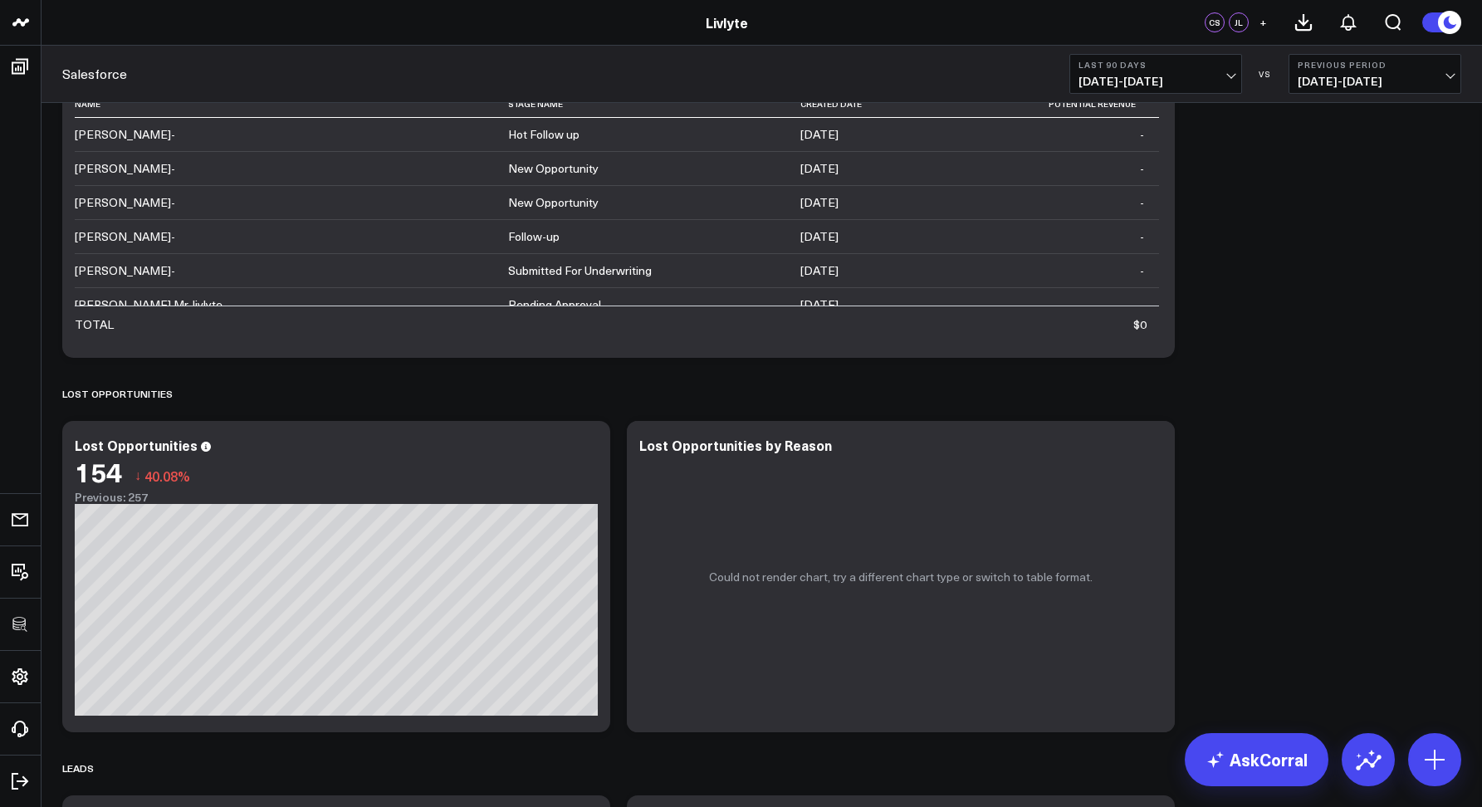
scroll to position [0, 0]
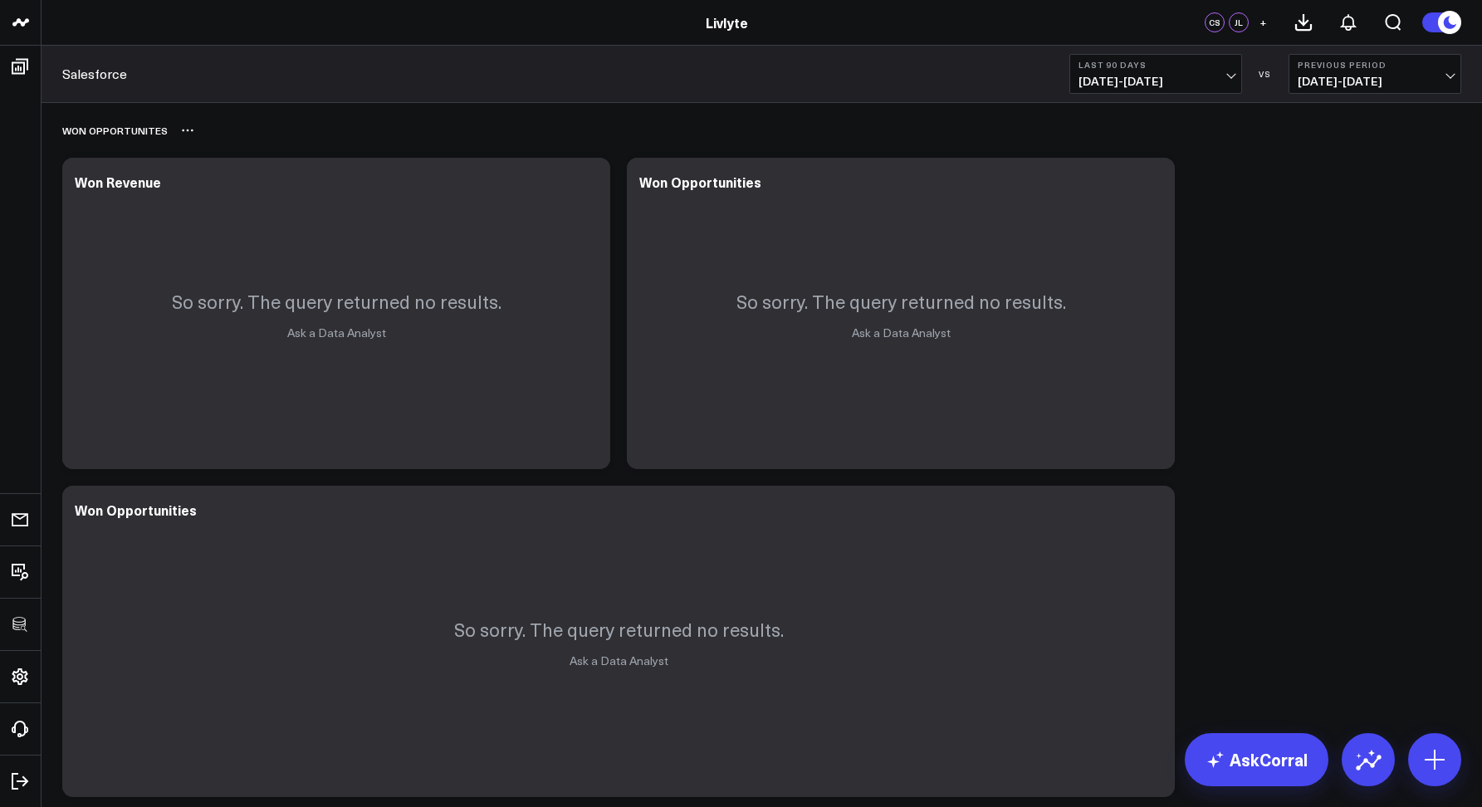
click at [556, 141] on div "Won Opportunites" at bounding box center [761, 130] width 1399 height 38
click at [590, 181] on icon at bounding box center [588, 184] width 20 height 20
click at [0, 0] on button "Remove" at bounding box center [0, 0] width 0 height 0
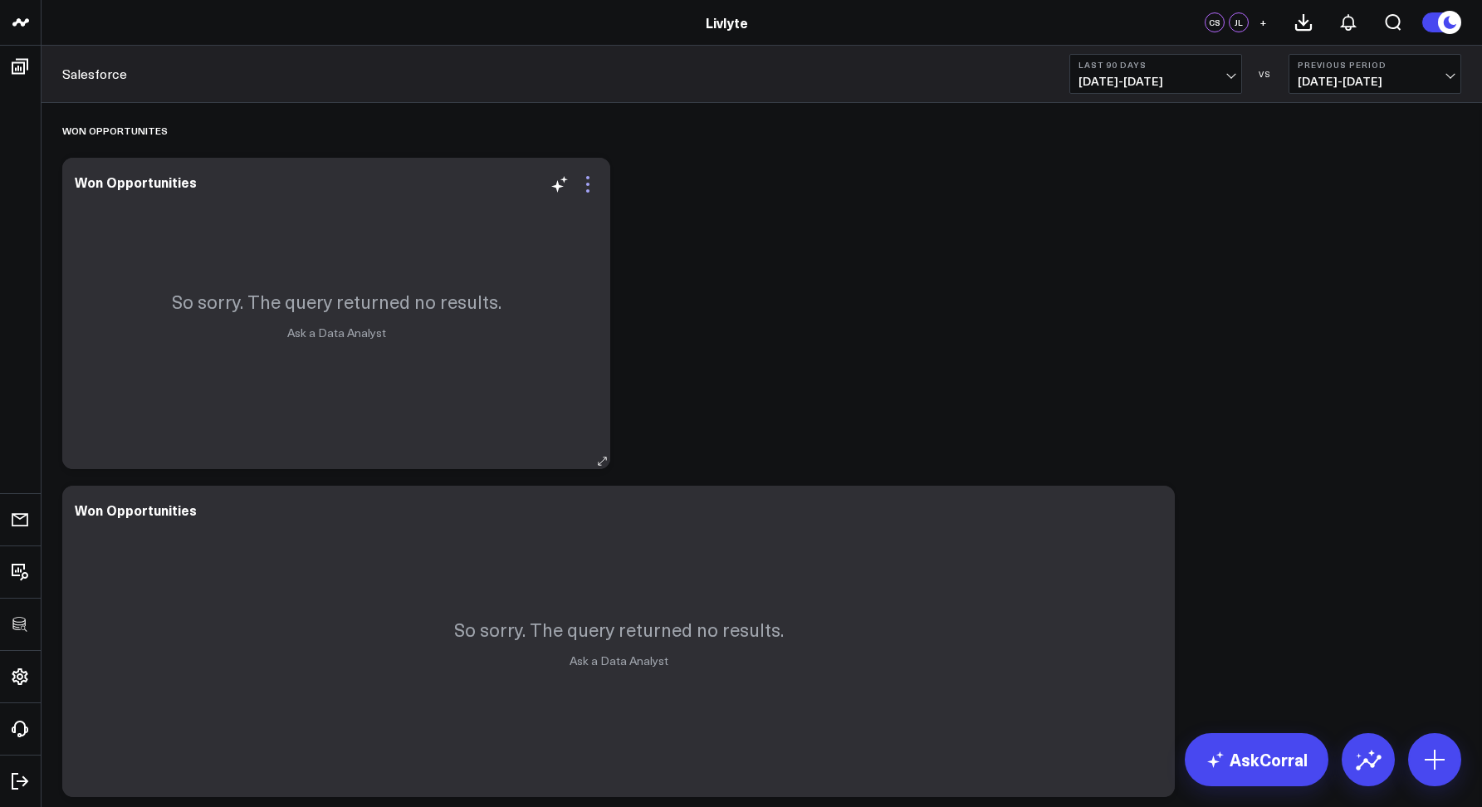
click at [594, 185] on icon at bounding box center [588, 184] width 20 height 20
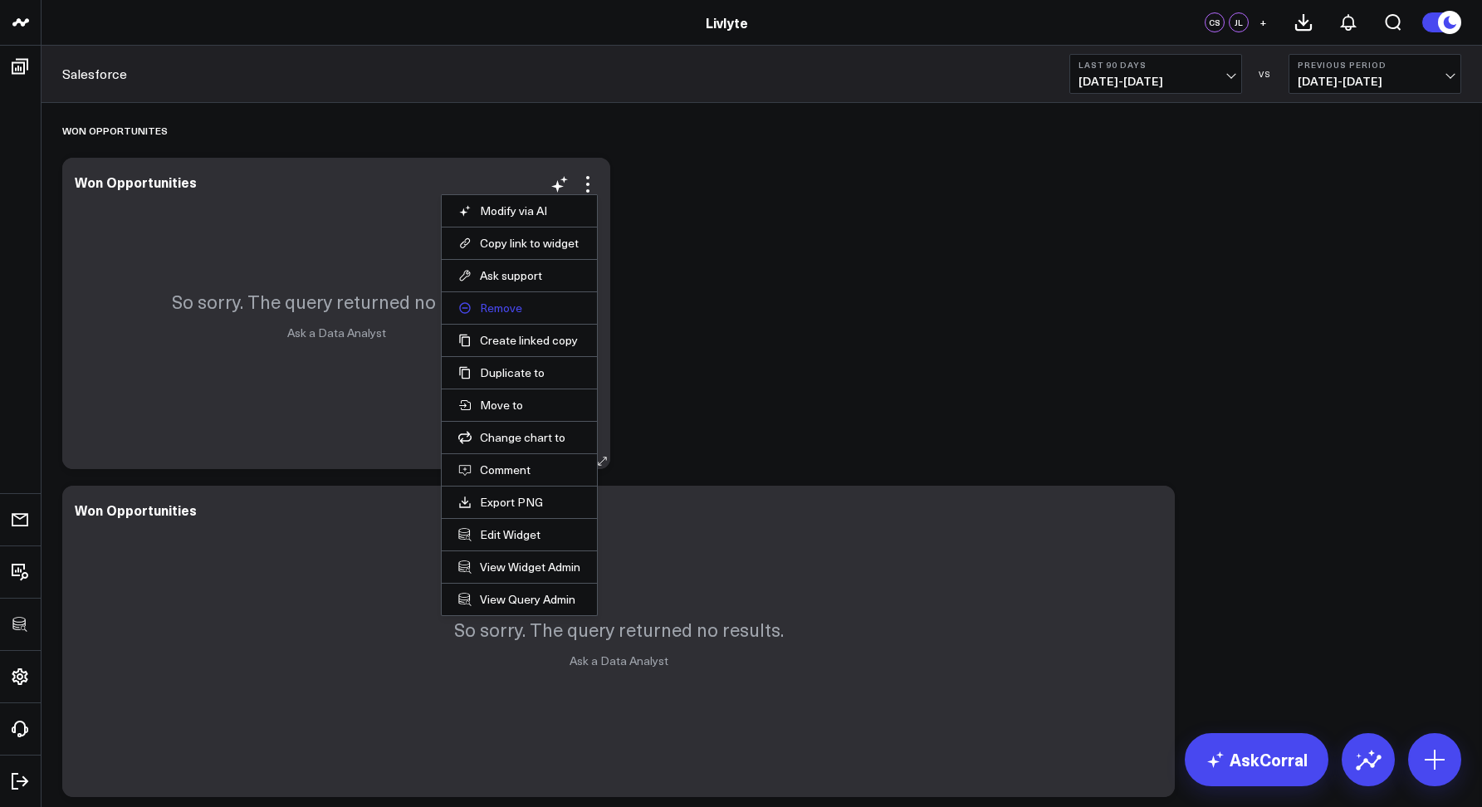
click at [493, 301] on button "Remove" at bounding box center [519, 308] width 122 height 15
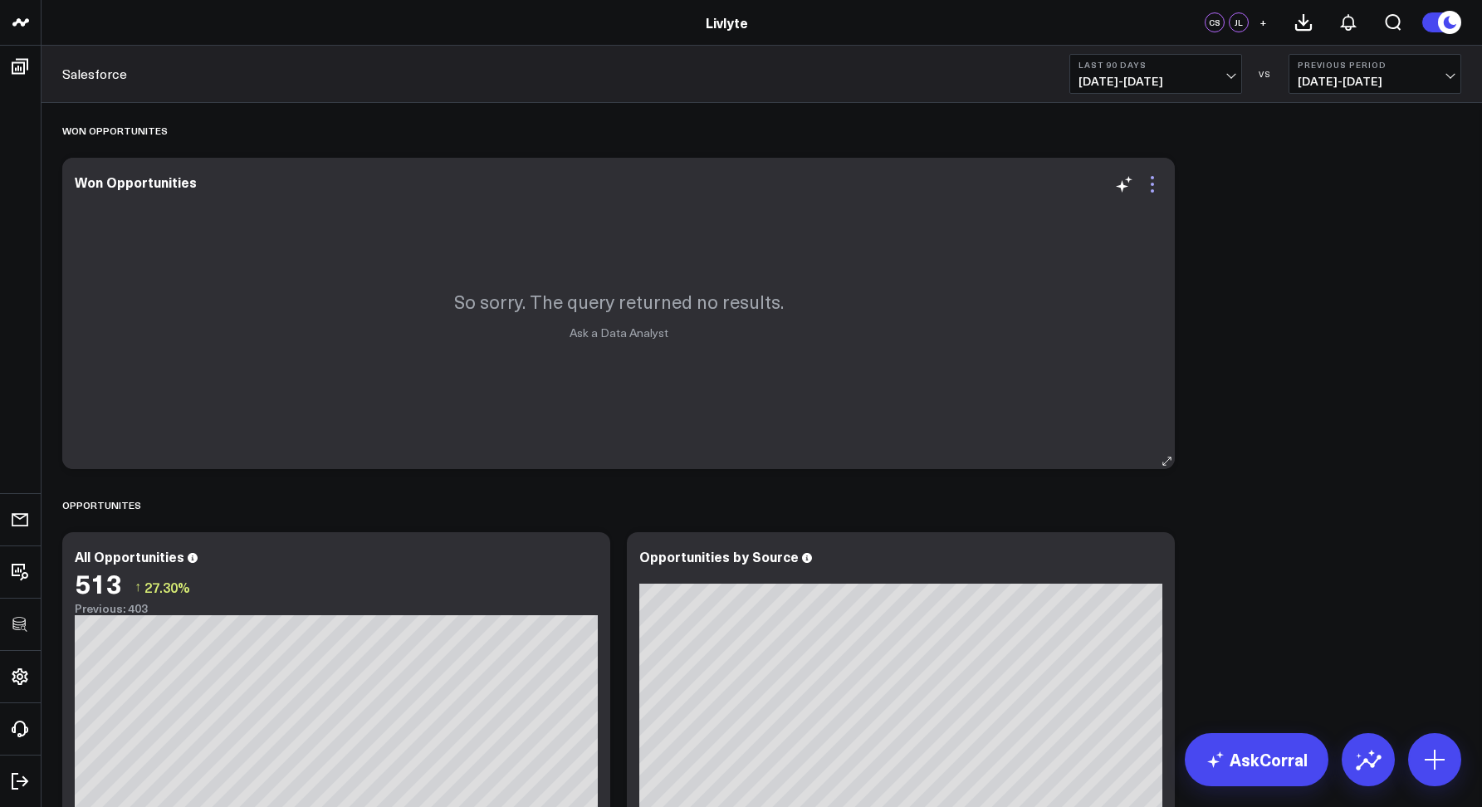
click at [1152, 187] on icon at bounding box center [1153, 184] width 20 height 20
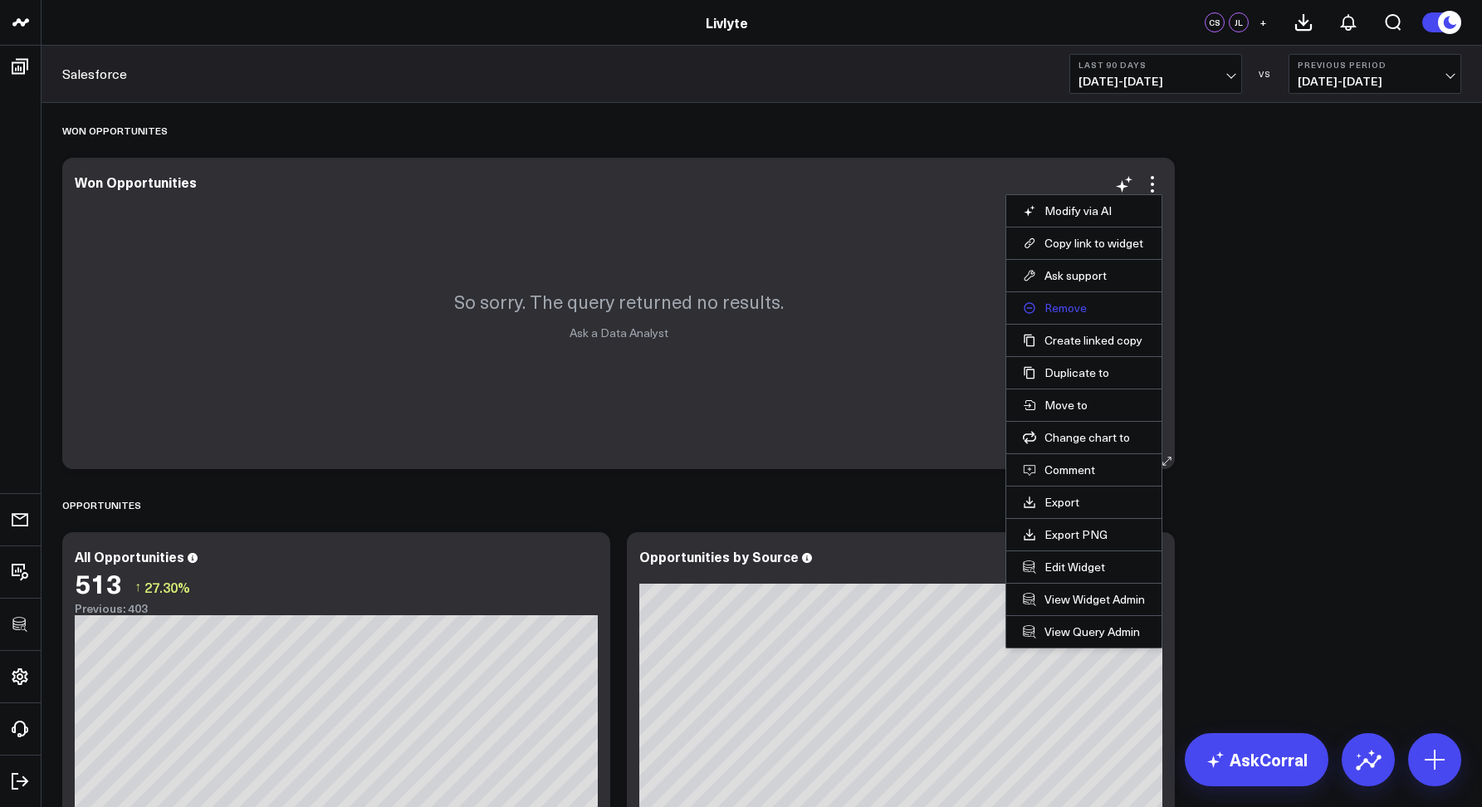
click at [1060, 309] on button "Remove" at bounding box center [1084, 308] width 122 height 15
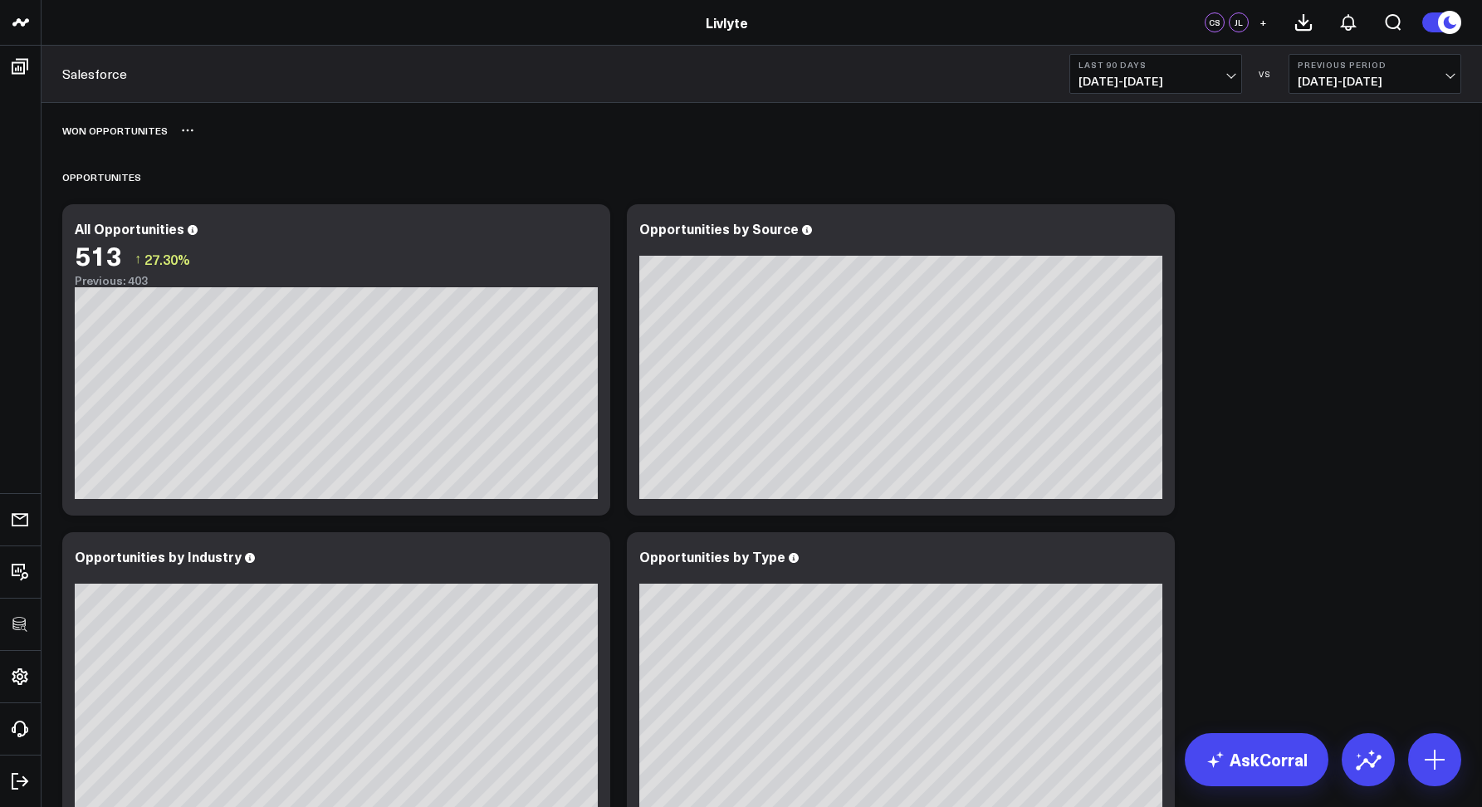
click at [194, 132] on div "Won Opportunites" at bounding box center [761, 130] width 1399 height 38
click at [185, 132] on icon at bounding box center [187, 130] width 13 height 13
click at [221, 175] on button "Delete" at bounding box center [231, 177] width 72 height 29
